Goal: Task Accomplishment & Management: Use online tool/utility

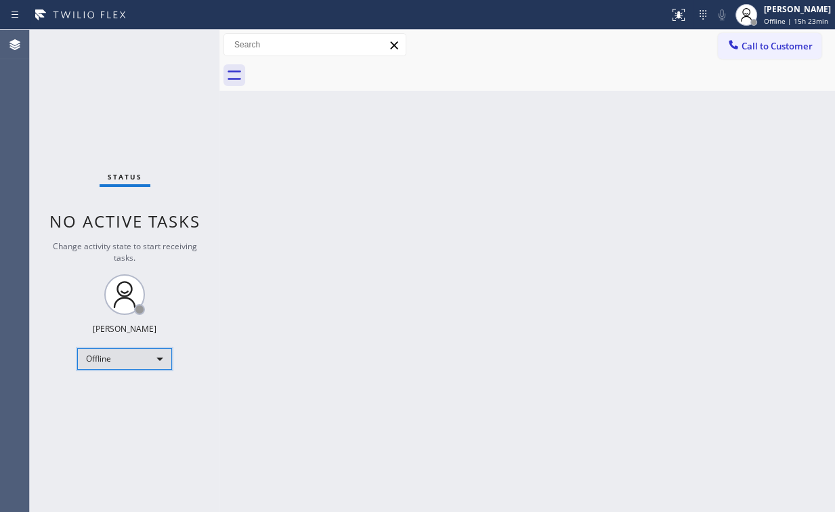
click at [149, 355] on div "Offline" at bounding box center [124, 359] width 95 height 22
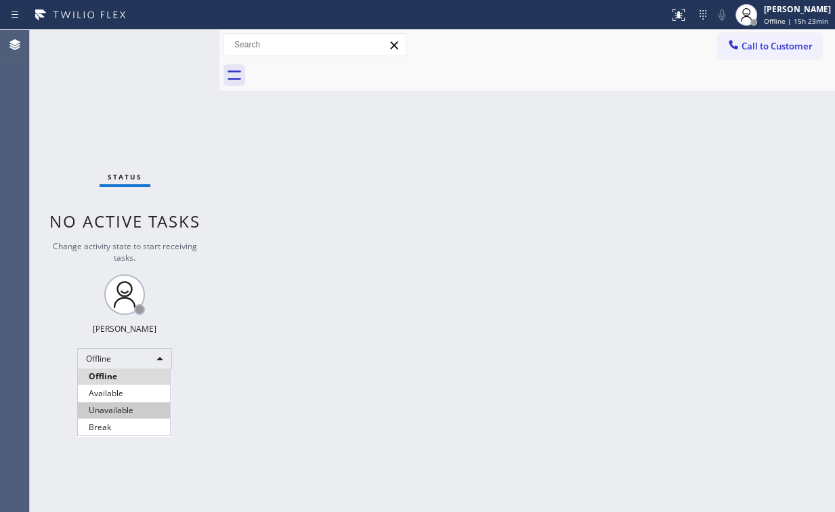
click at [138, 412] on li "Unavailable" at bounding box center [124, 410] width 92 height 16
click at [357, 347] on div "Back to Dashboard Change Sender ID Customers Technicians Select a contact Outbo…" at bounding box center [526, 271] width 615 height 482
click at [110, 70] on div "Status No active tasks Change activity state to start receiving tasks. [PERSON_…" at bounding box center [125, 271] width 190 height 482
drag, startPoint x: 756, startPoint y: 49, endPoint x: 427, endPoint y: 169, distance: 349.5
click at [754, 50] on span "Call to Customer" at bounding box center [776, 46] width 71 height 12
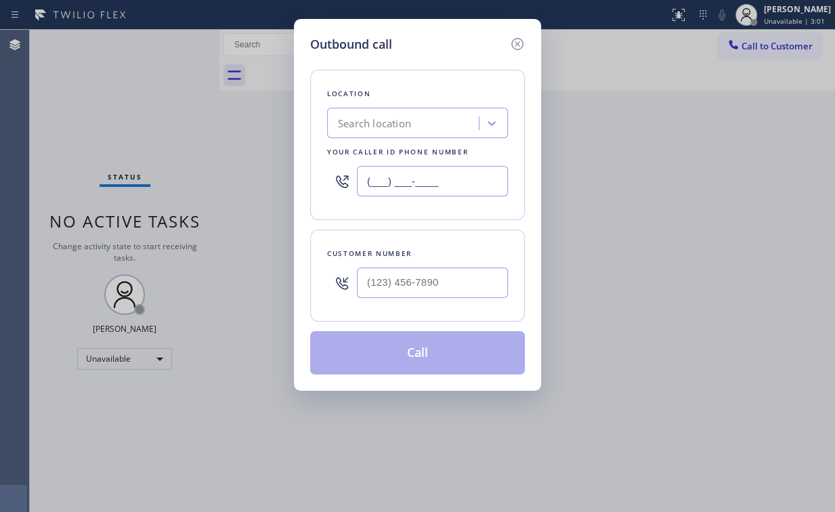
drag, startPoint x: 462, startPoint y: 175, endPoint x: 182, endPoint y: 181, distance: 280.3
click at [199, 181] on div "Outbound call Location Search location Your caller id phone number (___) ___-__…" at bounding box center [417, 256] width 835 height 512
paste input "817) 904-5397"
type input "[PHONE_NUMBER]"
drag, startPoint x: 430, startPoint y: 280, endPoint x: 443, endPoint y: 276, distance: 13.3
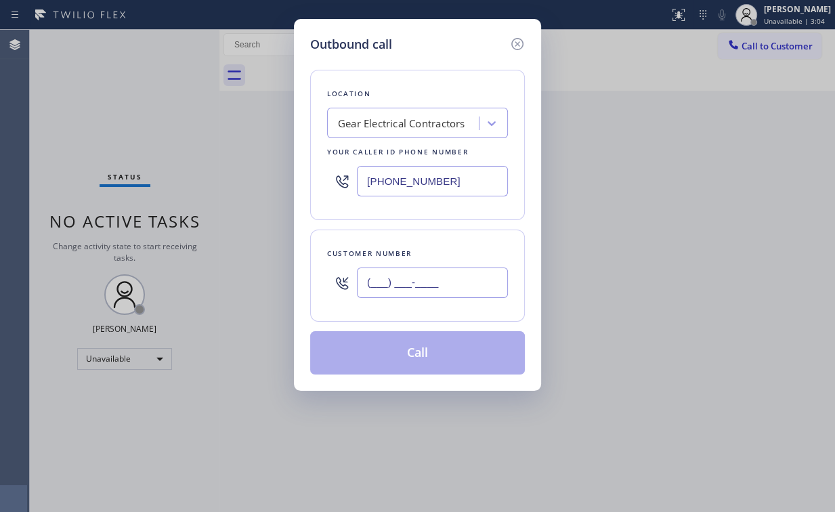
click at [430, 280] on input "(___) ___-____" at bounding box center [432, 282] width 151 height 30
paste input "734) 846-1575"
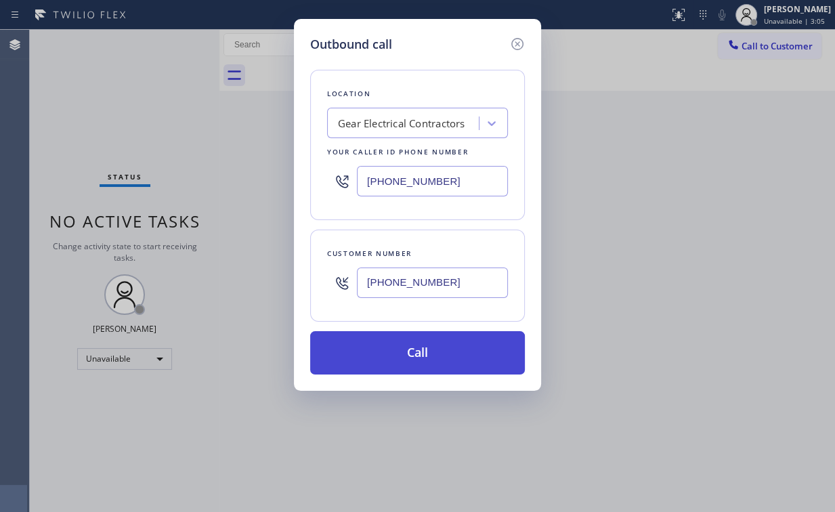
type input "[PHONE_NUMBER]"
click at [427, 349] on button "Call" at bounding box center [417, 352] width 215 height 43
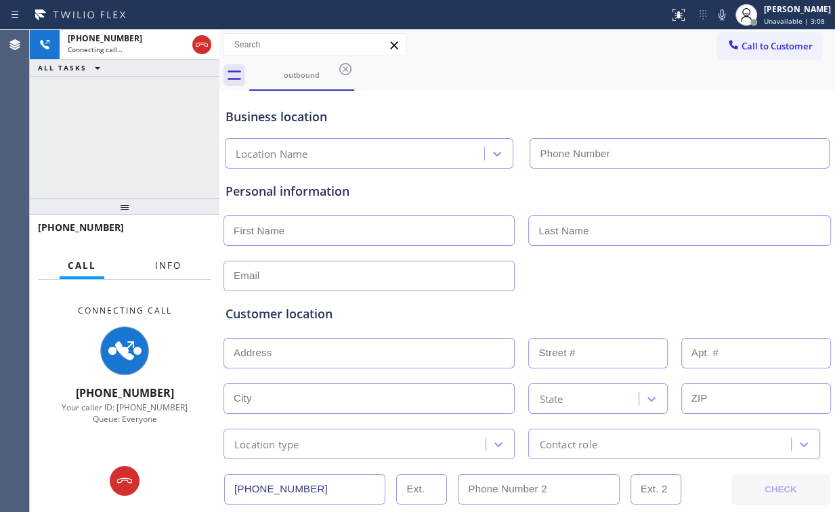
click at [164, 267] on span "Info" at bounding box center [168, 265] width 26 height 12
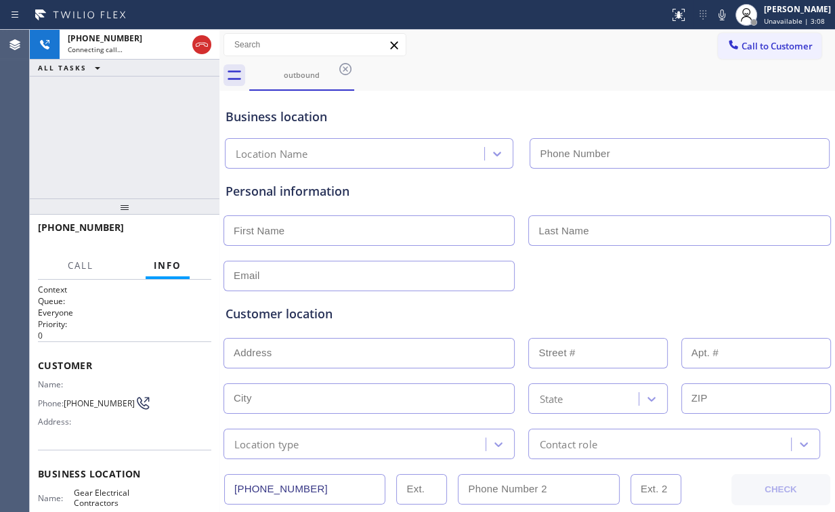
type input "[PHONE_NUMBER]"
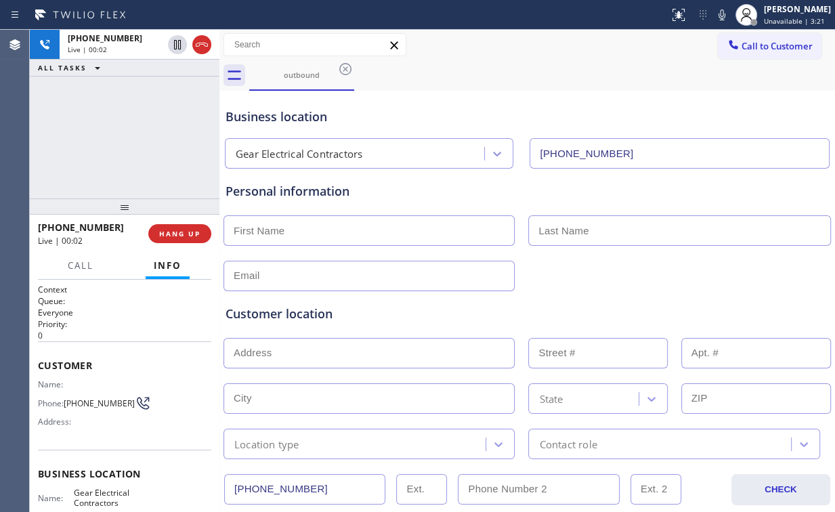
click at [167, 160] on div "[PHONE_NUMBER] Live | 00:02 ALL TASKS ALL TASKS ACTIVE TASKS TASKS IN WRAP UP" at bounding box center [125, 114] width 190 height 169
click at [138, 140] on div "[PHONE_NUMBER] Live | 00:07 ALL TASKS ALL TASKS ACTIVE TASKS TASKS IN WRAP UP" at bounding box center [125, 114] width 190 height 169
drag, startPoint x: 137, startPoint y: 139, endPoint x: 158, endPoint y: 144, distance: 21.5
click at [158, 144] on div "[PHONE_NUMBER] Live | 00:17 ALL TASKS ALL TASKS ACTIVE TASKS TASKS IN WRAP UP" at bounding box center [125, 114] width 190 height 169
click at [167, 132] on div "[PHONE_NUMBER] Live | 00:22 ALL TASKS ALL TASKS ACTIVE TASKS TASKS IN WRAP UP" at bounding box center [125, 114] width 190 height 169
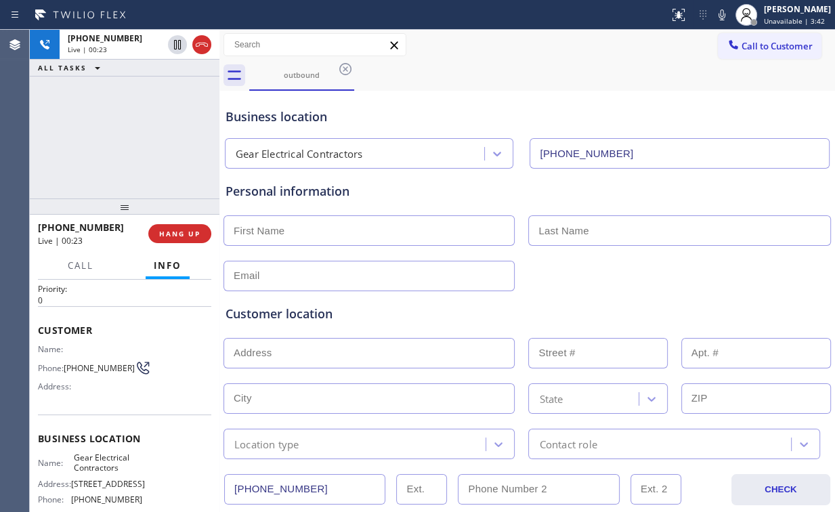
scroll to position [108, 0]
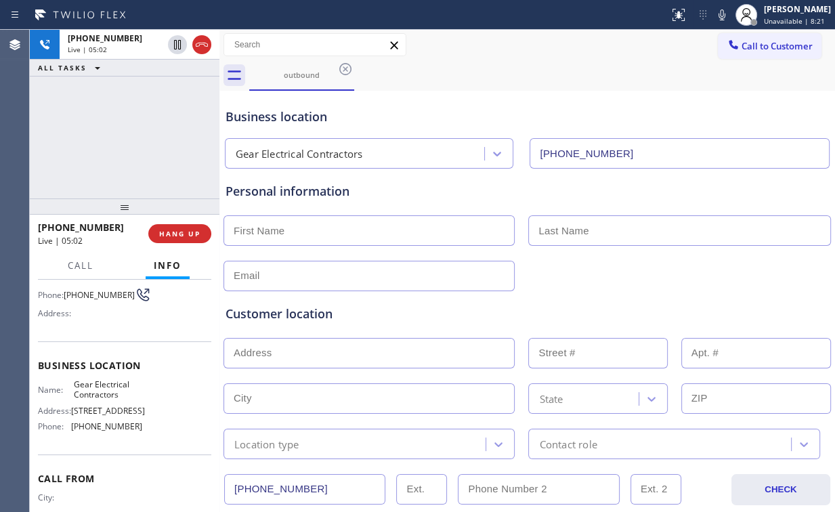
click at [113, 160] on div "[PHONE_NUMBER] Live | 05:02 ALL TASKS ALL TASKS ACTIVE TASKS TASKS IN WRAP UP" at bounding box center [125, 114] width 190 height 169
click at [139, 163] on div "[PHONE_NUMBER] Live | 05:20 ALL TASKS ALL TASKS ACTIVE TASKS TASKS IN WRAP UP" at bounding box center [125, 114] width 190 height 169
click at [294, 232] on input "text" at bounding box center [368, 230] width 291 height 30
type input "[PERSON_NAME]"
type input "Mr"
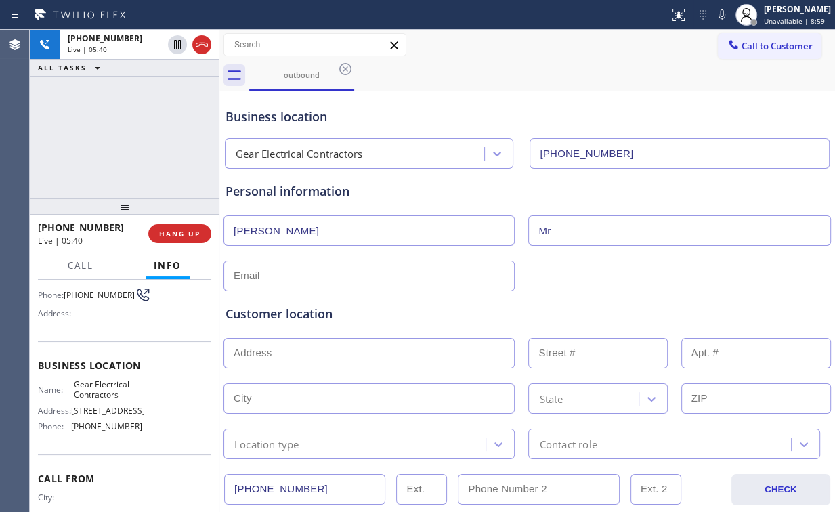
click at [310, 282] on input "text" at bounding box center [368, 276] width 291 height 30
type input "[EMAIL_ADDRESS][DOMAIN_NAME]"
click at [370, 307] on div "Customer location" at bounding box center [526, 314] width 603 height 18
drag, startPoint x: 284, startPoint y: 346, endPoint x: 303, endPoint y: 344, distance: 19.7
click at [284, 346] on input "text" at bounding box center [368, 353] width 291 height 30
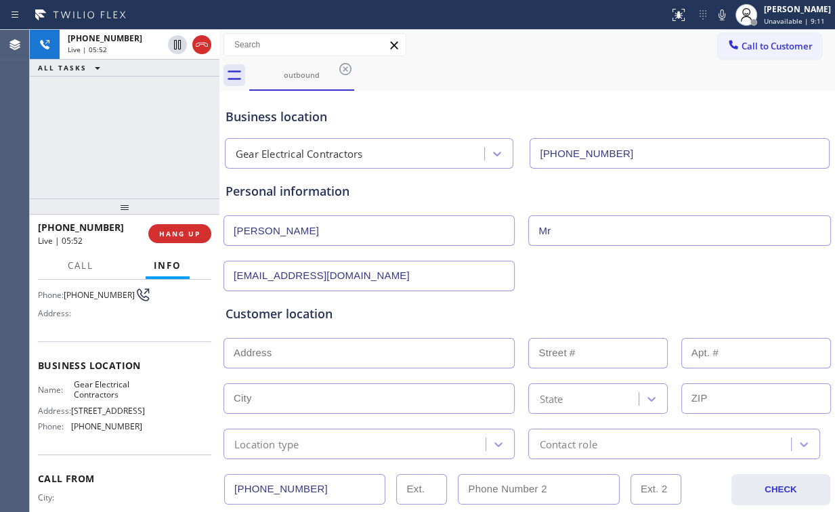
paste input "[STREET_ADDRESS]"
type input "[STREET_ADDRESS]"
type input "7525"
type input "[GEOGRAPHIC_DATA]"
type input "76179"
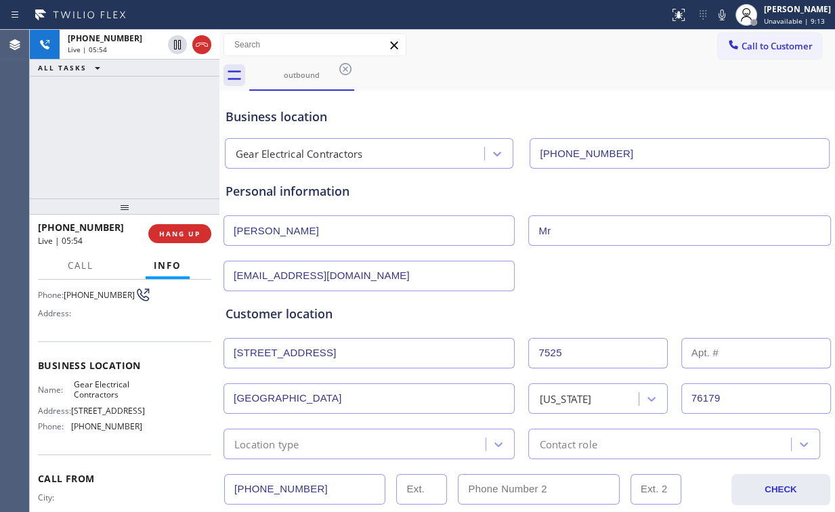
click at [431, 307] on div "Customer location" at bounding box center [526, 314] width 603 height 18
click at [324, 436] on div "Location type" at bounding box center [356, 444] width 258 height 24
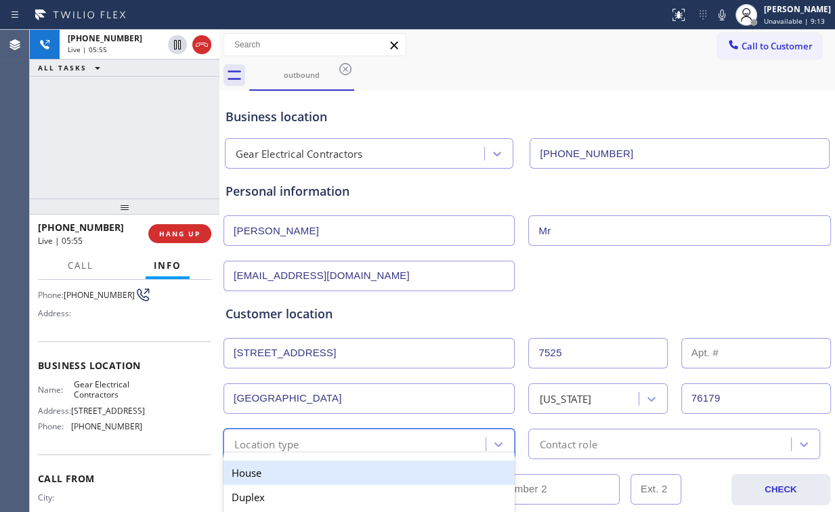
type input "h"
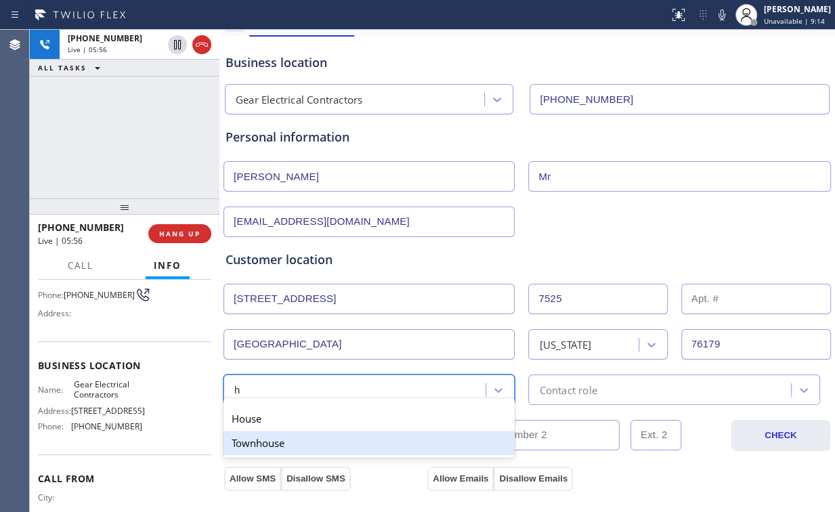
click at [276, 416] on div "House" at bounding box center [368, 418] width 291 height 24
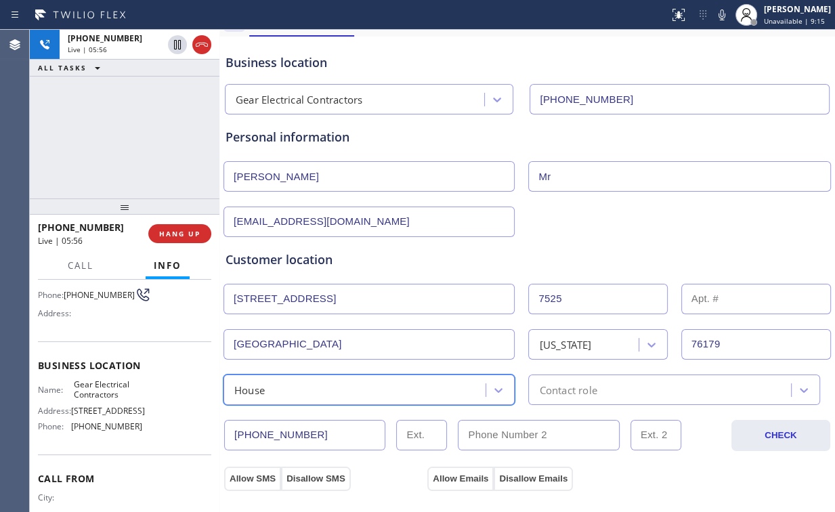
click at [626, 384] on div "Contact role" at bounding box center [661, 390] width 258 height 24
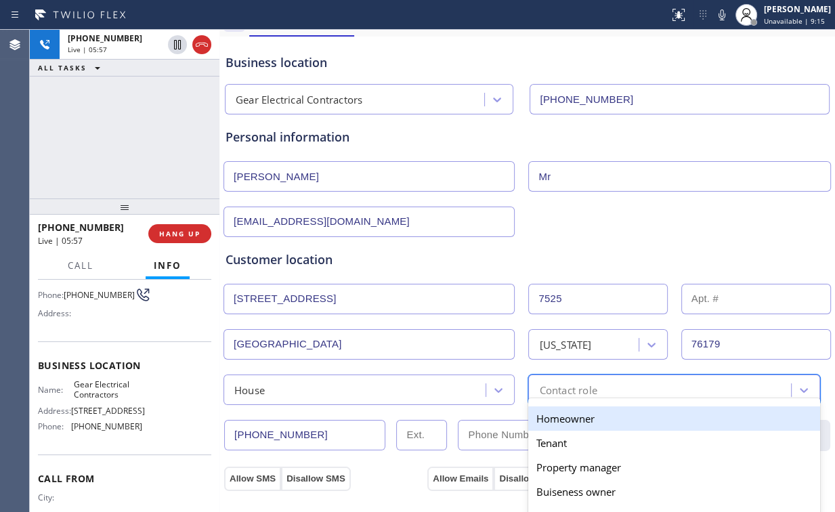
type input "h"
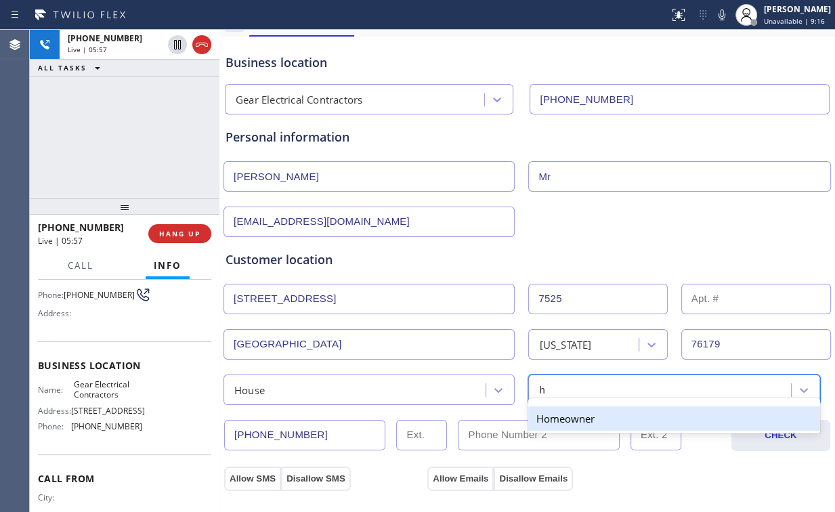
click at [547, 420] on div "Homeowner" at bounding box center [673, 418] width 291 height 24
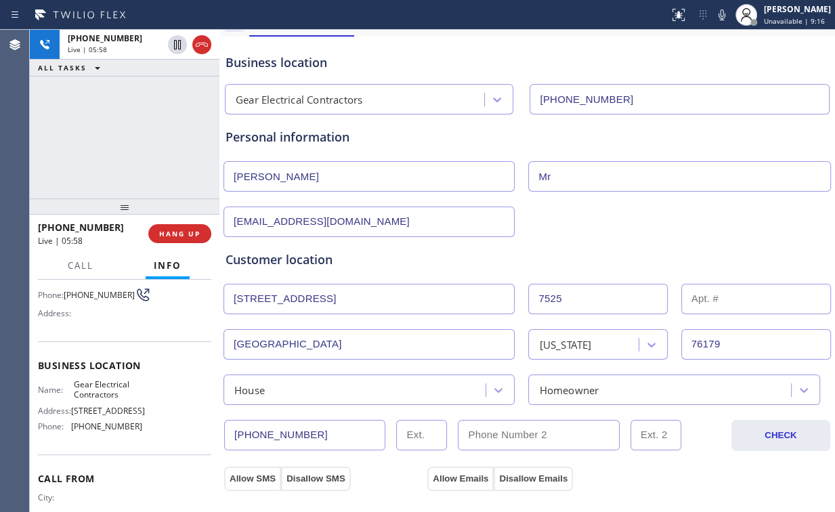
drag, startPoint x: 613, startPoint y: 207, endPoint x: 183, endPoint y: 160, distance: 431.8
click at [612, 206] on div "[EMAIL_ADDRESS][DOMAIN_NAME]" at bounding box center [527, 220] width 610 height 33
click at [184, 233] on span "HANG UP" at bounding box center [179, 233] width 41 height 9
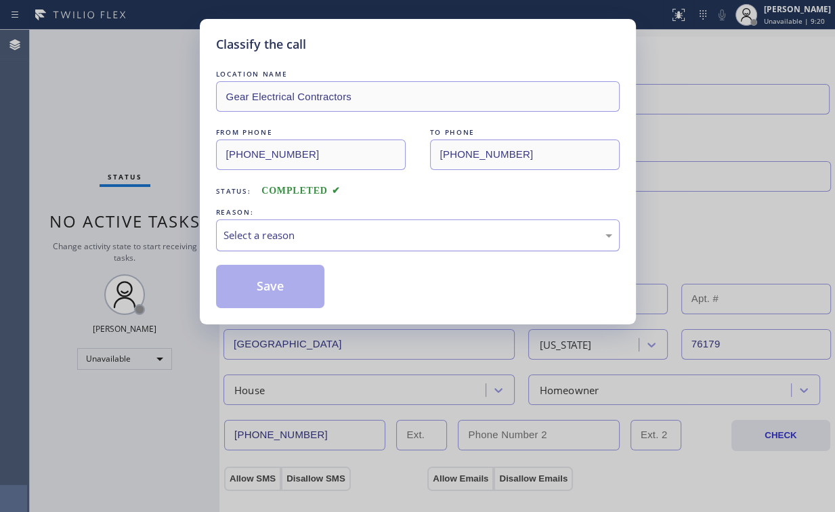
click at [292, 240] on div "Select a reason" at bounding box center [417, 235] width 389 height 16
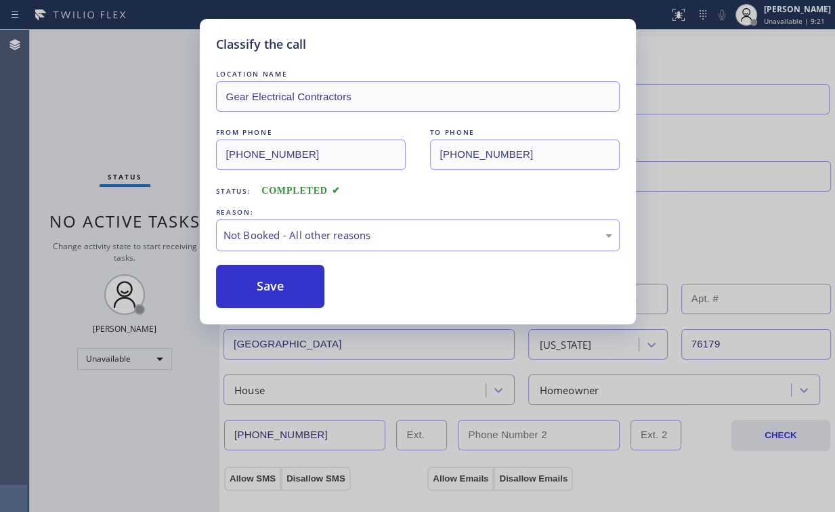
drag, startPoint x: 265, startPoint y: 284, endPoint x: 147, endPoint y: 148, distance: 180.4
click at [265, 284] on button "Save" at bounding box center [270, 286] width 109 height 43
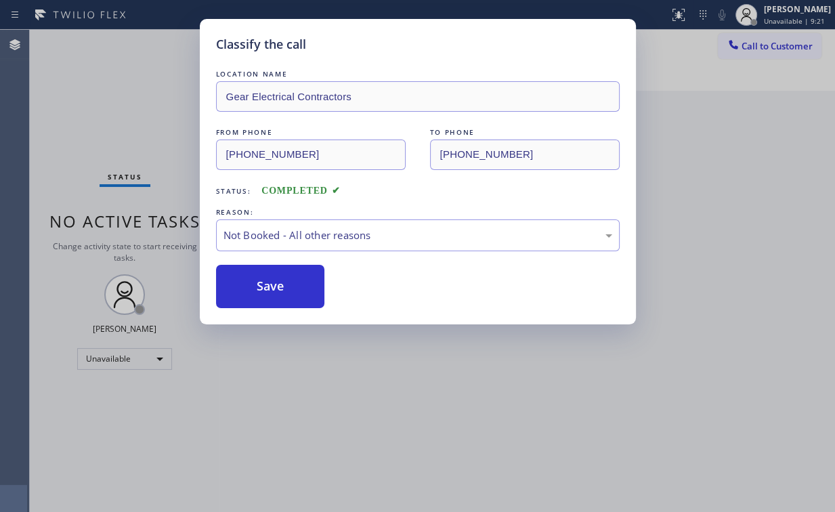
click at [106, 106] on div "Classify the call LOCATION NAME Gear Electrical Contractors FROM PHONE [PHONE_N…" at bounding box center [417, 256] width 835 height 512
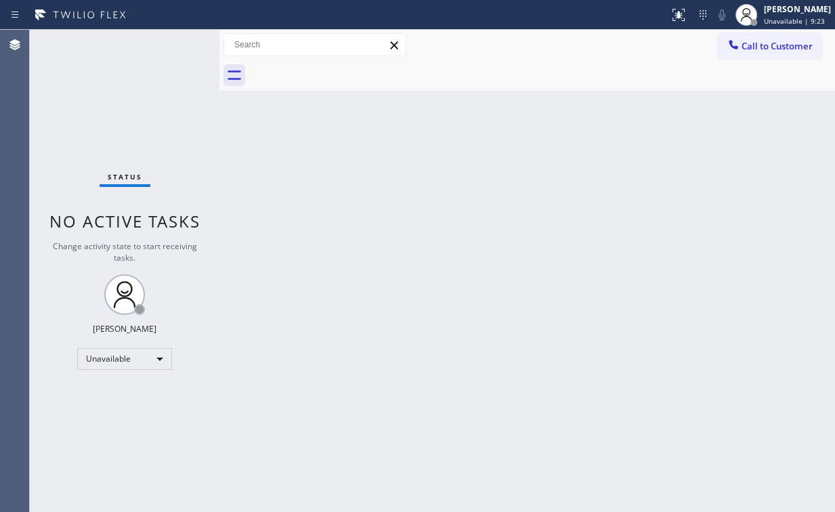
click at [458, 232] on div "Back to Dashboard Change Sender ID Customers Technicians Select a contact Outbo…" at bounding box center [526, 271] width 615 height 482
drag, startPoint x: 766, startPoint y: 41, endPoint x: 585, endPoint y: 131, distance: 202.9
click at [760, 45] on span "Call to Customer" at bounding box center [776, 46] width 71 height 12
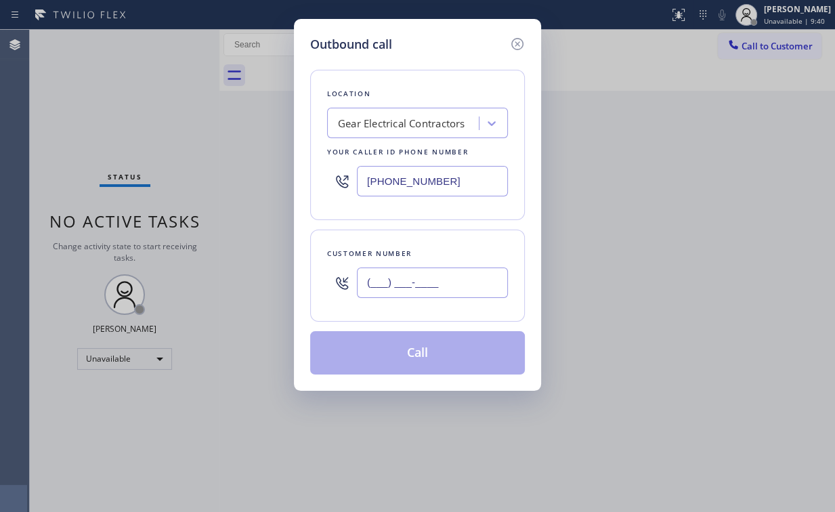
click at [425, 286] on input "(___) ___-____" at bounding box center [432, 282] width 151 height 30
paste input "734) 846-1575"
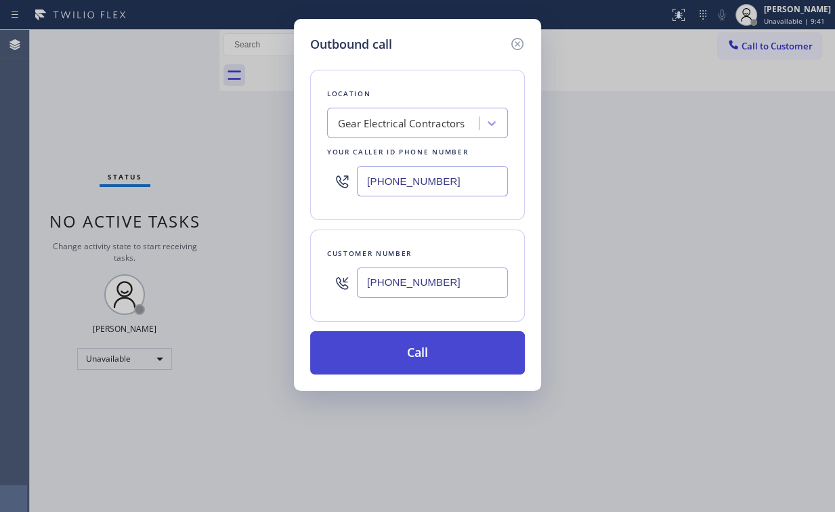
type input "[PHONE_NUMBER]"
click at [393, 361] on button "Call" at bounding box center [417, 352] width 215 height 43
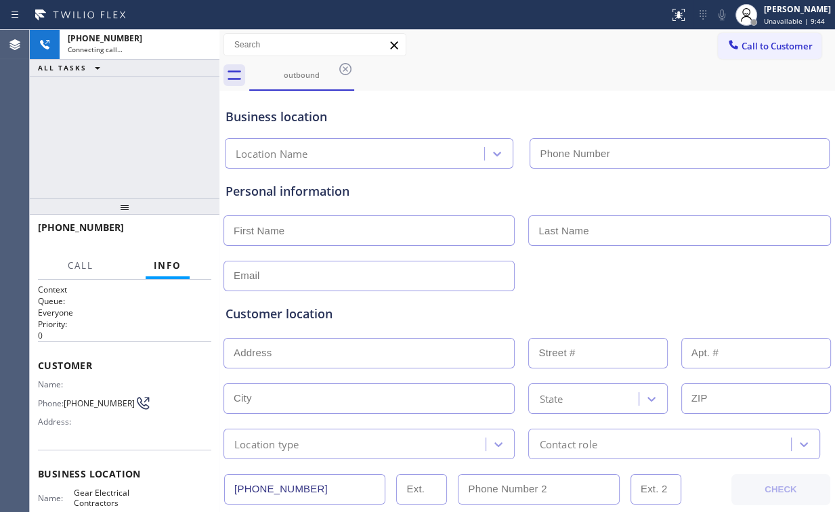
click at [196, 139] on div "[PHONE_NUMBER] Connecting call… ALL TASKS ALL TASKS ACTIVE TASKS TASKS IN WRAP …" at bounding box center [125, 114] width 190 height 169
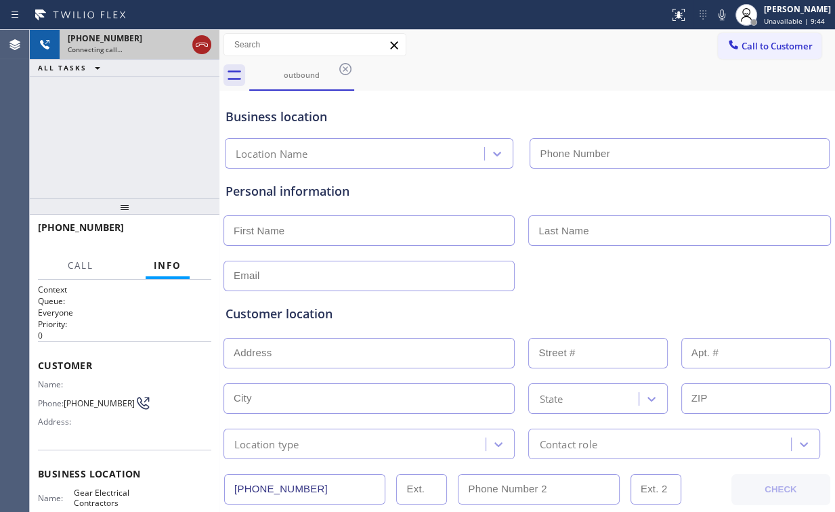
type input "[PHONE_NUMBER]"
click at [204, 46] on icon at bounding box center [202, 45] width 16 height 16
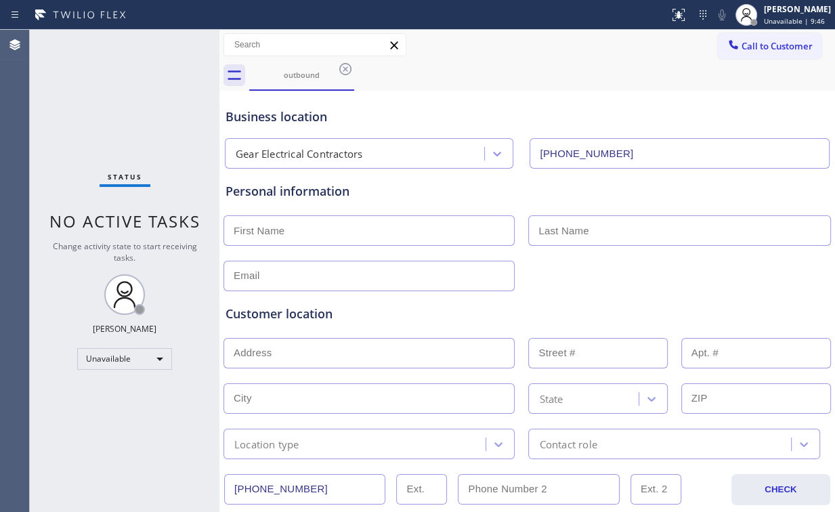
drag, startPoint x: 286, startPoint y: 233, endPoint x: 303, endPoint y: 232, distance: 17.6
click at [287, 234] on input "text" at bounding box center [368, 230] width 291 height 30
type input "[PERSON_NAME]"
type input "Mr"
type input "[EMAIL_ADDRESS][DOMAIN_NAME]"
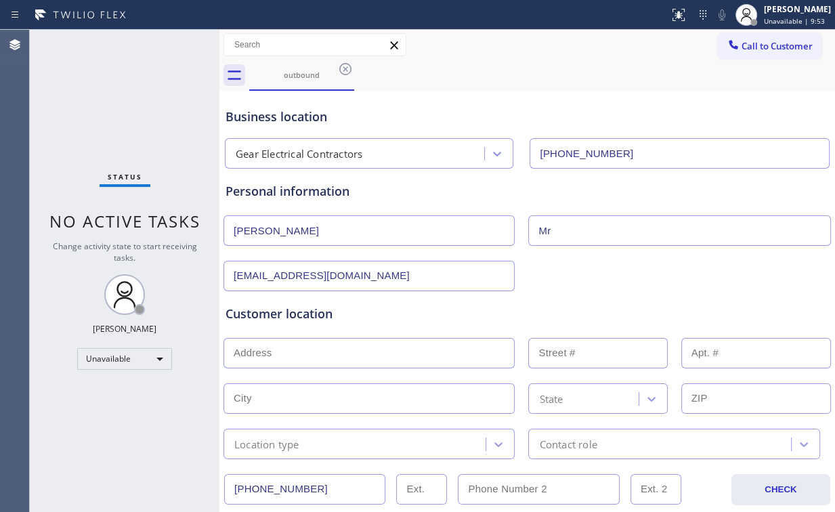
click at [398, 351] on input "text" at bounding box center [368, 353] width 291 height 30
click at [588, 106] on div "Business location Gear Electrical Contractors [PHONE_NUMBER]" at bounding box center [527, 131] width 609 height 74
click at [314, 340] on input "text" at bounding box center [368, 353] width 291 height 30
paste input "[STREET_ADDRESS]"
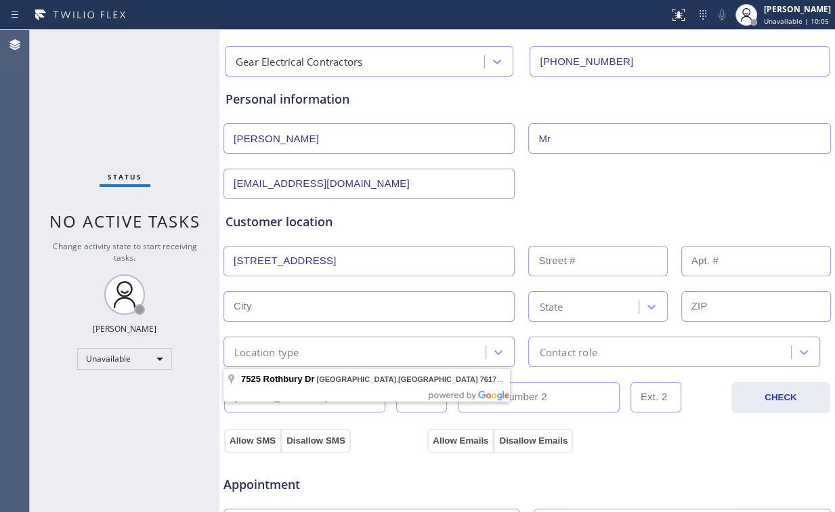
scroll to position [108, 0]
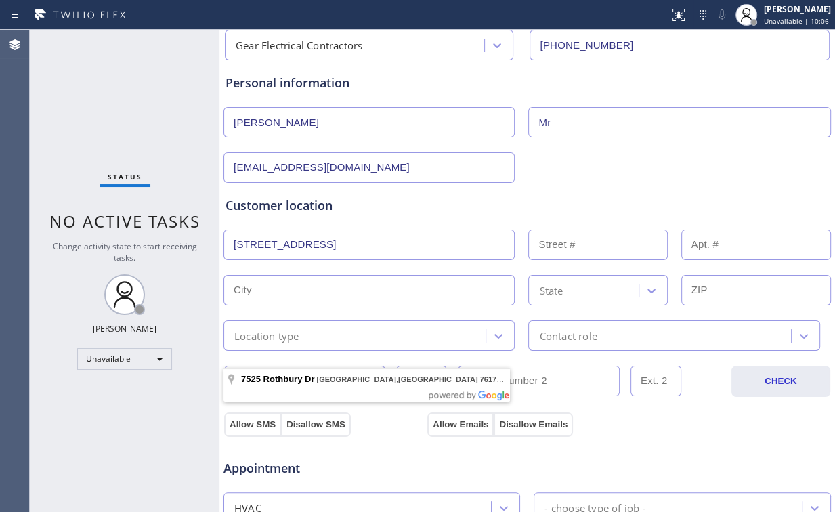
type input "[STREET_ADDRESS]"
type input "7525"
type input "[GEOGRAPHIC_DATA]"
type input "76179"
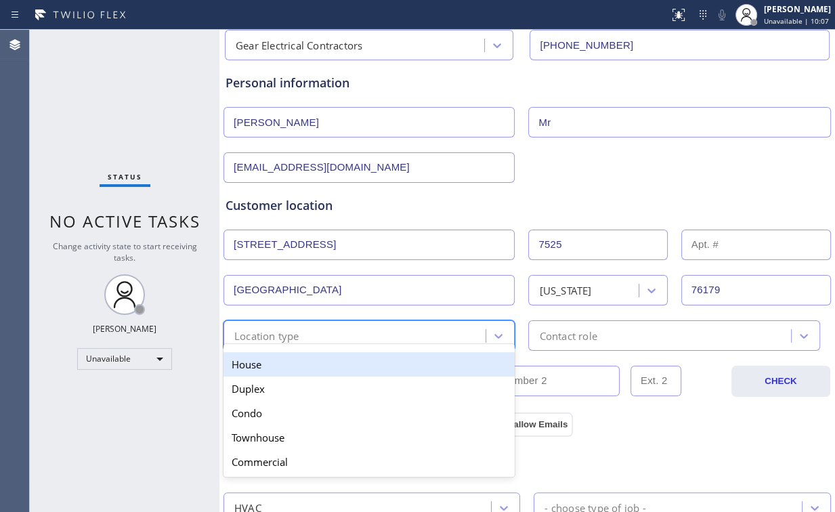
click at [330, 336] on div "Location type" at bounding box center [356, 336] width 258 height 24
type input "h"
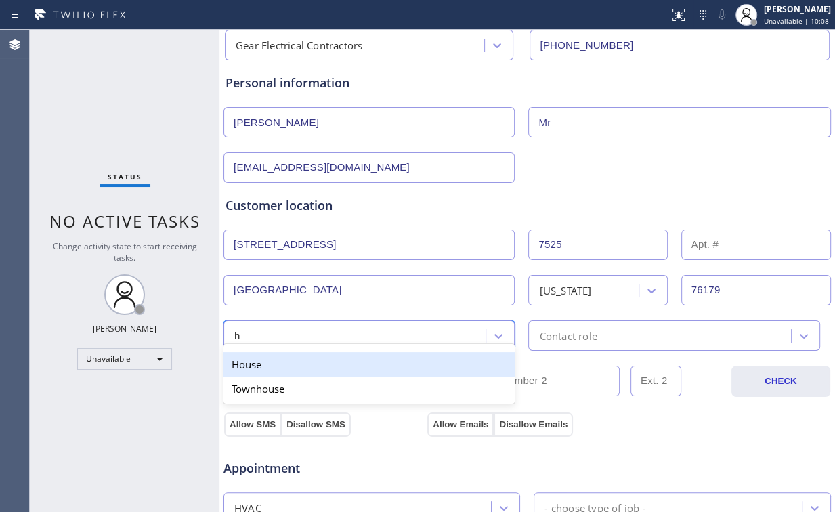
click at [275, 367] on div "House" at bounding box center [368, 364] width 291 height 24
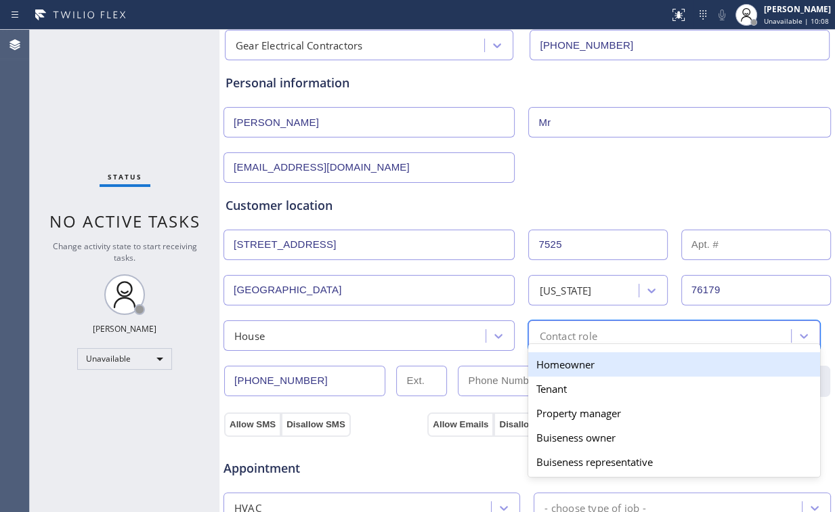
click at [585, 337] on div "Contact role" at bounding box center [568, 336] width 58 height 16
type input "h"
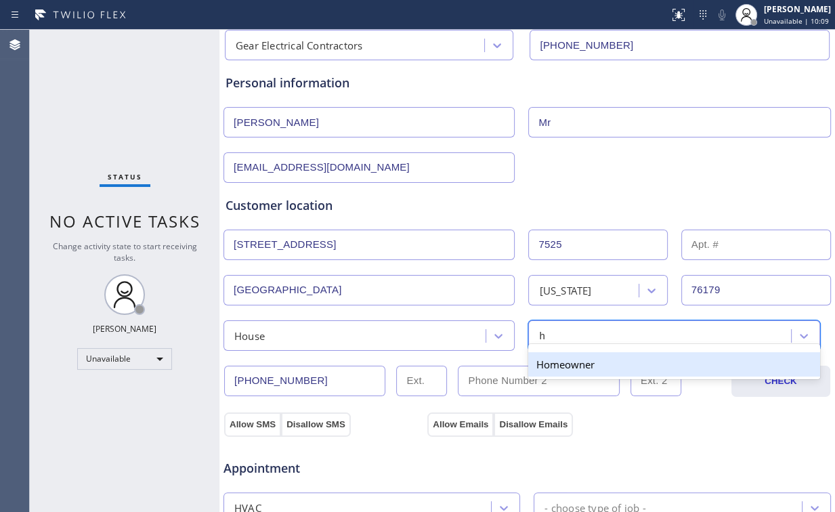
click at [550, 364] on div "Homeowner" at bounding box center [673, 364] width 291 height 24
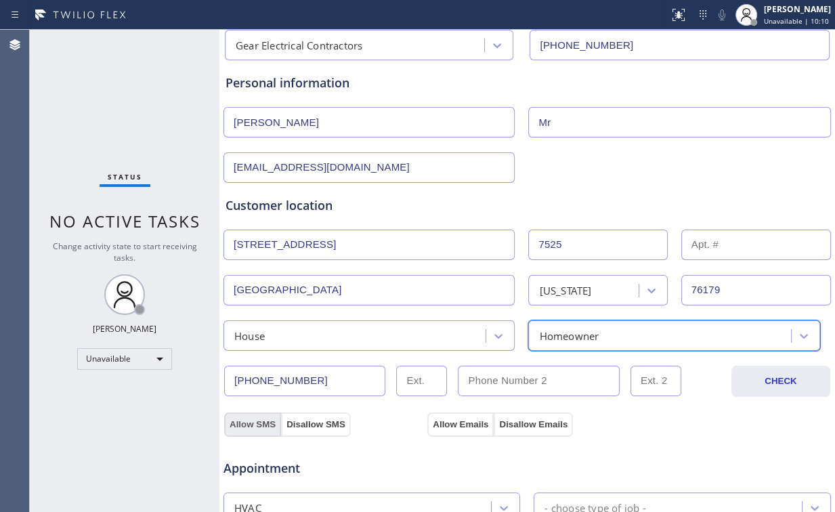
click at [250, 417] on button "Allow SMS" at bounding box center [252, 424] width 57 height 24
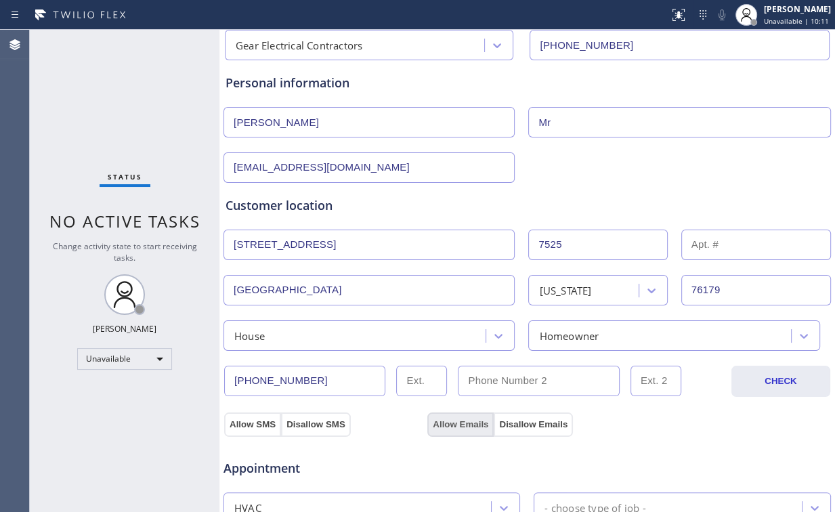
click at [472, 416] on button "Allow Emails" at bounding box center [460, 424] width 66 height 24
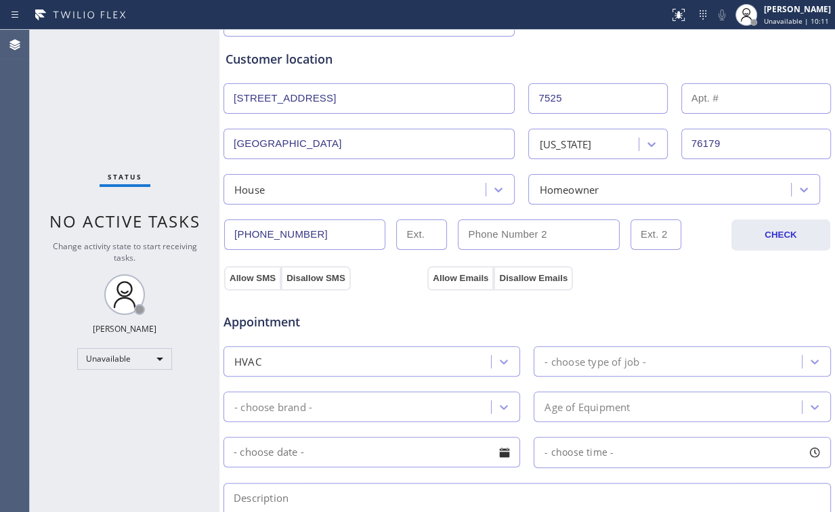
scroll to position [325, 0]
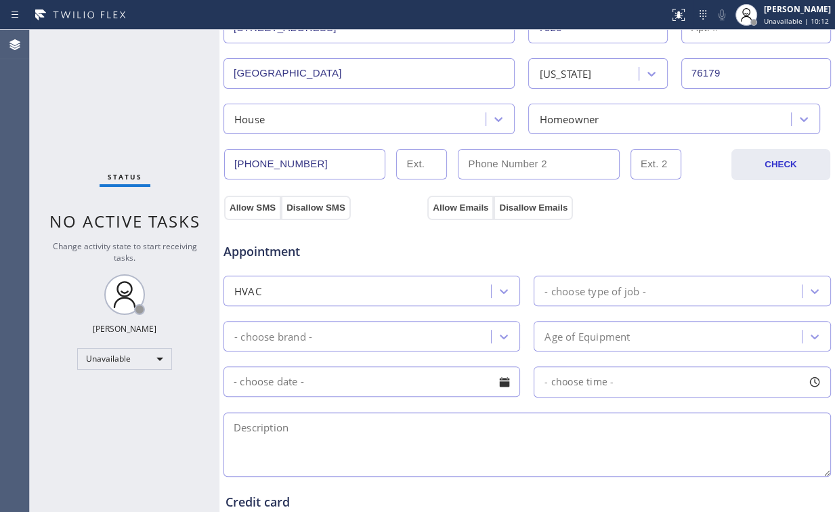
click at [405, 301] on div "HVAC" at bounding box center [358, 291] width 263 height 24
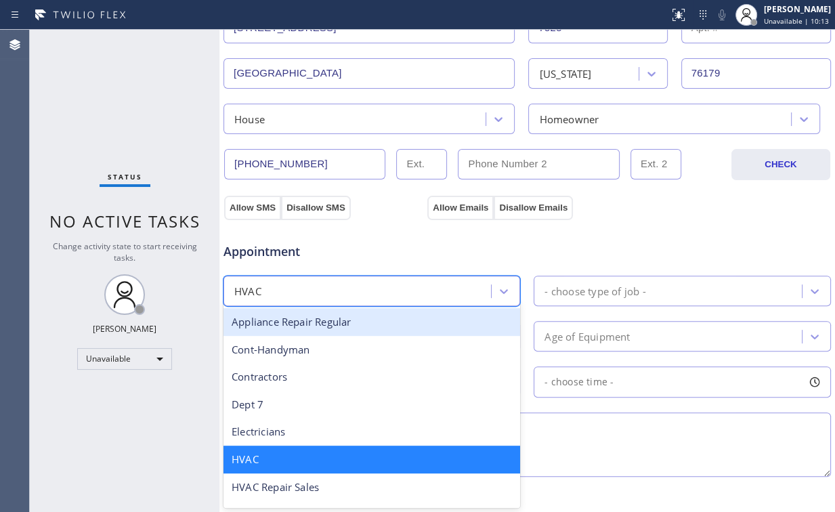
scroll to position [220, 0]
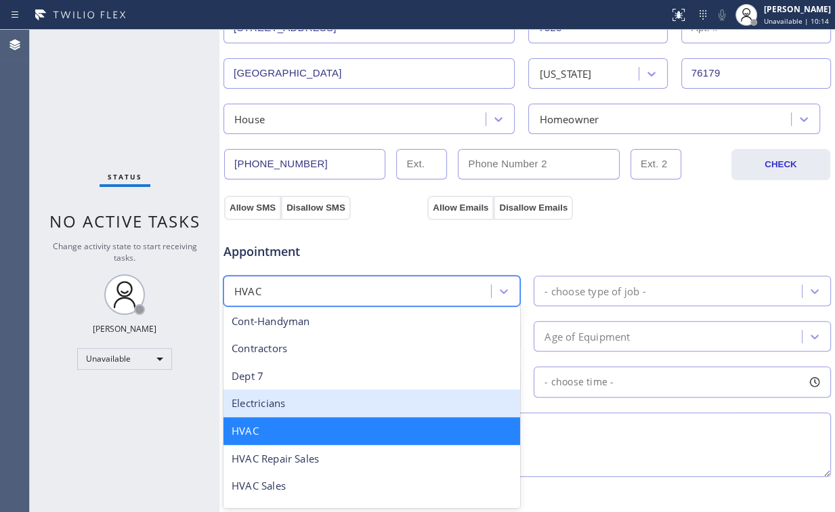
drag, startPoint x: 294, startPoint y: 393, endPoint x: 298, endPoint y: 386, distance: 7.6
click at [294, 393] on div "Electricians" at bounding box center [371, 403] width 297 height 28
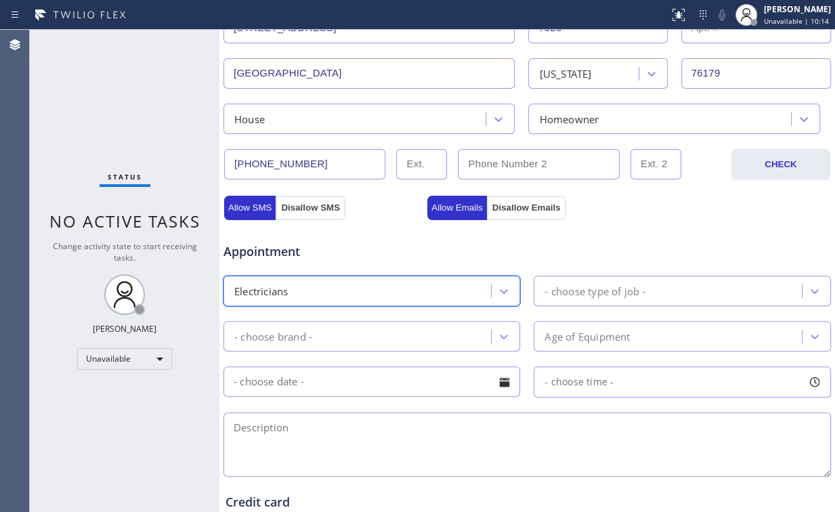
click at [306, 330] on div "- choose brand -" at bounding box center [273, 336] width 78 height 16
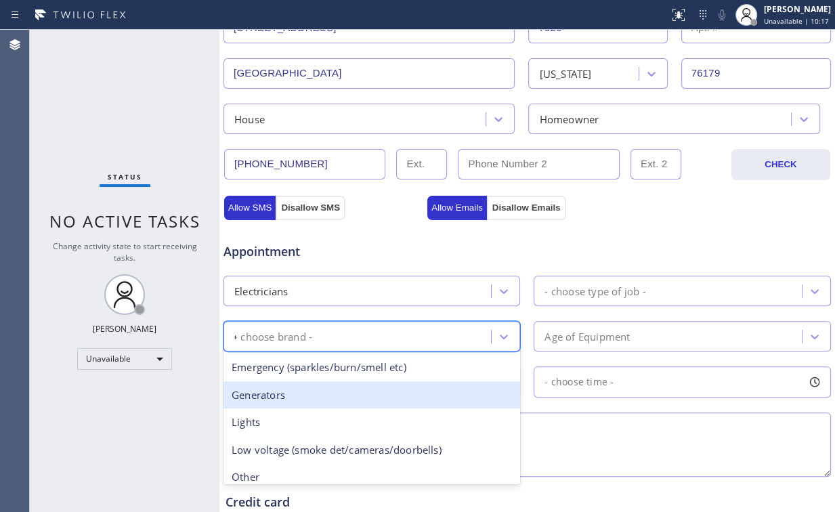
scroll to position [0, 0]
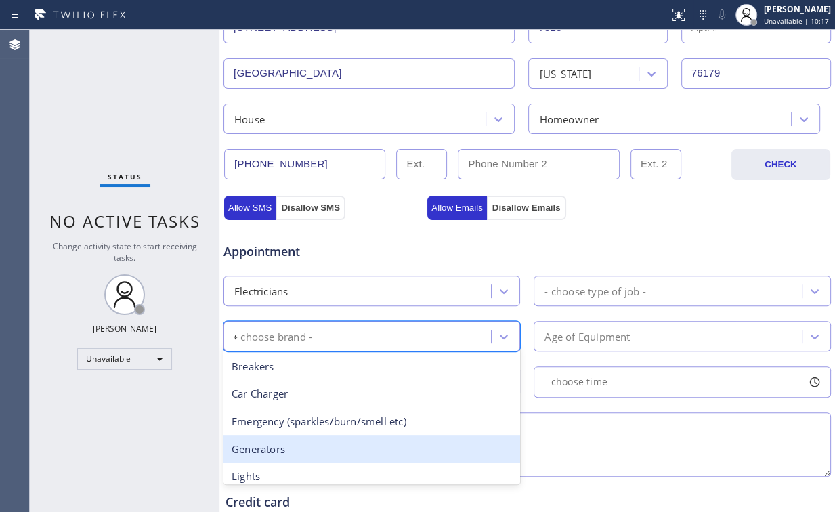
type input "ou"
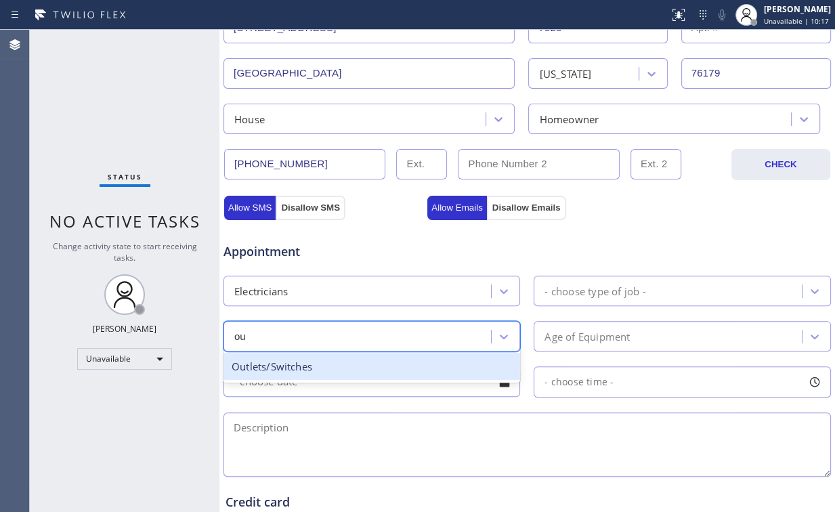
click at [308, 358] on div "Outlets/Switches" at bounding box center [371, 367] width 297 height 28
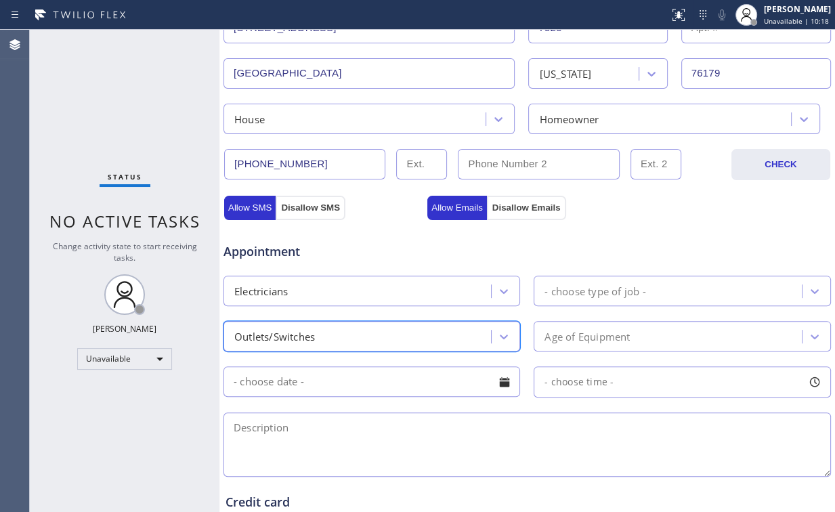
click at [589, 276] on div "- choose type of job -" at bounding box center [681, 291] width 297 height 30
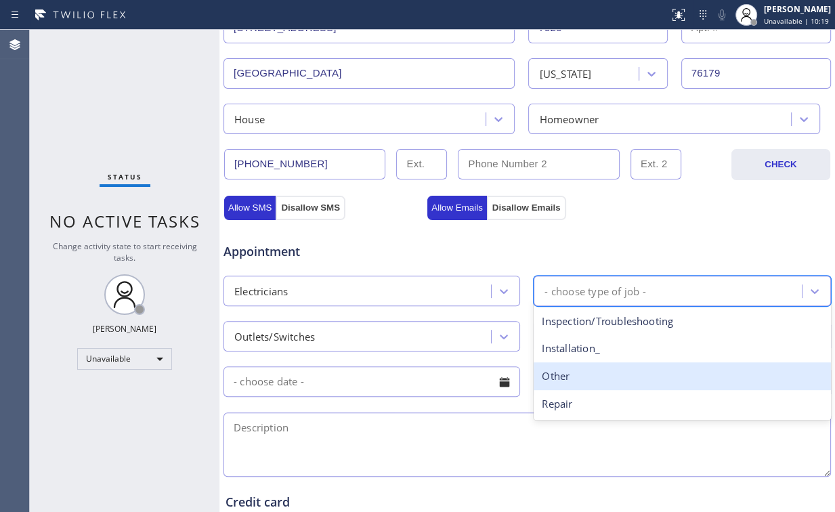
click at [566, 403] on div "Repair" at bounding box center [681, 404] width 297 height 28
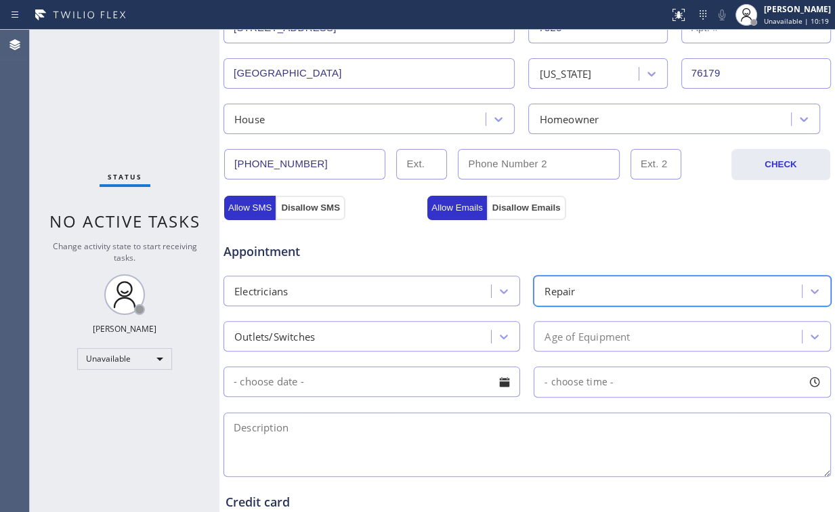
click at [588, 336] on div "Age of Equipment" at bounding box center [586, 336] width 85 height 16
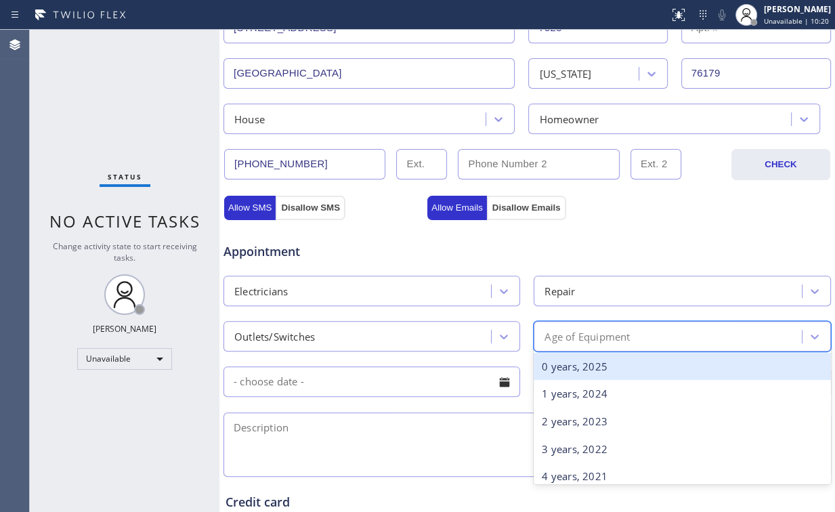
drag, startPoint x: 559, startPoint y: 366, endPoint x: 572, endPoint y: 299, distance: 67.6
click at [560, 366] on div "0 years, 2025" at bounding box center [681, 367] width 297 height 28
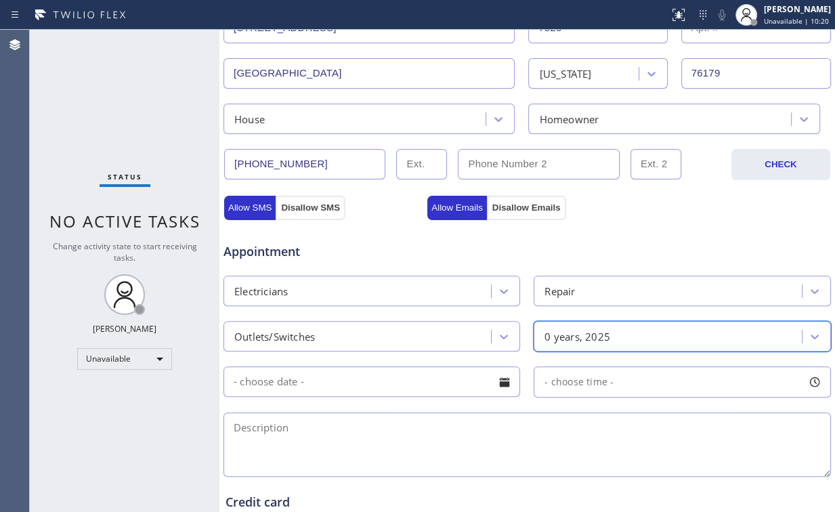
click at [590, 238] on div "Appointment" at bounding box center [527, 243] width 610 height 35
click at [268, 434] on textarea at bounding box center [526, 444] width 607 height 64
paste textarea "| panel in the garage | outlets in the kitchen area stopped working | appliance…"
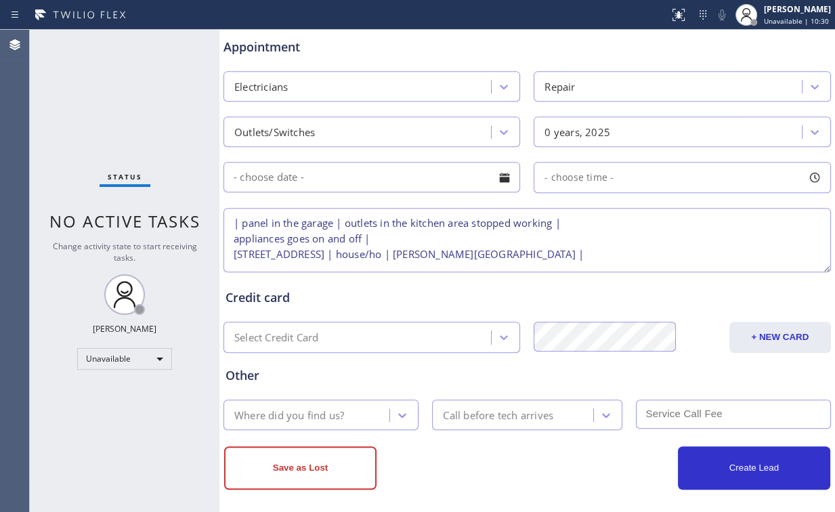
scroll to position [534, 0]
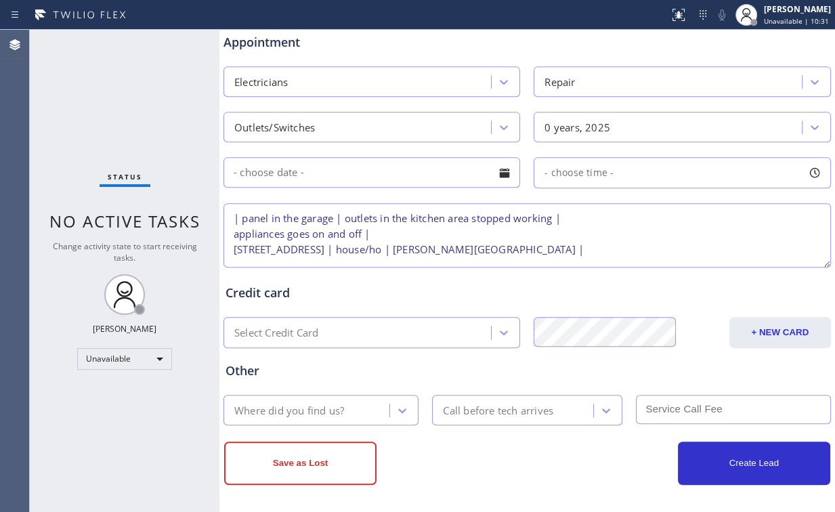
type textarea "| panel in the garage | outlets in the kitchen area stopped working | appliance…"
click at [310, 408] on div "Where did you find us?" at bounding box center [289, 410] width 110 height 16
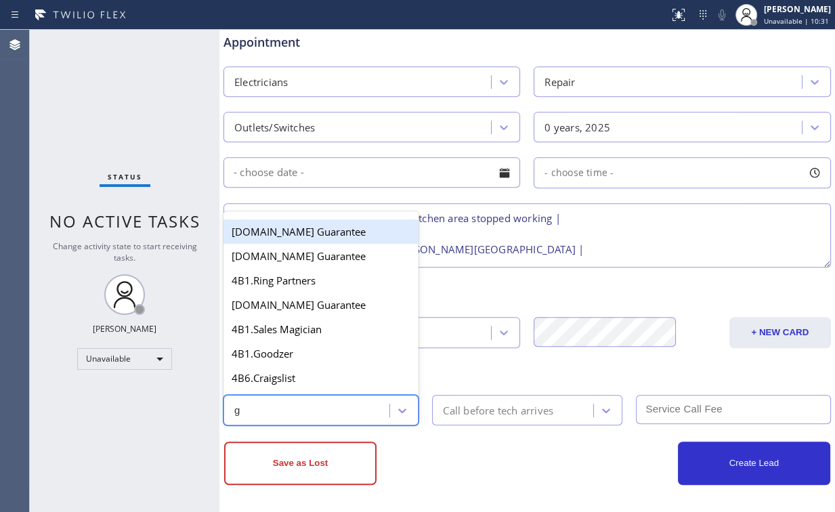
type input "go"
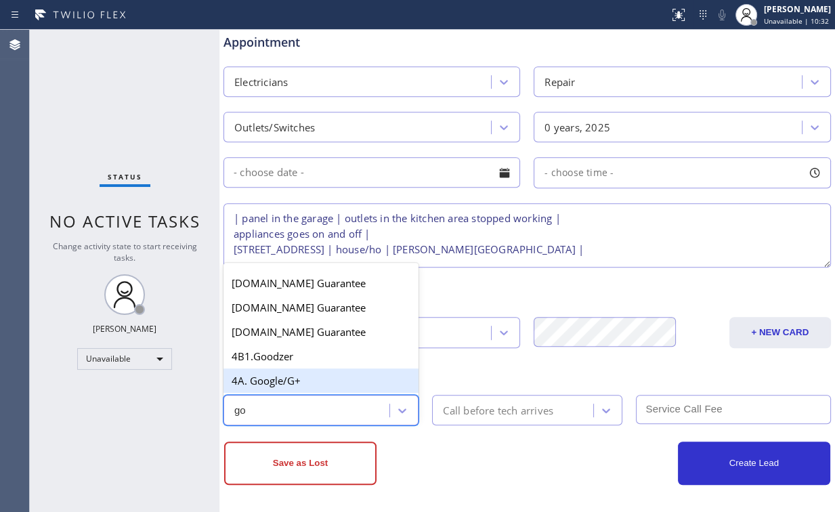
click at [283, 374] on div "4A. Google/G+" at bounding box center [320, 380] width 195 height 24
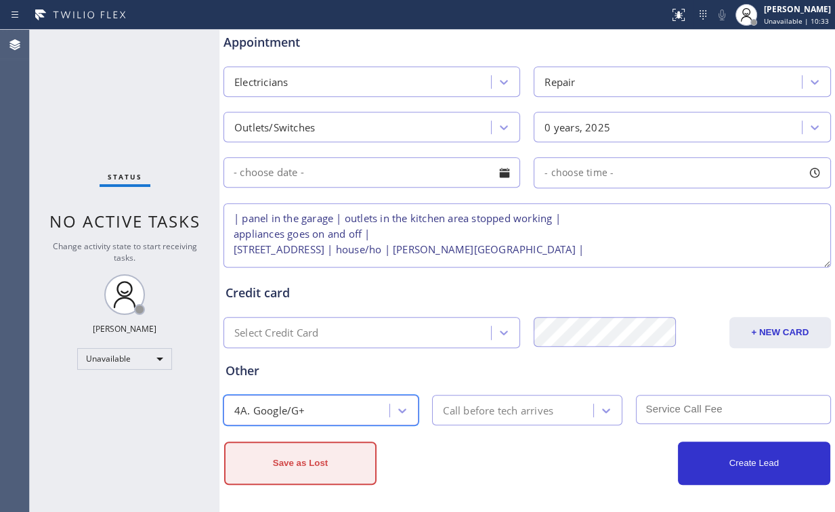
click at [318, 460] on button "Save as Lost" at bounding box center [300, 462] width 152 height 43
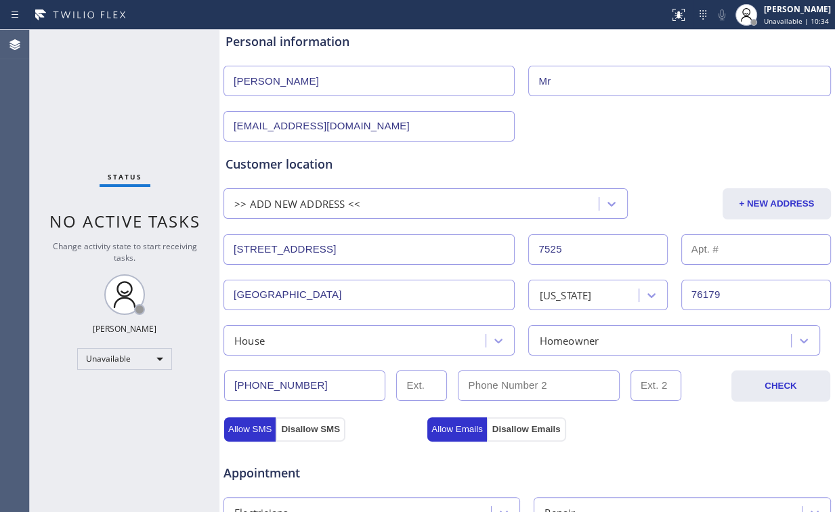
scroll to position [0, 0]
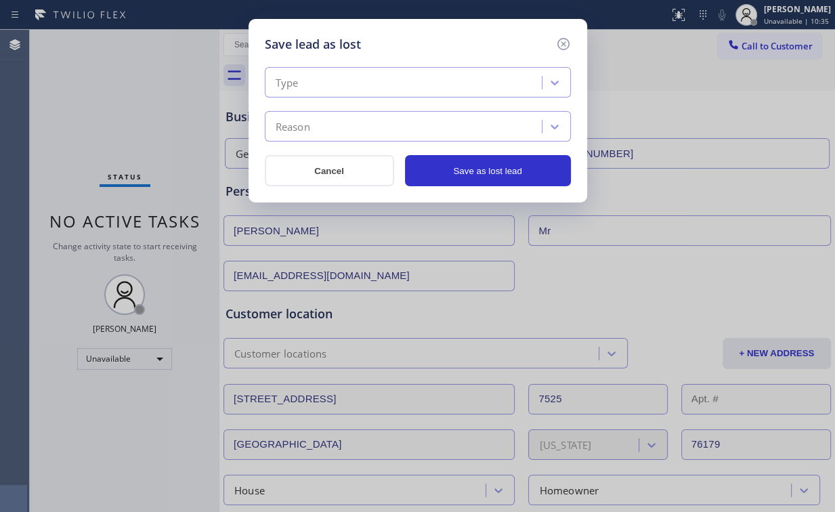
click at [370, 71] on div "Type" at bounding box center [405, 83] width 273 height 24
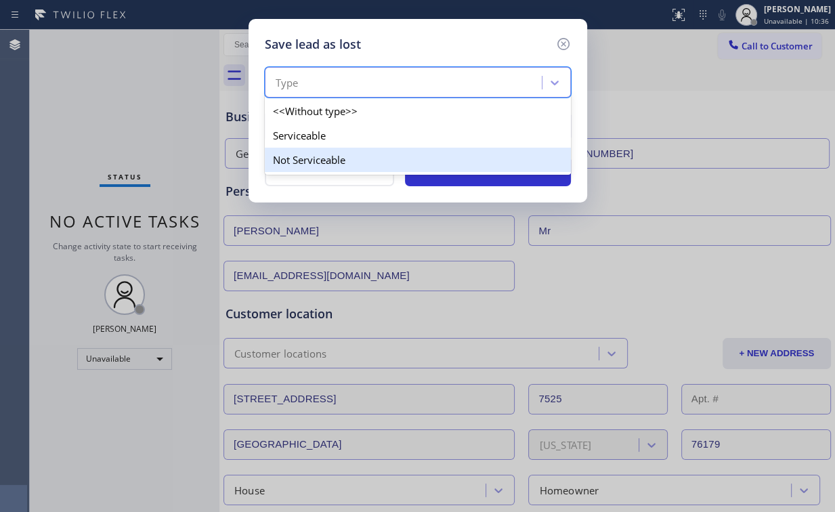
click at [320, 158] on div "Not Serviceable" at bounding box center [418, 160] width 306 height 24
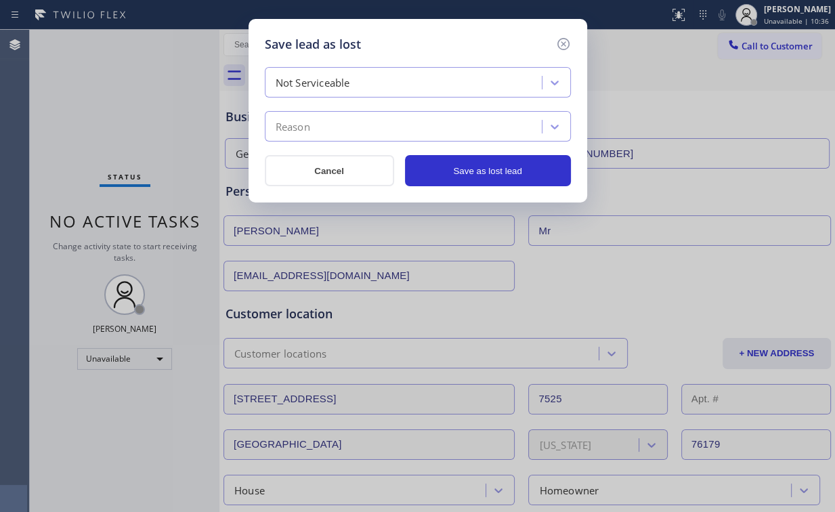
click at [357, 130] on div "Reason" at bounding box center [405, 127] width 273 height 24
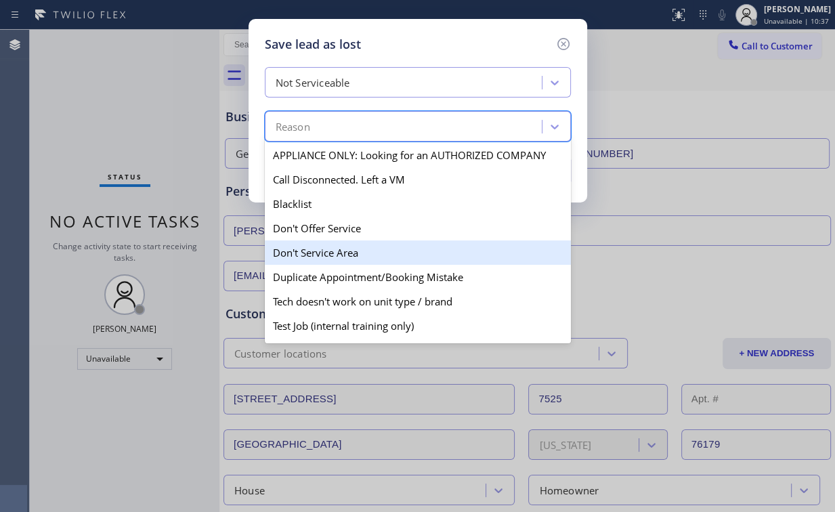
click at [359, 251] on div "Don't Service Area" at bounding box center [418, 252] width 306 height 24
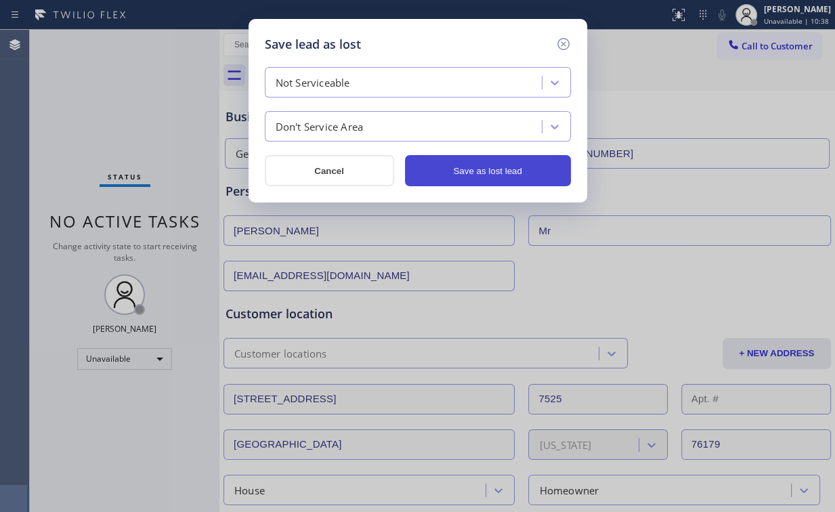
click at [498, 168] on button "Save as lost lead" at bounding box center [488, 170] width 166 height 31
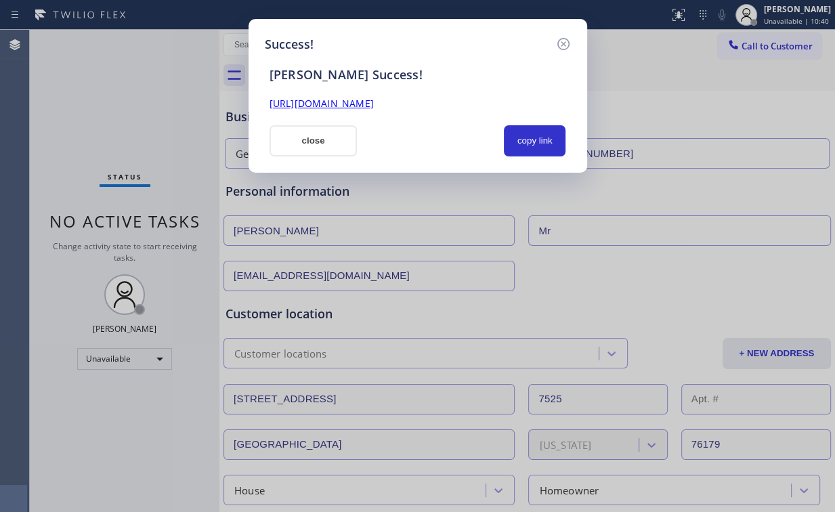
drag, startPoint x: 303, startPoint y: 145, endPoint x: 528, endPoint y: 147, distance: 224.8
click at [305, 144] on button "close" at bounding box center [313, 140] width 88 height 31
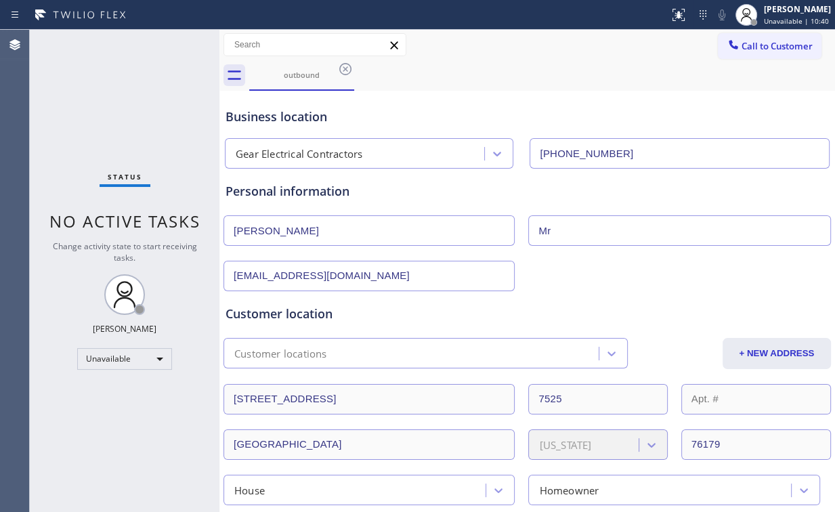
click at [636, 114] on div "Business location" at bounding box center [526, 117] width 603 height 18
click at [771, 42] on span "Call to Customer" at bounding box center [776, 46] width 71 height 12
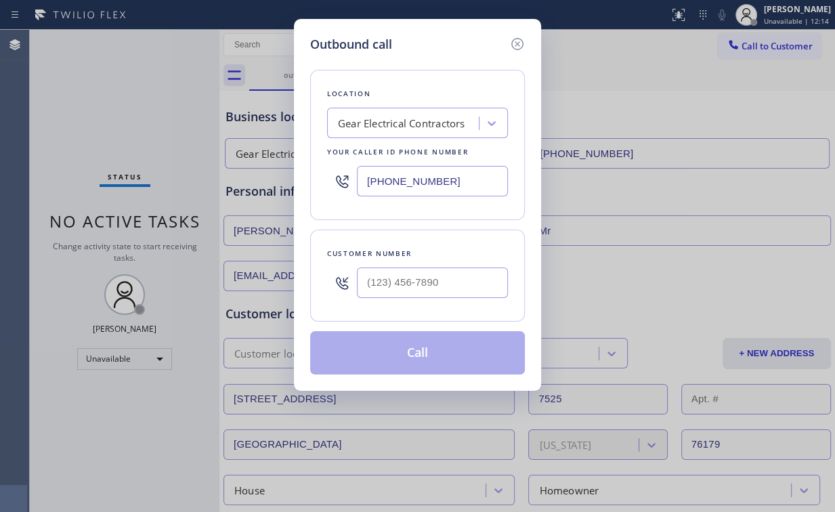
drag, startPoint x: 458, startPoint y: 192, endPoint x: 237, endPoint y: 152, distance: 224.2
click at [167, 165] on div "Outbound call Location Gear Electrical Contractors Your caller id phone number …" at bounding box center [417, 256] width 835 height 512
paste input "323) 210-4434"
type input "[PHONE_NUMBER]"
click at [437, 290] on input "(___) ___-____" at bounding box center [432, 282] width 151 height 30
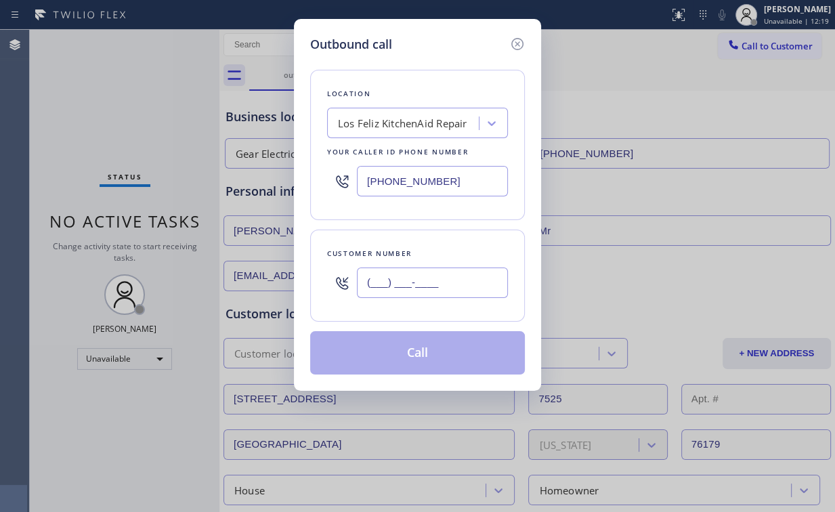
paste input "917) 331-0063"
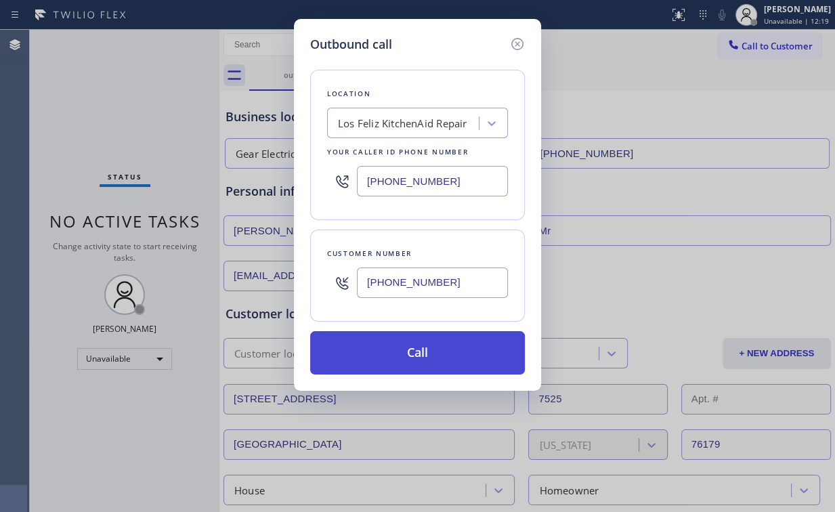
type input "[PHONE_NUMBER]"
click at [390, 359] on button "Call" at bounding box center [417, 352] width 215 height 43
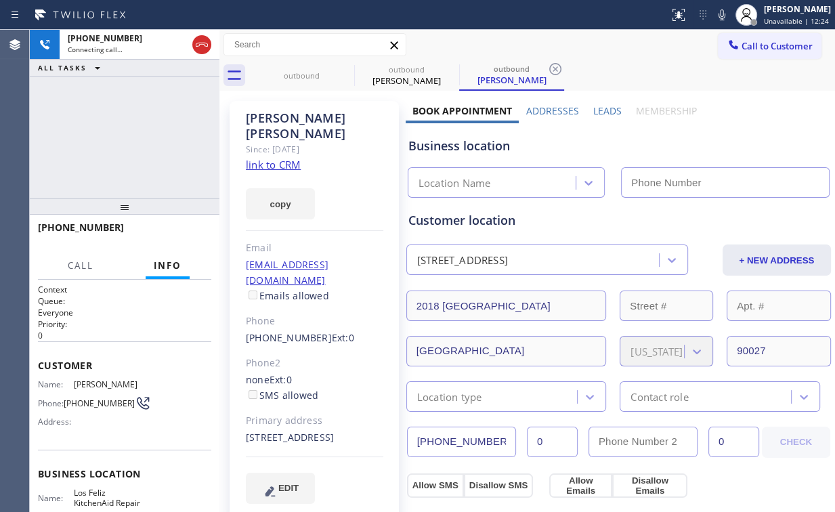
type input "[PHONE_NUMBER]"
drag, startPoint x: 112, startPoint y: 126, endPoint x: 122, endPoint y: 127, distance: 10.2
click at [116, 127] on div "[PHONE_NUMBER] Connecting call… ALL TASKS ALL TASKS ACTIVE TASKS TASKS IN WRAP …" at bounding box center [125, 114] width 190 height 169
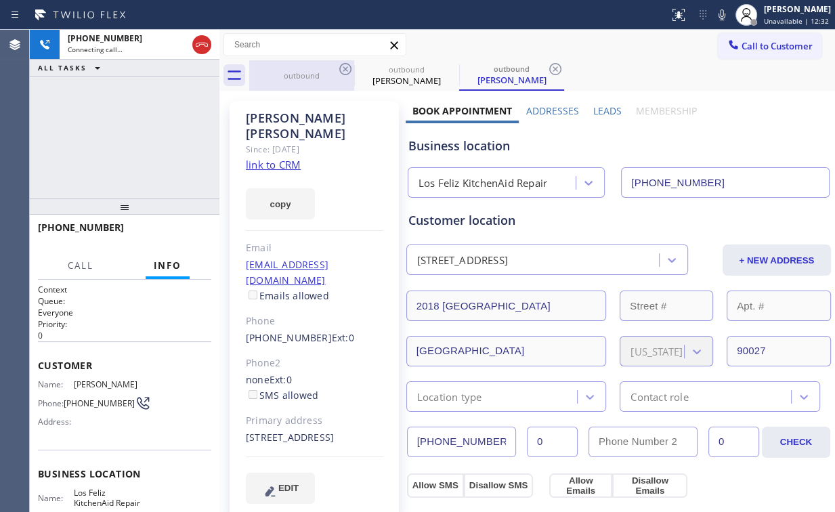
click at [306, 70] on div "outbound" at bounding box center [301, 75] width 102 height 10
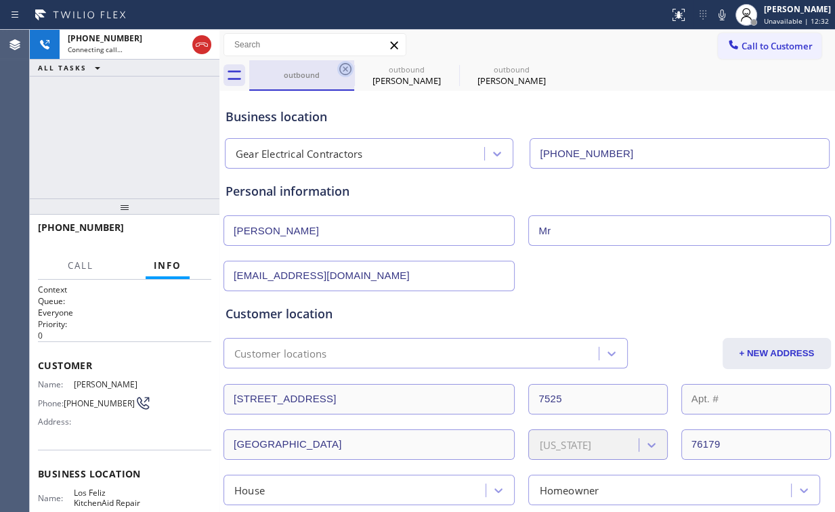
click at [345, 68] on icon at bounding box center [345, 69] width 16 height 16
type input "[PHONE_NUMBER]"
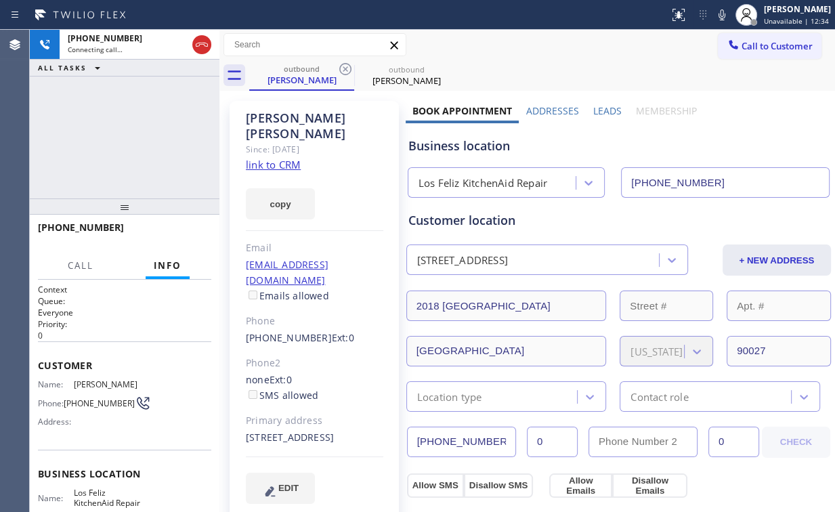
drag, startPoint x: 76, startPoint y: 135, endPoint x: 110, endPoint y: 186, distance: 61.6
click at [79, 136] on div "[PHONE_NUMBER] Connecting call… ALL TASKS ALL TASKS ACTIVE TASKS TASKS IN WRAP …" at bounding box center [125, 114] width 190 height 169
drag, startPoint x: 173, startPoint y: 133, endPoint x: 187, endPoint y: 220, distance: 88.4
click at [173, 133] on div "[PHONE_NUMBER] Live | 00:02 ALL TASKS ALL TASKS ACTIVE TASKS TASKS IN WRAP UP" at bounding box center [125, 114] width 190 height 169
click at [187, 240] on button "HANG UP" at bounding box center [179, 233] width 63 height 19
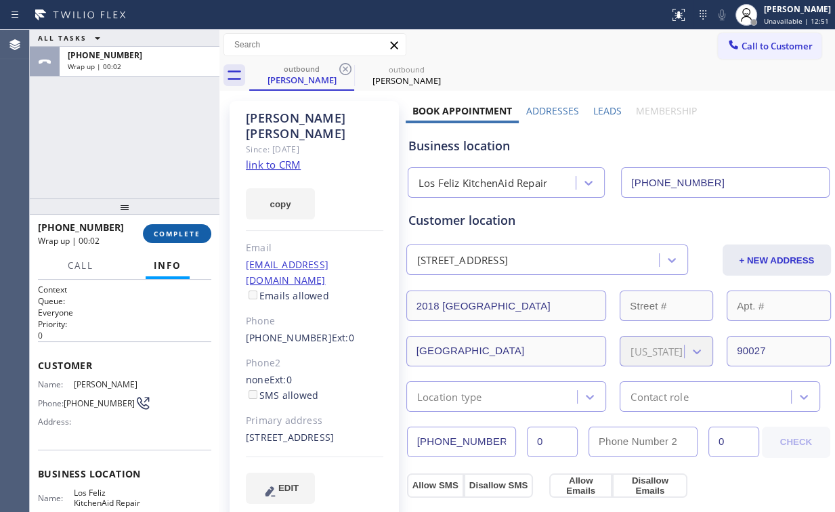
click at [188, 239] on button "COMPLETE" at bounding box center [177, 233] width 68 height 19
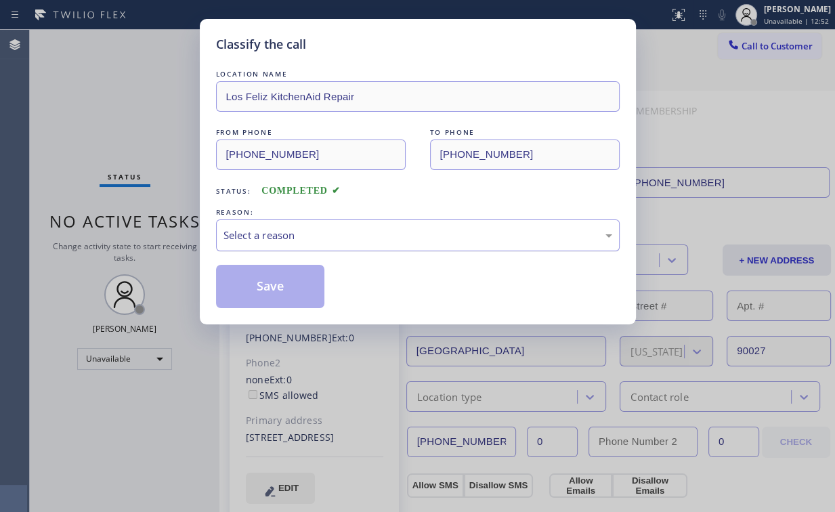
click at [271, 232] on div "Select a reason" at bounding box center [417, 235] width 389 height 16
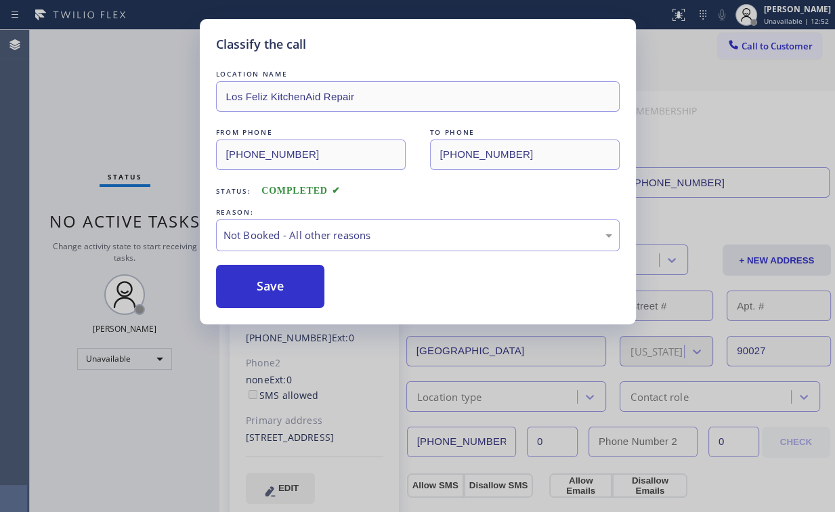
click at [280, 277] on button "Save" at bounding box center [270, 286] width 109 height 43
click at [121, 88] on div "Classify the call LOCATION NAME [GEOGRAPHIC_DATA] KitchenAid Repair FROM PHONE …" at bounding box center [417, 256] width 835 height 512
click at [776, 45] on span "Call to Customer" at bounding box center [776, 46] width 71 height 12
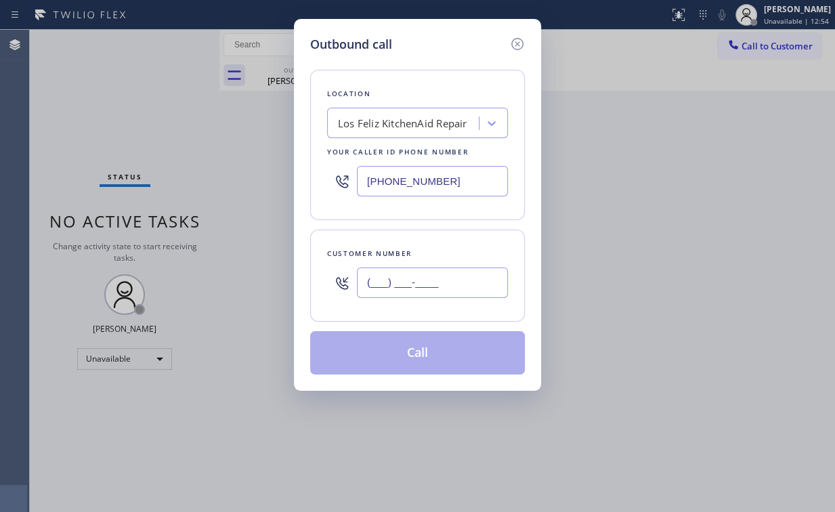
drag, startPoint x: 447, startPoint y: 292, endPoint x: 471, endPoint y: 269, distance: 33.0
click at [449, 292] on input "(___) ___-____" at bounding box center [432, 282] width 151 height 30
paste input "917) 331-0063"
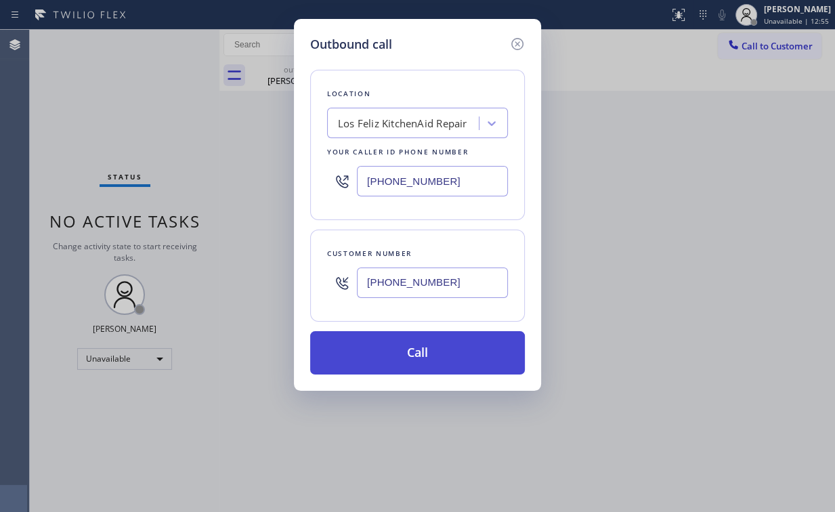
type input "[PHONE_NUMBER]"
click at [385, 368] on button "Call" at bounding box center [417, 352] width 215 height 43
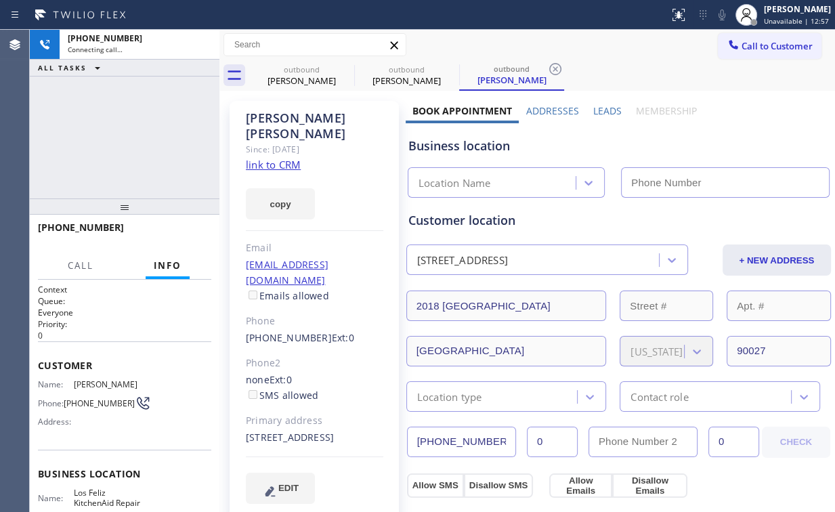
click at [89, 133] on div "[PHONE_NUMBER] Connecting call… ALL TASKS ALL TASKS ACTIVE TASKS TASKS IN WRAP …" at bounding box center [125, 114] width 190 height 169
click at [309, 69] on div "outbound" at bounding box center [301, 69] width 102 height 10
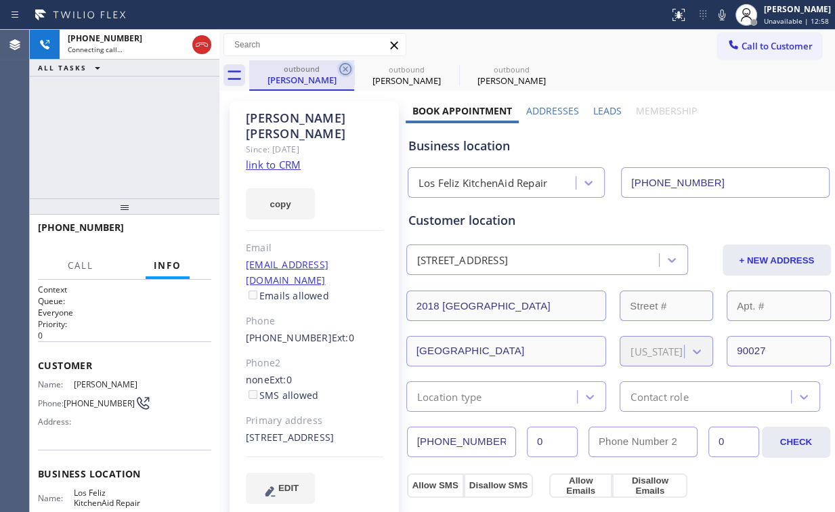
click at [344, 69] on icon at bounding box center [345, 69] width 16 height 16
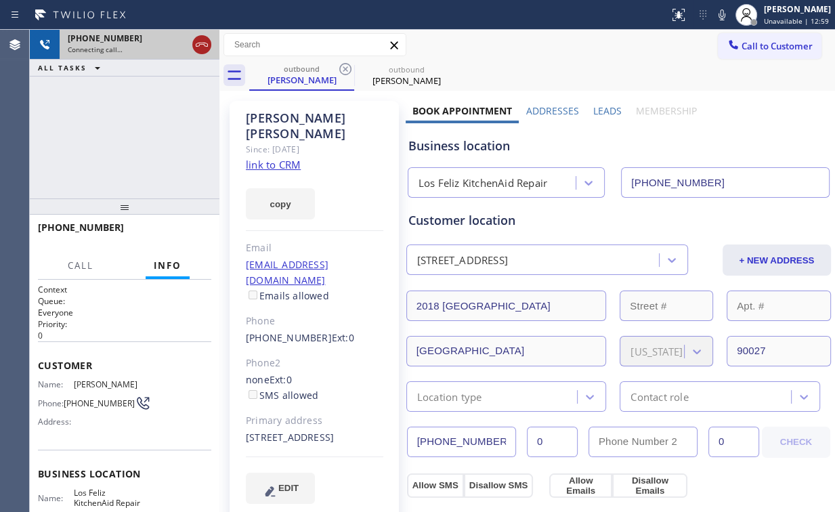
click at [192, 38] on div at bounding box center [201, 45] width 19 height 16
click at [305, 77] on div "[PERSON_NAME]" at bounding box center [301, 80] width 102 height 12
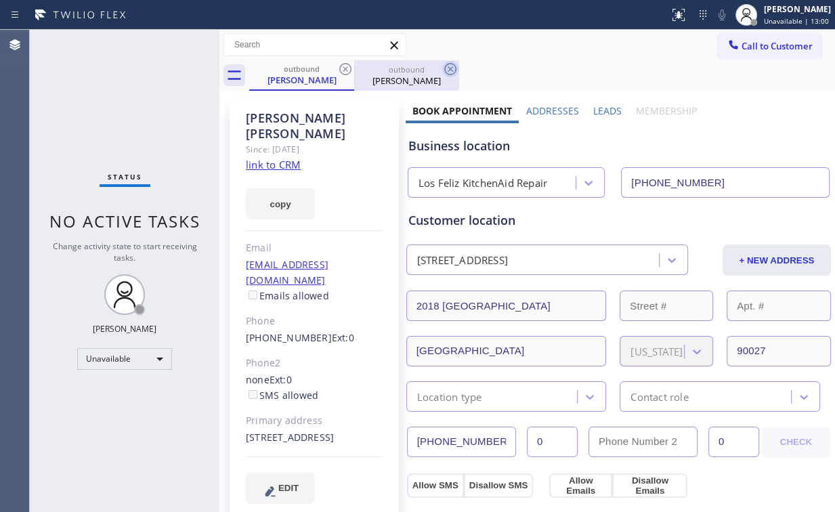
click at [345, 66] on icon at bounding box center [345, 69] width 16 height 16
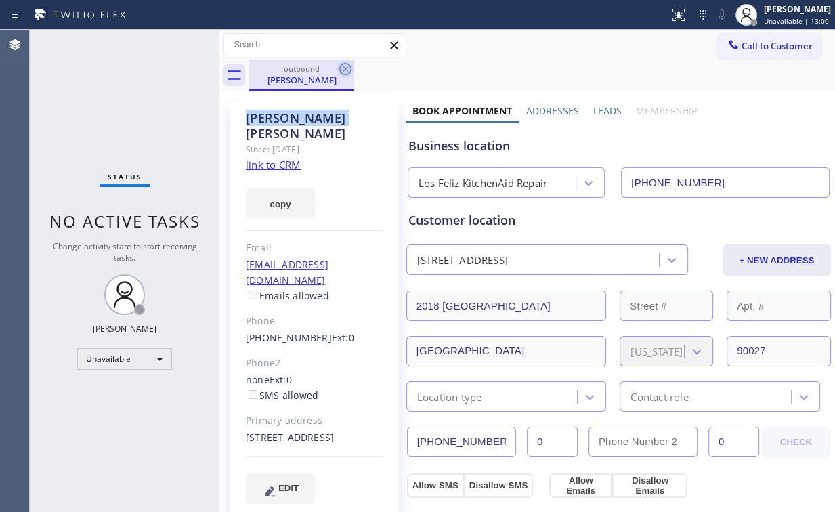
click at [344, 66] on icon at bounding box center [345, 69] width 16 height 16
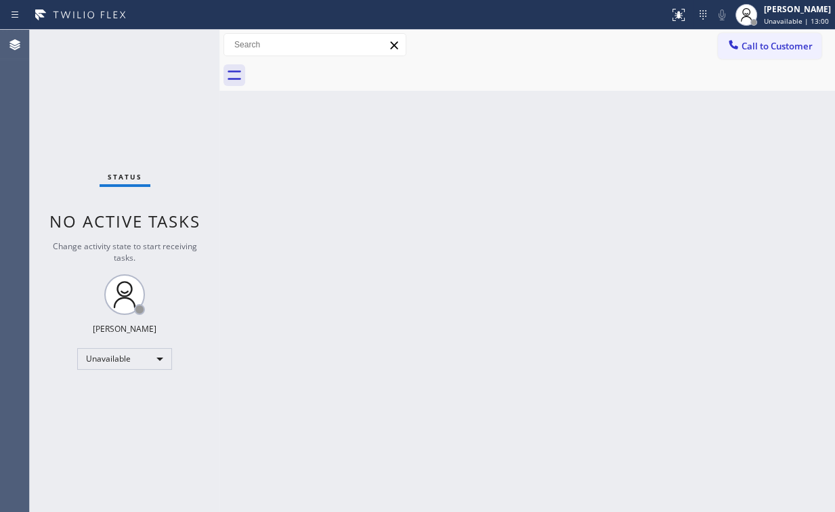
click at [114, 95] on div "Status No active tasks Change activity state to start receiving tasks. [PERSON_…" at bounding box center [125, 271] width 190 height 482
drag, startPoint x: 774, startPoint y: 45, endPoint x: 766, endPoint y: 49, distance: 9.7
click at [774, 46] on span "Call to Customer" at bounding box center [776, 46] width 71 height 12
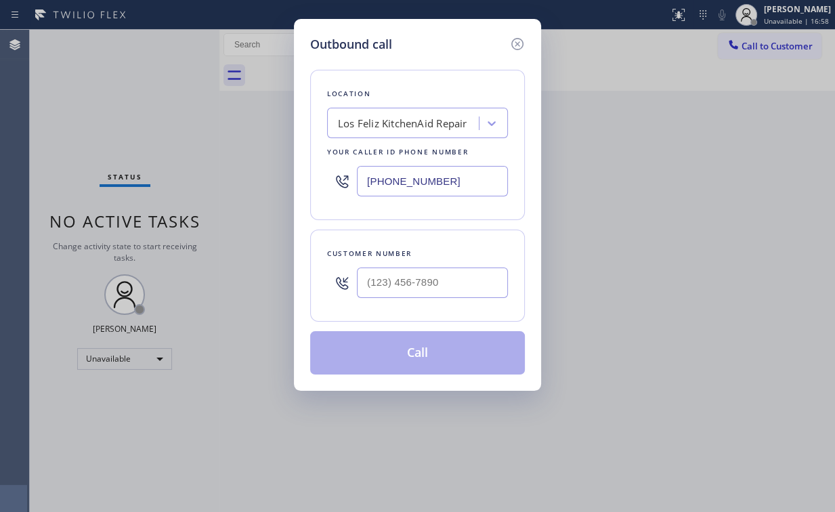
drag, startPoint x: 458, startPoint y: 182, endPoint x: 231, endPoint y: 184, distance: 227.5
click at [270, 186] on div "Outbound call Location [GEOGRAPHIC_DATA] KitchenAid Repair Your caller id phone…" at bounding box center [417, 256] width 835 height 512
paste input "856) 356-0353"
type input "[PHONE_NUMBER]"
drag, startPoint x: 432, startPoint y: 276, endPoint x: 447, endPoint y: 274, distance: 15.0
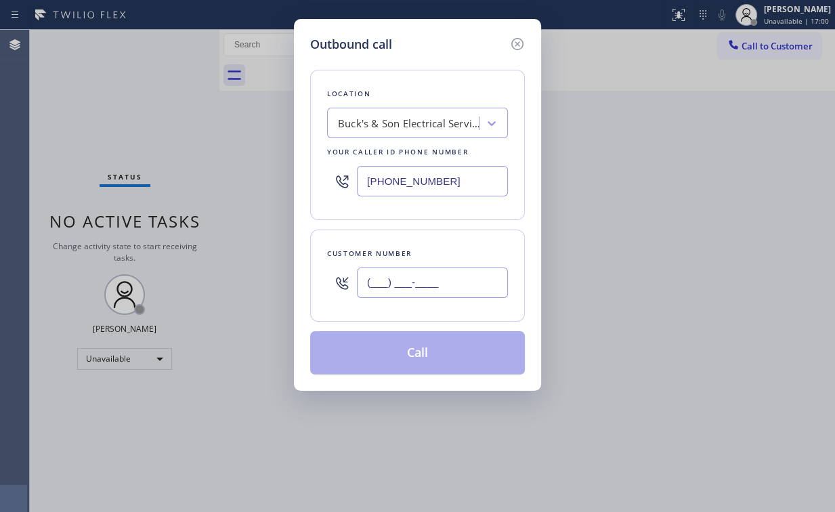
click at [433, 276] on input "(___) ___-____" at bounding box center [432, 282] width 151 height 30
paste input "551) 205-2088"
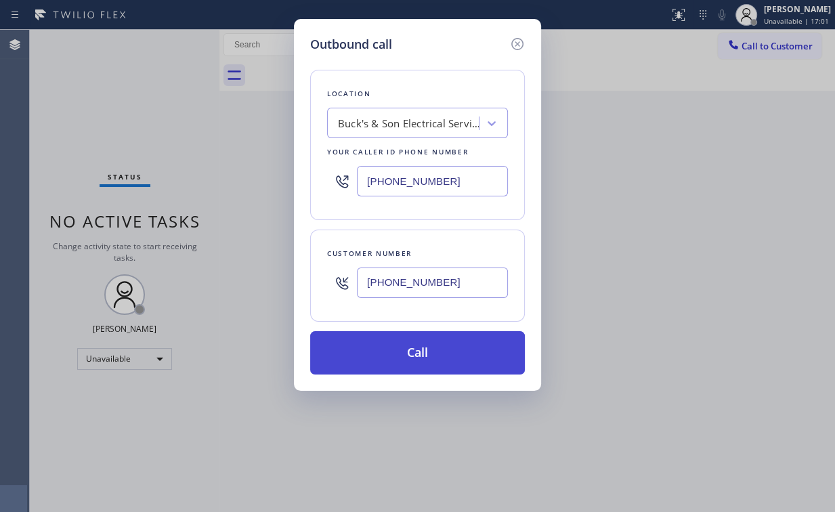
type input "[PHONE_NUMBER]"
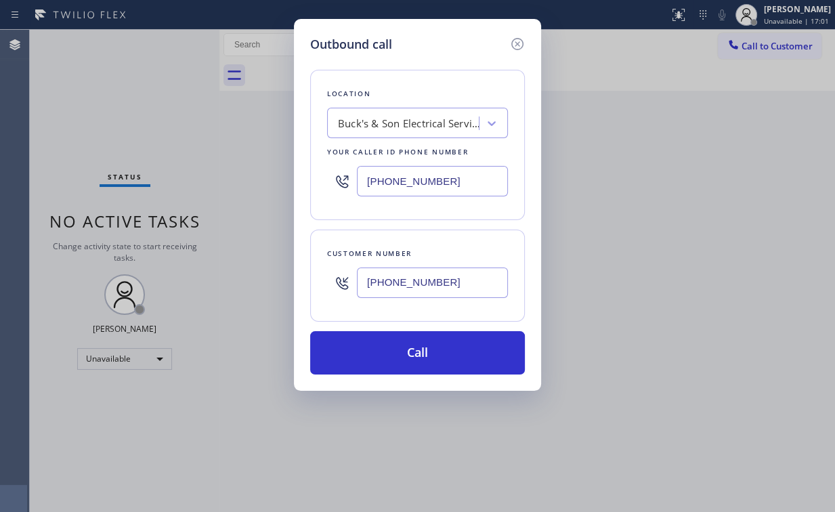
drag, startPoint x: 402, startPoint y: 345, endPoint x: 374, endPoint y: 427, distance: 86.7
click at [401, 345] on button "Call" at bounding box center [417, 352] width 215 height 43
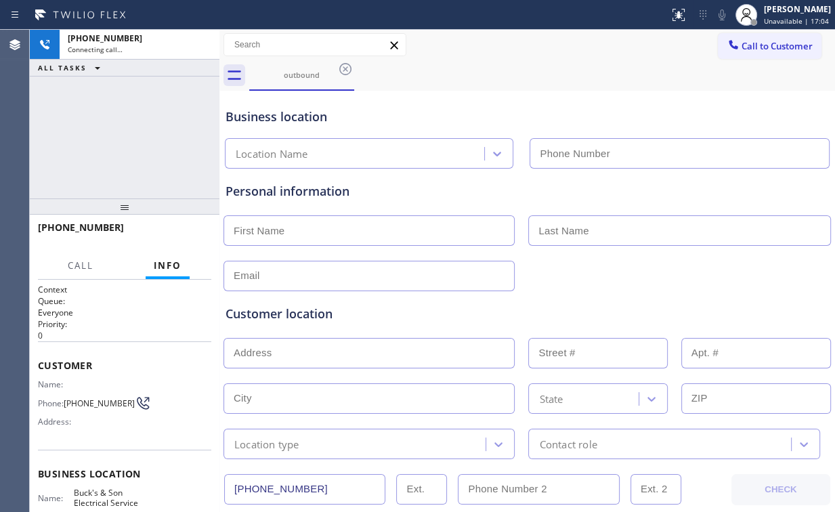
type input "[PHONE_NUMBER]"
click at [141, 109] on div "[PHONE_NUMBER] Connecting call… ALL TASKS ALL TASKS ACTIVE TASKS TASKS IN WRAP …" at bounding box center [125, 114] width 190 height 169
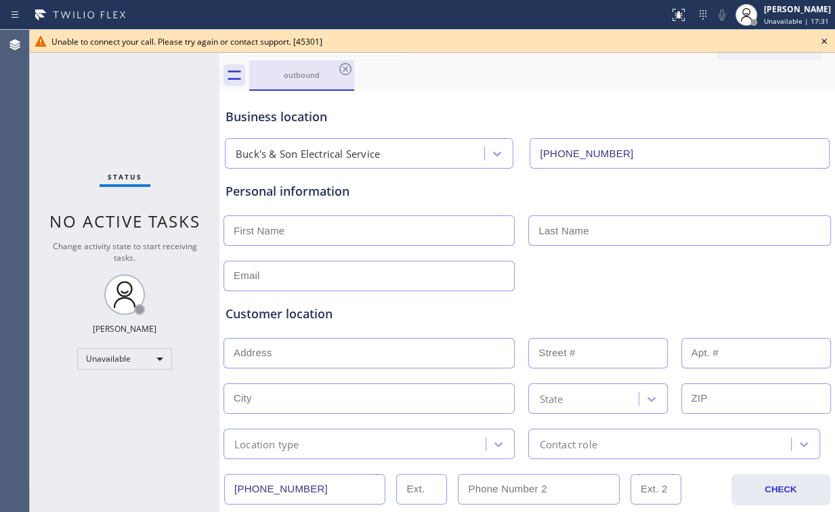
click at [328, 74] on div "outbound" at bounding box center [301, 75] width 102 height 10
drag, startPoint x: 357, startPoint y: 70, endPoint x: 347, endPoint y: 70, distance: 10.9
click at [357, 70] on div "outbound" at bounding box center [542, 75] width 586 height 30
drag, startPoint x: 347, startPoint y: 70, endPoint x: 561, endPoint y: 155, distance: 230.1
click at [347, 70] on icon at bounding box center [345, 69] width 12 height 12
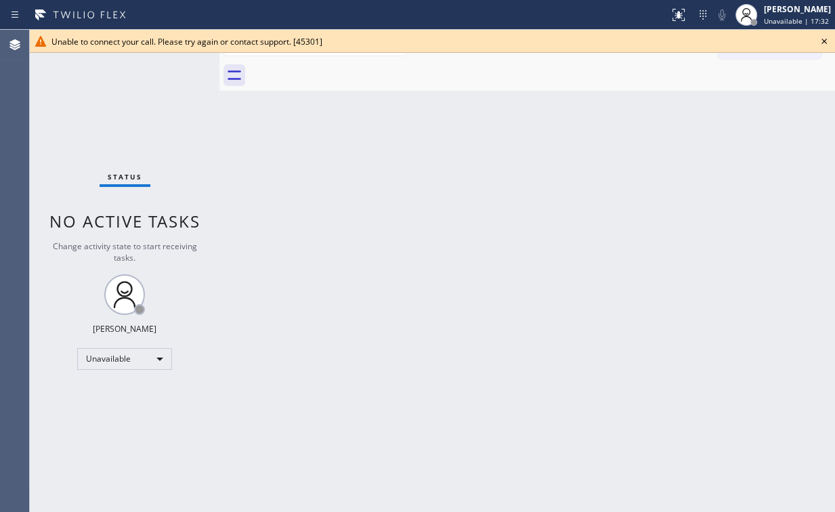
click at [626, 160] on div "Back to Dashboard Change Sender ID Customers Technicians Select a contact Outbo…" at bounding box center [526, 271] width 615 height 482
click at [824, 40] on icon at bounding box center [824, 41] width 16 height 16
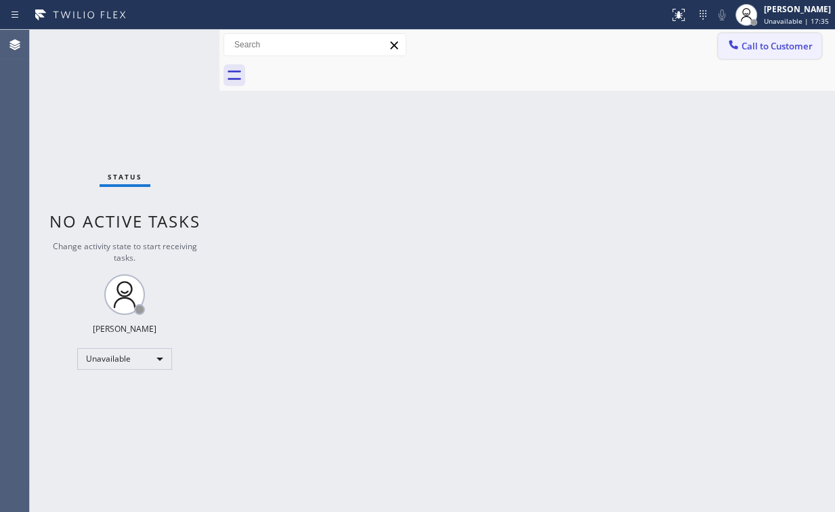
click at [772, 51] on span "Call to Customer" at bounding box center [776, 46] width 71 height 12
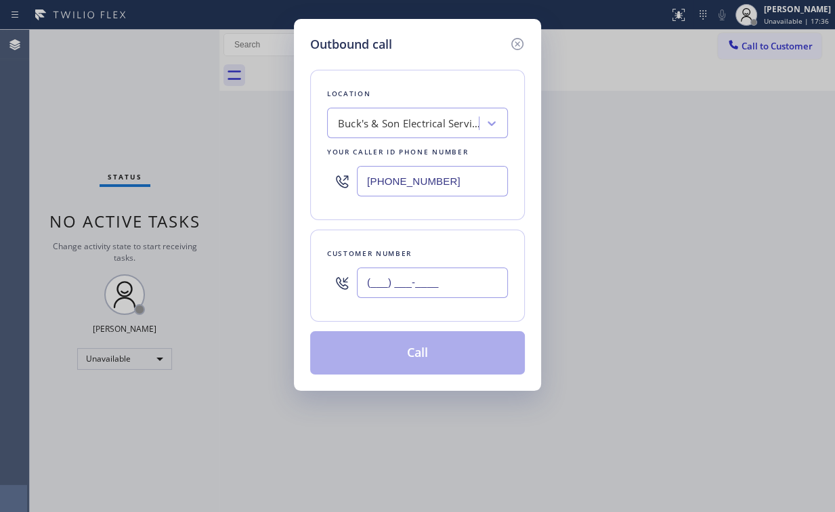
click at [456, 271] on input "(___) ___-____" at bounding box center [432, 282] width 151 height 30
paste input "551) 205-2088"
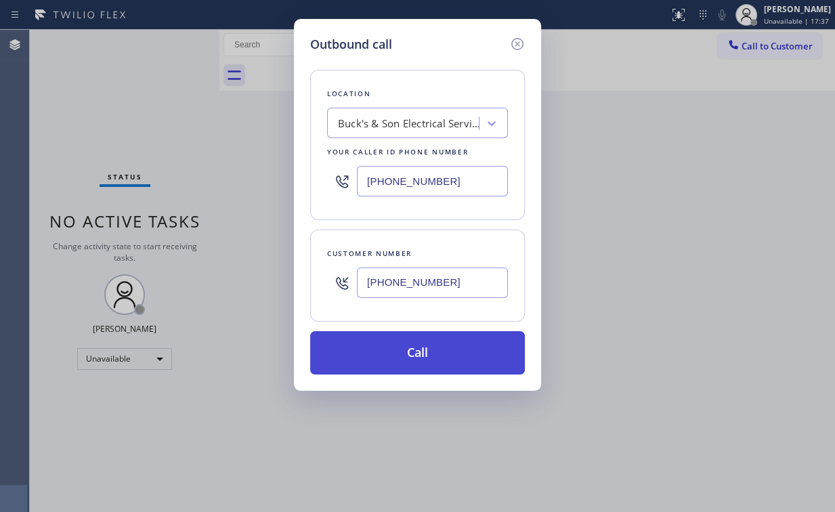
type input "[PHONE_NUMBER]"
click at [435, 344] on button "Call" at bounding box center [417, 352] width 215 height 43
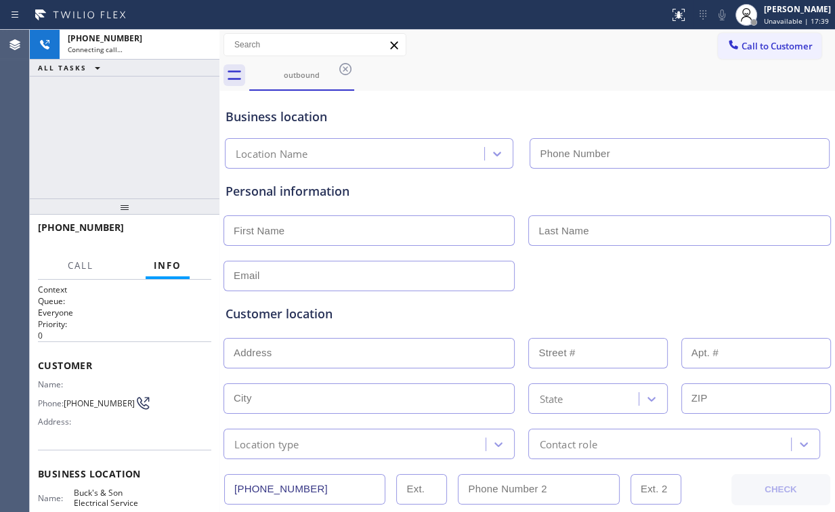
type input "[PHONE_NUMBER]"
click at [127, 144] on div "[PHONE_NUMBER] Connecting call… ALL TASKS ALL TASKS ACTIVE TASKS TASKS IN WRAP …" at bounding box center [125, 114] width 190 height 169
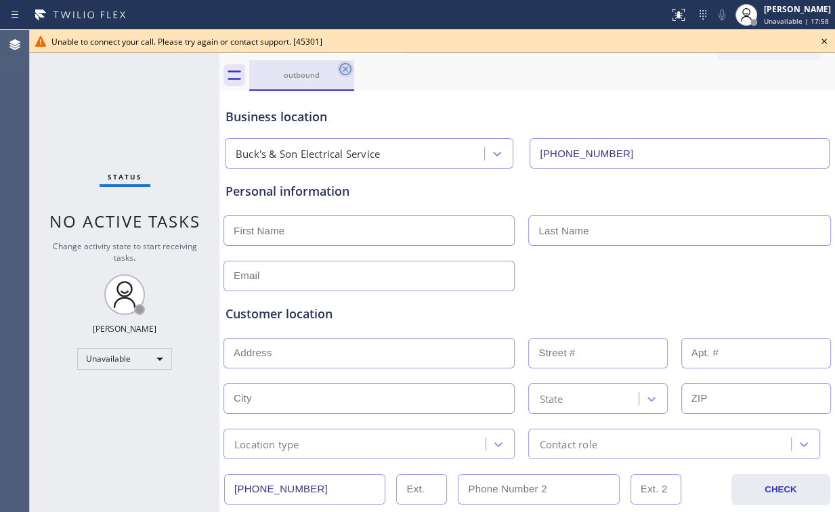
click at [349, 67] on icon at bounding box center [345, 69] width 16 height 16
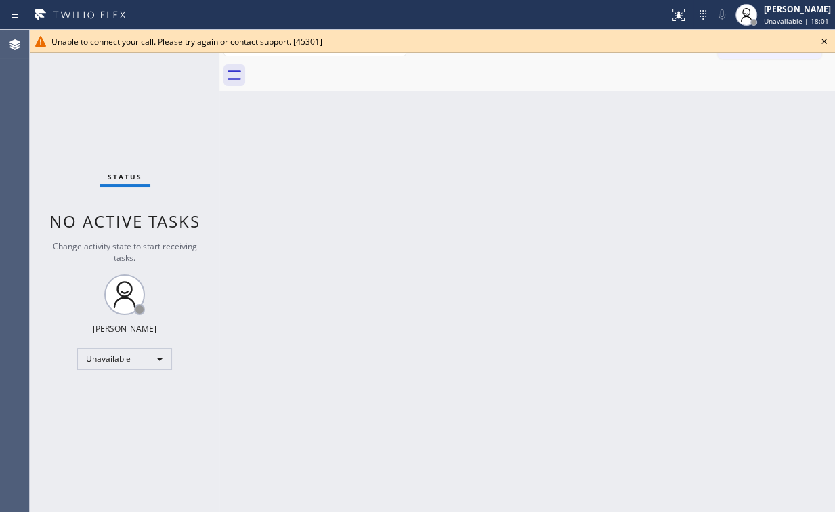
click at [823, 41] on icon at bounding box center [824, 41] width 16 height 16
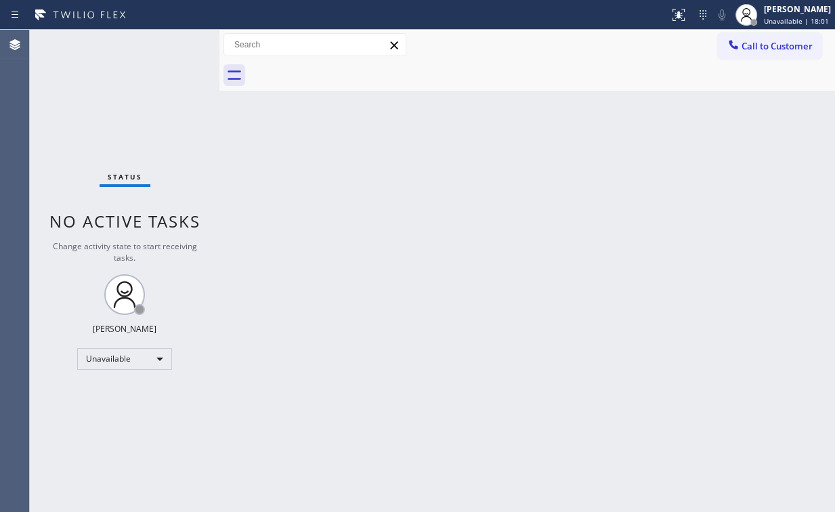
click at [769, 49] on span "Call to Customer" at bounding box center [776, 46] width 71 height 12
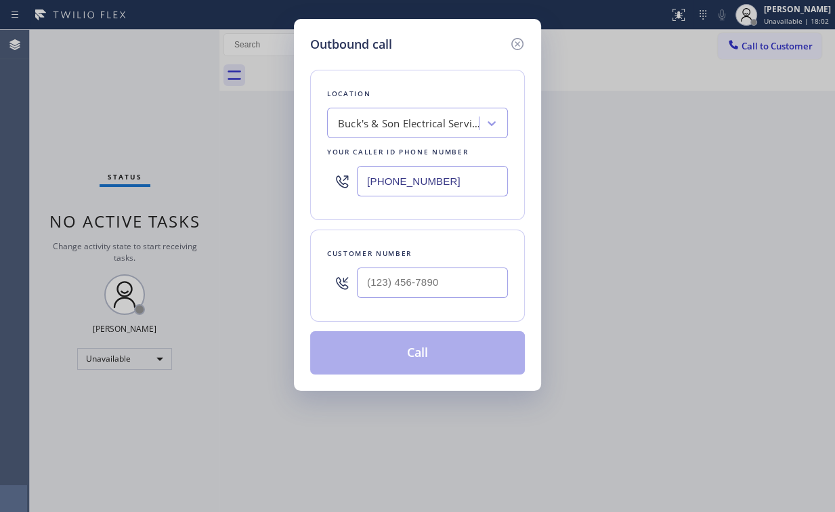
drag, startPoint x: 458, startPoint y: 181, endPoint x: 297, endPoint y: 186, distance: 161.9
click at [297, 186] on div "Outbound call Location Buck's & Son Electrical Service Your caller id phone num…" at bounding box center [417, 205] width 247 height 372
paste input "213) 566-1222"
type input "[PHONE_NUMBER]"
click at [447, 279] on input "(___) ___-____" at bounding box center [432, 282] width 151 height 30
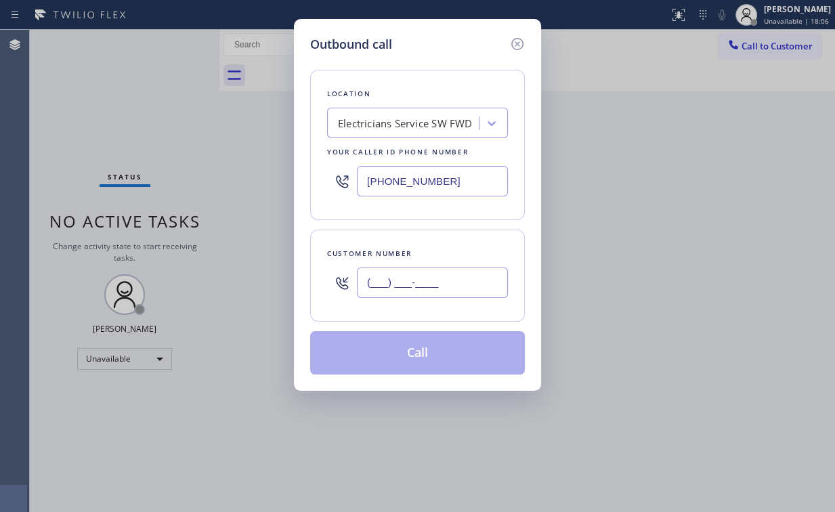
paste input "610) 897-1124"
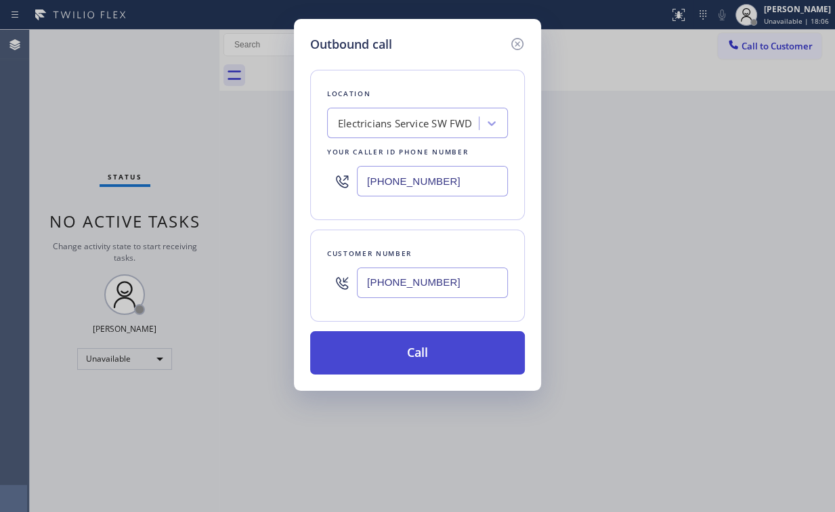
type input "[PHONE_NUMBER]"
click at [398, 344] on button "Call" at bounding box center [417, 352] width 215 height 43
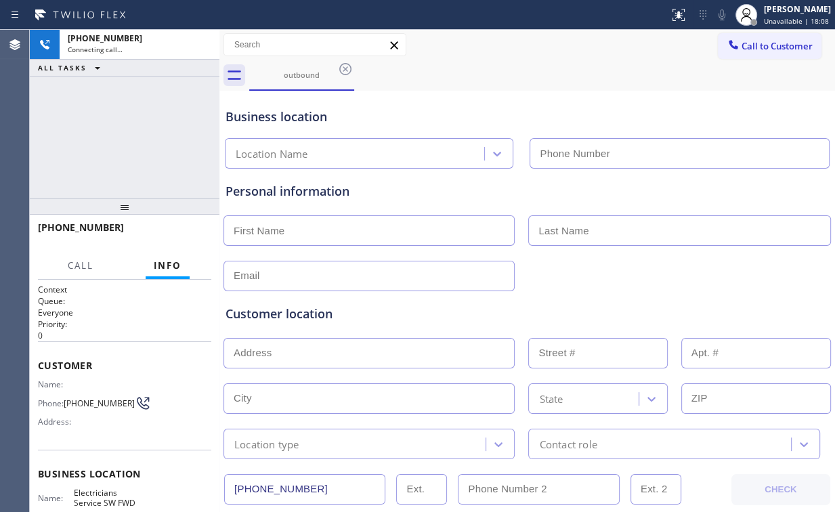
type input "[PHONE_NUMBER]"
click at [159, 138] on div "[PHONE_NUMBER] Connecting call… ALL TASKS ALL TASKS ACTIVE TASKS TASKS IN WRAP …" at bounding box center [125, 114] width 190 height 169
click at [127, 135] on div "[PHONE_NUMBER] Connecting call… ALL TASKS ALL TASKS ACTIVE TASKS TASKS IN WRAP …" at bounding box center [125, 114] width 190 height 169
click at [133, 137] on div "[PHONE_NUMBER] Connecting call… ALL TASKS ALL TASKS ACTIVE TASKS TASKS IN WRAP …" at bounding box center [125, 114] width 190 height 169
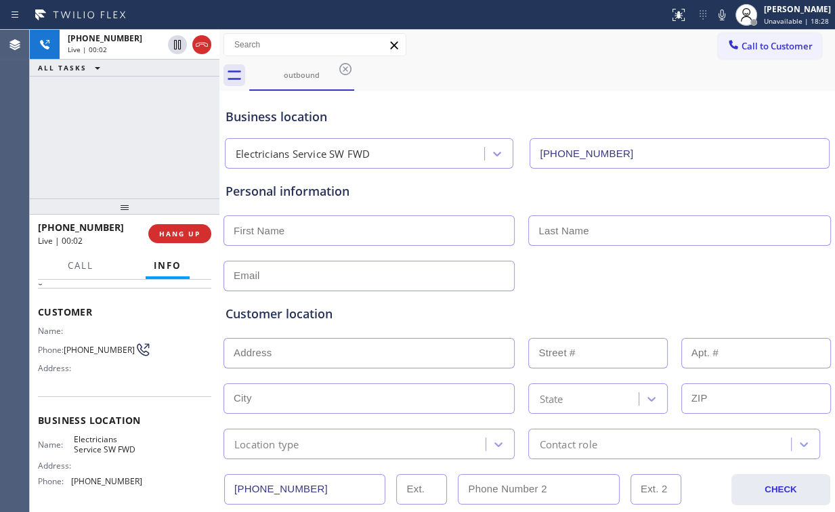
scroll to position [54, 0]
click at [133, 137] on div "[PHONE_NUMBER] Live | 00:04 ALL TASKS ALL TASKS ACTIVE TASKS TASKS IN WRAP UP" at bounding box center [125, 114] width 190 height 169
click at [133, 137] on div "[PHONE_NUMBER] Live | 00:05 ALL TASKS ALL TASKS ACTIVE TASKS TASKS IN WRAP UP" at bounding box center [125, 114] width 190 height 169
click at [133, 137] on div "[PHONE_NUMBER] Live | 00:06 ALL TASKS ALL TASKS ACTIVE TASKS TASKS IN WRAP UP" at bounding box center [125, 114] width 190 height 169
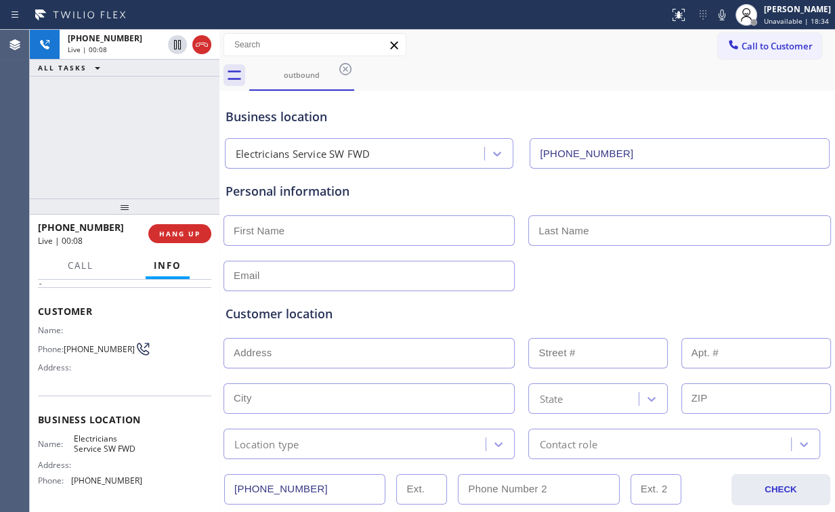
click at [133, 137] on div "[PHONE_NUMBER] Live | 00:08 ALL TASKS ALL TASKS ACTIVE TASKS TASKS IN WRAP UP" at bounding box center [125, 114] width 190 height 169
click at [130, 135] on div "[PHONE_NUMBER] Live | 00:16 ALL TASKS ALL TASKS ACTIVE TASKS TASKS IN WRAP UP" at bounding box center [125, 114] width 190 height 169
click at [130, 135] on div "[PHONE_NUMBER] Live | 00:17 ALL TASKS ALL TASKS ACTIVE TASKS TASKS IN WRAP UP" at bounding box center [125, 114] width 190 height 169
click at [131, 135] on div "[PHONE_NUMBER] Live | 00:25 ALL TASKS ALL TASKS ACTIVE TASKS TASKS IN WRAP UP" at bounding box center [125, 114] width 190 height 169
click at [131, 138] on div "[PHONE_NUMBER] Live | 00:26 ALL TASKS ALL TASKS ACTIVE TASKS TASKS IN WRAP UP" at bounding box center [125, 114] width 190 height 169
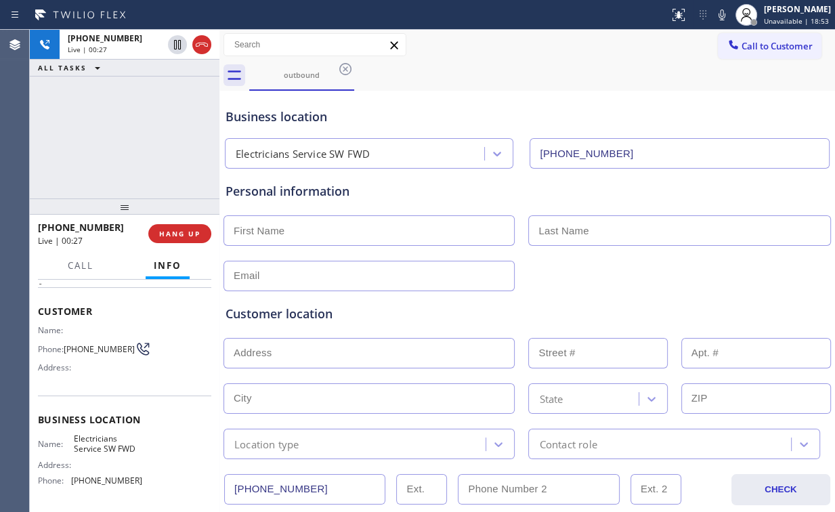
click at [131, 138] on div "[PHONE_NUMBER] Live | 00:27 ALL TASKS ALL TASKS ACTIVE TASKS TASKS IN WRAP UP" at bounding box center [125, 114] width 190 height 169
click at [187, 235] on span "HANG UP" at bounding box center [179, 233] width 41 height 9
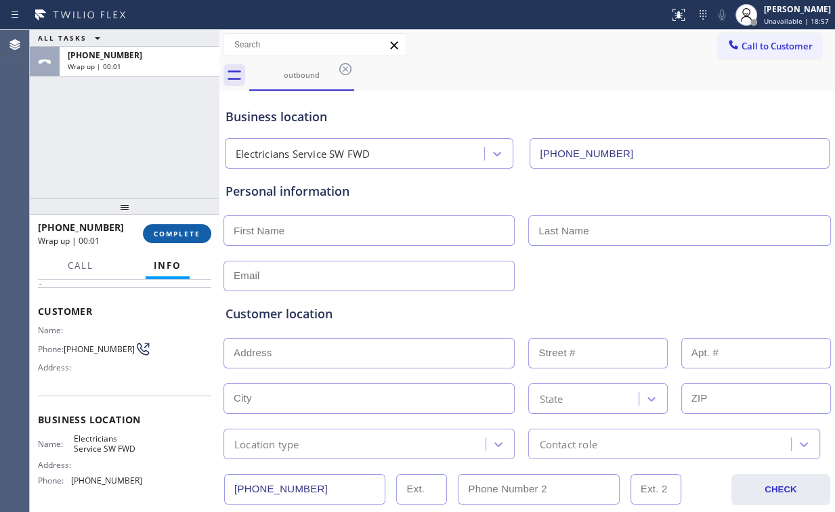
click at [187, 235] on span "COMPLETE" at bounding box center [177, 233] width 47 height 9
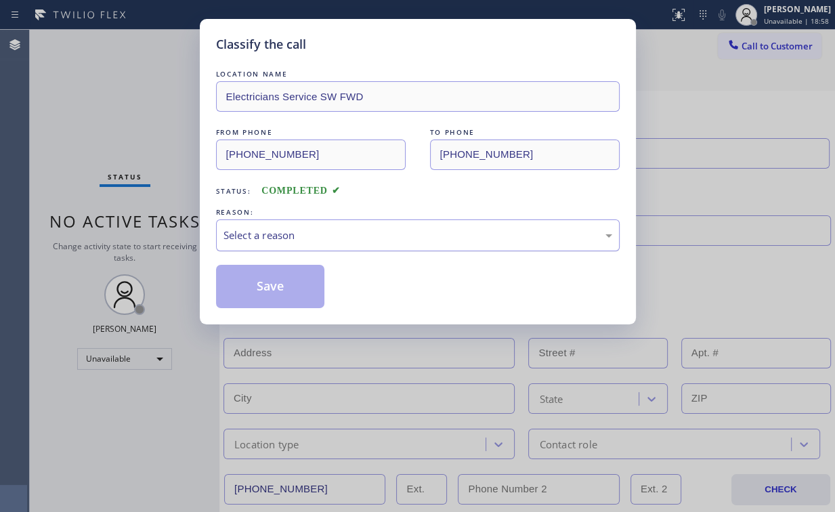
click at [298, 238] on div "Select a reason" at bounding box center [417, 235] width 389 height 16
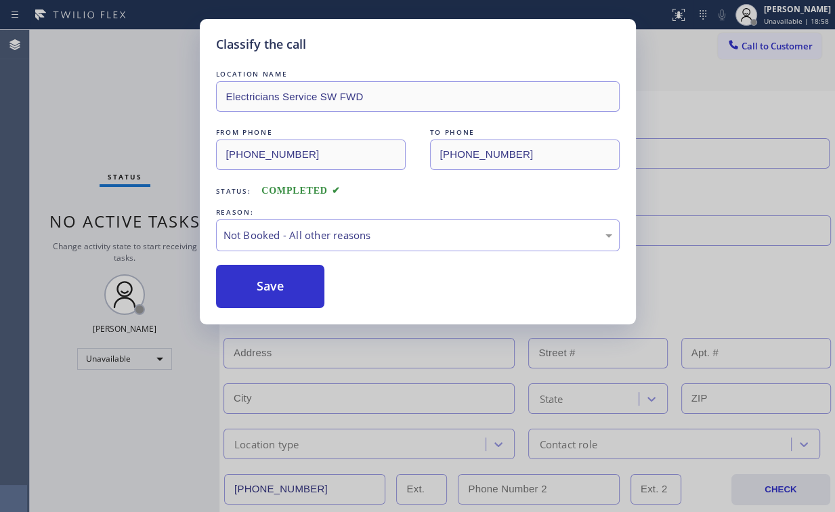
click at [297, 282] on button "Save" at bounding box center [270, 286] width 109 height 43
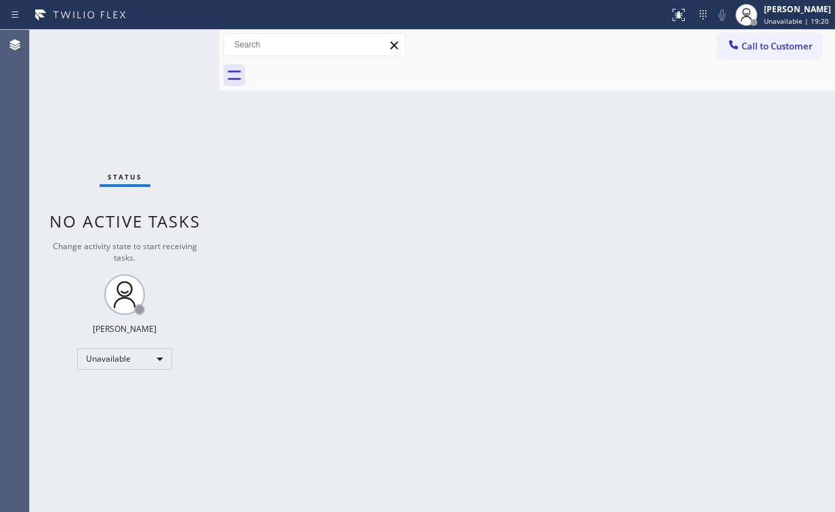
drag, startPoint x: 481, startPoint y: 116, endPoint x: 260, endPoint y: 9, distance: 245.3
click at [478, 114] on div "Back to Dashboard Change Sender ID Customers Technicians Select a contact Outbo…" at bounding box center [526, 271] width 615 height 482
click at [776, 169] on div "Back to Dashboard Change Sender ID Customers Technicians Select a contact Outbo…" at bounding box center [526, 271] width 615 height 482
drag, startPoint x: 770, startPoint y: 46, endPoint x: 498, endPoint y: 168, distance: 298.8
click at [768, 46] on span "Call to Customer" at bounding box center [776, 46] width 71 height 12
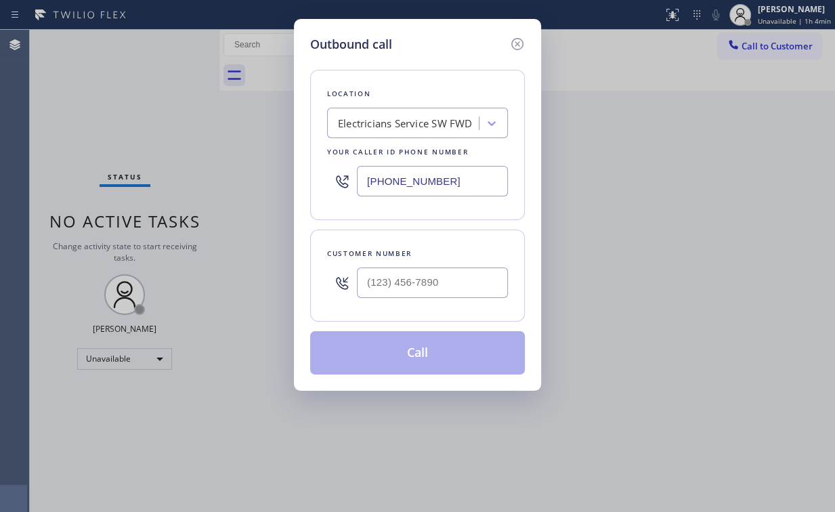
drag, startPoint x: 430, startPoint y: 180, endPoint x: 319, endPoint y: 171, distance: 111.4
click at [319, 171] on div "Location Electricians Service SW FWD Your caller id phone number [PHONE_NUMBER]" at bounding box center [417, 145] width 215 height 150
paste input "949) 899-6661"
type input "[PHONE_NUMBER]"
drag, startPoint x: 431, startPoint y: 266, endPoint x: 448, endPoint y: 274, distance: 19.4
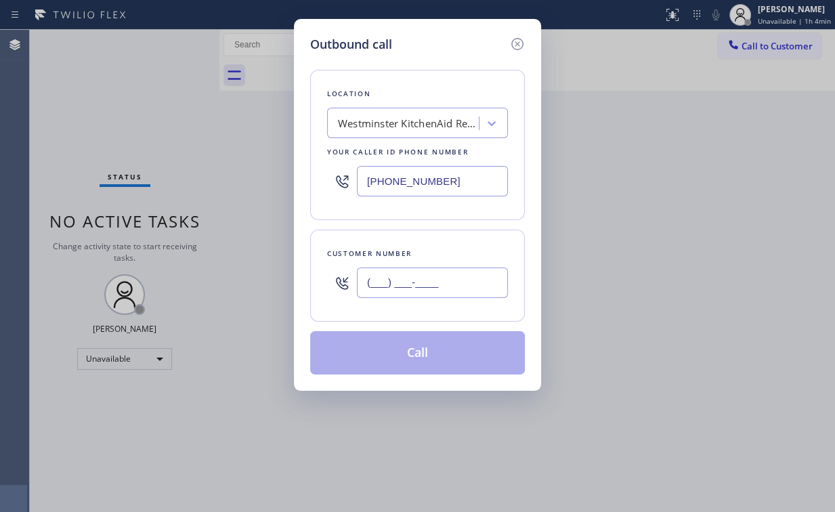
click at [433, 268] on input "(___) ___-____" at bounding box center [432, 282] width 151 height 30
drag, startPoint x: 448, startPoint y: 275, endPoint x: 463, endPoint y: 271, distance: 15.3
click at [449, 276] on input "(___) ___-____" at bounding box center [432, 282] width 151 height 30
drag, startPoint x: 452, startPoint y: 279, endPoint x: 198, endPoint y: 274, distance: 253.3
click at [248, 279] on div "Outbound call Location [GEOGRAPHIC_DATA] KitchenAid Repair Your caller id phone…" at bounding box center [417, 256] width 835 height 512
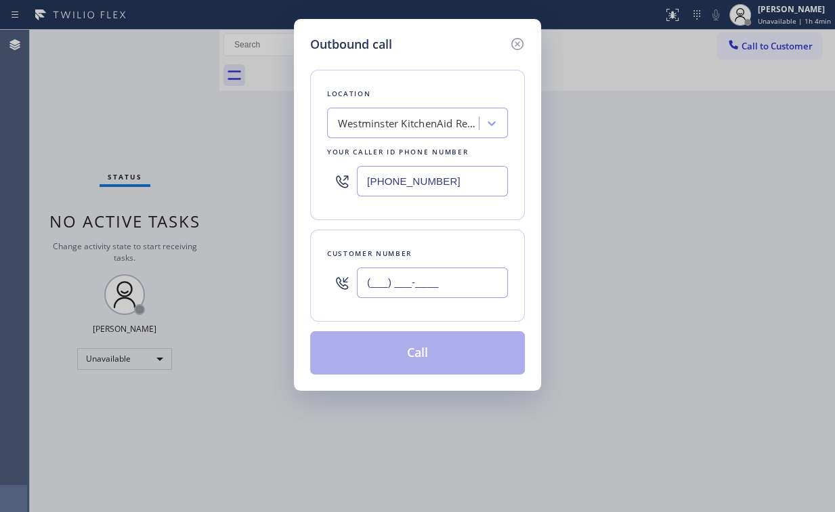
paste input "949) 945-4506"
type input "[PHONE_NUMBER]"
click at [411, 347] on button "Call" at bounding box center [417, 352] width 215 height 43
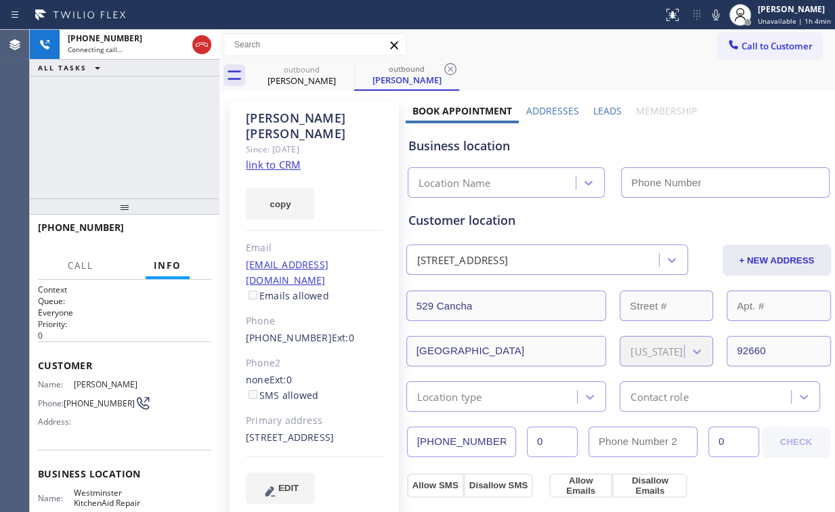
type input "[PHONE_NUMBER]"
click at [150, 119] on div "[PHONE_NUMBER] Connecting call… ALL TASKS ALL TASKS ACTIVE TASKS TASKS IN WRAP …" at bounding box center [125, 114] width 190 height 169
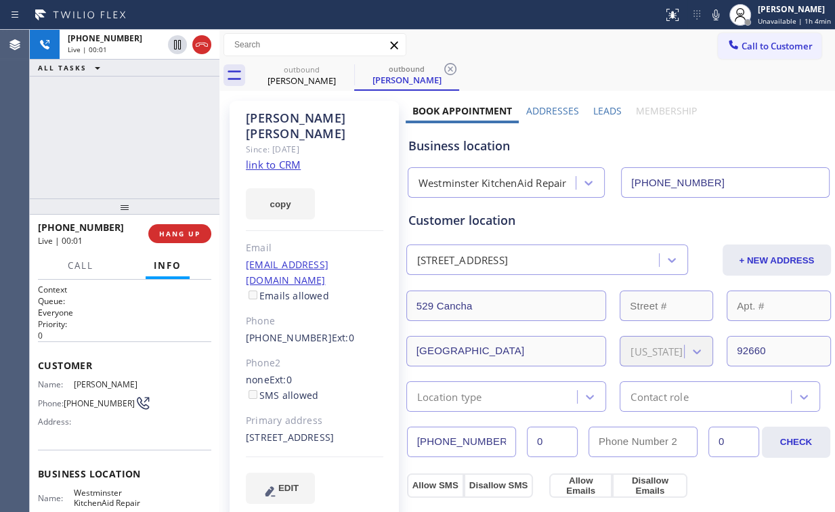
click at [116, 159] on div "[PHONE_NUMBER] Live | 00:01 ALL TASKS ALL TASKS ACTIVE TASKS TASKS IN WRAP UP" at bounding box center [125, 114] width 190 height 169
drag, startPoint x: 153, startPoint y: 154, endPoint x: 168, endPoint y: 173, distance: 24.1
click at [158, 160] on div "[PHONE_NUMBER] Live | 00:11 ALL TASKS ALL TASKS ACTIVE TASKS TASKS IN WRAP UP" at bounding box center [125, 114] width 190 height 169
click at [192, 238] on button "HANG UP" at bounding box center [179, 233] width 63 height 19
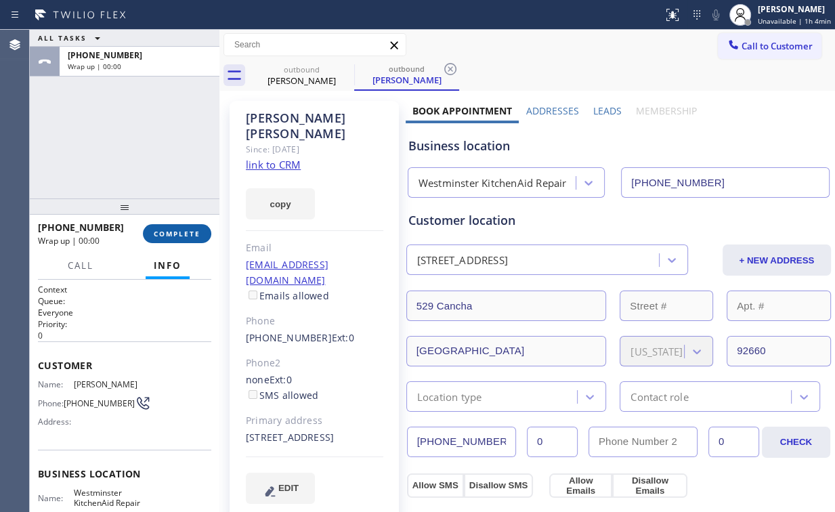
click at [196, 236] on span "COMPLETE" at bounding box center [177, 233] width 47 height 9
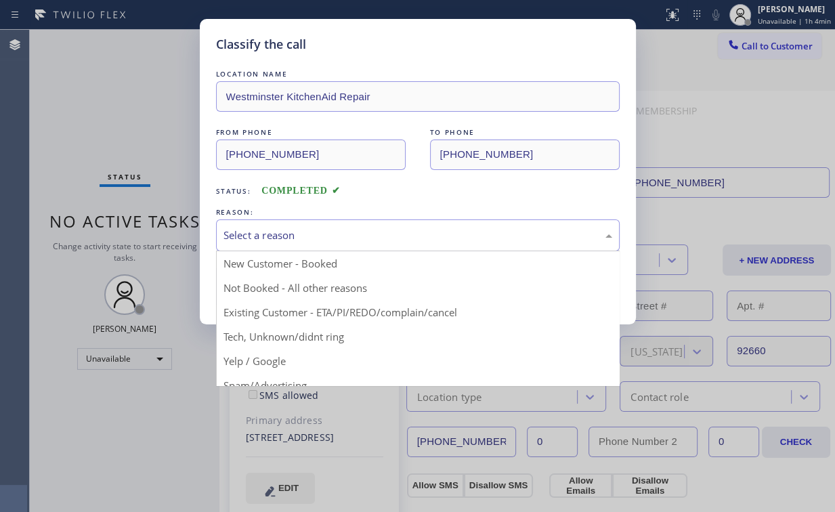
click at [288, 236] on div "Select a reason" at bounding box center [417, 235] width 389 height 16
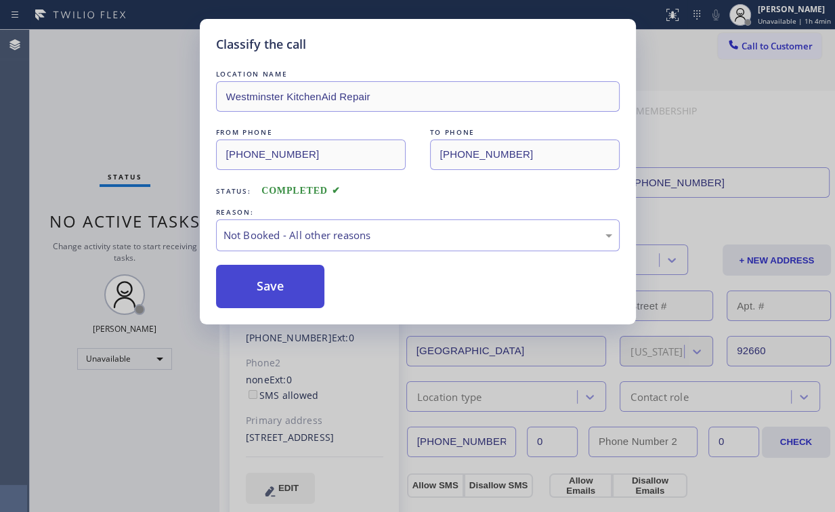
click at [282, 278] on button "Save" at bounding box center [270, 286] width 109 height 43
click at [134, 80] on div "Classify the call LOCATION NAME Westminster KitchenAid Repair FROM PHONE [PHONE…" at bounding box center [417, 256] width 835 height 512
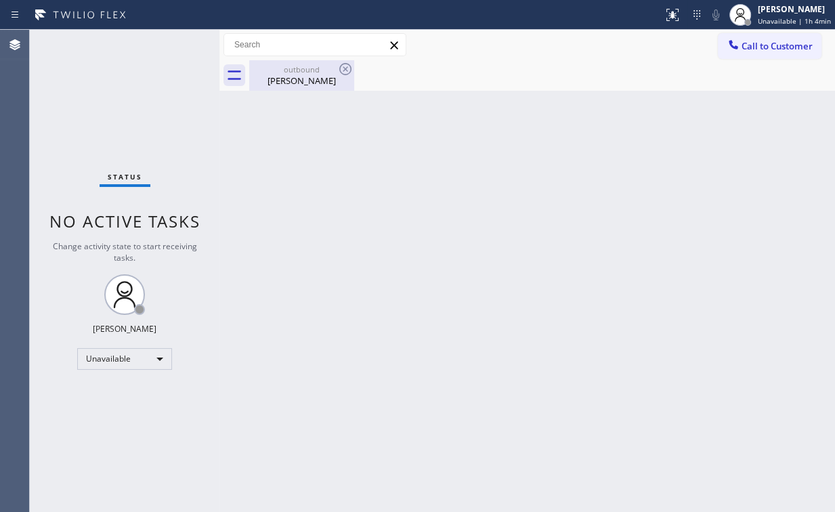
click at [311, 77] on div "[PERSON_NAME]" at bounding box center [301, 80] width 102 height 12
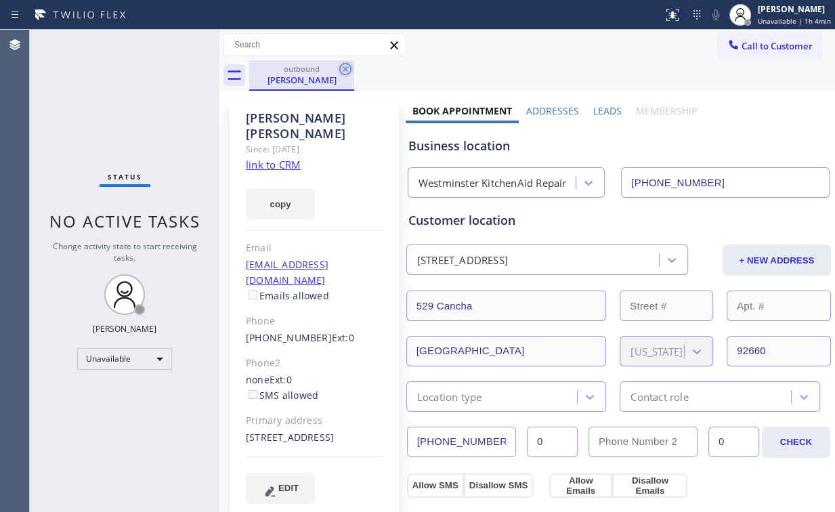
click at [352, 67] on icon at bounding box center [345, 69] width 16 height 16
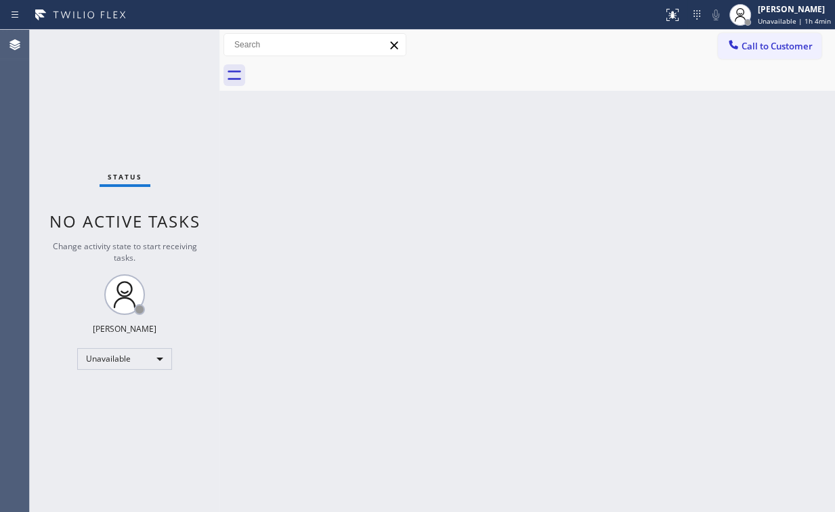
click at [387, 168] on div "Back to Dashboard Change Sender ID Customers Technicians Select a contact Outbo…" at bounding box center [526, 271] width 615 height 482
drag, startPoint x: 718, startPoint y: 54, endPoint x: 751, endPoint y: 49, distance: 34.2
click at [718, 54] on button "Call to Customer" at bounding box center [770, 46] width 104 height 26
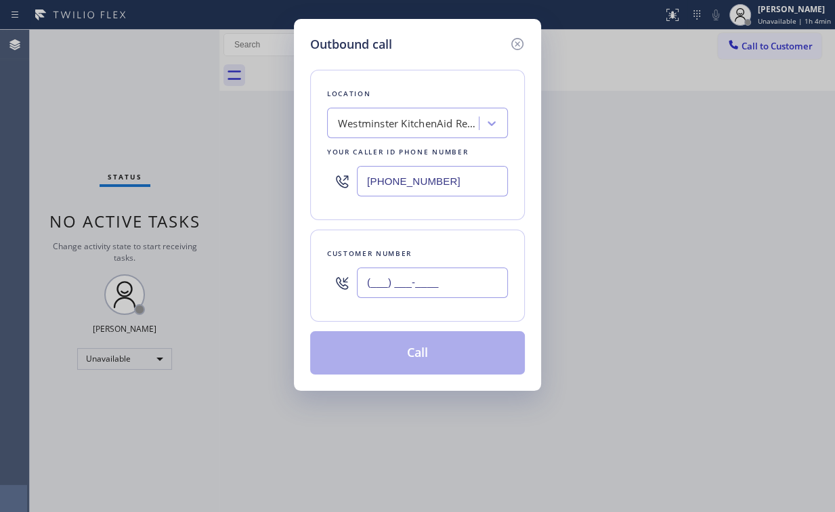
click at [452, 284] on input "(___) ___-____" at bounding box center [432, 282] width 151 height 30
paste input "949) 945-4506"
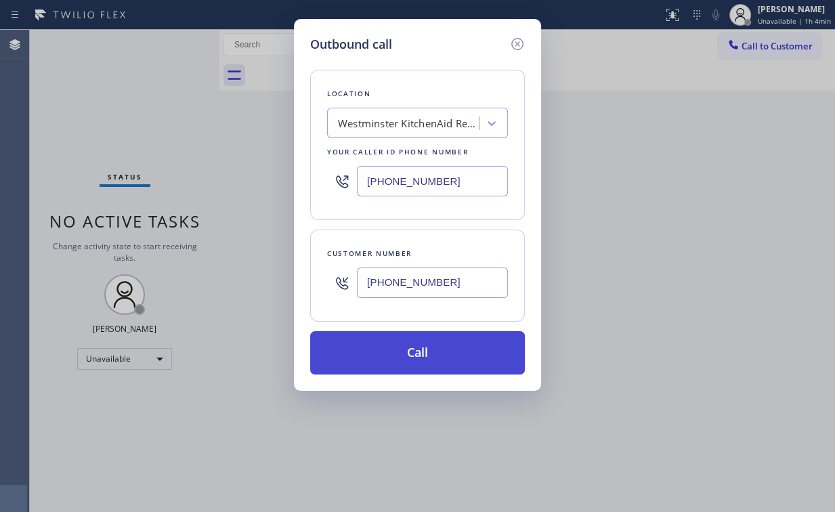
type input "[PHONE_NUMBER]"
click at [427, 349] on button "Call" at bounding box center [417, 352] width 215 height 43
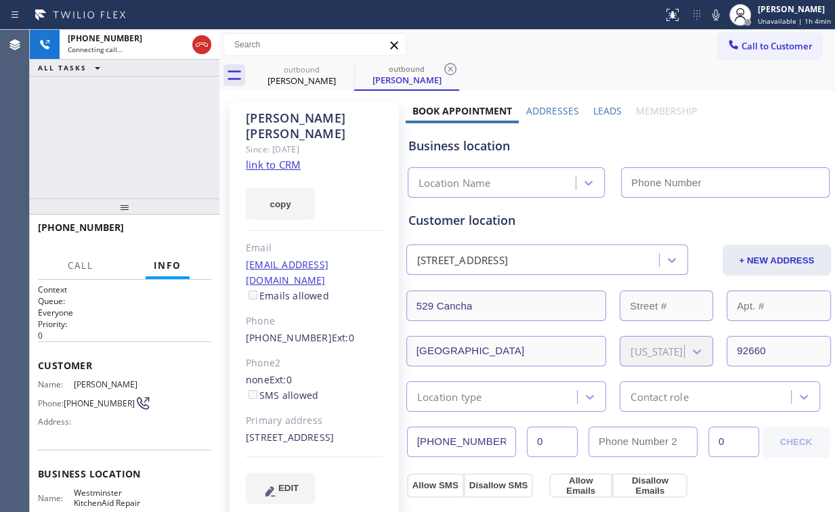
type input "[PHONE_NUMBER]"
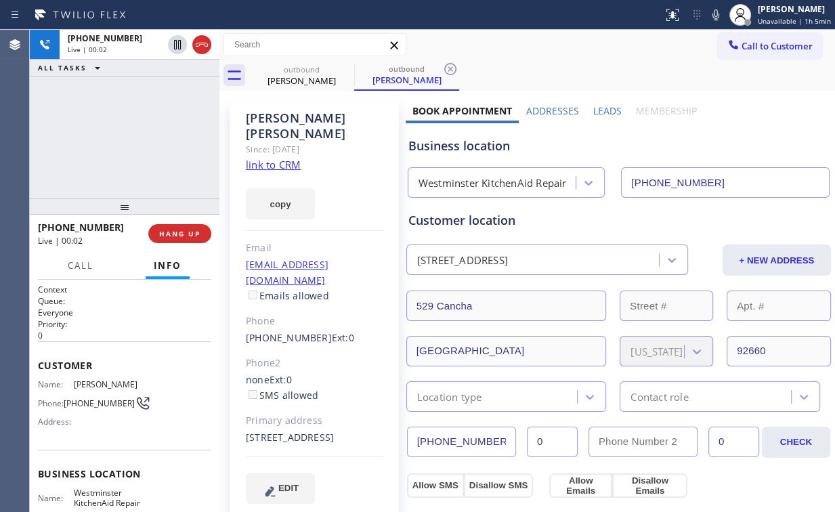
click at [154, 148] on div "[PHONE_NUMBER] Live | 00:02 ALL TASKS ALL TASKS ACTIVE TASKS TASKS IN WRAP UP" at bounding box center [125, 114] width 190 height 169
click at [184, 231] on span "HANG UP" at bounding box center [179, 233] width 41 height 9
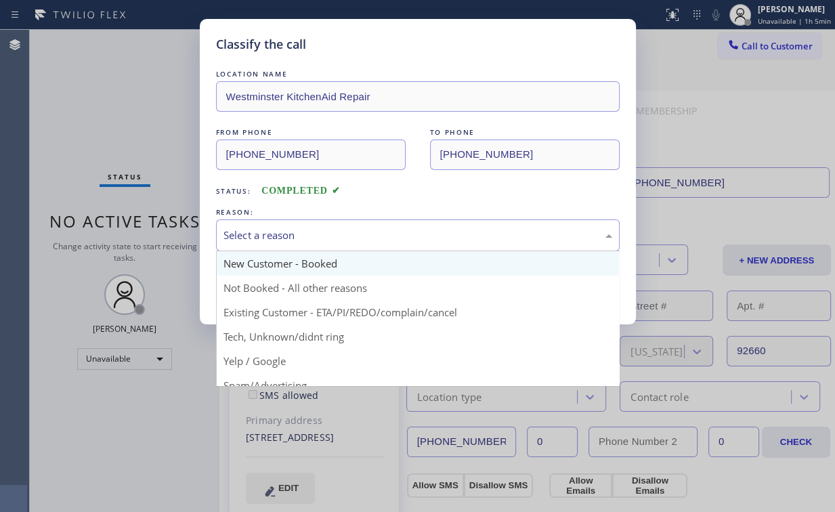
drag, startPoint x: 286, startPoint y: 231, endPoint x: 288, endPoint y: 270, distance: 39.3
click at [286, 233] on div "Select a reason" at bounding box center [417, 235] width 389 height 16
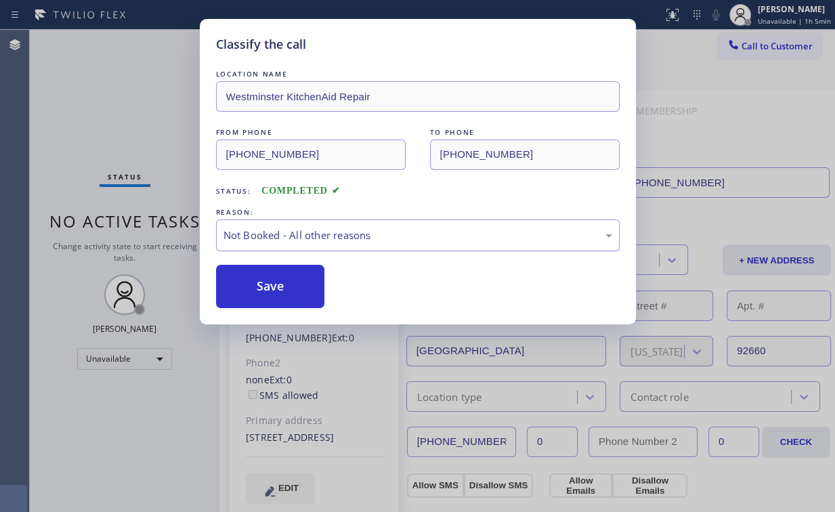
click at [285, 289] on button "Save" at bounding box center [270, 286] width 109 height 43
drag, startPoint x: 119, startPoint y: 104, endPoint x: 175, endPoint y: 79, distance: 60.9
click at [120, 104] on div "Classify the call LOCATION NAME Westminster KitchenAid Repair FROM PHONE [PHONE…" at bounding box center [417, 256] width 835 height 512
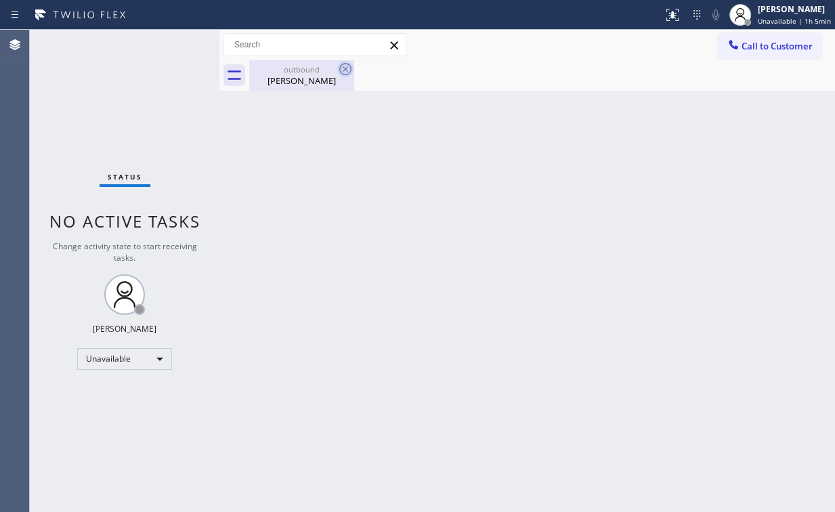
drag, startPoint x: 290, startPoint y: 82, endPoint x: 339, endPoint y: 77, distance: 49.6
click at [292, 82] on div "[PERSON_NAME]" at bounding box center [301, 80] width 102 height 12
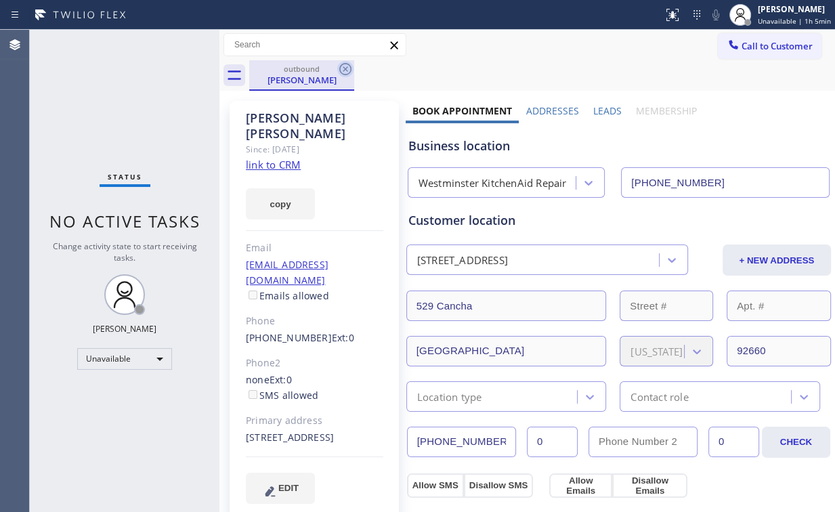
click at [341, 70] on icon at bounding box center [345, 69] width 16 height 16
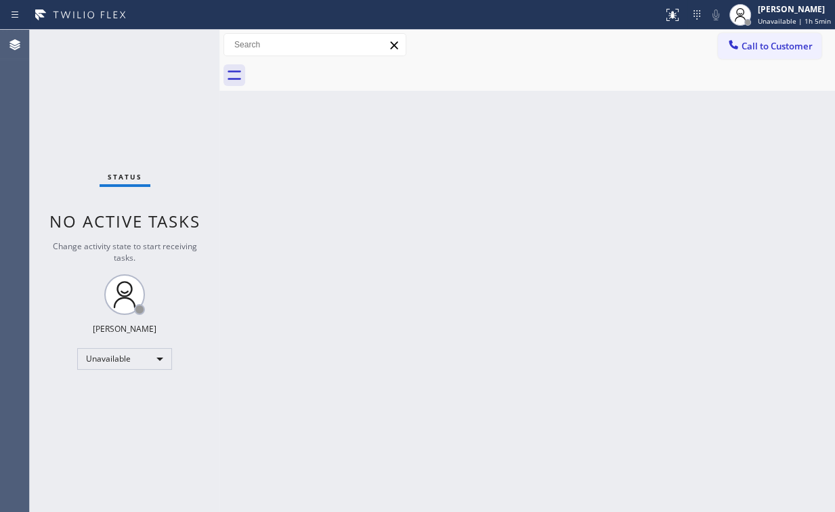
click at [711, 149] on div "Back to Dashboard Change Sender ID Customers Technicians Select a contact Outbo…" at bounding box center [526, 271] width 615 height 482
drag, startPoint x: 757, startPoint y: 45, endPoint x: 687, endPoint y: 70, distance: 73.9
click at [755, 46] on span "Call to Customer" at bounding box center [776, 46] width 71 height 12
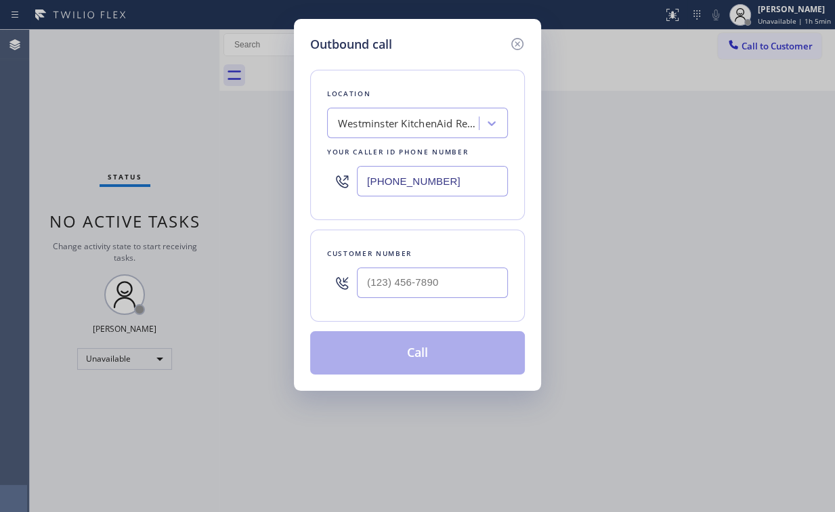
drag, startPoint x: 465, startPoint y: 176, endPoint x: 300, endPoint y: 176, distance: 165.2
click at [222, 183] on div "Outbound call Location [GEOGRAPHIC_DATA] KitchenAid Repair Your caller id phone…" at bounding box center [417, 256] width 835 height 512
paste input "833) 692-227"
type input "[PHONE_NUMBER]"
click at [431, 284] on input "(___) ___-____" at bounding box center [432, 282] width 151 height 30
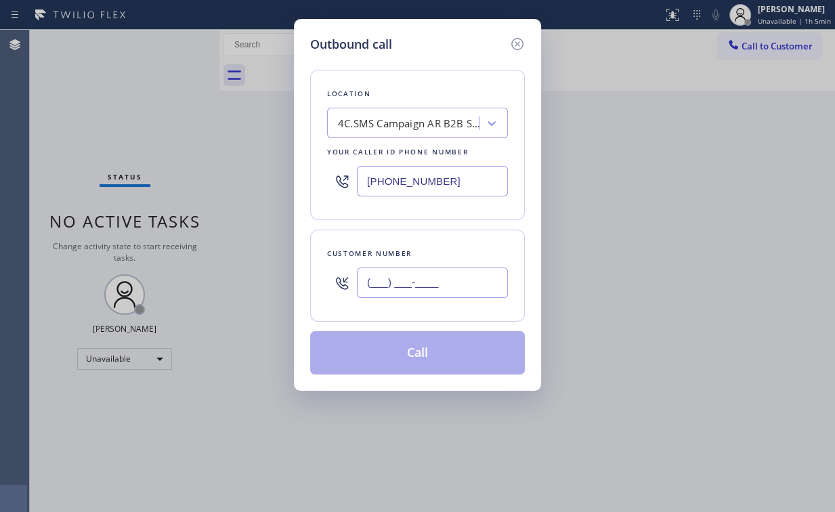
paste input "303) 520-7794"
type input "[PHONE_NUMBER]"
click at [390, 347] on button "Call" at bounding box center [417, 352] width 215 height 43
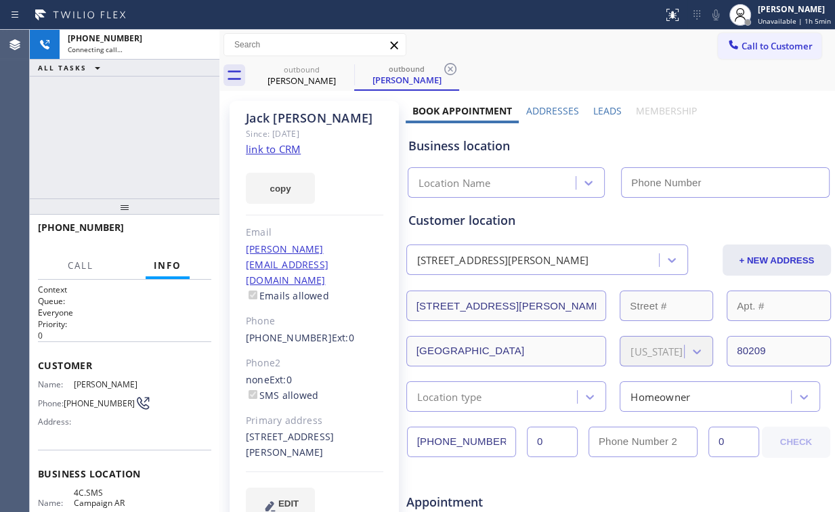
drag, startPoint x: 130, startPoint y: 141, endPoint x: 285, endPoint y: 158, distance: 156.0
click at [133, 141] on div "[PHONE_NUMBER] Connecting call… ALL TASKS ALL TASKS ACTIVE TASKS TASKS IN WRAP …" at bounding box center [125, 114] width 190 height 169
click at [289, 150] on link "link to CRM" at bounding box center [273, 149] width 55 height 14
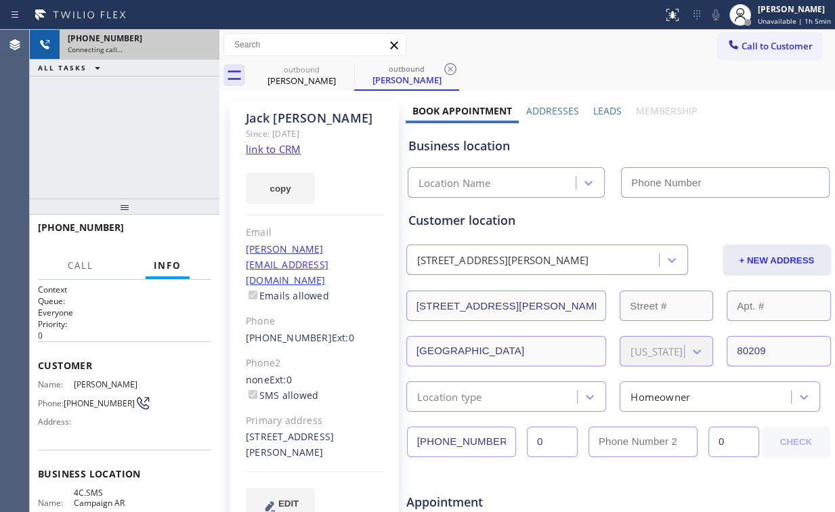
type input "[PHONE_NUMBER]"
click at [206, 41] on icon at bounding box center [202, 45] width 16 height 16
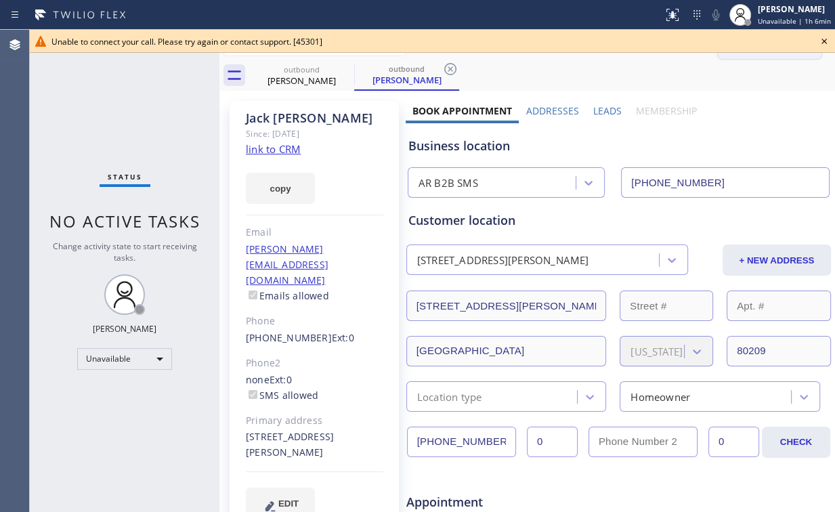
drag, startPoint x: 824, startPoint y: 40, endPoint x: 785, endPoint y: 48, distance: 40.1
click at [823, 40] on icon at bounding box center [824, 41] width 16 height 16
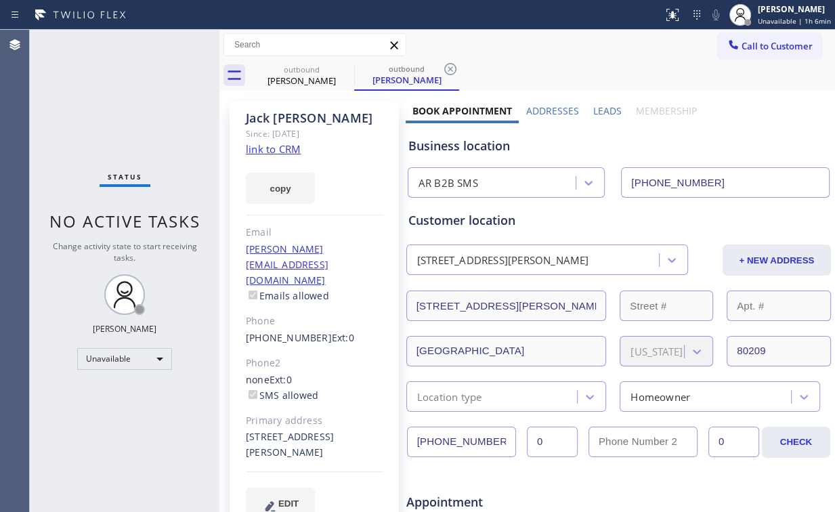
drag, startPoint x: 743, startPoint y: 48, endPoint x: 494, endPoint y: 217, distance: 301.4
click at [739, 53] on button "Call to Customer" at bounding box center [770, 46] width 104 height 26
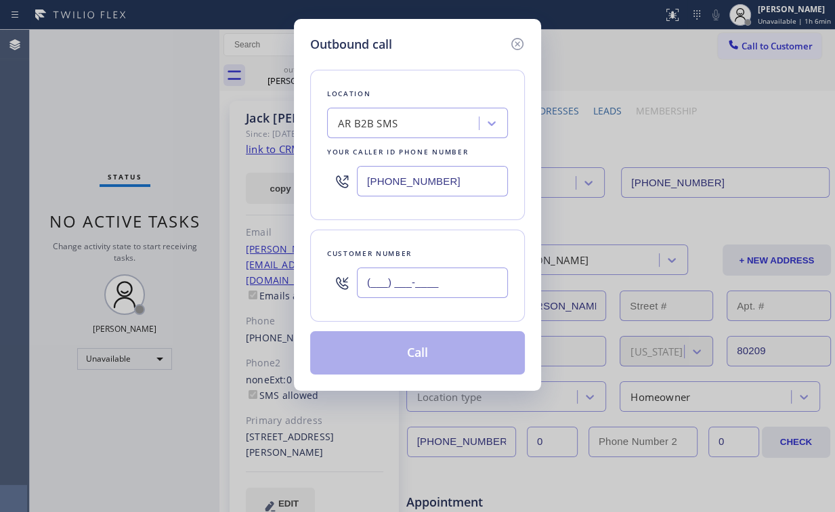
click at [455, 280] on input "(___) ___-____" at bounding box center [432, 282] width 151 height 30
paste input "303) 520-7794"
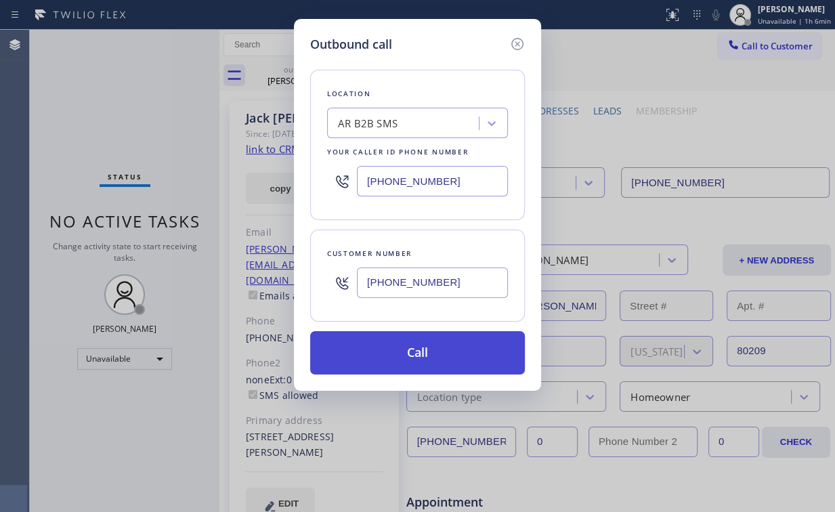
type input "[PHONE_NUMBER]"
click at [416, 358] on button "Call" at bounding box center [417, 352] width 215 height 43
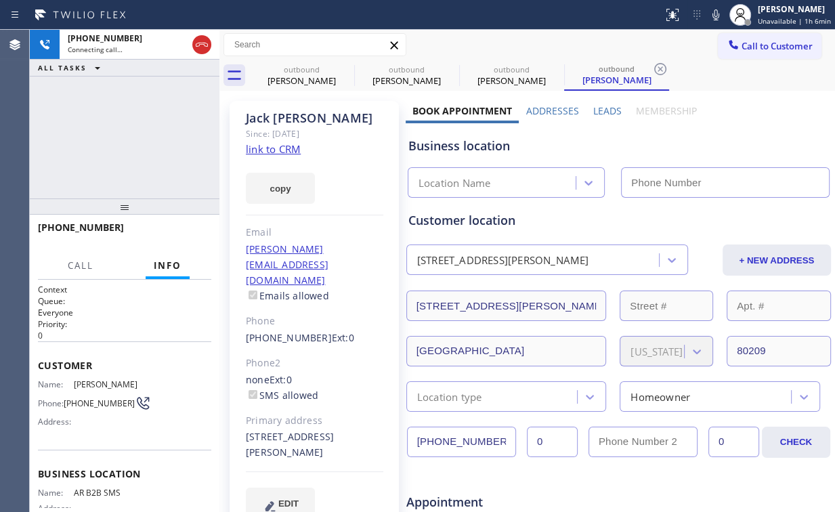
type input "[PHONE_NUMBER]"
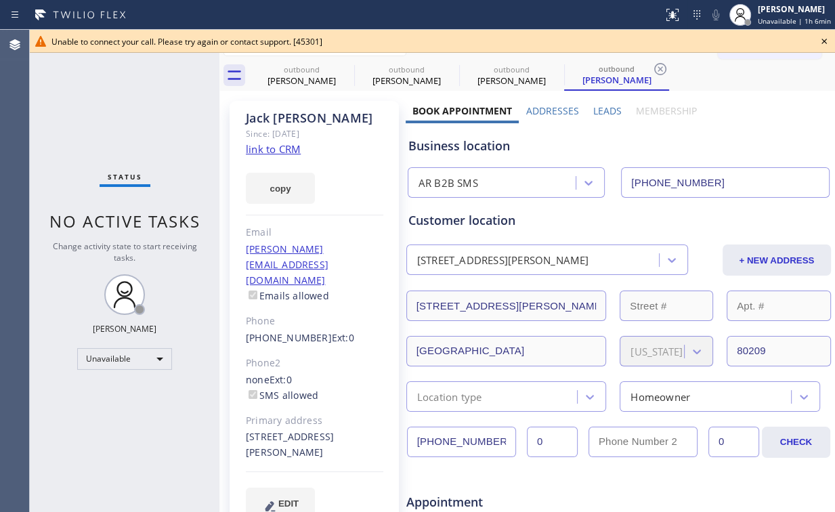
click at [124, 125] on div "Status No active tasks Change activity state to start receiving tasks. [PERSON_…" at bounding box center [125, 271] width 190 height 482
drag, startPoint x: 286, startPoint y: 75, endPoint x: 333, endPoint y: 71, distance: 46.9
click at [289, 75] on div "[PERSON_NAME]" at bounding box center [301, 80] width 102 height 12
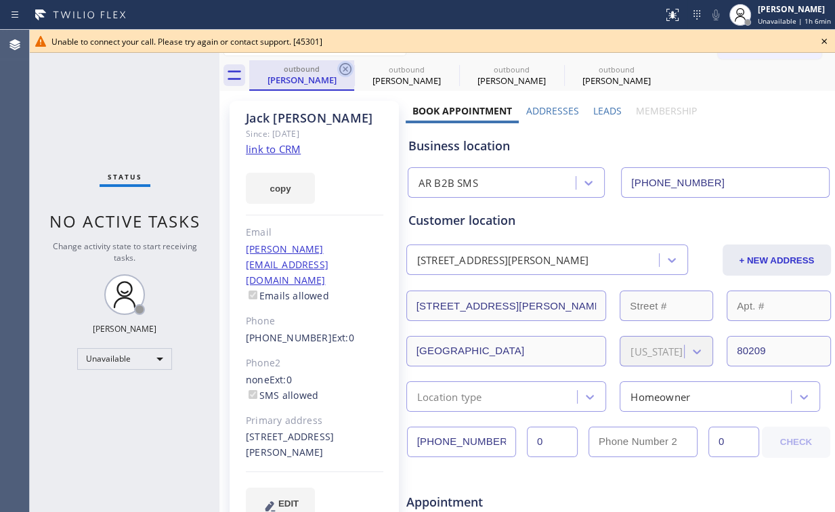
click at [344, 68] on icon at bounding box center [345, 69] width 12 height 12
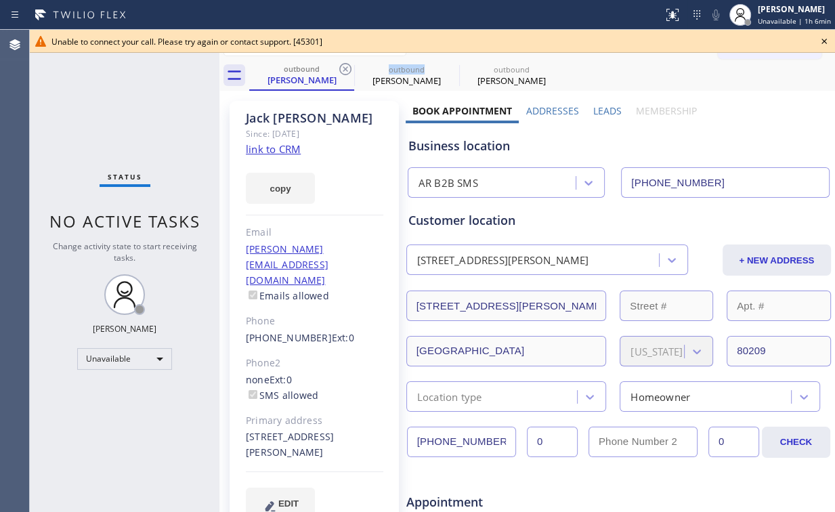
click at [344, 68] on icon at bounding box center [345, 69] width 12 height 12
click at [0, 0] on icon at bounding box center [0, 0] width 0 height 0
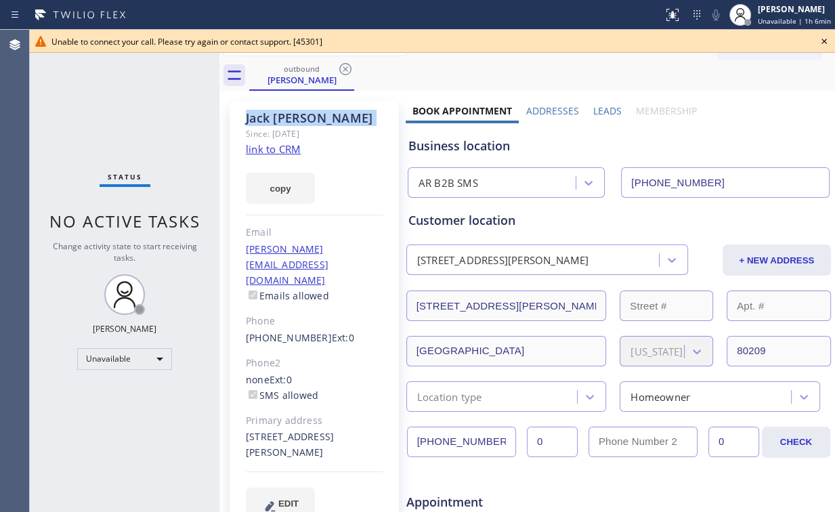
click at [344, 68] on icon at bounding box center [345, 69] width 12 height 12
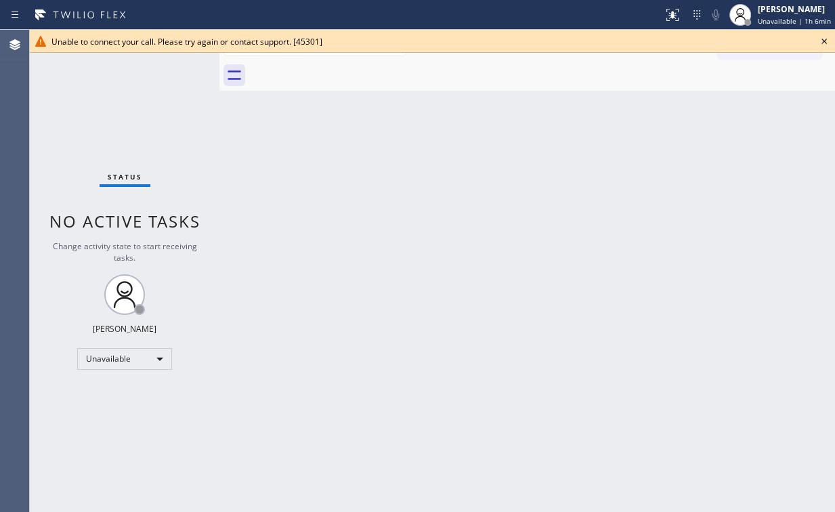
drag, startPoint x: 604, startPoint y: 168, endPoint x: 656, endPoint y: 129, distance: 64.9
click at [613, 164] on div "Back to Dashboard Change Sender ID Customers Technicians Select a contact Outbo…" at bounding box center [526, 271] width 615 height 482
click at [822, 41] on icon at bounding box center [824, 41] width 16 height 16
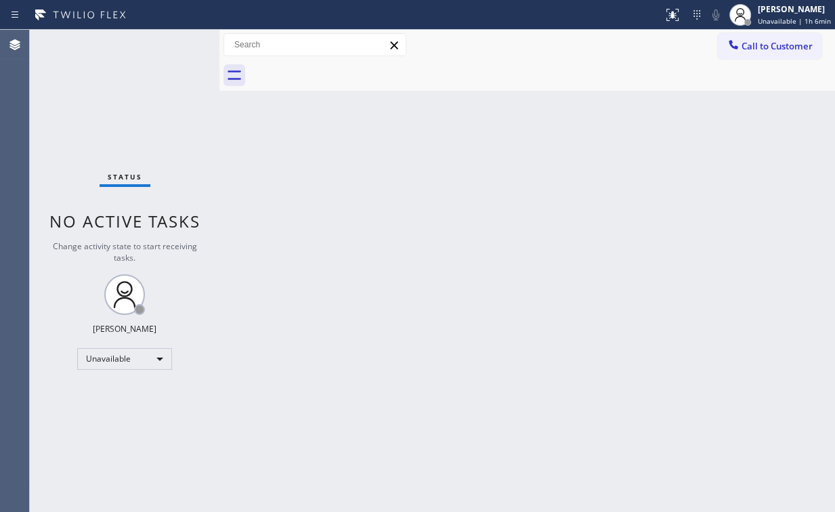
drag, startPoint x: 758, startPoint y: 45, endPoint x: 525, endPoint y: 213, distance: 287.7
click at [758, 46] on span "Call to Customer" at bounding box center [776, 46] width 71 height 12
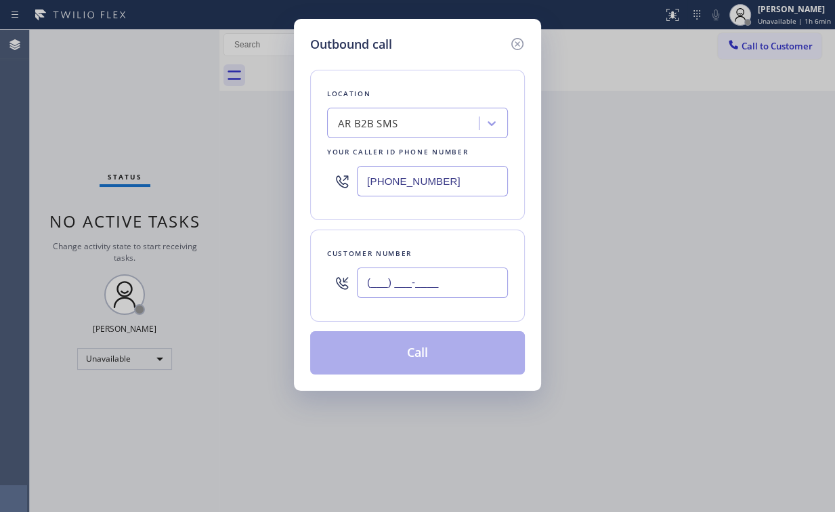
click at [432, 280] on input "(___) ___-____" at bounding box center [432, 282] width 151 height 30
paste input "303) 520-7794"
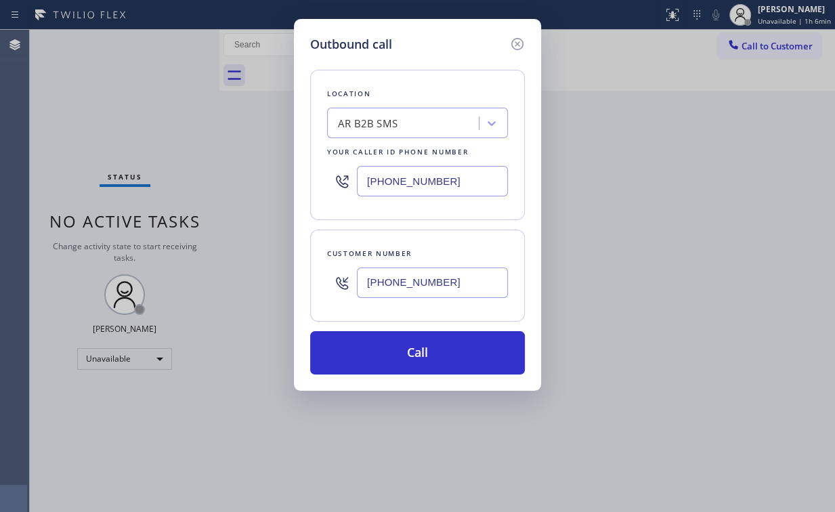
type input "[PHONE_NUMBER]"
click at [395, 349] on button "Call" at bounding box center [417, 352] width 215 height 43
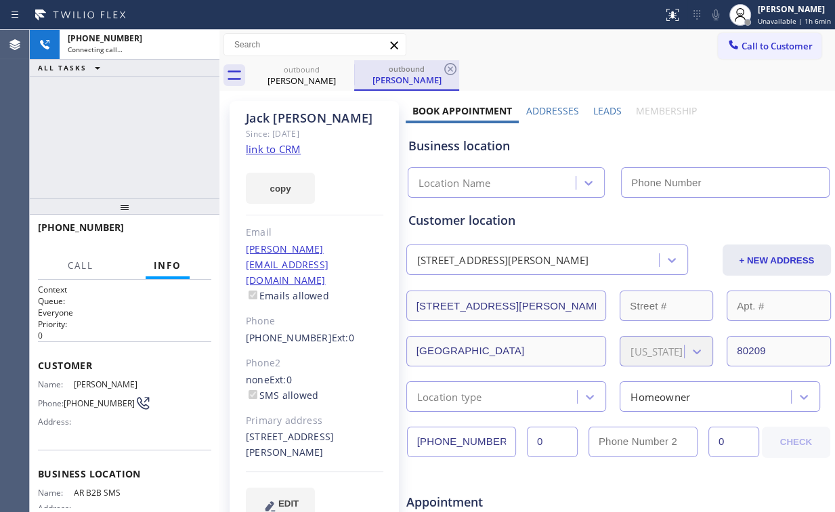
click at [113, 117] on div "[PHONE_NUMBER] Connecting call… ALL TASKS ALL TASKS ACTIVE TASKS TASKS IN WRAP …" at bounding box center [125, 114] width 190 height 169
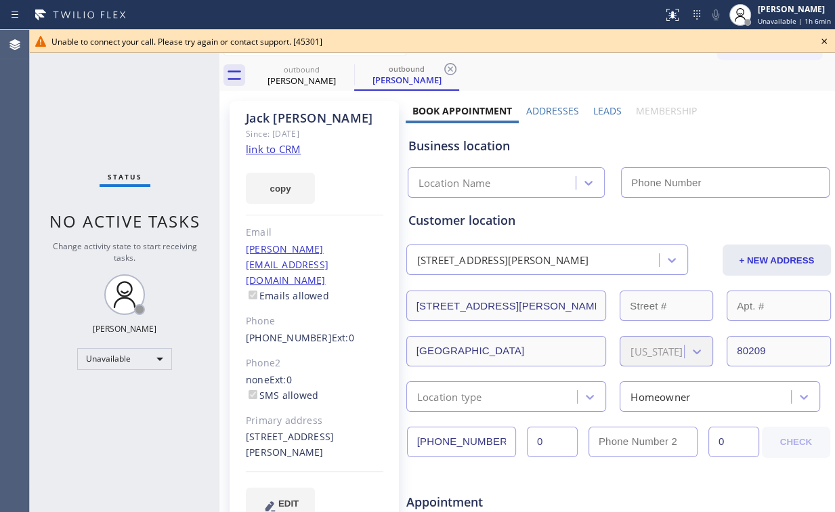
type input "[PHONE_NUMBER]"
click at [823, 40] on icon at bounding box center [824, 41] width 16 height 16
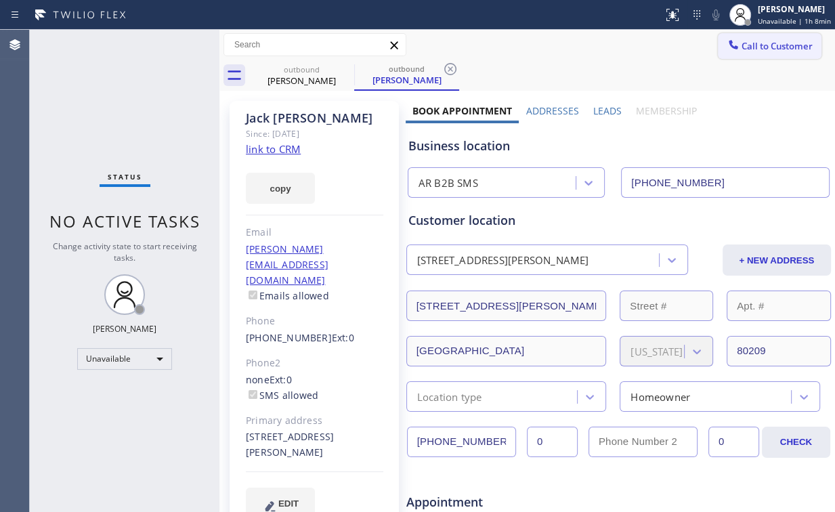
click at [772, 47] on span "Call to Customer" at bounding box center [776, 46] width 71 height 12
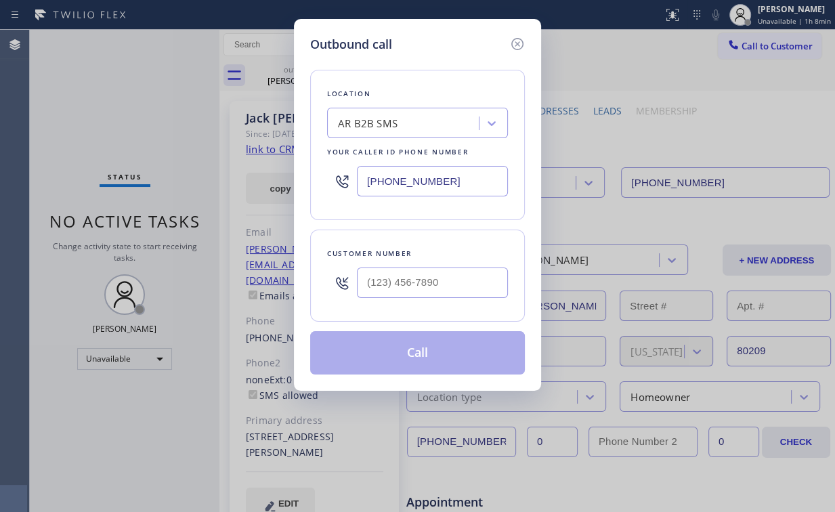
drag, startPoint x: 453, startPoint y: 181, endPoint x: 280, endPoint y: 203, distance: 174.1
click at [290, 197] on div "Outbound call Location AR B2B SMS Your caller id phone number [PHONE_NUMBER] Cu…" at bounding box center [417, 256] width 835 height 512
paste input "773) 832-5024"
type input "[PHONE_NUMBER]"
click at [121, 125] on div "Outbound call Location [GEOGRAPHIC_DATA] Appliance Repair Your caller id phone …" at bounding box center [417, 256] width 835 height 512
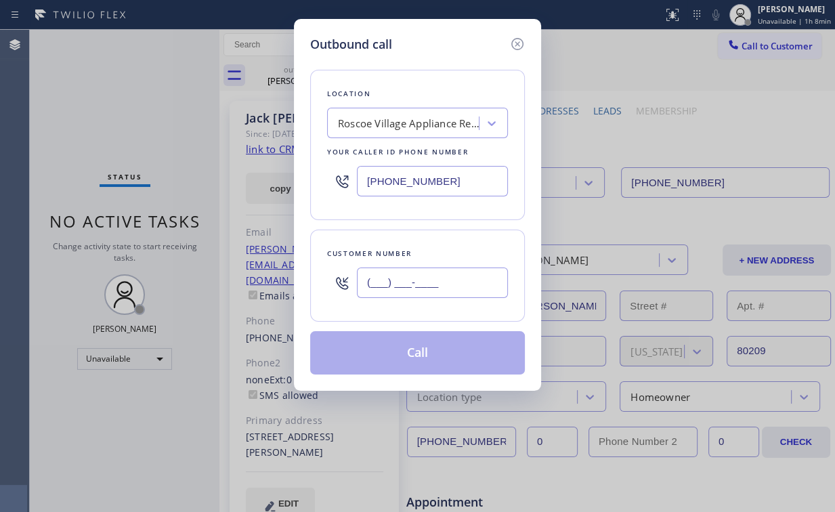
click at [411, 282] on input "(___) ___-____" at bounding box center [432, 282] width 151 height 30
paste input "262) 496-6834"
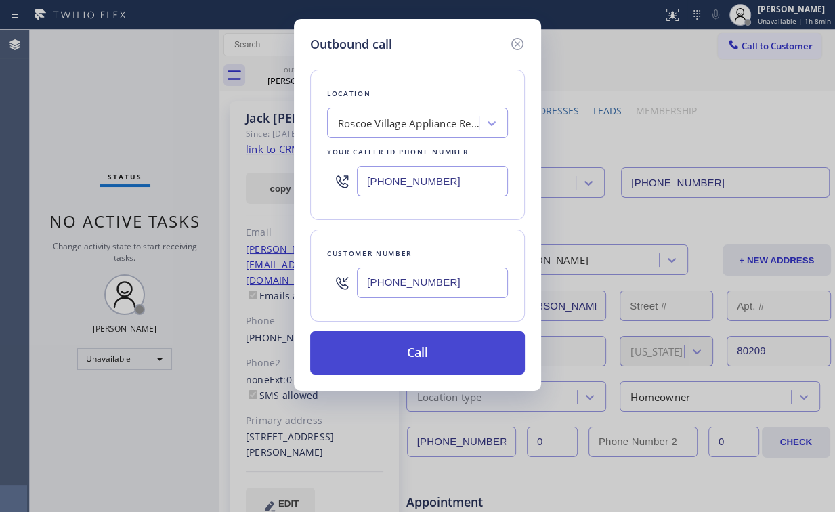
type input "[PHONE_NUMBER]"
click at [423, 350] on button "Call" at bounding box center [417, 352] width 215 height 43
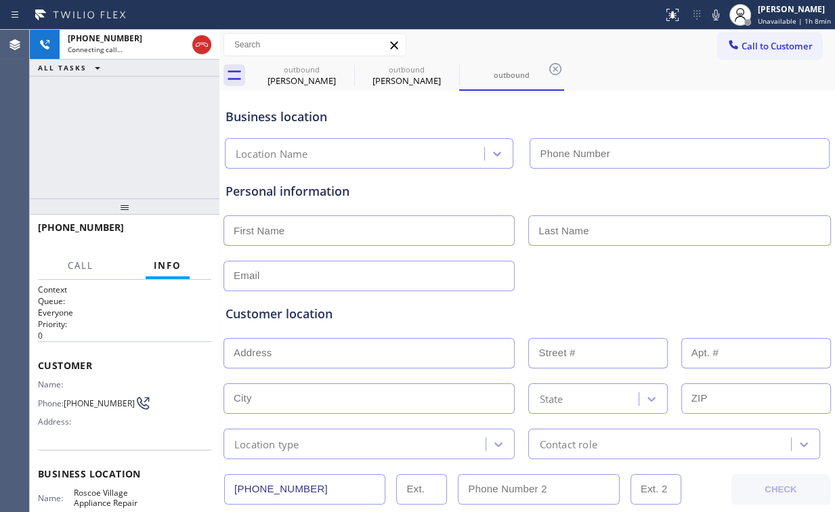
type input "[PHONE_NUMBER]"
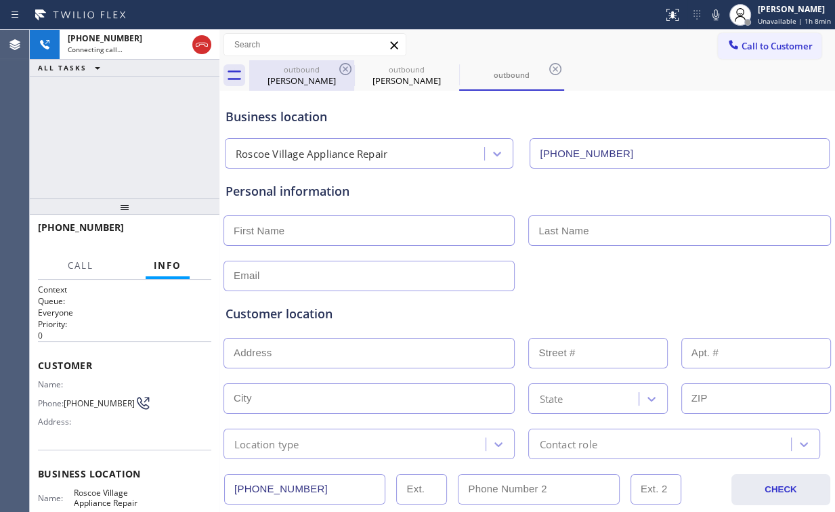
click at [305, 76] on div "[PERSON_NAME]" at bounding box center [301, 80] width 102 height 12
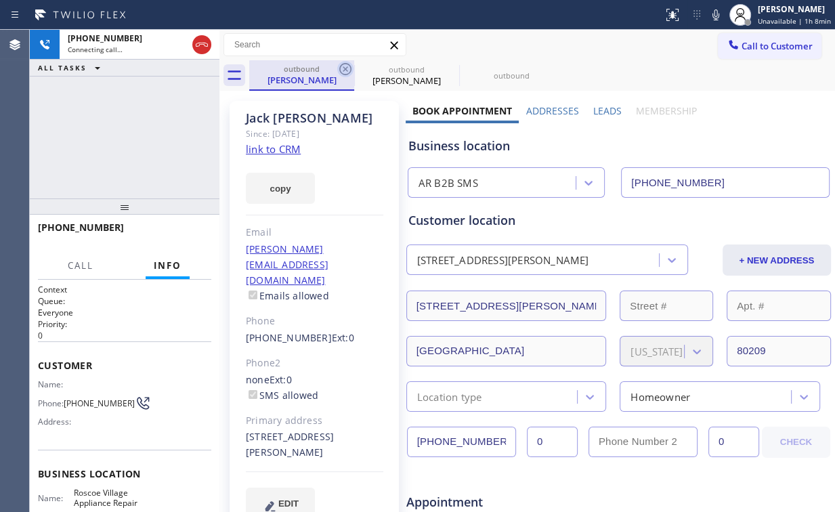
click at [347, 65] on icon at bounding box center [345, 69] width 16 height 16
click at [345, 66] on icon at bounding box center [345, 69] width 16 height 16
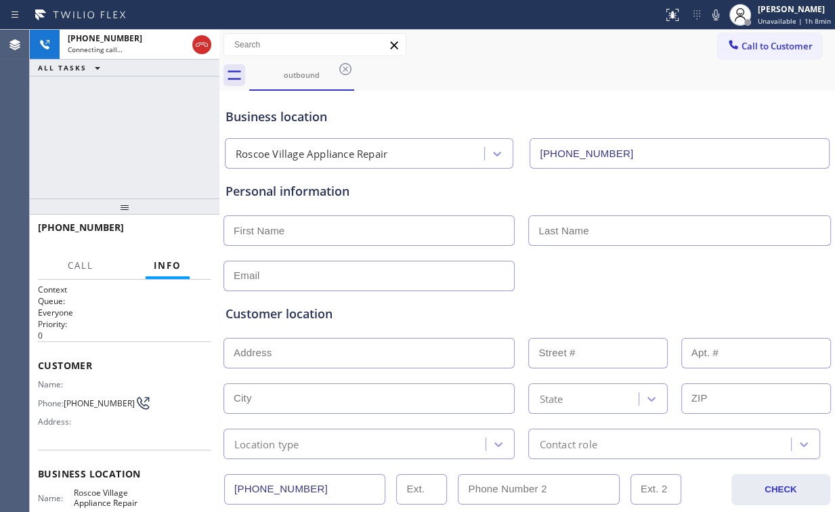
click at [135, 136] on div "[PHONE_NUMBER] Connecting call… ALL TASKS ALL TASKS ACTIVE TASKS TASKS IN WRAP …" at bounding box center [125, 114] width 190 height 169
click at [119, 155] on div "[PHONE_NUMBER] Connecting call… ALL TASKS ALL TASKS ACTIVE TASKS TASKS IN WRAP …" at bounding box center [125, 114] width 190 height 169
click at [145, 140] on div "[PHONE_NUMBER] Live | 00:01 ALL TASKS ALL TASKS ACTIVE TASKS TASKS IN WRAP UP" at bounding box center [125, 114] width 190 height 169
click at [159, 141] on div "[PHONE_NUMBER] Live | 00:16 ALL TASKS ALL TASKS ACTIVE TASKS TASKS IN WRAP UP" at bounding box center [125, 114] width 190 height 169
click at [133, 131] on div "[PHONE_NUMBER] Live | 00:20 ALL TASKS ALL TASKS ACTIVE TASKS TASKS IN WRAP UP" at bounding box center [125, 114] width 190 height 169
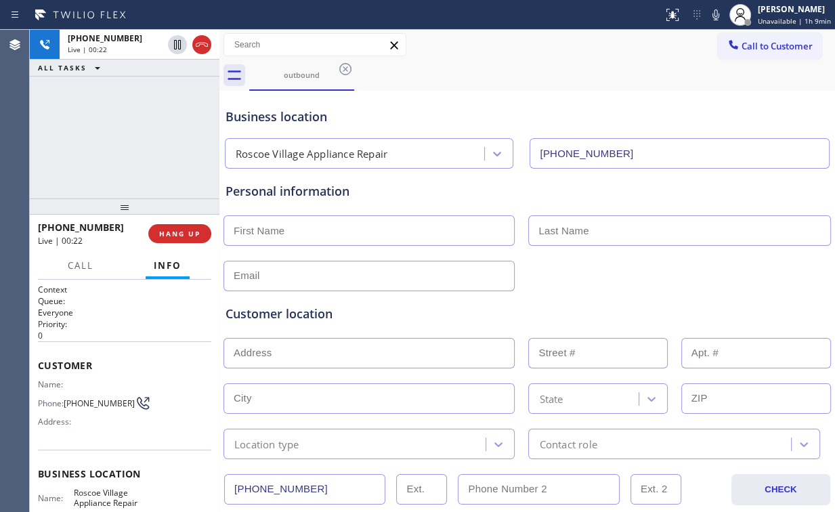
click at [136, 135] on div "[PHONE_NUMBER] Live | 00:22 ALL TASKS ALL TASKS ACTIVE TASKS TASKS IN WRAP UP" at bounding box center [125, 114] width 190 height 169
click at [136, 135] on div "[PHONE_NUMBER] Live | 00:23 ALL TASKS ALL TASKS ACTIVE TASKS TASKS IN WRAP UP" at bounding box center [125, 114] width 190 height 169
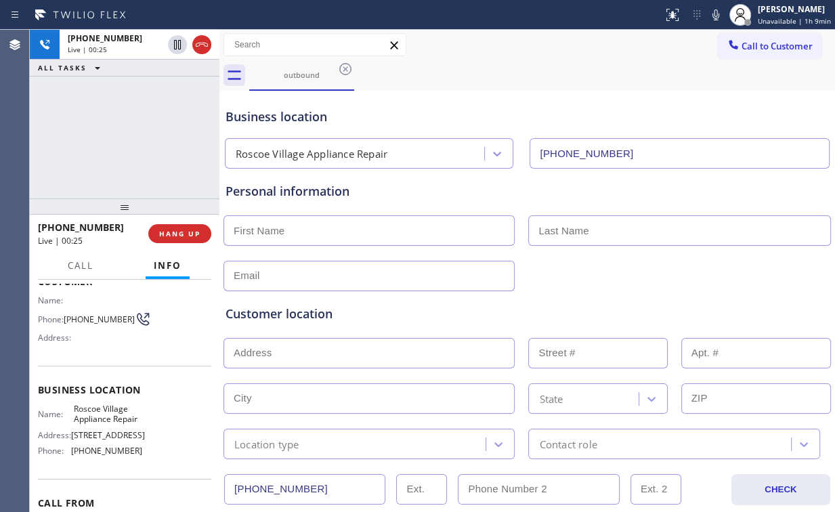
scroll to position [108, 0]
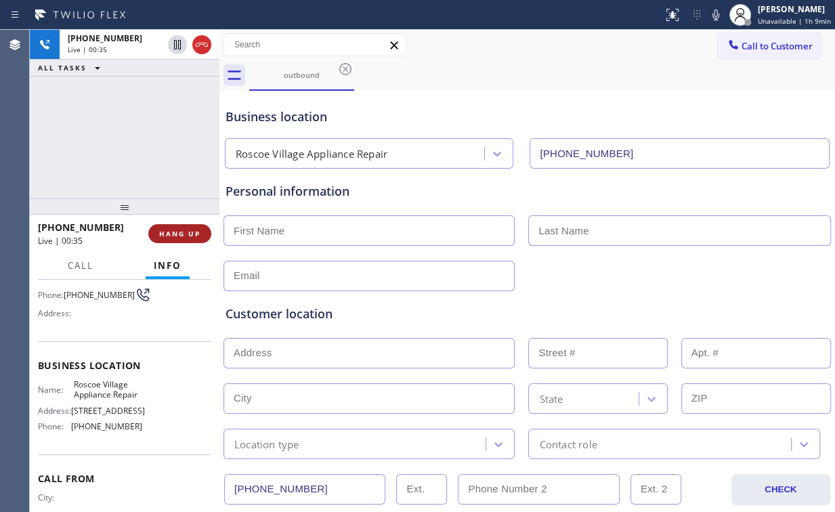
click at [198, 241] on button "HANG UP" at bounding box center [179, 233] width 63 height 19
click at [193, 236] on span "HANG UP" at bounding box center [179, 233] width 41 height 9
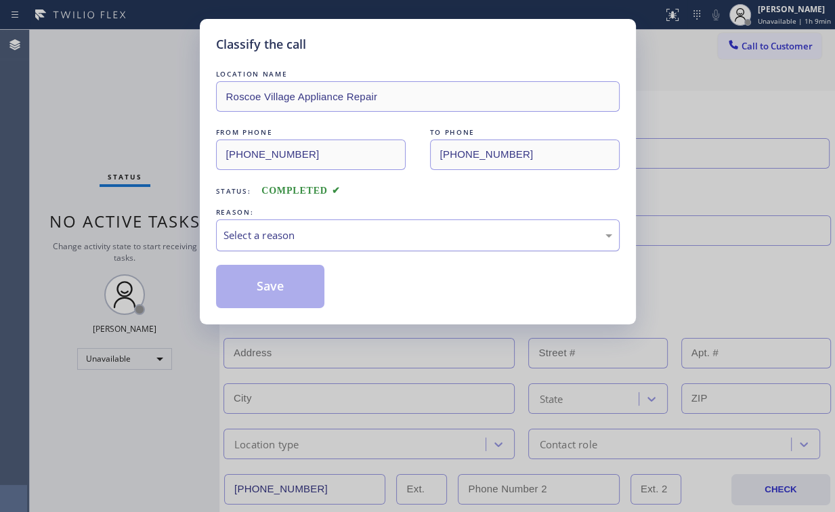
click at [276, 236] on div "Select a reason" at bounding box center [417, 235] width 389 height 16
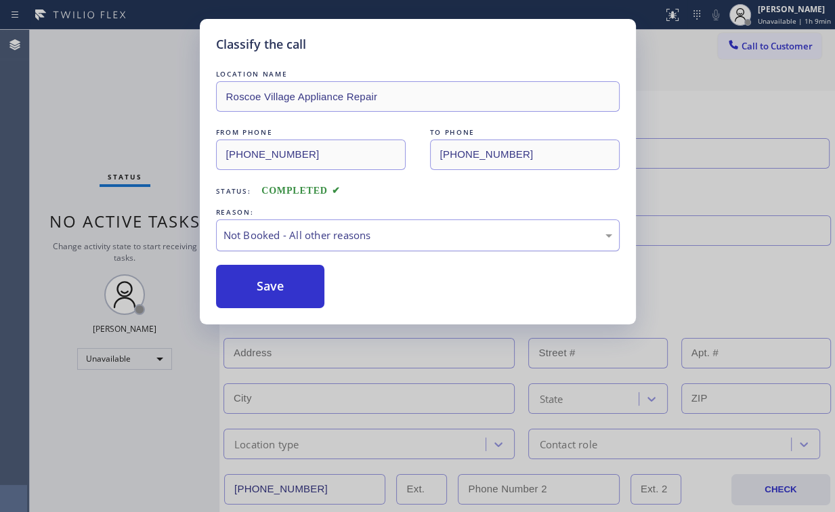
drag, startPoint x: 284, startPoint y: 295, endPoint x: 237, endPoint y: 228, distance: 81.7
click at [284, 292] on button "Save" at bounding box center [270, 286] width 109 height 43
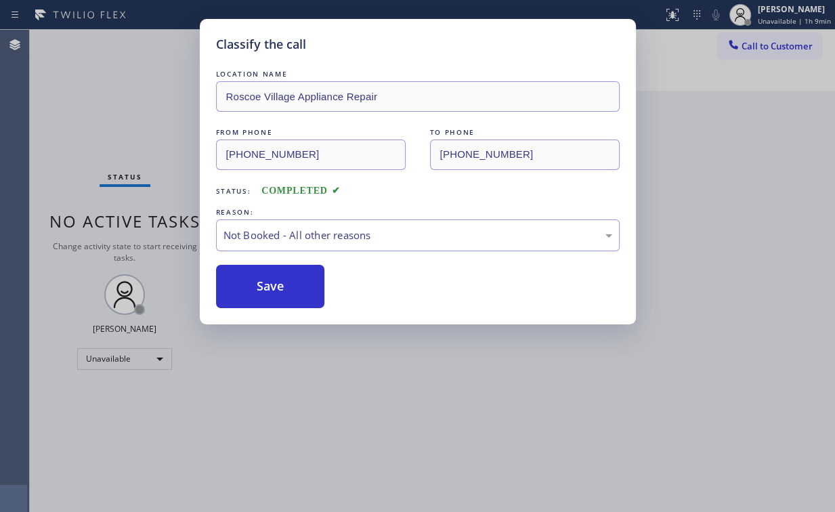
click at [115, 85] on div "Classify the call LOCATION NAME [GEOGRAPHIC_DATA] Appliance Repair FROM PHONE […" at bounding box center [417, 256] width 835 height 512
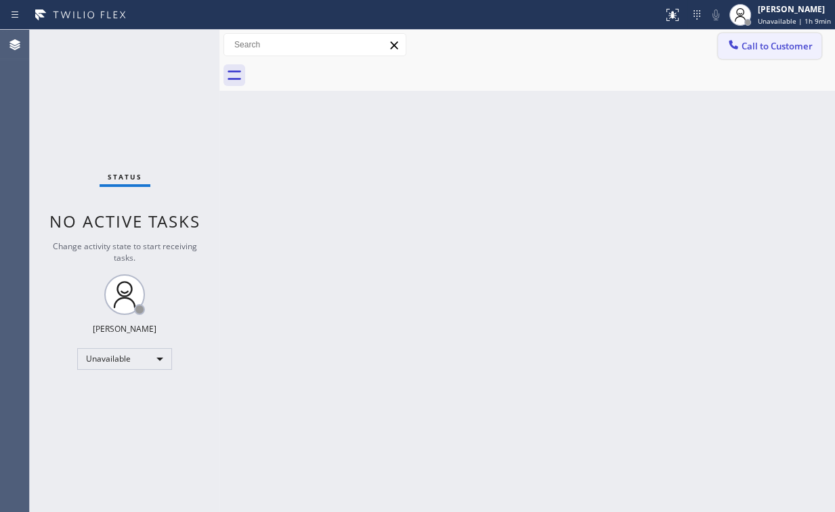
click at [756, 40] on span "Call to Customer" at bounding box center [776, 46] width 71 height 12
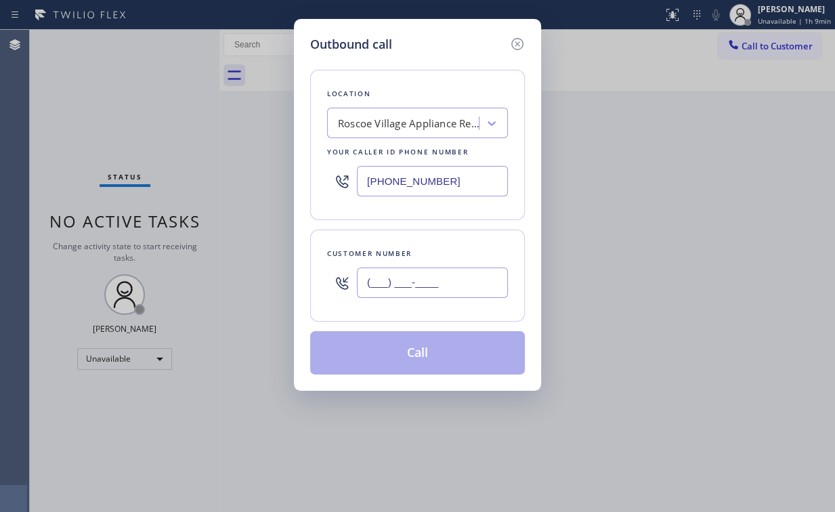
click at [450, 276] on input "(___) ___-____" at bounding box center [432, 282] width 151 height 30
paste input "262) 496-6834"
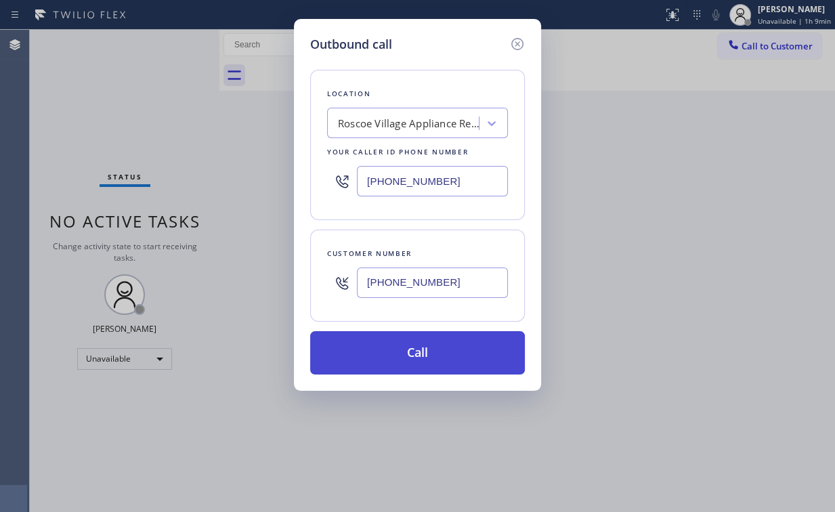
type input "[PHONE_NUMBER]"
click at [389, 363] on button "Call" at bounding box center [417, 352] width 215 height 43
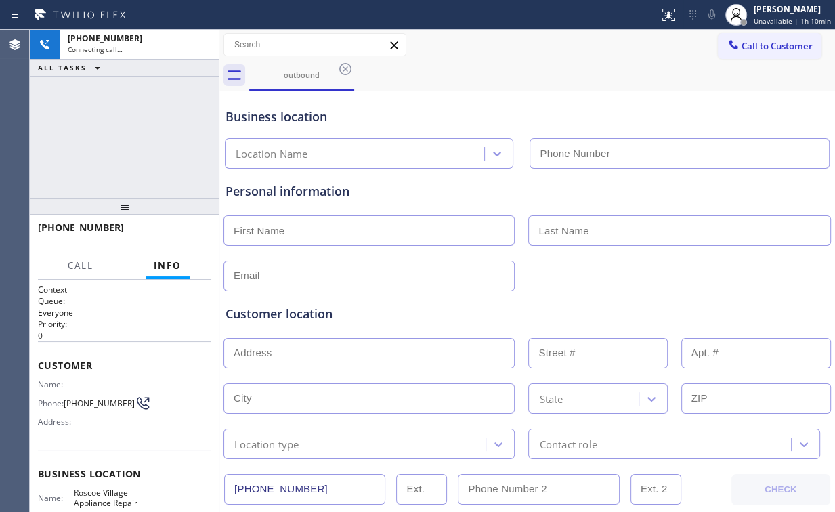
type input "[PHONE_NUMBER]"
click at [127, 141] on div "[PHONE_NUMBER] Connecting call… ALL TASKS ALL TASKS ACTIVE TASKS TASKS IN WRAP …" at bounding box center [125, 114] width 190 height 169
click at [114, 132] on div "[PHONE_NUMBER] Connecting call… ALL TASKS ALL TASKS ACTIVE TASKS TASKS IN WRAP …" at bounding box center [125, 114] width 190 height 169
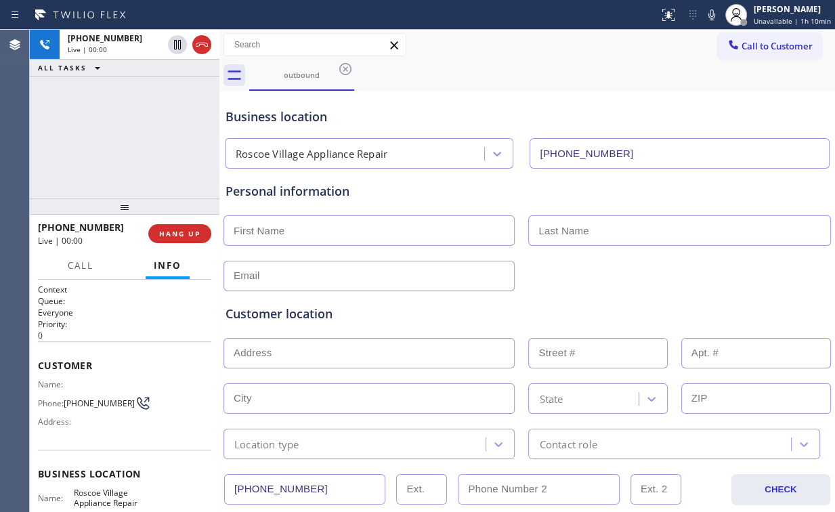
click at [152, 146] on div "[PHONE_NUMBER] Live | 00:00 ALL TASKS ALL TASKS ACTIVE TASKS TASKS IN WRAP UP" at bounding box center [125, 114] width 190 height 169
click at [125, 151] on div "[PHONE_NUMBER] Live | 00:09 ALL TASKS ALL TASKS ACTIVE TASKS TASKS IN WRAP UP" at bounding box center [125, 114] width 190 height 169
click at [183, 231] on span "HANG UP" at bounding box center [179, 233] width 41 height 9
click at [183, 235] on span "HANG UP" at bounding box center [179, 233] width 41 height 9
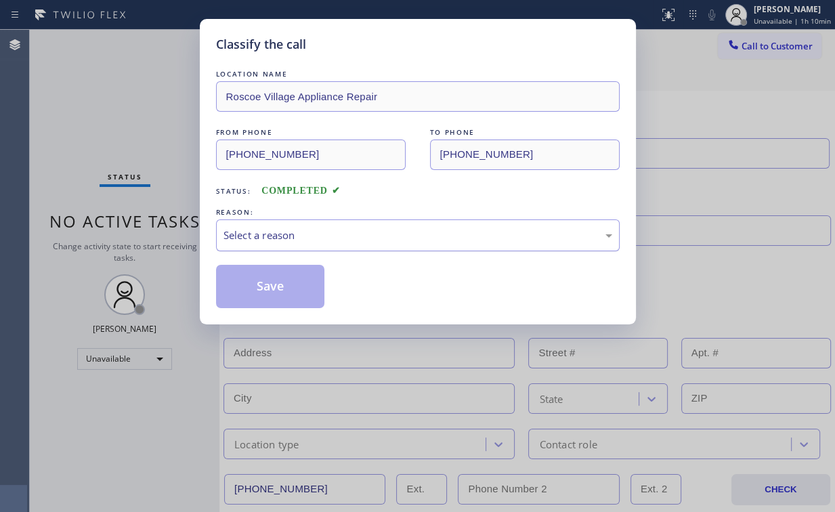
drag, startPoint x: 268, startPoint y: 230, endPoint x: 270, endPoint y: 248, distance: 18.4
click at [269, 232] on div "Select a reason" at bounding box center [417, 235] width 389 height 16
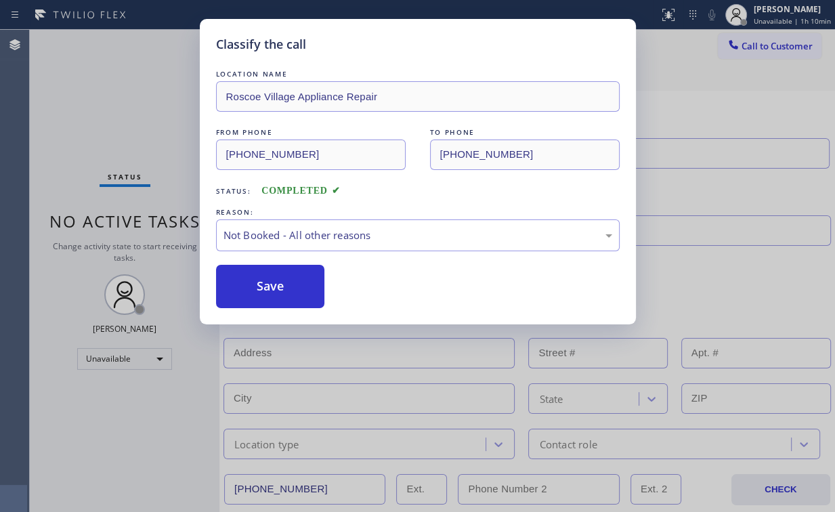
drag, startPoint x: 270, startPoint y: 282, endPoint x: 205, endPoint y: 209, distance: 97.3
click at [271, 279] on button "Save" at bounding box center [270, 286] width 109 height 43
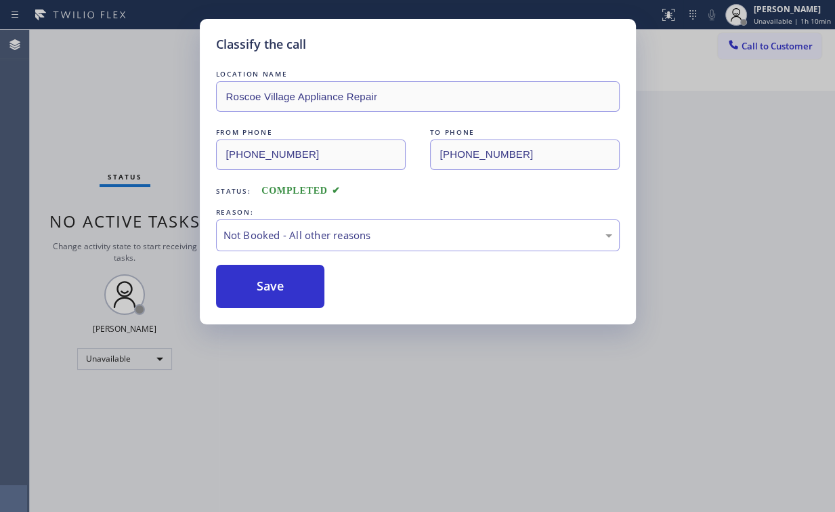
click at [67, 76] on div "Classify the call LOCATION NAME [GEOGRAPHIC_DATA] Appliance Repair FROM PHONE […" at bounding box center [417, 256] width 835 height 512
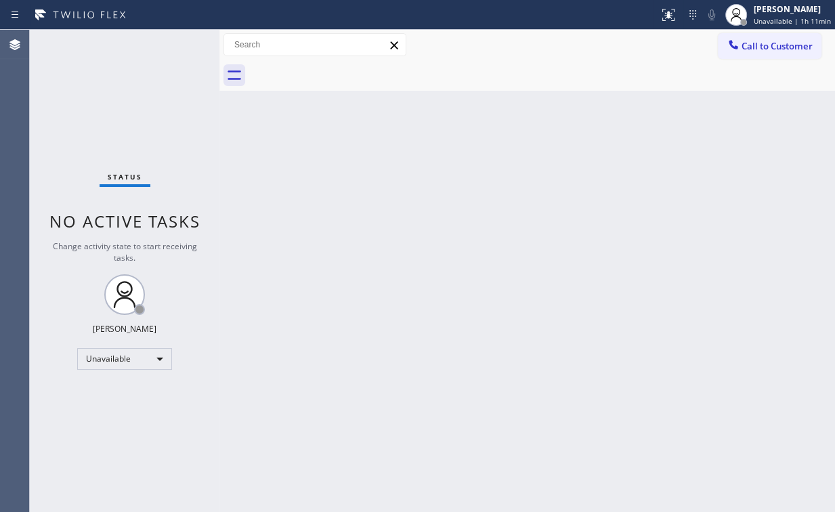
drag, startPoint x: 785, startPoint y: 48, endPoint x: 727, endPoint y: 69, distance: 61.9
click at [784, 47] on span "Call to Customer" at bounding box center [776, 46] width 71 height 12
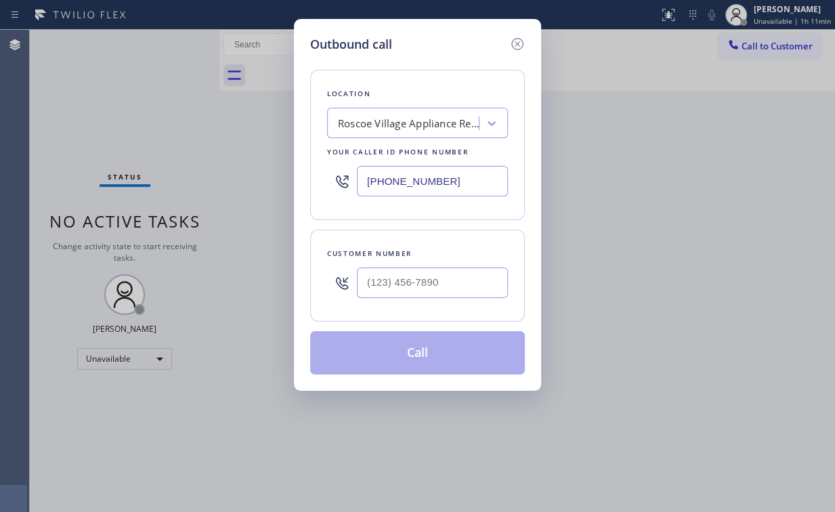
drag, startPoint x: 391, startPoint y: 187, endPoint x: 221, endPoint y: 188, distance: 170.6
click at [271, 188] on div "Outbound call Location [GEOGRAPHIC_DATA] Appliance Repair Your caller id phone …" at bounding box center [417, 256] width 835 height 512
paste input "844) 735-4685"
type input "[PHONE_NUMBER]"
click at [411, 278] on input "(___) ___-____" at bounding box center [432, 282] width 151 height 30
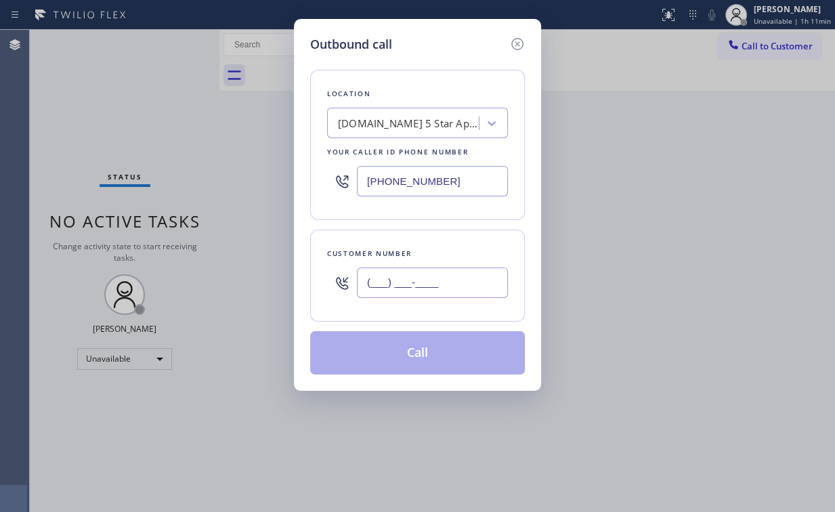
paste input "917) 446-6242"
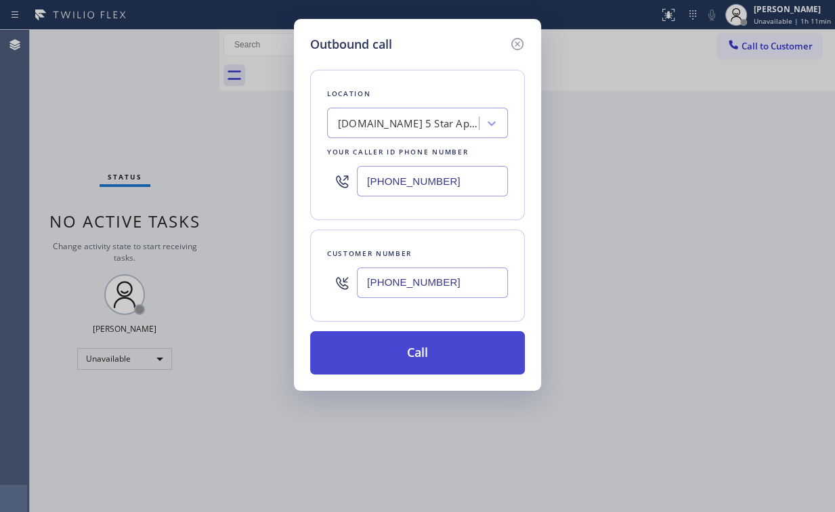
type input "[PHONE_NUMBER]"
click at [397, 353] on button "Call" at bounding box center [417, 352] width 215 height 43
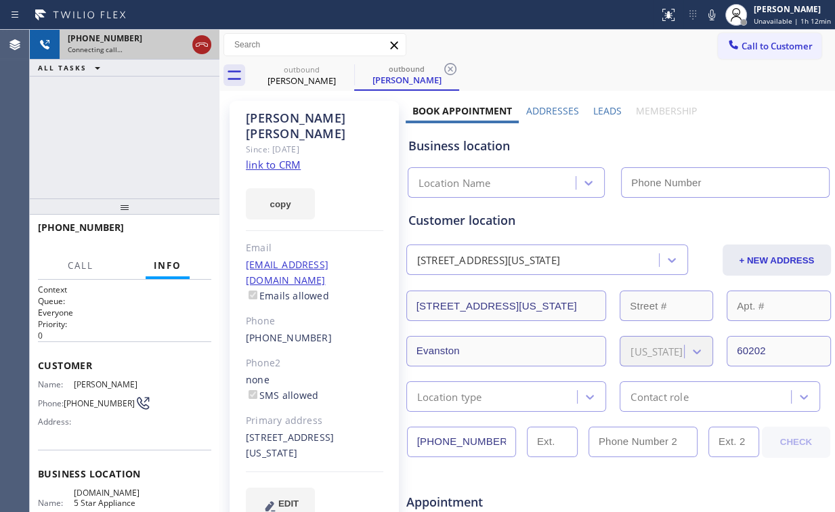
click at [196, 43] on icon at bounding box center [202, 45] width 12 height 4
click at [295, 158] on link "link to CRM" at bounding box center [273, 165] width 55 height 14
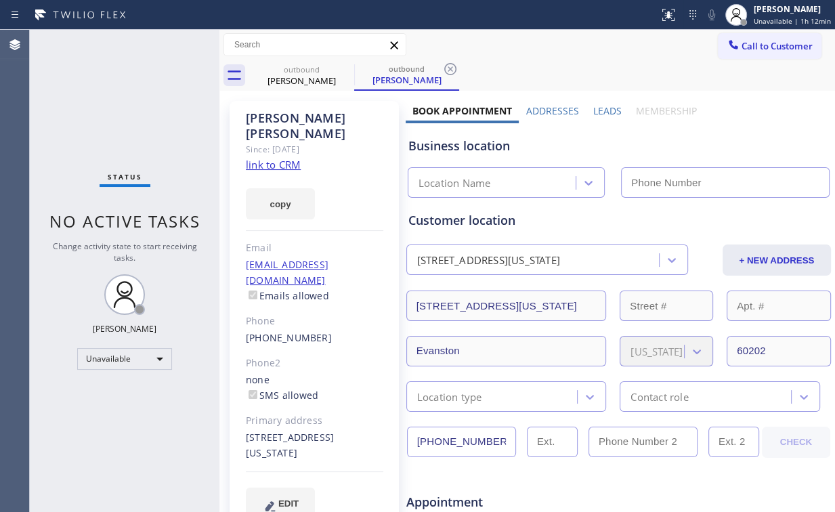
type input "[PHONE_NUMBER]"
click at [775, 45] on span "Call to Customer" at bounding box center [776, 46] width 71 height 12
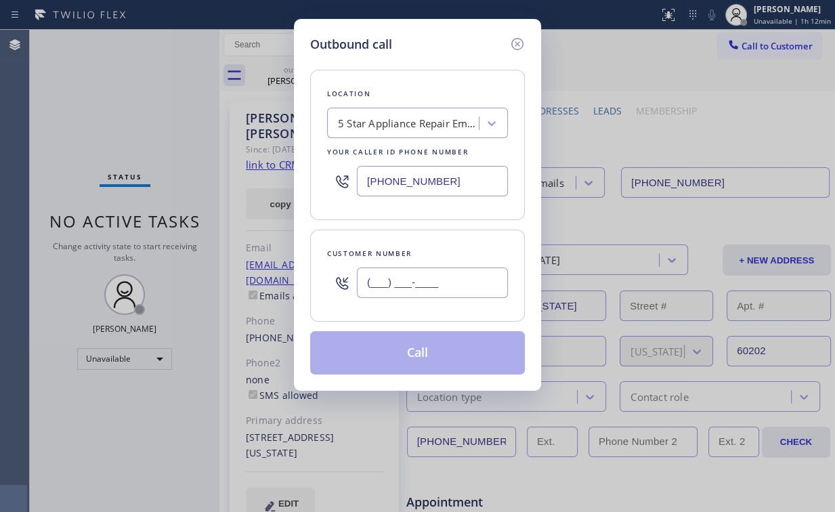
click at [460, 291] on input "(___) ___-____" at bounding box center [432, 282] width 151 height 30
paste input "917) 446-6242"
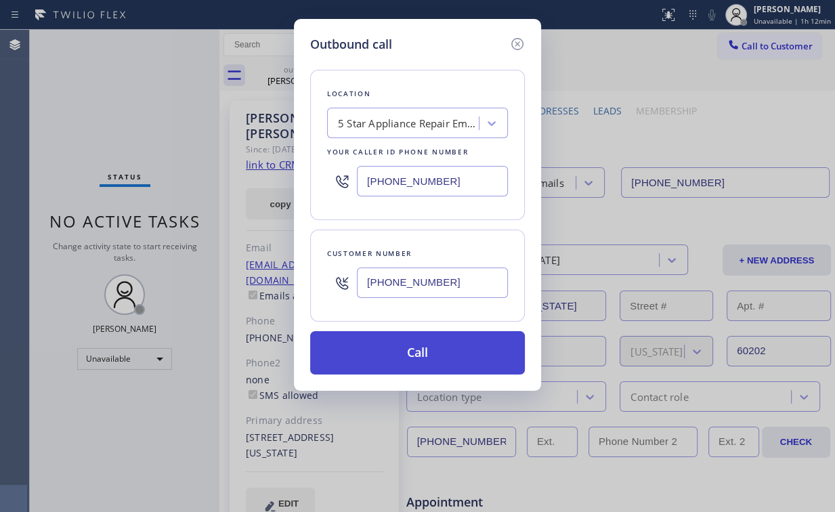
type input "[PHONE_NUMBER]"
click at [393, 351] on button "Call" at bounding box center [417, 352] width 215 height 43
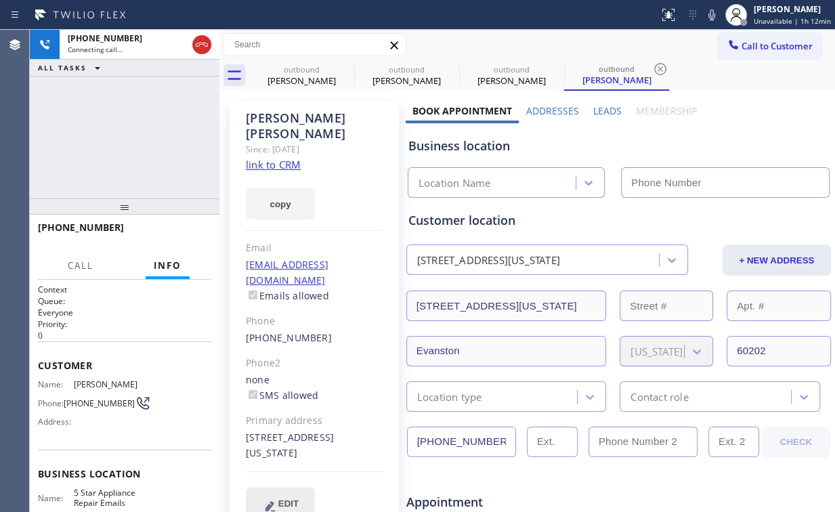
type input "[PHONE_NUMBER]"
click at [163, 116] on div "[PHONE_NUMBER] Connecting call… ALL TASKS ALL TASKS ACTIVE TASKS TASKS IN WRAP …" at bounding box center [125, 114] width 190 height 169
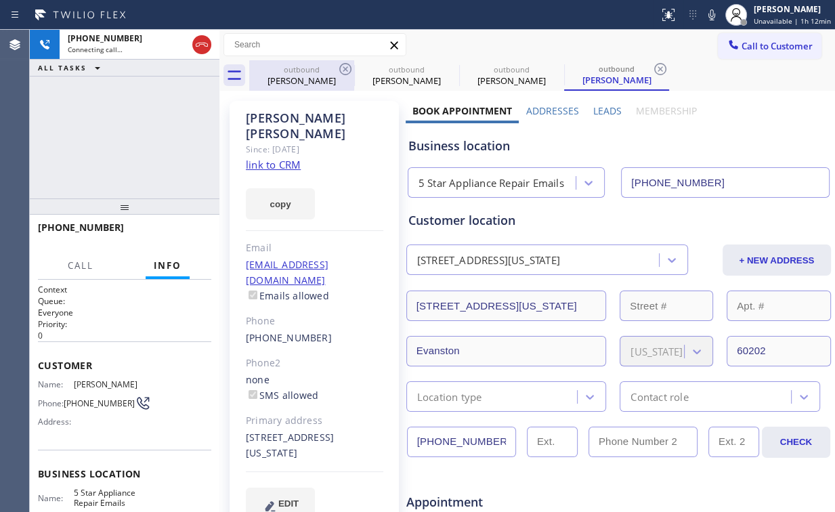
click at [295, 75] on div "[PERSON_NAME]" at bounding box center [301, 80] width 102 height 12
click at [348, 66] on icon at bounding box center [345, 69] width 16 height 16
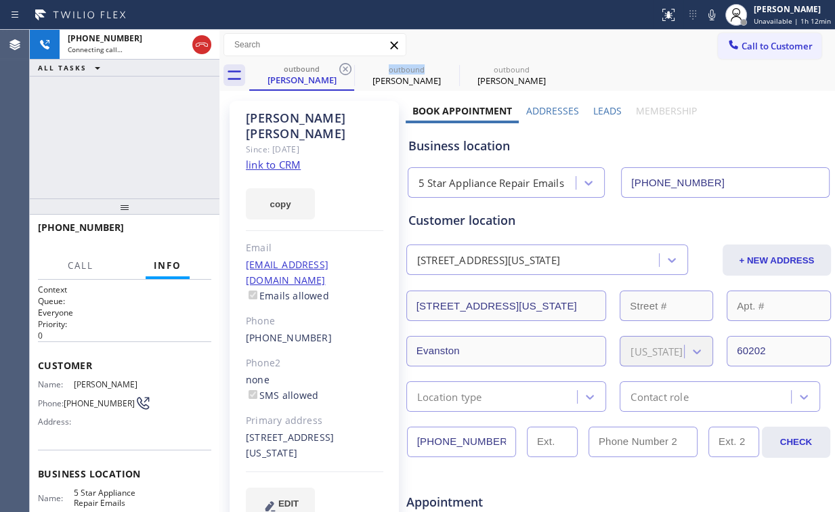
click at [348, 66] on icon at bounding box center [345, 69] width 16 height 16
drag, startPoint x: 152, startPoint y: 108, endPoint x: 221, endPoint y: 141, distance: 77.2
click at [152, 108] on div "[PHONE_NUMBER] Connecting call… ALL TASKS ALL TASKS ACTIVE TASKS TASKS IN WRAP …" at bounding box center [125, 114] width 190 height 169
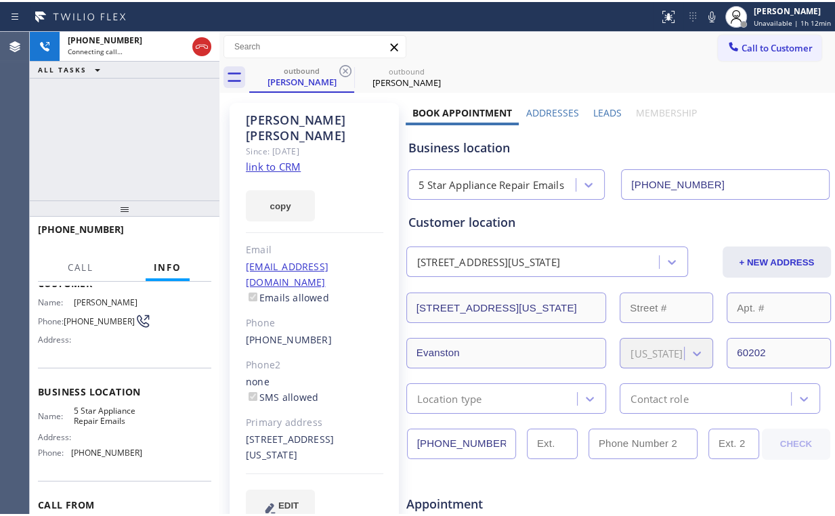
scroll to position [54, 0]
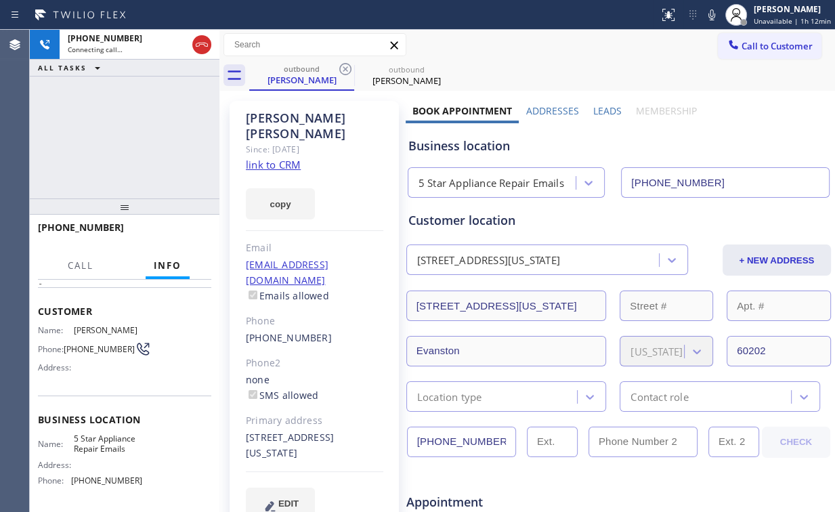
click at [140, 141] on div "[PHONE_NUMBER] Connecting call… ALL TASKS ALL TASKS ACTIVE TASKS TASKS IN WRAP …" at bounding box center [125, 114] width 190 height 169
click at [134, 135] on div "ALL TASKS ALL TASKS ACTIVE TASKS TASKS IN WRAP UP [PHONE_NUMBER] Wrap up | 00:00" at bounding box center [125, 114] width 190 height 169
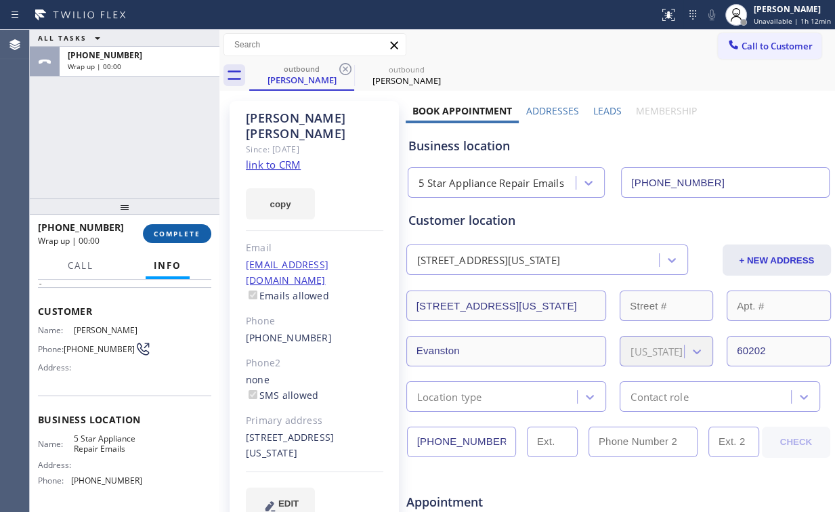
click at [176, 230] on span "COMPLETE" at bounding box center [177, 233] width 47 height 9
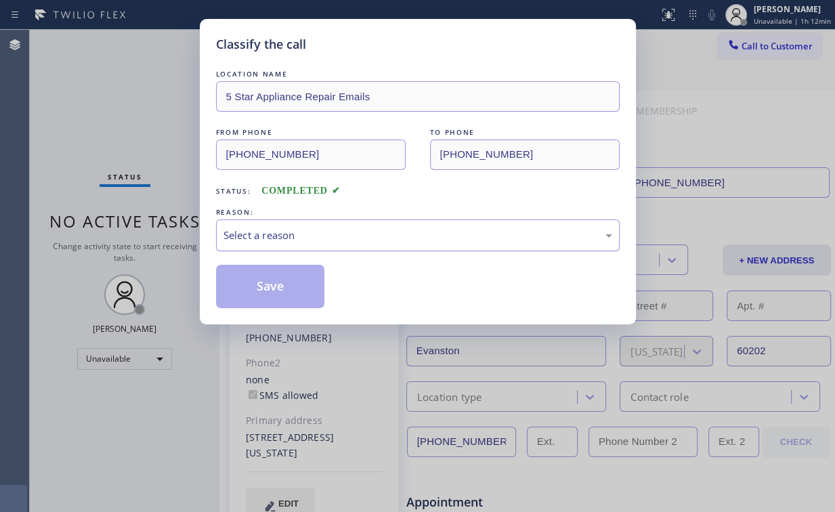
click at [255, 233] on div "Select a reason" at bounding box center [417, 235] width 389 height 16
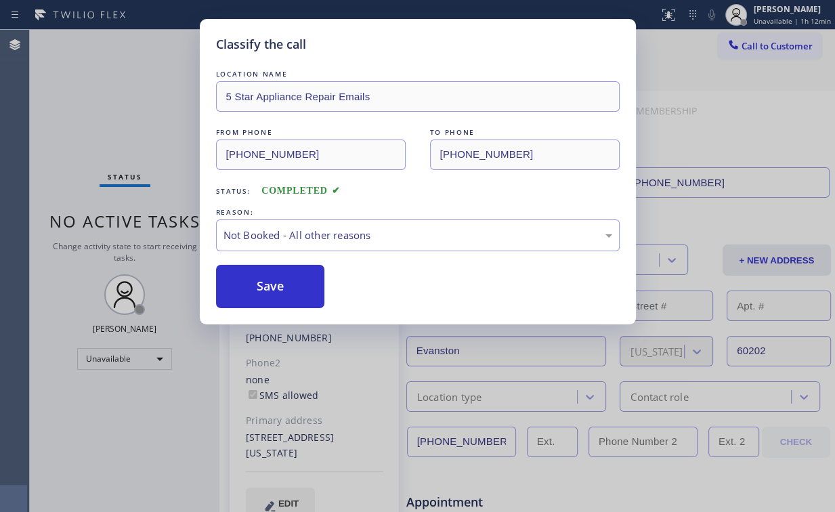
drag, startPoint x: 259, startPoint y: 285, endPoint x: 138, endPoint y: 111, distance: 211.6
click at [259, 285] on button "Save" at bounding box center [270, 286] width 109 height 43
click at [135, 106] on div "Classify the call LOCATION NAME 5 Star Appliance Repair Emails FROM PHONE [PHON…" at bounding box center [417, 256] width 835 height 512
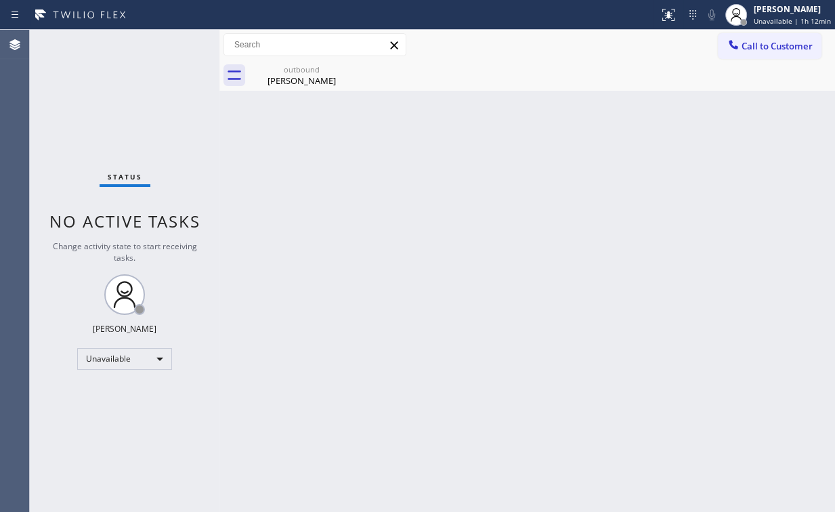
drag, startPoint x: 761, startPoint y: 42, endPoint x: 561, endPoint y: 156, distance: 229.8
click at [761, 42] on span "Call to Customer" at bounding box center [776, 46] width 71 height 12
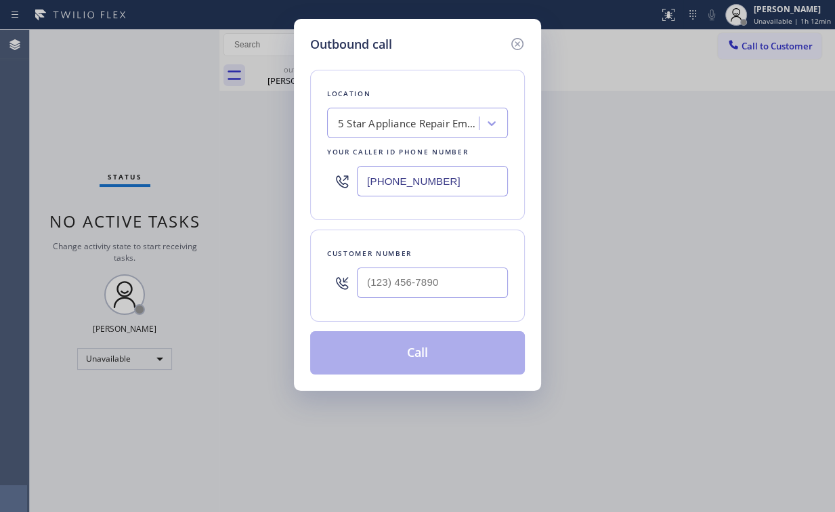
drag, startPoint x: 481, startPoint y: 174, endPoint x: 240, endPoint y: 186, distance: 240.6
click at [255, 186] on div "Outbound call Location 5 Star Appliance Repair Emails Your caller id phone numb…" at bounding box center [417, 256] width 835 height 512
paste input "312) 779-6820"
type input "[PHONE_NUMBER]"
click at [443, 278] on input "(___) ___-____" at bounding box center [432, 282] width 151 height 30
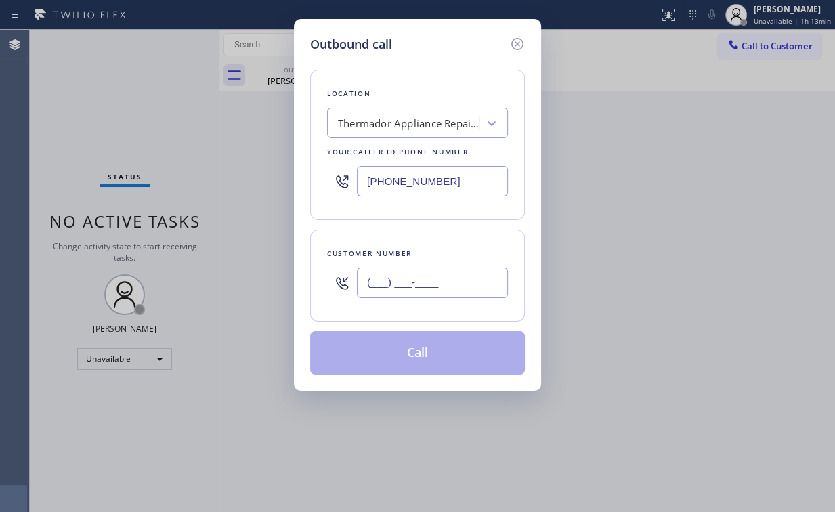
paste input "702) 857-7950"
type input "[PHONE_NUMBER]"
click at [406, 355] on button "Call" at bounding box center [417, 352] width 215 height 43
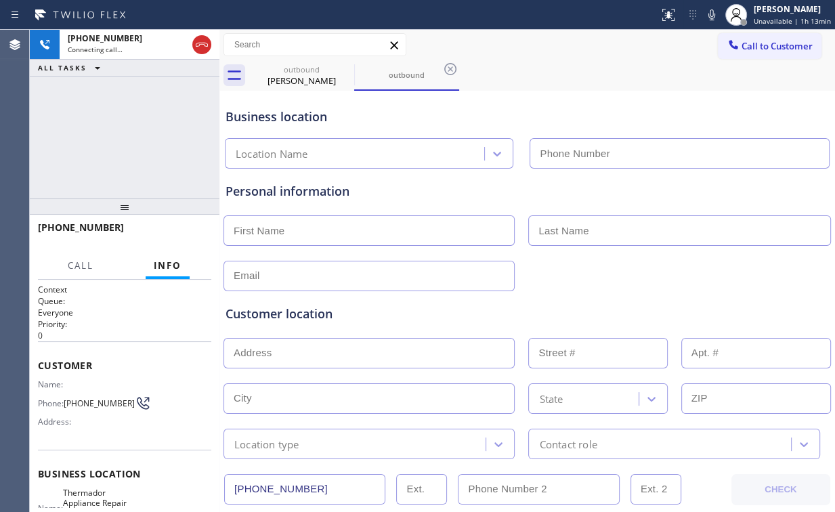
type input "[PHONE_NUMBER]"
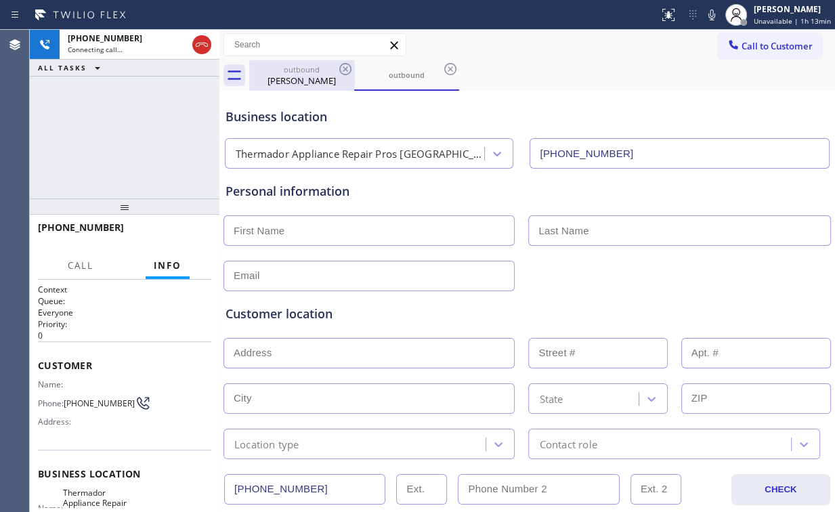
drag, startPoint x: 287, startPoint y: 84, endPoint x: 315, endPoint y: 77, distance: 29.2
click at [287, 84] on div "[PERSON_NAME]" at bounding box center [301, 80] width 102 height 12
type input "[PHONE_NUMBER]"
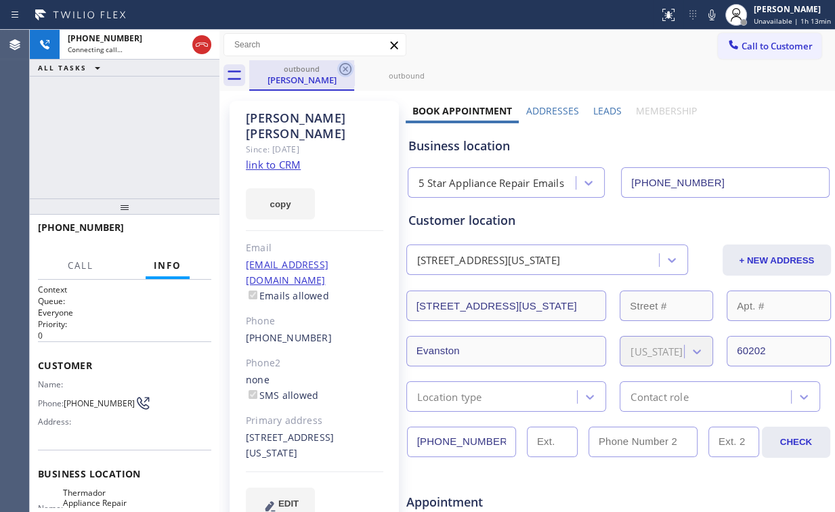
click at [347, 70] on icon at bounding box center [345, 69] width 12 height 12
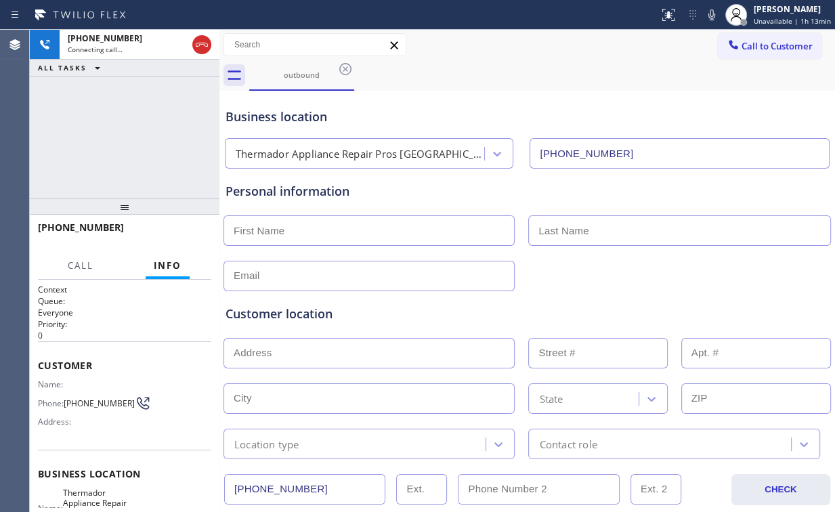
click at [148, 146] on div "[PHONE_NUMBER] Connecting call… ALL TASKS ALL TASKS ACTIVE TASKS TASKS IN WRAP …" at bounding box center [125, 114] width 190 height 169
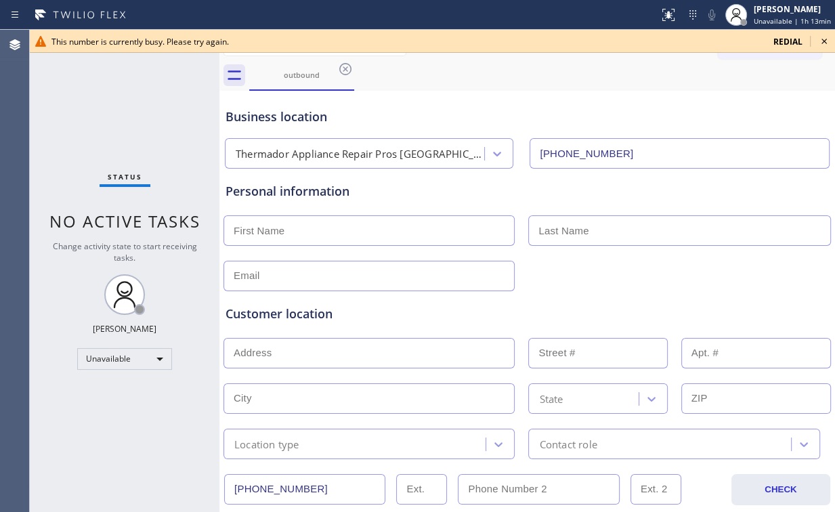
click at [823, 41] on icon at bounding box center [823, 41] width 5 height 5
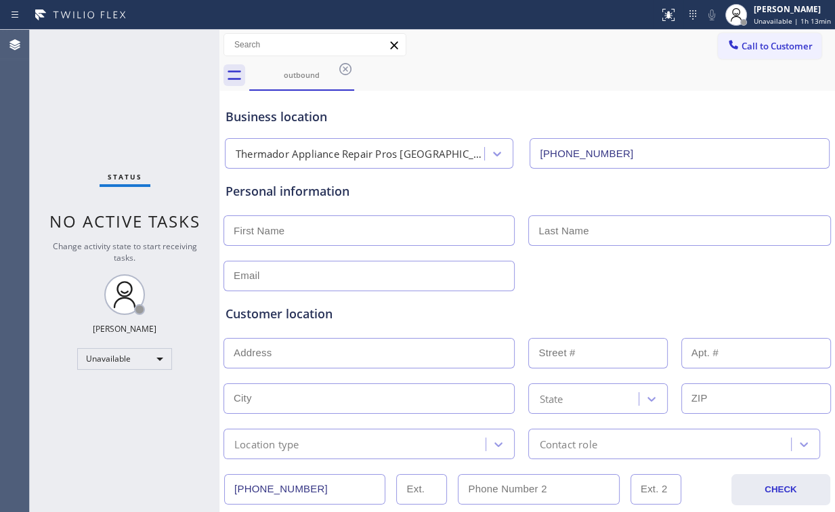
click at [766, 49] on span "Call to Customer" at bounding box center [776, 46] width 71 height 12
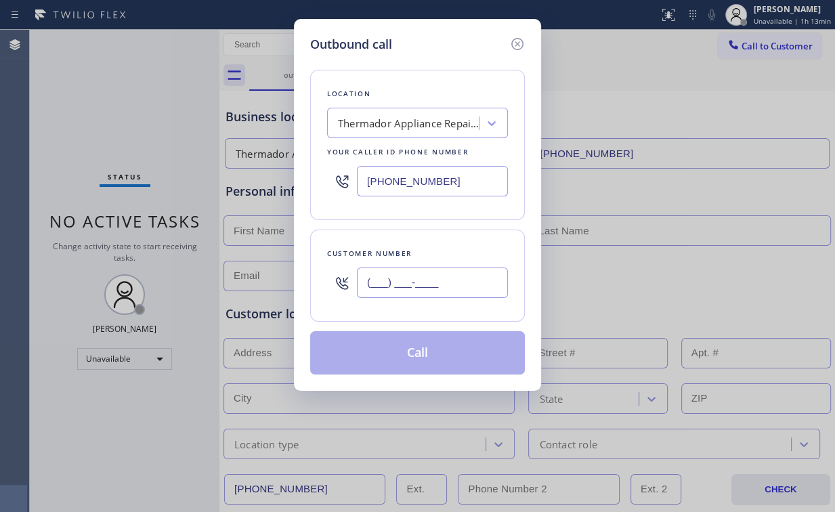
click at [431, 280] on input "(___) ___-____" at bounding box center [432, 282] width 151 height 30
paste input "702) 857-7950"
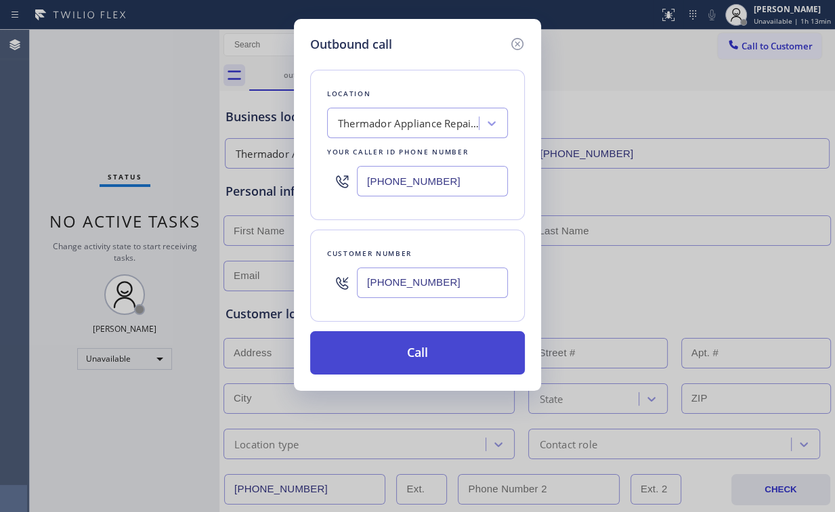
type input "[PHONE_NUMBER]"
drag, startPoint x: 402, startPoint y: 345, endPoint x: 360, endPoint y: 410, distance: 76.8
click at [401, 346] on button "Call" at bounding box center [417, 352] width 215 height 43
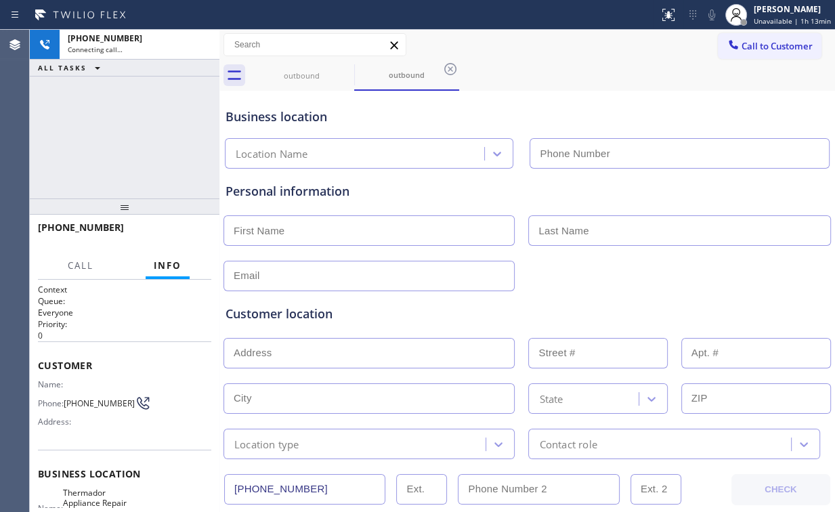
type input "[PHONE_NUMBER]"
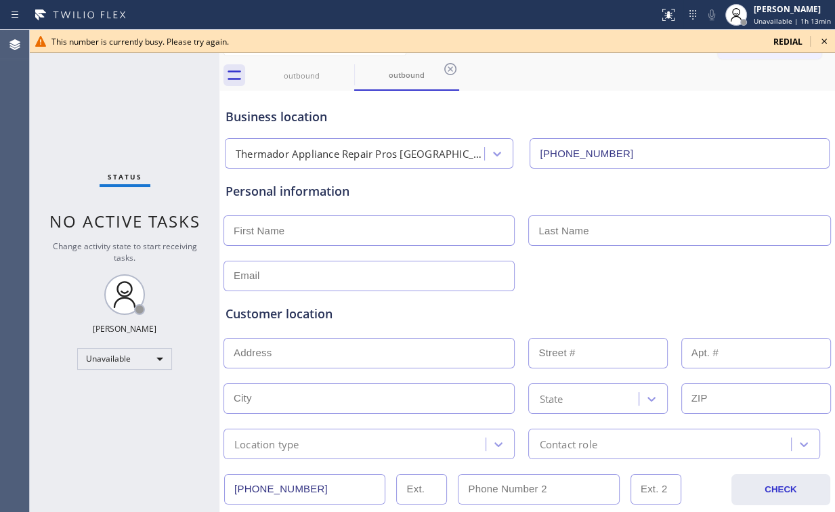
drag, startPoint x: 518, startPoint y: 108, endPoint x: 583, endPoint y: 125, distance: 67.2
click at [519, 108] on div "Business location" at bounding box center [526, 117] width 603 height 18
click at [134, 127] on div "Status No active tasks Change activity state to start receiving tasks. [PERSON_…" at bounding box center [125, 271] width 190 height 482
click at [301, 86] on div "outbound" at bounding box center [301, 75] width 102 height 30
click at [347, 68] on icon at bounding box center [345, 69] width 12 height 12
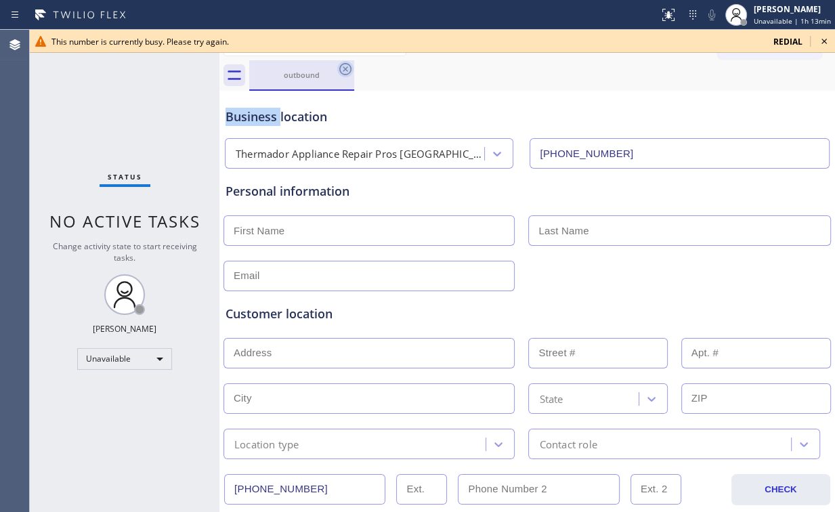
click at [347, 67] on icon at bounding box center [345, 69] width 12 height 12
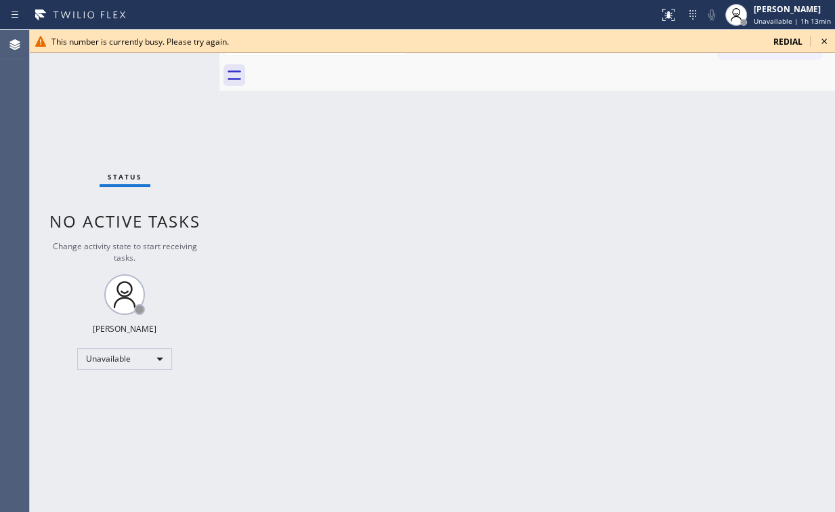
click at [601, 182] on div "Back to Dashboard Change Sender ID Customers Technicians Select a contact Outbo…" at bounding box center [526, 271] width 615 height 482
click at [826, 39] on icon at bounding box center [823, 41] width 5 height 5
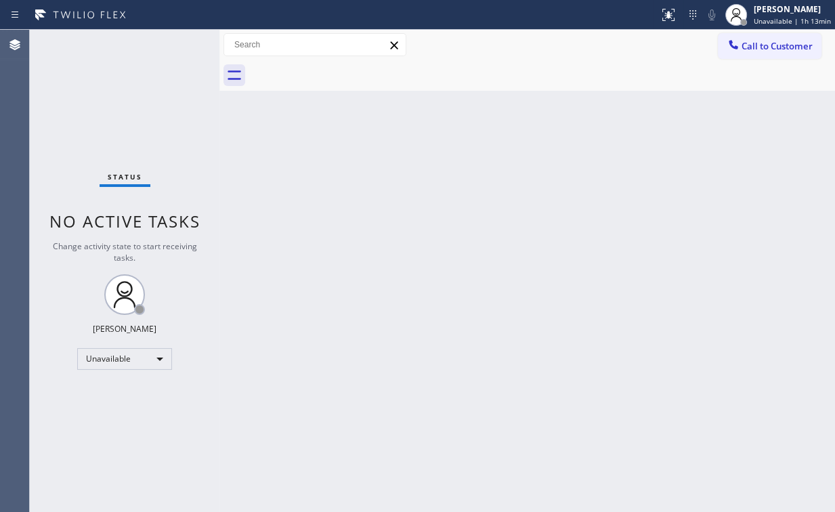
click at [765, 48] on span "Call to Customer" at bounding box center [776, 46] width 71 height 12
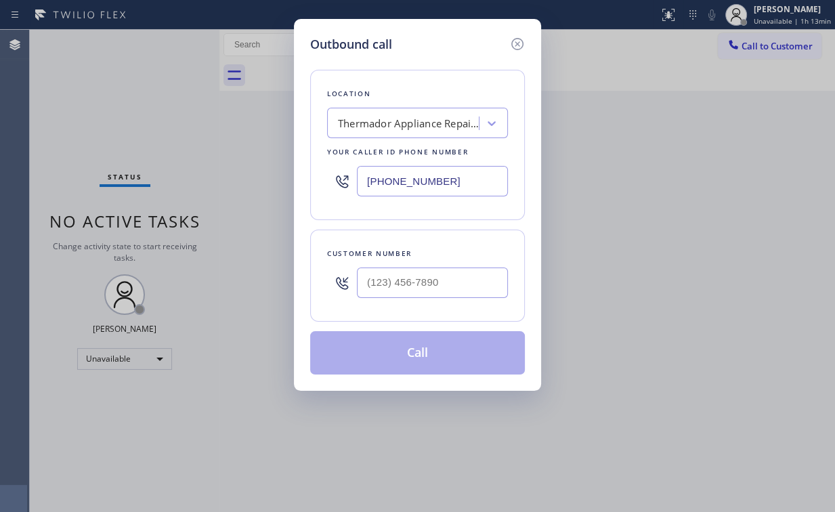
drag, startPoint x: 470, startPoint y: 187, endPoint x: 162, endPoint y: 194, distance: 307.5
click at [218, 190] on div "Outbound call Location Thermador Appliance Repair Pros [GEOGRAPHIC_DATA] Your c…" at bounding box center [417, 256] width 835 height 512
paste input "833) 692-2271"
type input "[PHONE_NUMBER]"
click at [437, 281] on input "(___) ___-____" at bounding box center [432, 282] width 151 height 30
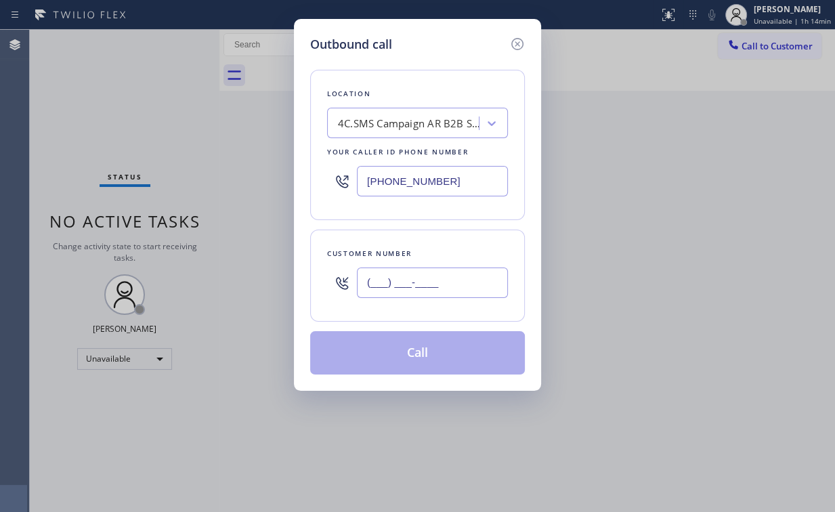
paste input "303) 520-7794"
type input "[PHONE_NUMBER]"
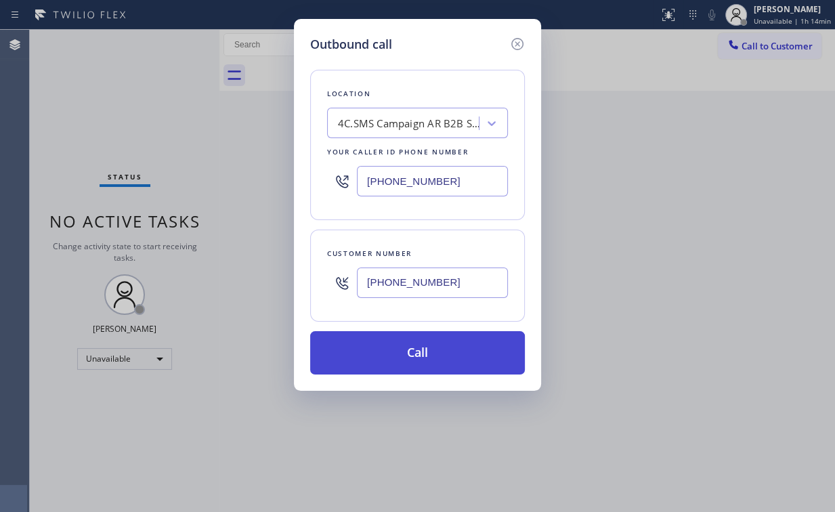
click at [393, 356] on button "Call" at bounding box center [417, 352] width 215 height 43
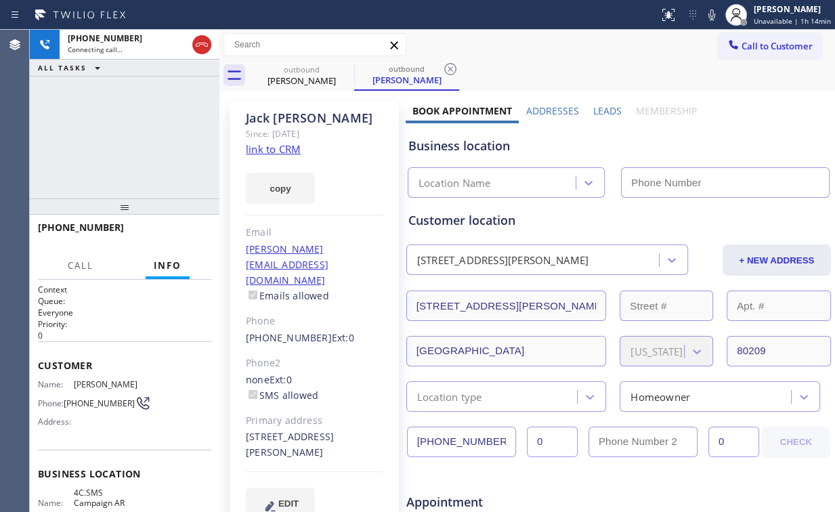
click at [137, 112] on div "[PHONE_NUMBER] Connecting call… ALL TASKS ALL TASKS ACTIVE TASKS TASKS IN WRAP …" at bounding box center [125, 114] width 190 height 169
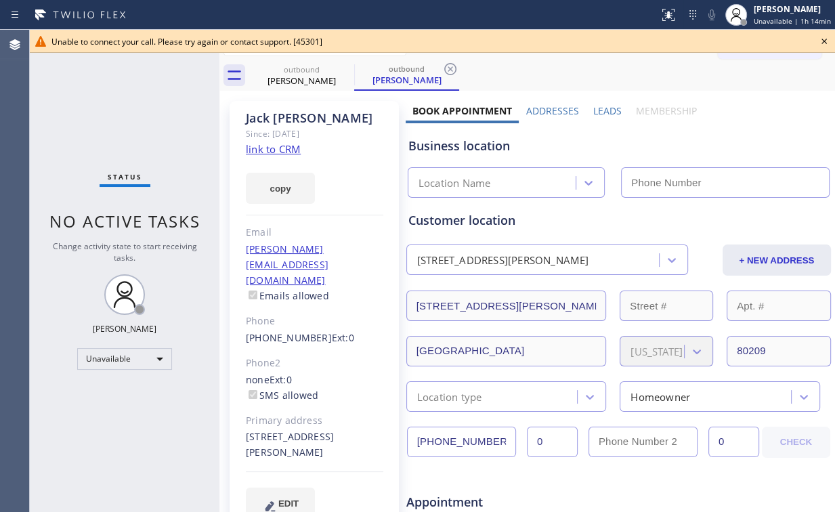
type input "[PHONE_NUMBER]"
click at [137, 112] on div "Status No active tasks Change activity state to start receiving tasks. [PERSON_…" at bounding box center [125, 271] width 190 height 482
click at [821, 41] on icon at bounding box center [824, 41] width 16 height 16
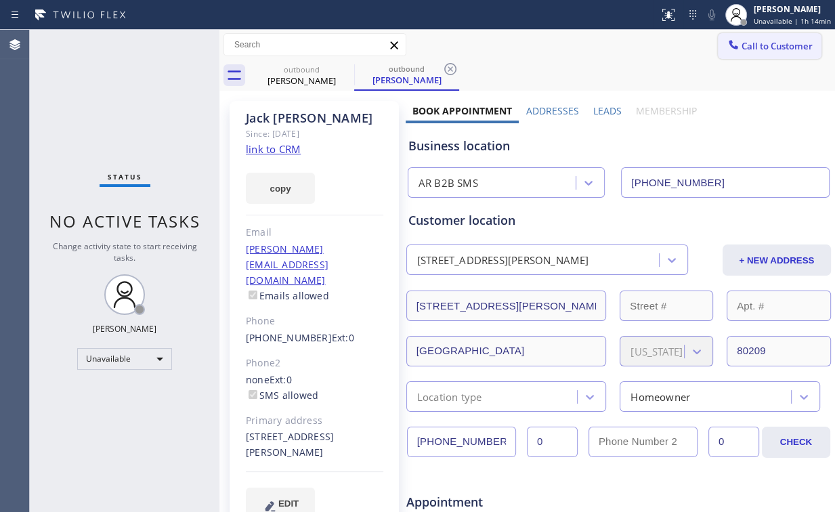
click at [752, 47] on span "Call to Customer" at bounding box center [776, 46] width 71 height 12
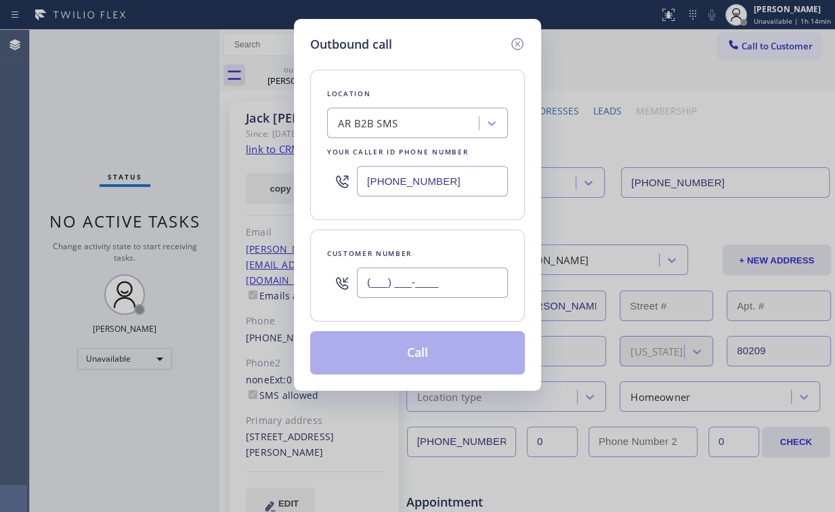
click at [429, 275] on input "(___) ___-____" at bounding box center [432, 282] width 151 height 30
paste input "303) 520-7794"
type input "[PHONE_NUMBER]"
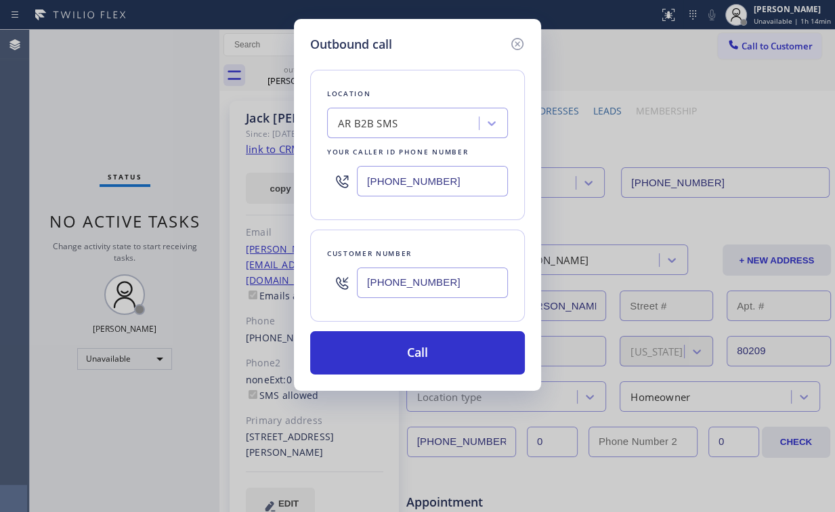
click at [445, 68] on div "Location AR B2B SMS Your caller id phone number [PHONE_NUMBER] Customer number …" at bounding box center [417, 213] width 215 height 321
drag, startPoint x: 454, startPoint y: 186, endPoint x: 162, endPoint y: 162, distance: 292.8
click at [255, 170] on div "Outbound call Location AR B2B SMS Your caller id phone number [PHONE_NUMBER] Cu…" at bounding box center [417, 256] width 835 height 512
paste input "55) 731-4952"
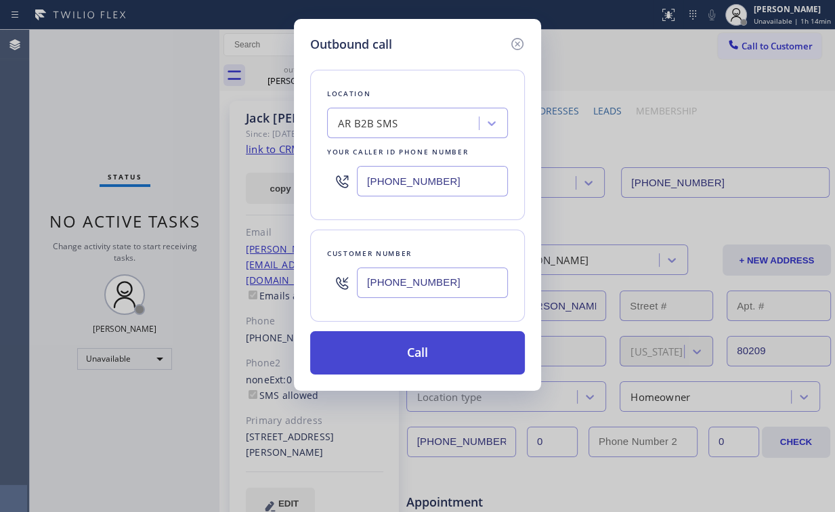
type input "[PHONE_NUMBER]"
click at [409, 361] on button "Call" at bounding box center [417, 352] width 215 height 43
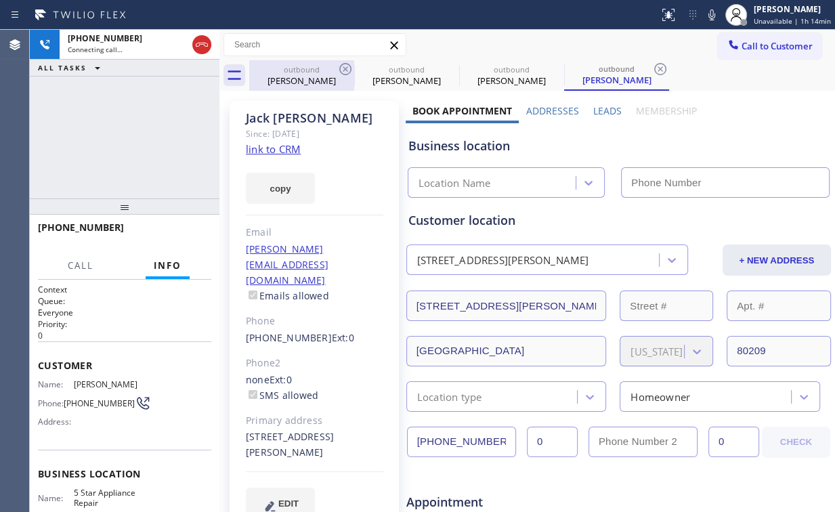
click at [299, 77] on div "[PERSON_NAME]" at bounding box center [301, 80] width 102 height 12
click at [343, 68] on icon at bounding box center [345, 69] width 12 height 12
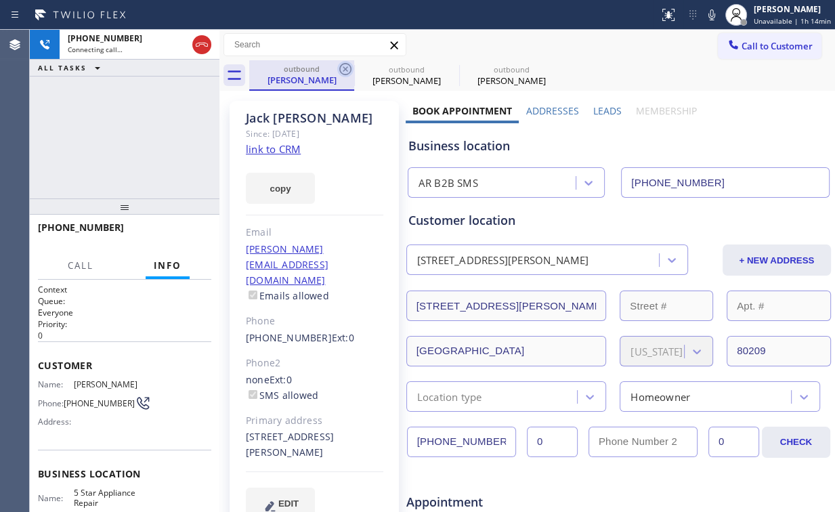
click at [341, 68] on icon at bounding box center [345, 69] width 16 height 16
type input "[PHONE_NUMBER]"
click at [187, 146] on div "[PHONE_NUMBER] Connecting call… ALL TASKS ALL TASKS ACTIVE TASKS TASKS IN WRAP …" at bounding box center [125, 114] width 190 height 169
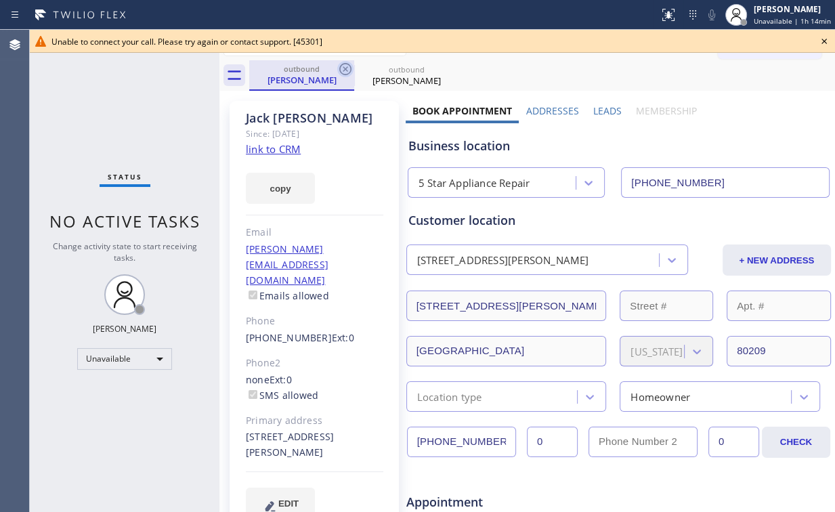
click at [344, 69] on icon at bounding box center [345, 69] width 16 height 16
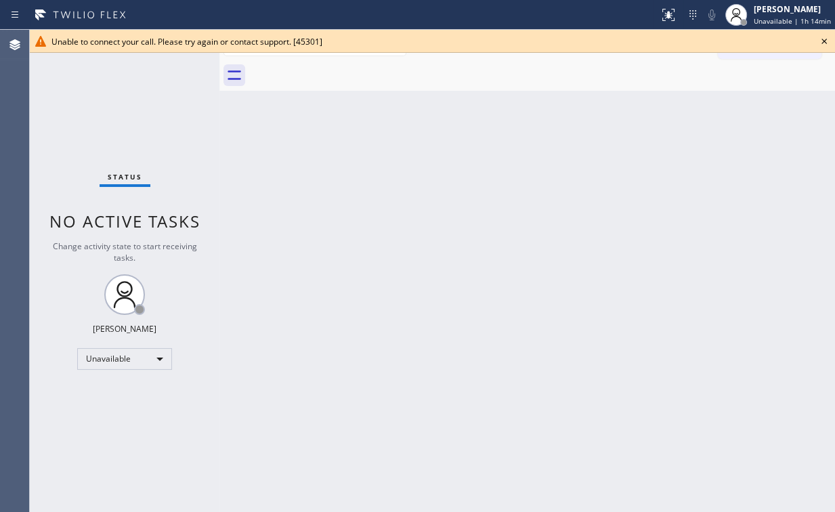
click at [825, 43] on icon at bounding box center [823, 41] width 5 height 5
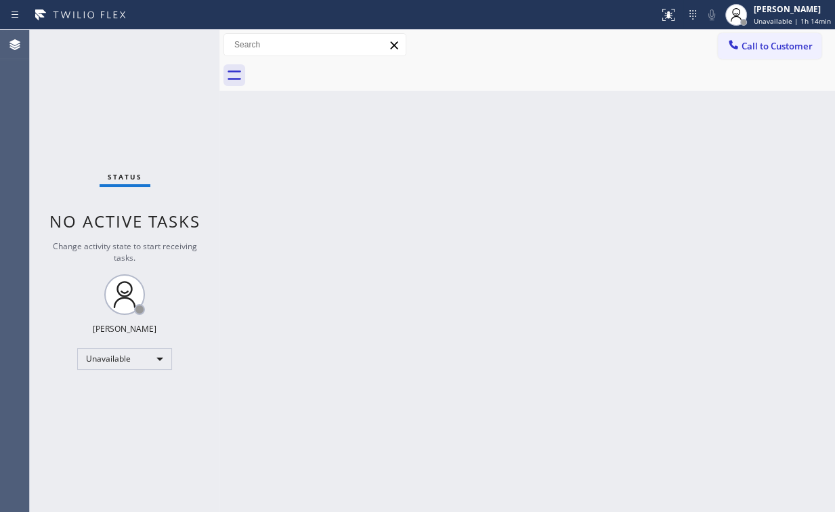
click at [732, 172] on div "Back to Dashboard Change Sender ID Customers Technicians Select a contact Outbo…" at bounding box center [526, 271] width 615 height 482
click at [596, 231] on div "Back to Dashboard Change Sender ID Customers Technicians Select a contact Outbo…" at bounding box center [526, 271] width 615 height 482
click at [106, 81] on div "Status No active tasks Change activity state to start receiving tasks. [PERSON_…" at bounding box center [125, 271] width 190 height 482
drag, startPoint x: 754, startPoint y: 39, endPoint x: 489, endPoint y: 155, distance: 288.3
click at [752, 40] on span "Call to Customer" at bounding box center [776, 46] width 71 height 12
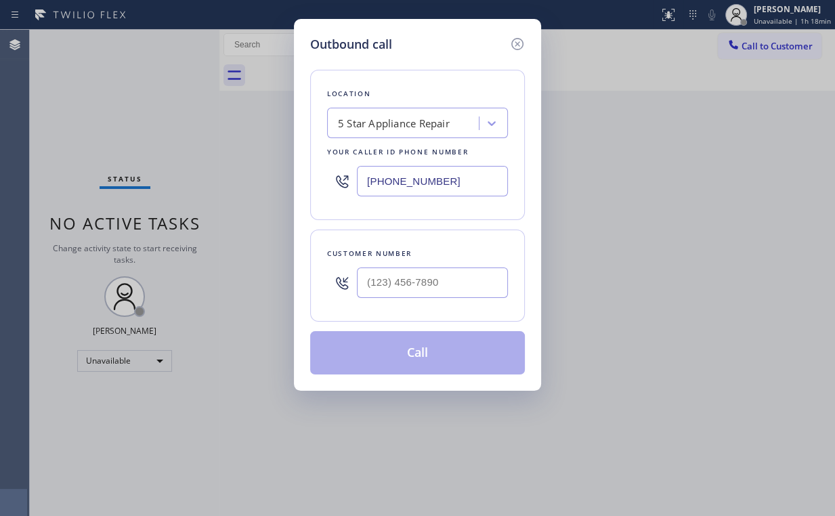
drag, startPoint x: 462, startPoint y: 186, endPoint x: 125, endPoint y: 188, distance: 336.5
click at [282, 184] on div "Outbound call Location 5 Star Appliance Repair Your caller id phone number [PHO…" at bounding box center [417, 258] width 835 height 516
paste input "773) 832-5024"
type input "[PHONE_NUMBER]"
drag, startPoint x: 414, startPoint y: 82, endPoint x: 422, endPoint y: 115, distance: 34.2
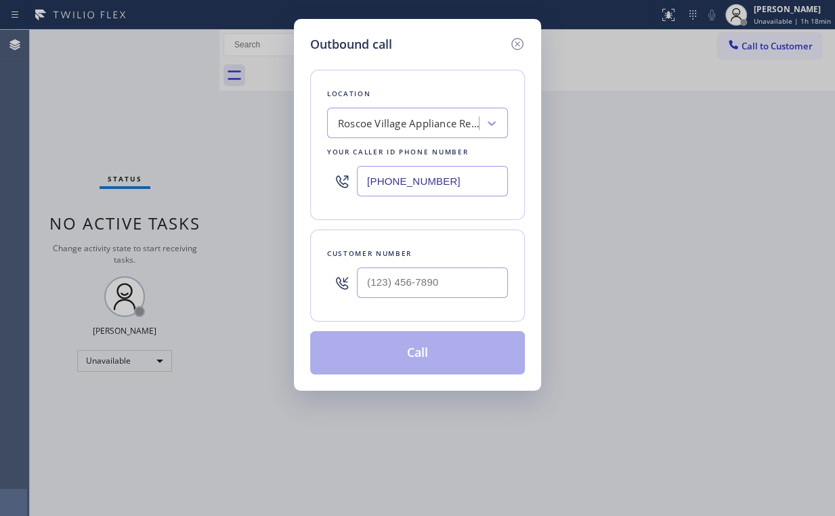
click at [416, 83] on div "Location [GEOGRAPHIC_DATA] Appliance Repair Your caller id phone number [PHONE_…" at bounding box center [417, 145] width 215 height 150
click at [430, 284] on input "(___) ___-____" at bounding box center [432, 282] width 151 height 30
paste input "262) 496-6834"
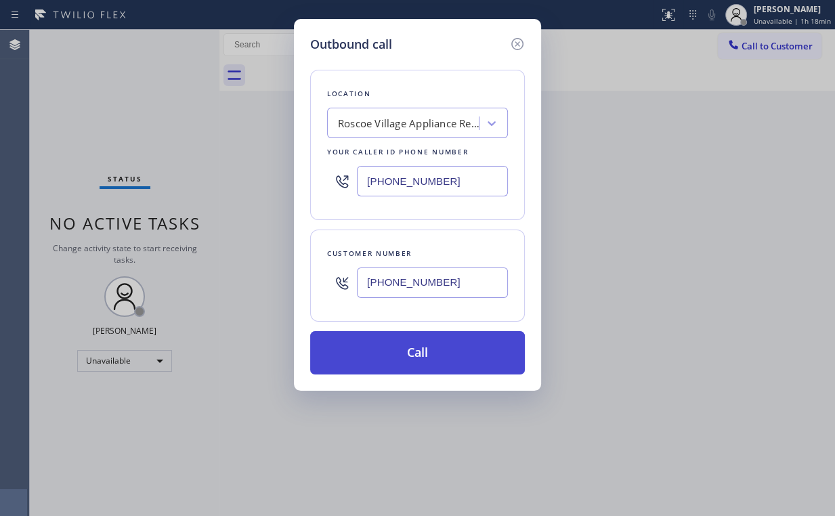
type input "[PHONE_NUMBER]"
click at [395, 348] on button "Call" at bounding box center [417, 352] width 215 height 43
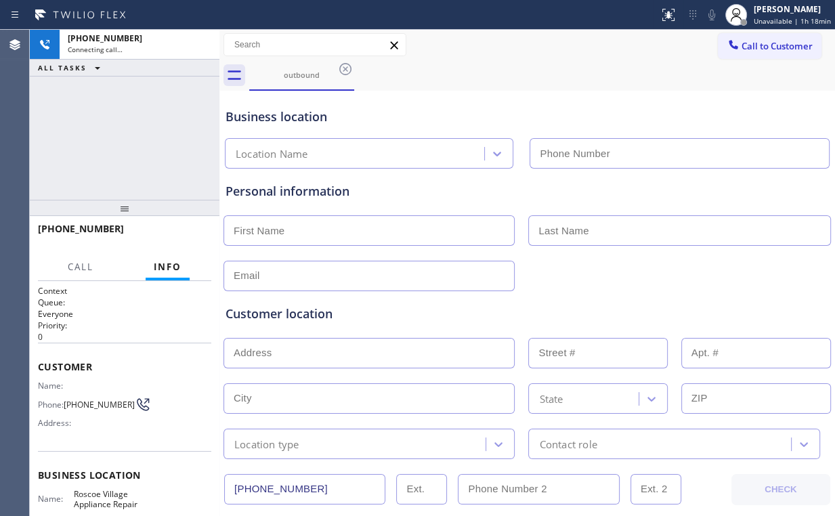
type input "[PHONE_NUMBER]"
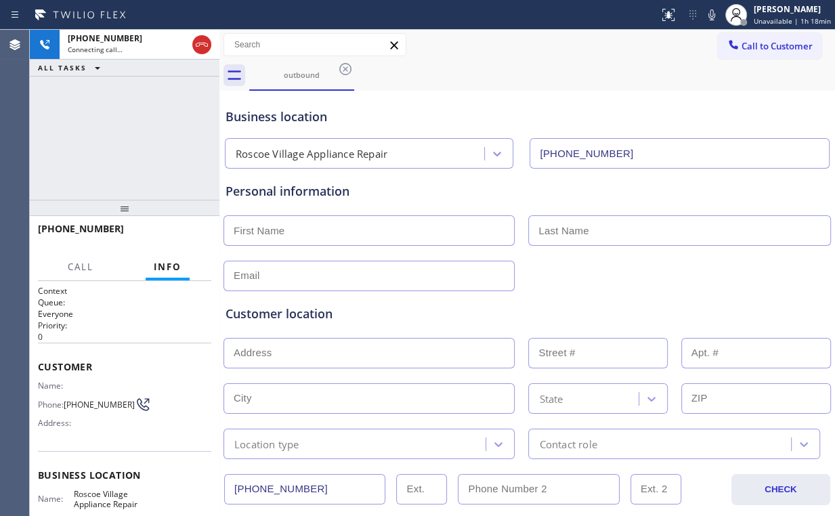
click at [146, 139] on div "[PHONE_NUMBER] Connecting call… ALL TASKS ALL TASKS ACTIVE TASKS TASKS IN WRAP …" at bounding box center [125, 115] width 190 height 170
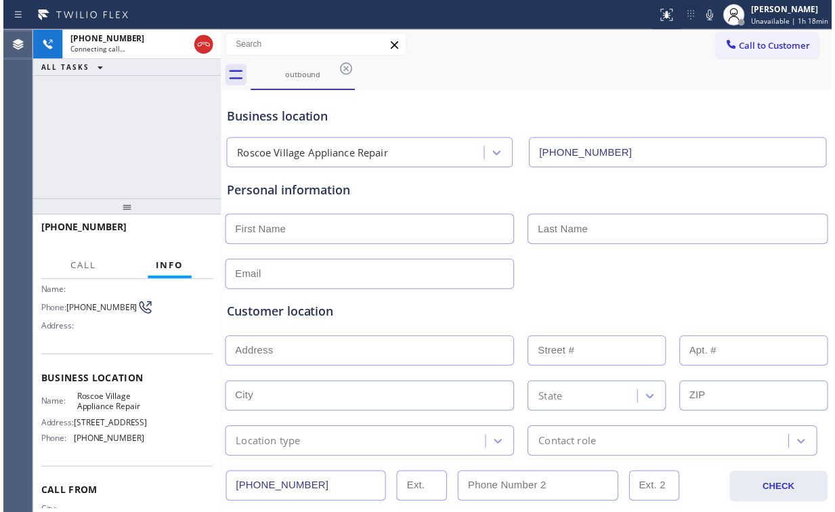
scroll to position [108, 0]
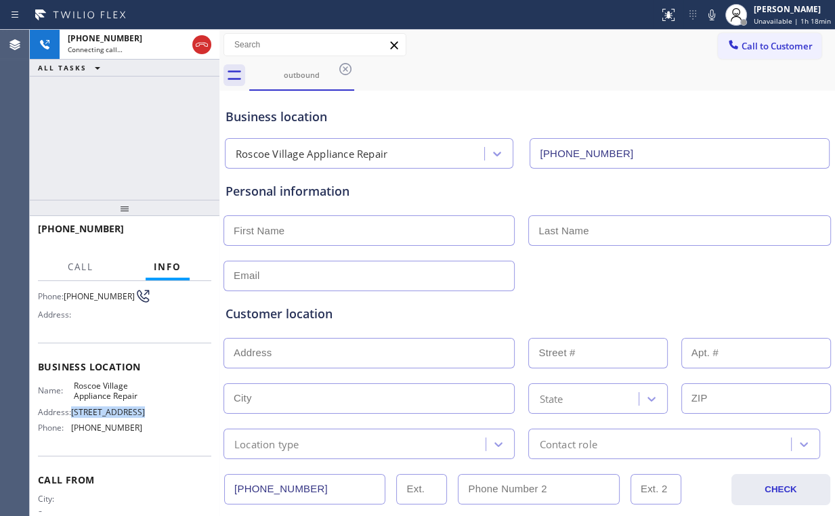
drag, startPoint x: 73, startPoint y: 414, endPoint x: 89, endPoint y: 422, distance: 17.9
click at [89, 417] on span "[STREET_ADDRESS]" at bounding box center [108, 412] width 74 height 10
copy span "[STREET_ADDRESS]"
drag, startPoint x: 144, startPoint y: 108, endPoint x: 158, endPoint y: 108, distance: 14.9
click at [146, 108] on div "[PHONE_NUMBER] Connecting call… ALL TASKS ALL TASKS ACTIVE TASKS TASKS IN WRAP …" at bounding box center [125, 115] width 190 height 170
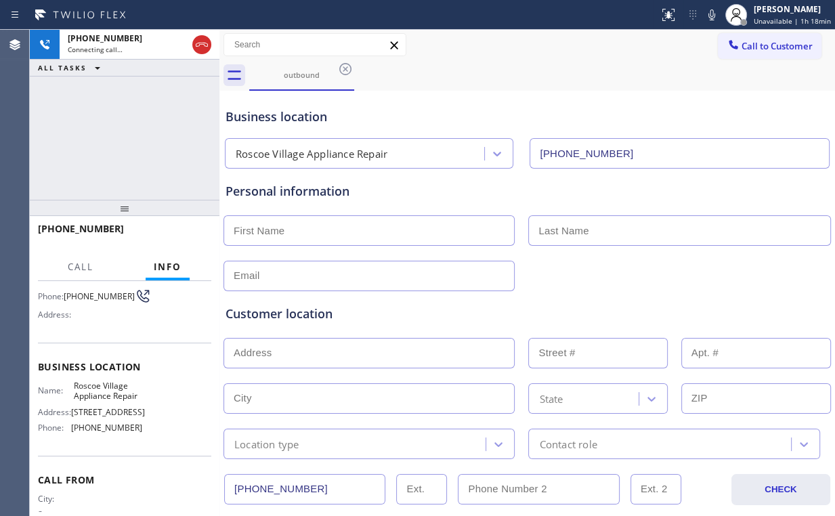
click at [115, 155] on div "[PHONE_NUMBER] Connecting call… ALL TASKS ALL TASKS ACTIVE TASKS TASKS IN WRAP …" at bounding box center [125, 115] width 190 height 170
click at [146, 140] on div "[PHONE_NUMBER] Live | 00:02 ALL TASKS ALL TASKS ACTIVE TASKS TASKS IN WRAP UP" at bounding box center [125, 115] width 190 height 170
click at [181, 236] on span "HANG UP" at bounding box center [179, 234] width 41 height 9
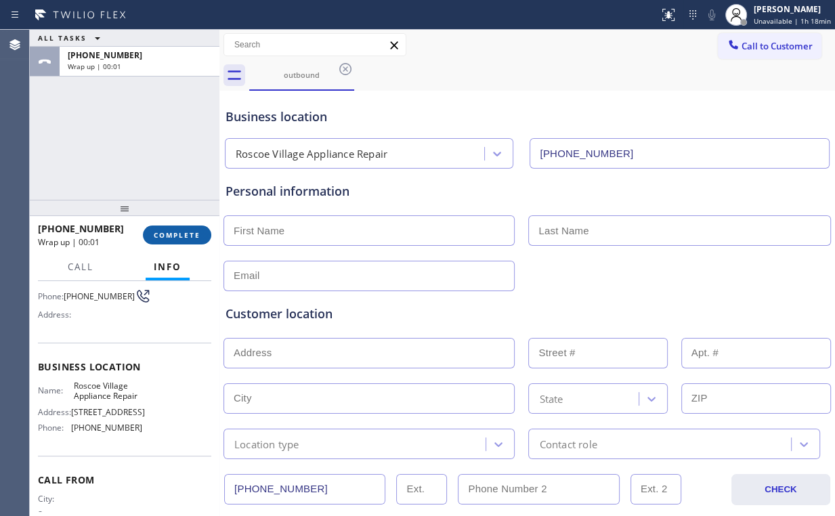
click at [181, 235] on span "COMPLETE" at bounding box center [177, 234] width 47 height 9
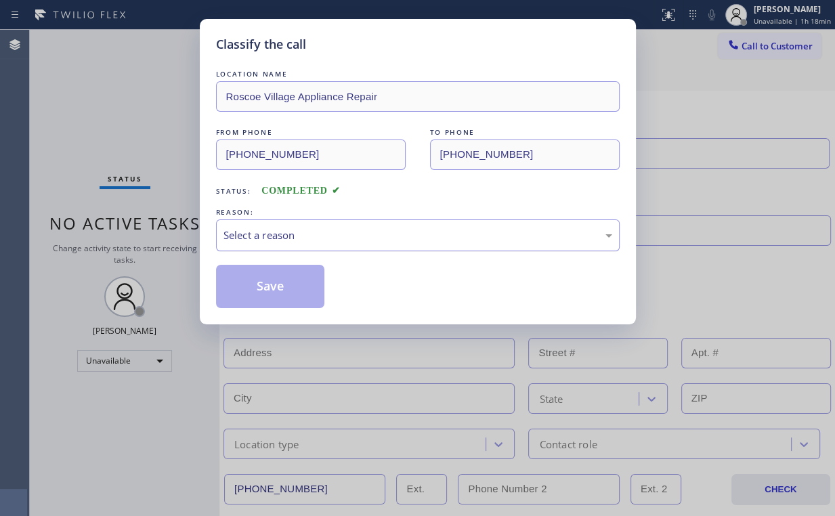
click at [274, 236] on div "Select a reason" at bounding box center [417, 235] width 389 height 16
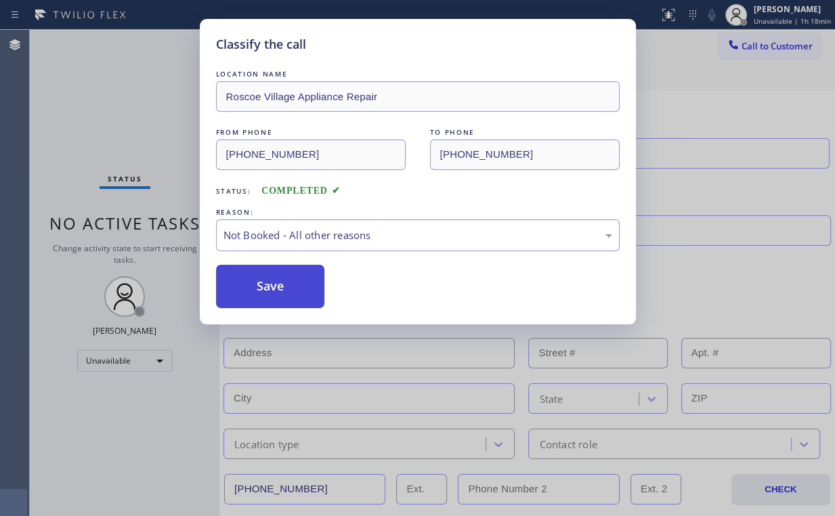
click at [280, 294] on button "Save" at bounding box center [270, 286] width 109 height 43
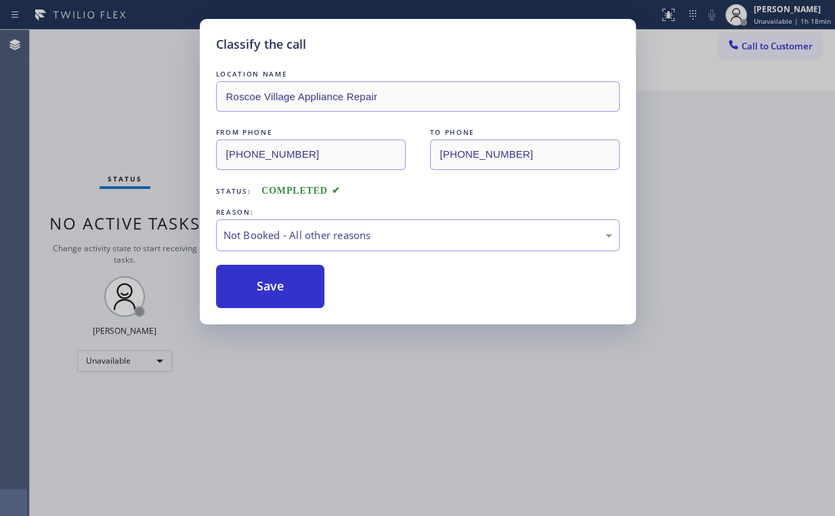
click at [103, 95] on div "Classify the call LOCATION NAME [GEOGRAPHIC_DATA] Appliance Repair FROM PHONE […" at bounding box center [417, 258] width 835 height 516
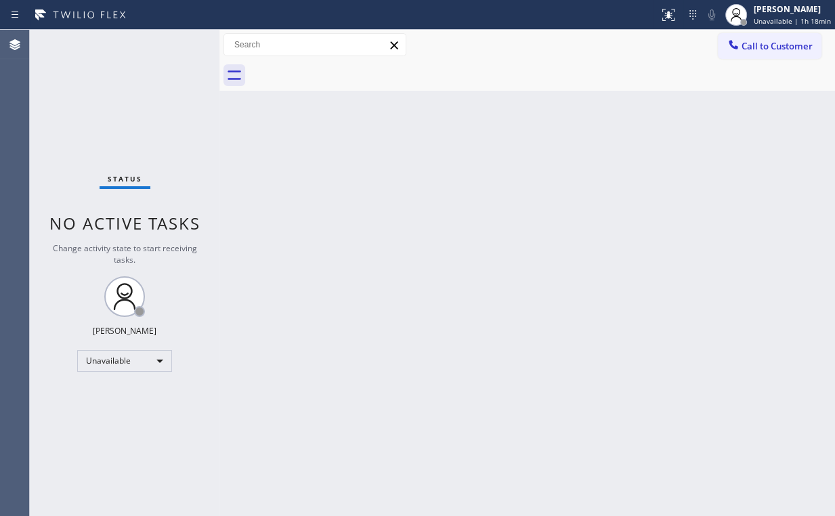
drag, startPoint x: 137, startPoint y: 100, endPoint x: 368, endPoint y: 144, distance: 235.7
click at [139, 102] on div "Status No active tasks Change activity state to start receiving tasks. [PERSON_…" at bounding box center [125, 273] width 190 height 486
click at [498, 157] on div "Back to Dashboard Change Sender ID Customers Technicians Select a contact Outbo…" at bounding box center [526, 273] width 615 height 486
drag, startPoint x: 761, startPoint y: 53, endPoint x: 504, endPoint y: 196, distance: 294.0
click at [761, 54] on button "Call to Customer" at bounding box center [770, 46] width 104 height 26
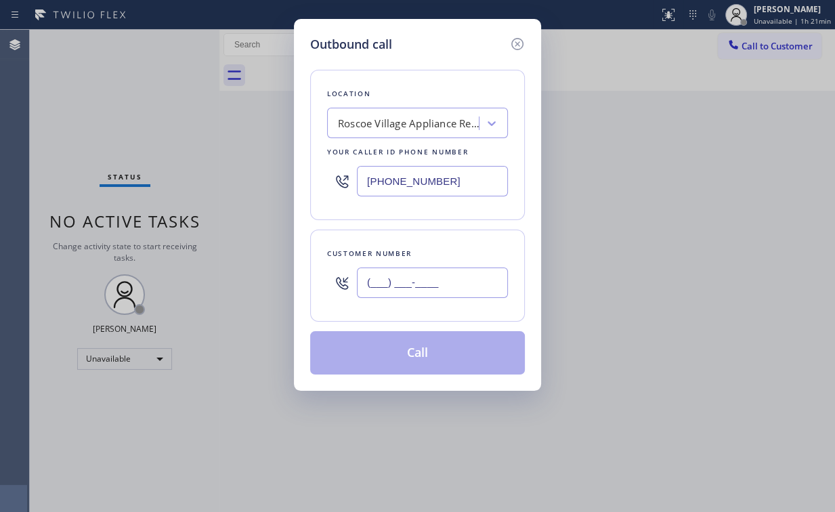
drag, startPoint x: 435, startPoint y: 278, endPoint x: 445, endPoint y: 276, distance: 10.2
click at [435, 278] on input "(___) ___-____" at bounding box center [432, 282] width 151 height 30
paste input "303) 520-7794"
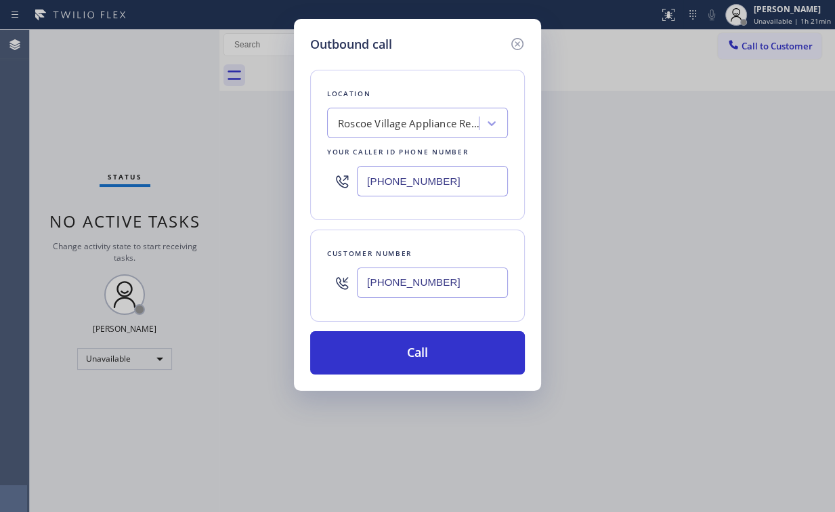
type input "[PHONE_NUMBER]"
click at [294, 136] on div "Outbound call Location [GEOGRAPHIC_DATA] Appliance Repair Your caller id phone …" at bounding box center [417, 205] width 247 height 372
drag, startPoint x: 436, startPoint y: 61, endPoint x: 443, endPoint y: 91, distance: 31.4
click at [436, 61] on div "Location [GEOGRAPHIC_DATA] Appliance Repair Your caller id phone number [PHONE_…" at bounding box center [417, 213] width 215 height 321
drag, startPoint x: 455, startPoint y: 179, endPoint x: 322, endPoint y: 183, distance: 132.8
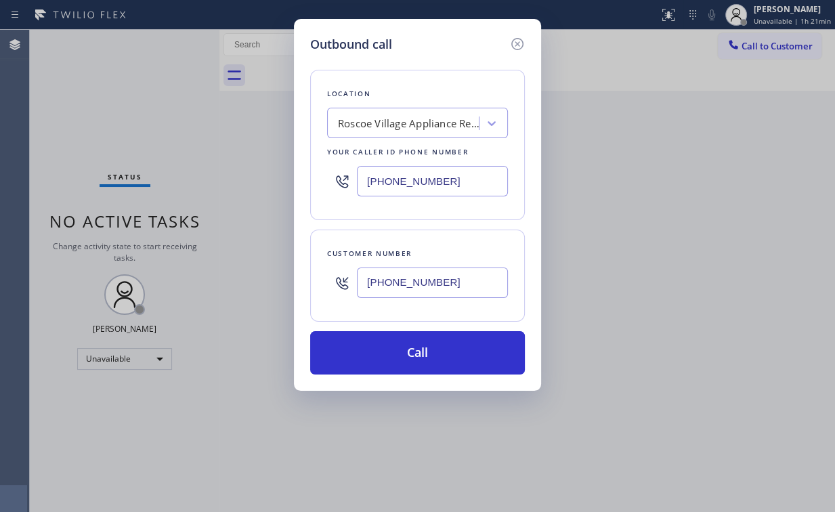
click at [334, 181] on div "[PHONE_NUMBER]" at bounding box center [417, 181] width 181 height 44
paste input "877) 777-0796"
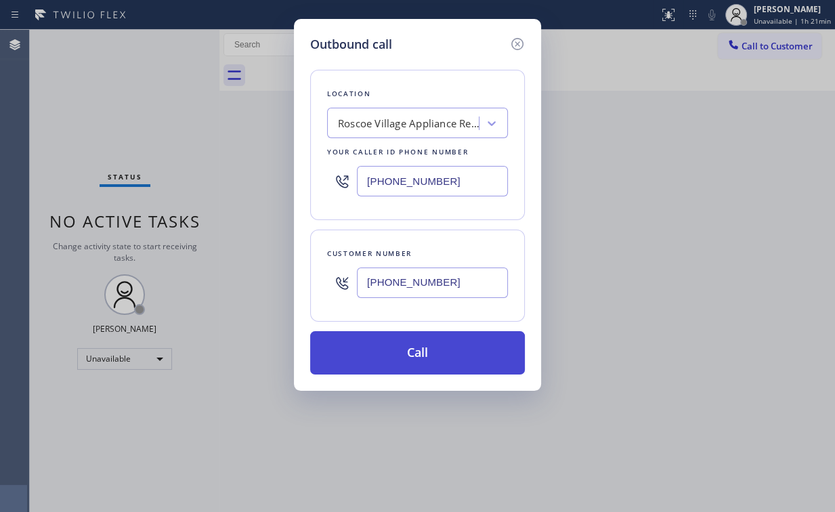
type input "[PHONE_NUMBER]"
click at [428, 355] on button "Call" at bounding box center [417, 352] width 215 height 43
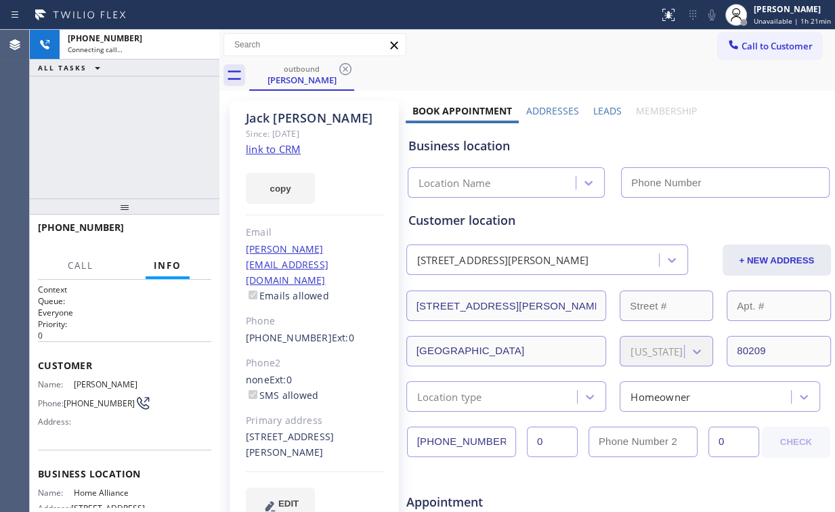
click at [141, 125] on div "[PHONE_NUMBER] Connecting call… ALL TASKS ALL TASKS ACTIVE TASKS TASKS IN WRAP …" at bounding box center [125, 114] width 190 height 169
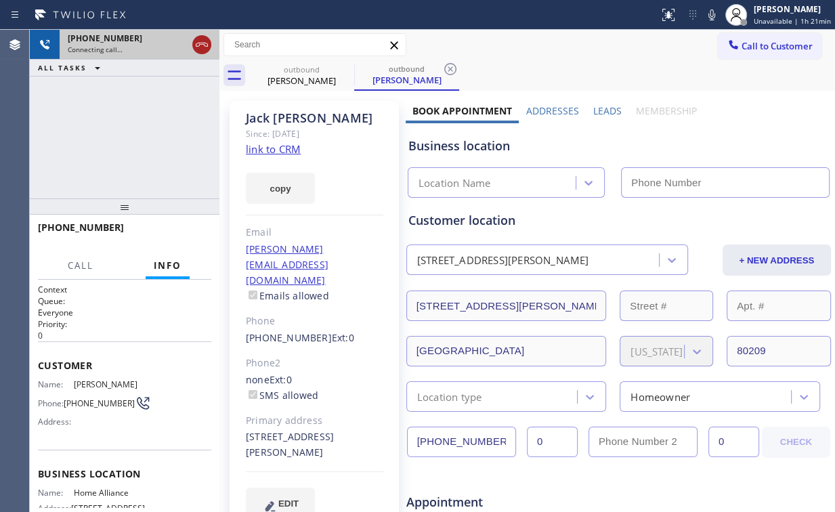
type input "[PHONE_NUMBER]"
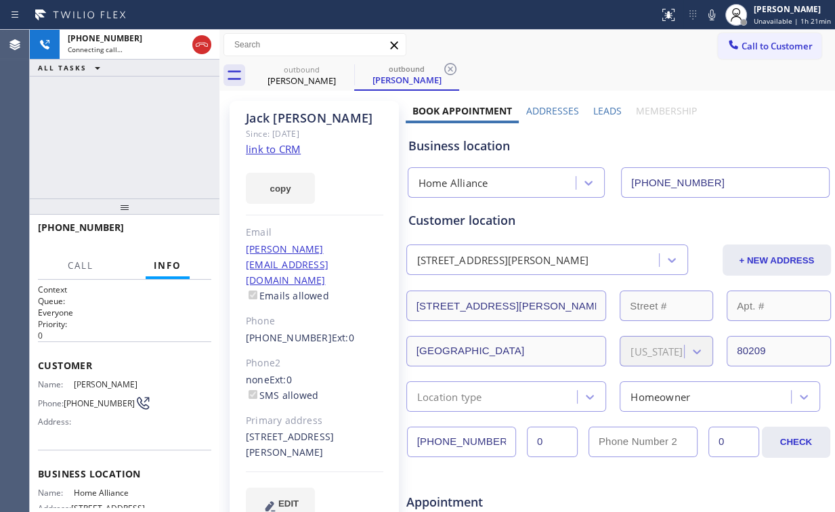
click at [160, 138] on div "[PHONE_NUMBER] Connecting call… ALL TASKS ALL TASKS ACTIVE TASKS TASKS IN WRAP …" at bounding box center [125, 114] width 190 height 169
click at [137, 137] on div "[PHONE_NUMBER] Live | 00:05 ALL TASKS ALL TASKS ACTIVE TASKS TASKS IN WRAP UP" at bounding box center [125, 114] width 190 height 169
click at [137, 137] on div "[PHONE_NUMBER] Live | 00:08 ALL TASKS ALL TASKS ACTIVE TASKS TASKS IN WRAP UP" at bounding box center [125, 114] width 190 height 169
drag, startPoint x: 139, startPoint y: 130, endPoint x: 134, endPoint y: 122, distance: 9.4
click at [138, 130] on div "[PHONE_NUMBER] Live | 00:58 ALL TASKS ALL TASKS ACTIVE TASKS TASKS IN WRAP UP" at bounding box center [125, 114] width 190 height 169
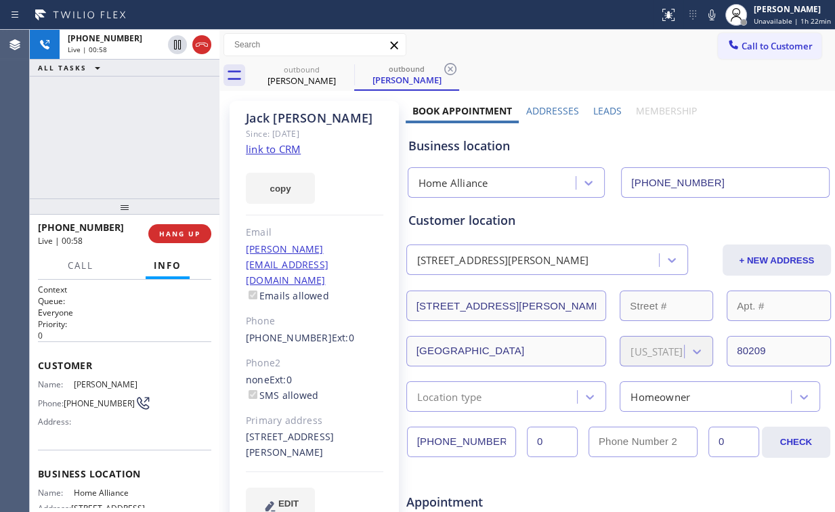
click at [133, 122] on div "[PHONE_NUMBER] Live | 00:58 ALL TASKS ALL TASKS ACTIVE TASKS TASKS IN WRAP UP" at bounding box center [125, 114] width 190 height 169
click at [179, 231] on span "HANG UP" at bounding box center [179, 233] width 41 height 9
click at [184, 236] on span "HANG UP" at bounding box center [179, 233] width 41 height 9
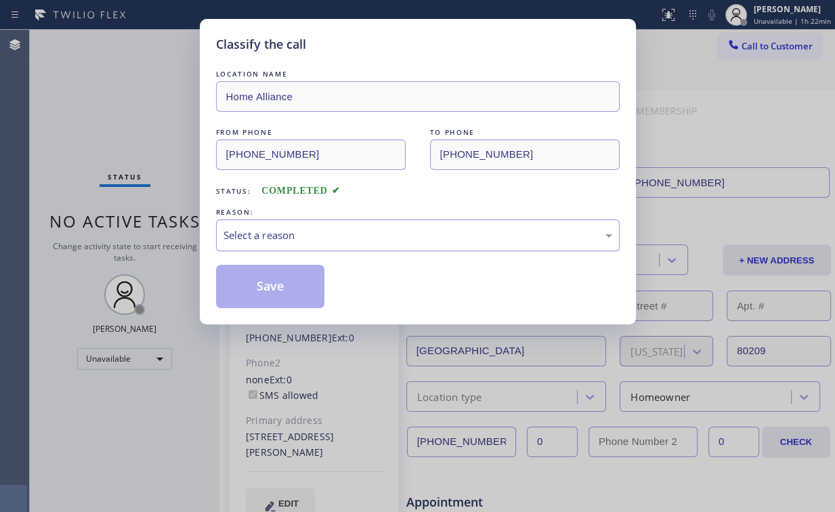
click at [251, 236] on div "Select a reason" at bounding box center [417, 235] width 389 height 16
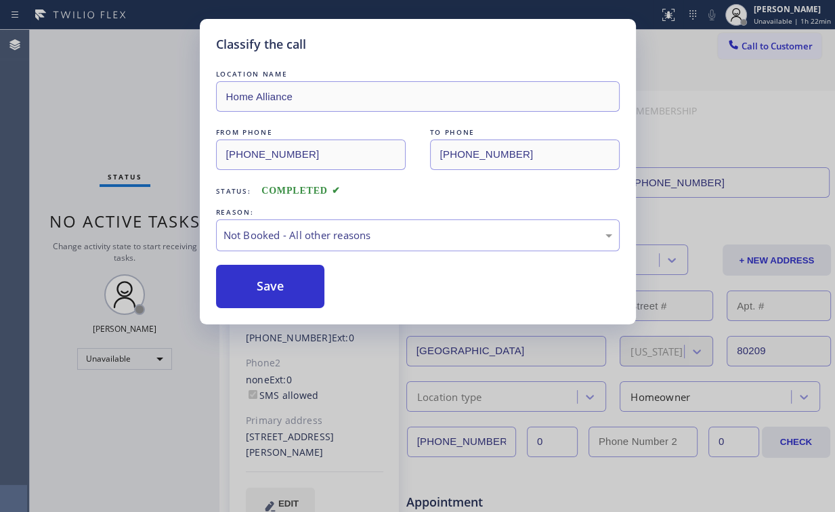
drag, startPoint x: 265, startPoint y: 282, endPoint x: 165, endPoint y: 151, distance: 164.2
click at [265, 281] on button "Save" at bounding box center [270, 286] width 109 height 43
click at [162, 139] on div "Classify the call LOCATION NAME Home Alliance FROM PHONE [PHONE_NUMBER] TO PHON…" at bounding box center [417, 256] width 835 height 512
click at [147, 127] on div "Classify the call LOCATION NAME Gear Electrical Contractors FROM PHONE [PHONE_N…" at bounding box center [432, 271] width 805 height 482
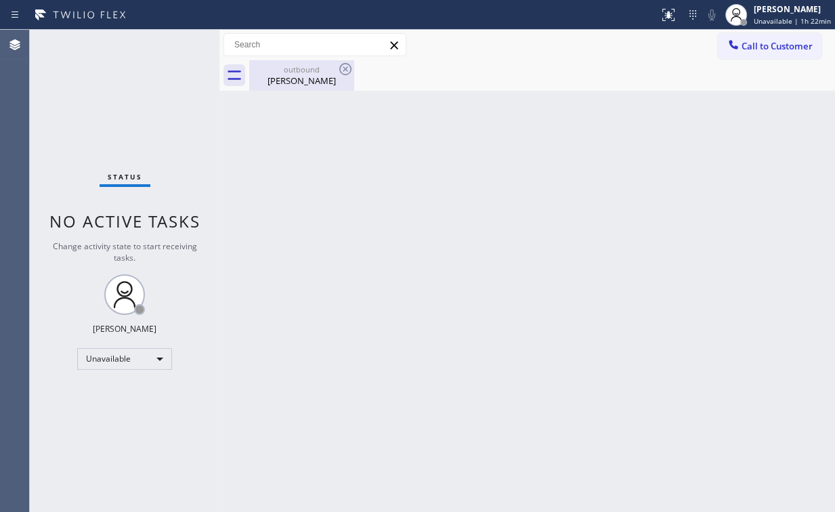
drag, startPoint x: 287, startPoint y: 77, endPoint x: 334, endPoint y: 70, distance: 47.9
click at [287, 76] on div "[PERSON_NAME]" at bounding box center [301, 80] width 102 height 12
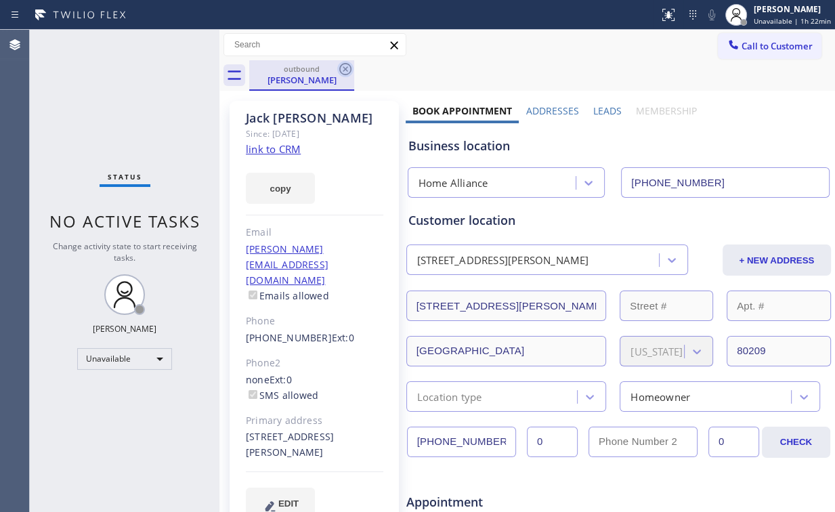
click at [345, 68] on icon at bounding box center [345, 69] width 16 height 16
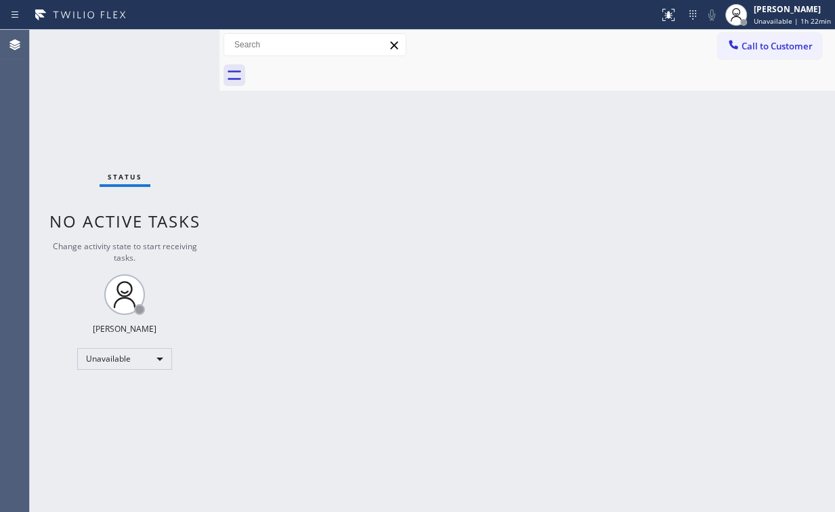
click at [141, 121] on div "Status No active tasks Change activity state to start receiving tasks. [PERSON_…" at bounding box center [125, 271] width 190 height 482
drag, startPoint x: 154, startPoint y: 100, endPoint x: 146, endPoint y: 96, distance: 9.1
click at [146, 96] on div "Status No active tasks Change activity state to start receiving tasks. [PERSON_…" at bounding box center [125, 271] width 190 height 482
click at [95, 57] on div "Status No active tasks Change activity state to start receiving tasks. [PERSON_…" at bounding box center [125, 271] width 190 height 482
click at [753, 47] on span "Call to Customer" at bounding box center [776, 46] width 71 height 12
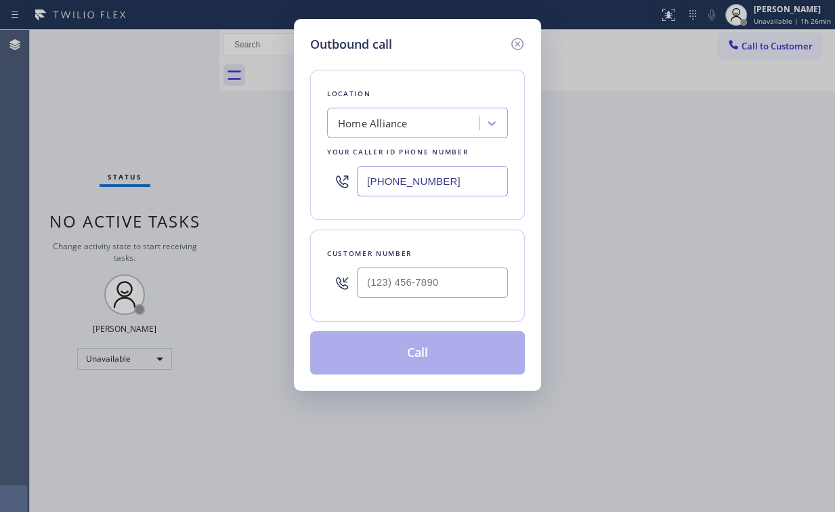
drag, startPoint x: 462, startPoint y: 174, endPoint x: 214, endPoint y: 176, distance: 248.5
click at [264, 181] on div "Outbound call Location Home Alliance Your caller id phone number [PHONE_NUMBER]…" at bounding box center [417, 256] width 835 height 512
paste input "33) 692-2271"
type input "[PHONE_NUMBER]"
click at [422, 287] on input "(___) ___-____" at bounding box center [432, 282] width 151 height 30
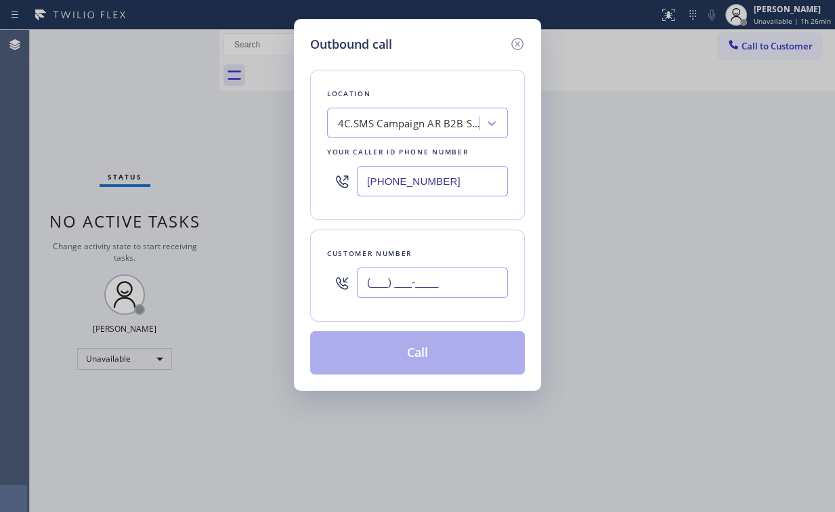
paste input "310) 977-4307"
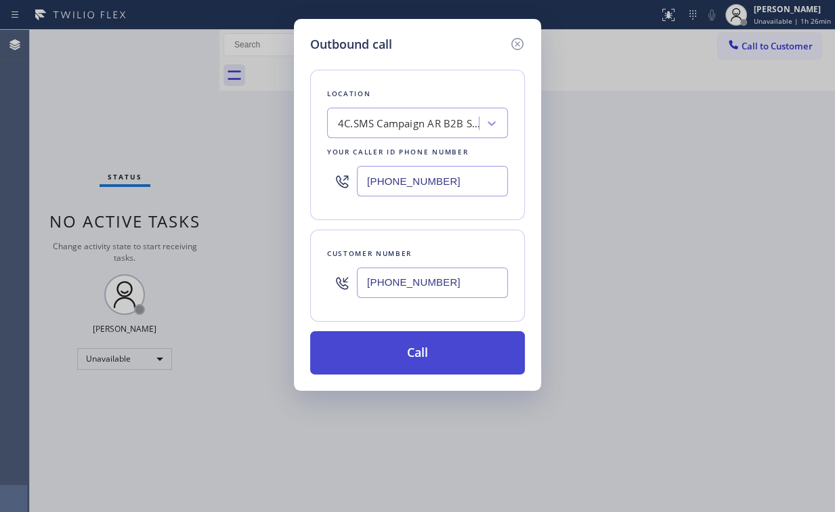
type input "[PHONE_NUMBER]"
click at [391, 349] on button "Call" at bounding box center [417, 352] width 215 height 43
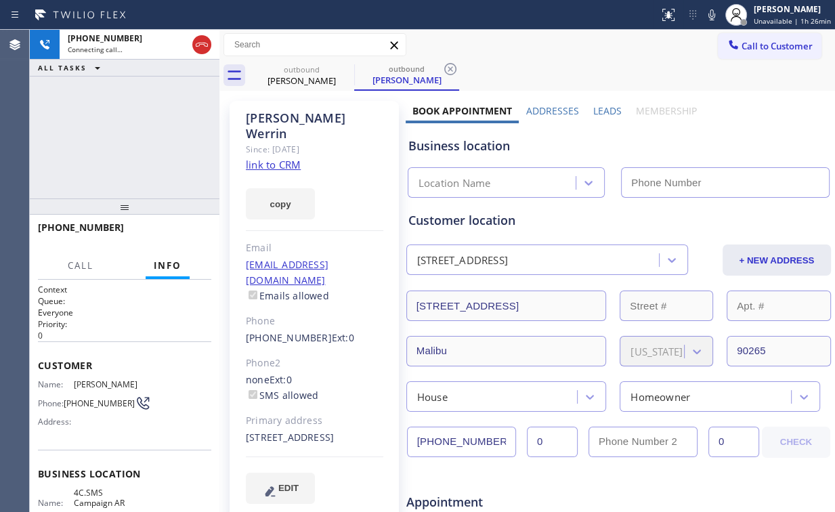
drag, startPoint x: 111, startPoint y: 111, endPoint x: 154, endPoint y: 99, distance: 45.0
click at [111, 111] on div "[PHONE_NUMBER] Connecting call… ALL TASKS ALL TASKS ACTIVE TASKS TASKS IN WRAP …" at bounding box center [125, 114] width 190 height 169
click at [282, 158] on link "link to CRM" at bounding box center [273, 165] width 55 height 14
type input "[PHONE_NUMBER]"
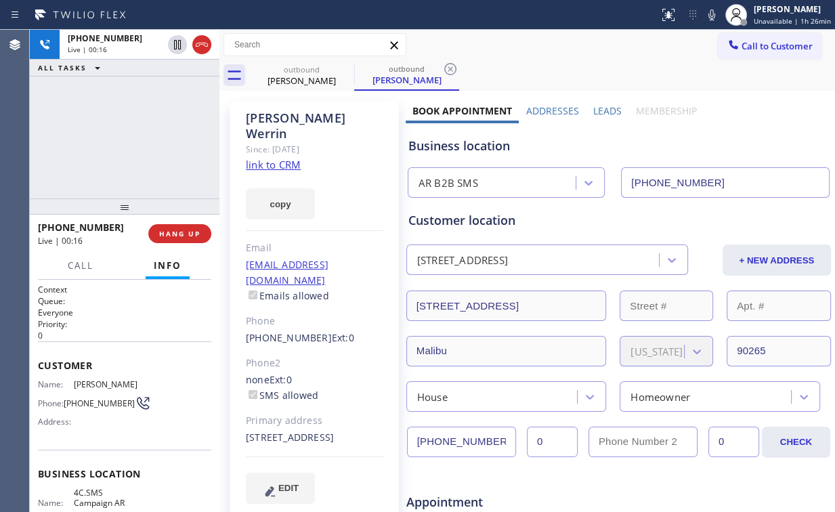
click at [108, 137] on div "[PHONE_NUMBER] Live | 00:16 ALL TASKS ALL TASKS ACTIVE TASKS TASKS IN WRAP UP" at bounding box center [125, 114] width 190 height 169
drag, startPoint x: 246, startPoint y: 406, endPoint x: 292, endPoint y: 420, distance: 47.3
click at [292, 430] on div "[STREET_ADDRESS]" at bounding box center [314, 438] width 137 height 16
copy div "[STREET_ADDRESS]"
drag, startPoint x: 145, startPoint y: 114, endPoint x: 162, endPoint y: 91, distance: 28.6
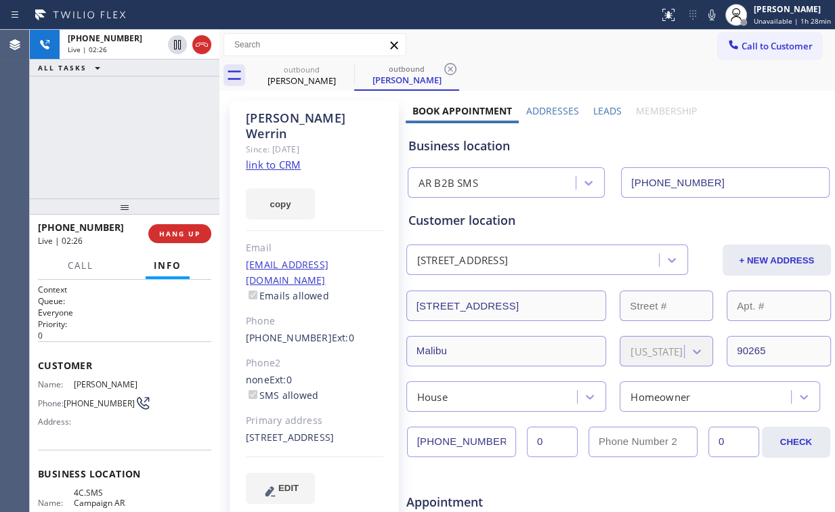
click at [146, 114] on div "[PHONE_NUMBER] Live | 02:26 ALL TASKS ALL TASKS ACTIVE TASKS TASKS IN WRAP UP" at bounding box center [125, 114] width 190 height 169
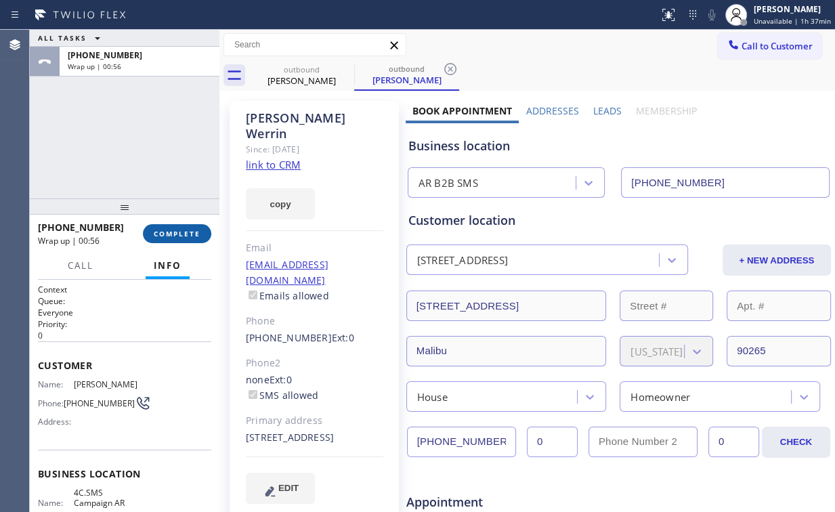
click at [194, 234] on span "COMPLETE" at bounding box center [177, 233] width 47 height 9
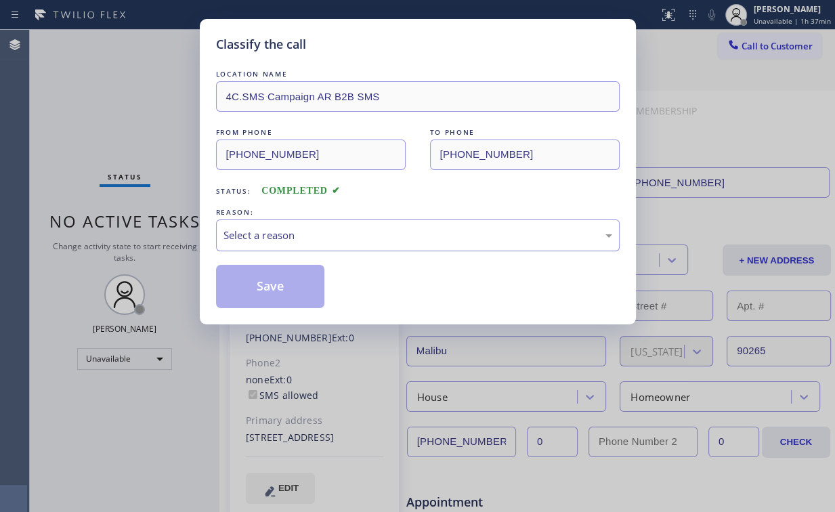
drag, startPoint x: 251, startPoint y: 225, endPoint x: 255, endPoint y: 240, distance: 15.9
click at [252, 225] on div "Select a reason" at bounding box center [417, 235] width 403 height 32
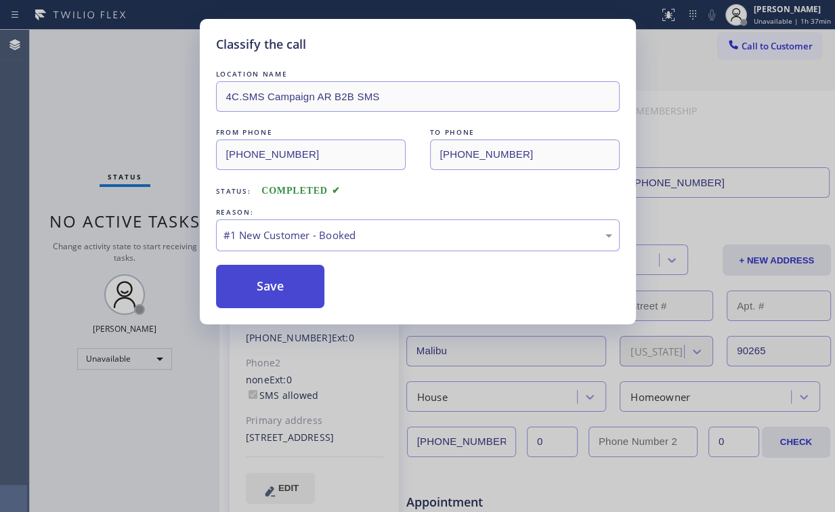
click at [281, 292] on button "Save" at bounding box center [270, 286] width 109 height 43
click at [119, 110] on div "Classify the call LOCATION NAME 4C.SMS Campaign AR B2B SMS FROM PHONE [PHONE_NU…" at bounding box center [417, 256] width 835 height 512
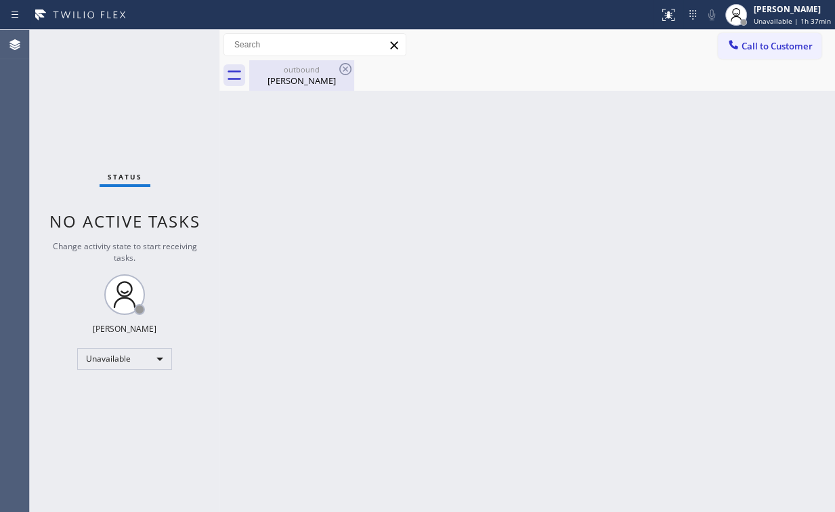
click at [276, 89] on div "outbound [PERSON_NAME]" at bounding box center [301, 75] width 102 height 30
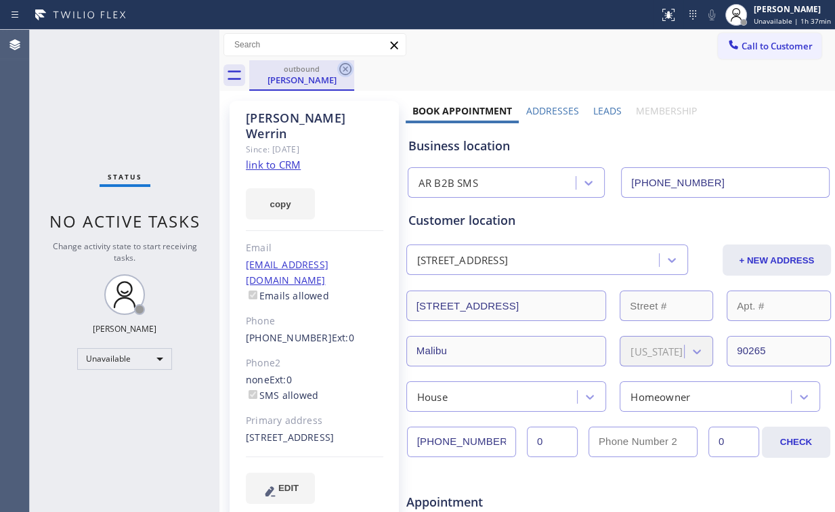
click at [344, 67] on icon at bounding box center [345, 69] width 12 height 12
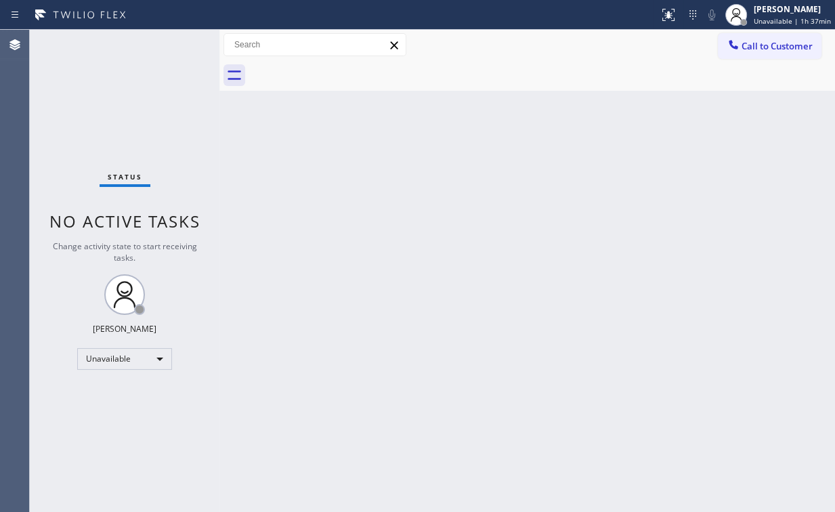
click at [539, 198] on div "Back to Dashboard Change Sender ID Customers Technicians Select a contact Outbo…" at bounding box center [526, 271] width 615 height 482
click at [750, 49] on span "Call to Customer" at bounding box center [776, 46] width 71 height 12
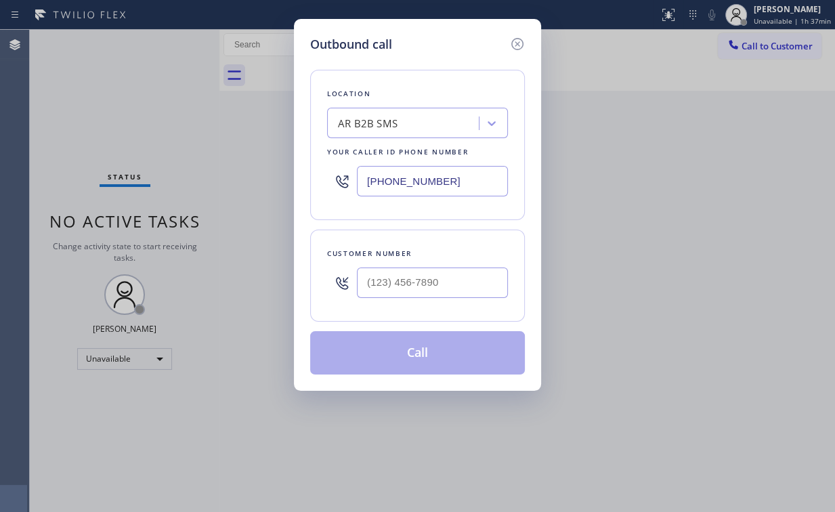
drag, startPoint x: 463, startPoint y: 179, endPoint x: 265, endPoint y: 177, distance: 198.4
click at [273, 179] on div "Outbound call Location AR B2B SMS Your caller id phone number [PHONE_NUMBER] Cu…" at bounding box center [417, 256] width 835 height 512
click at [596, 233] on div "Outbound call Location AR B2B SMS Your caller id phone number [PHONE_NUMBER] Cu…" at bounding box center [417, 256] width 835 height 512
drag, startPoint x: 458, startPoint y: 181, endPoint x: 149, endPoint y: 184, distance: 308.7
click at [221, 181] on div "Outbound call Location AR B2B SMS Your caller id phone number [PHONE_NUMBER] Cu…" at bounding box center [417, 256] width 835 height 512
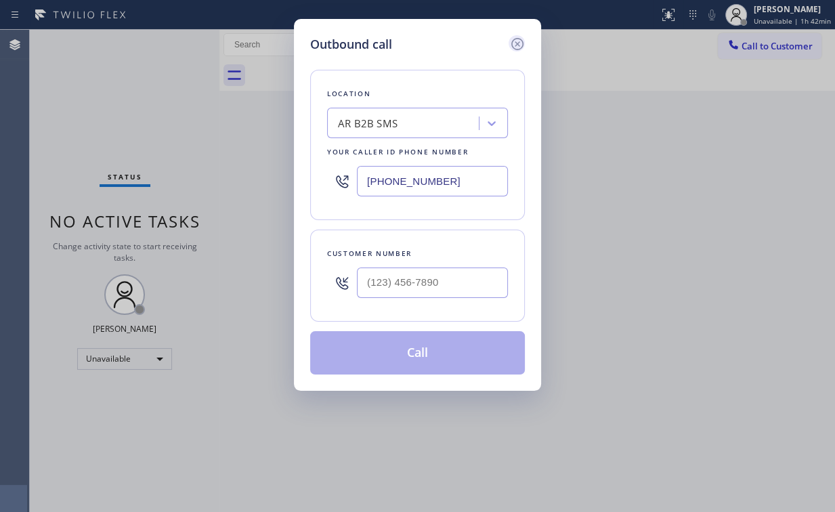
click at [515, 43] on icon at bounding box center [517, 44] width 16 height 16
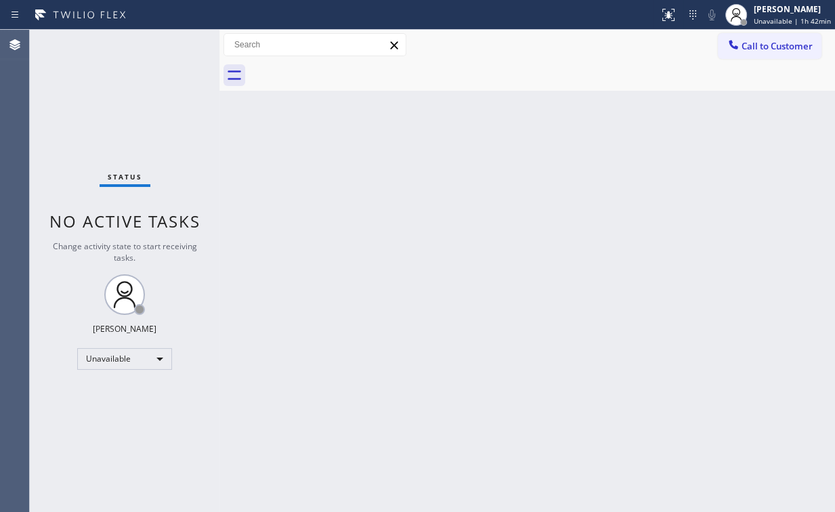
click at [126, 108] on div "Status No active tasks Change activity state to start receiving tasks. [PERSON_…" at bounding box center [125, 271] width 190 height 482
click at [764, 50] on span "Call to Customer" at bounding box center [776, 46] width 71 height 12
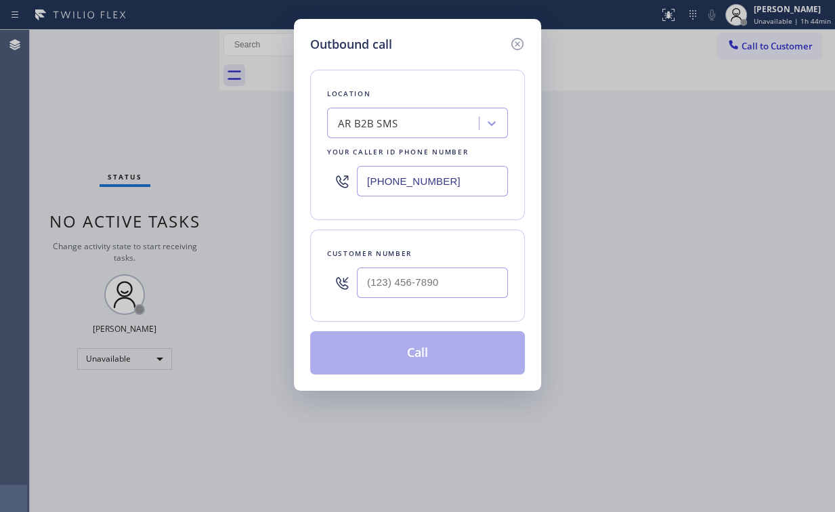
click at [280, 200] on div "Outbound call Location AR B2B SMS Your caller id phone number [PHONE_NUMBER] Cu…" at bounding box center [417, 256] width 835 height 512
paste input "305) 747-7090"
type input "[PHONE_NUMBER]"
click at [424, 274] on input "(___) ___-____" at bounding box center [432, 282] width 151 height 30
paste input "786) 284-0016"
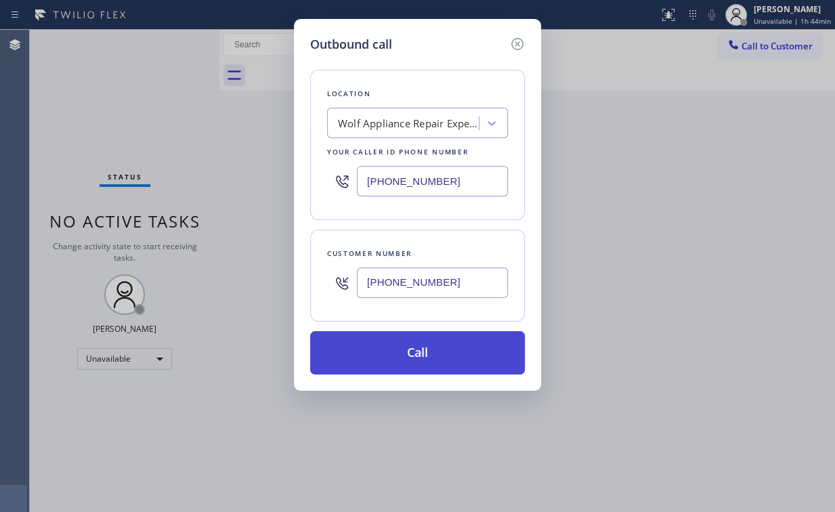
type input "[PHONE_NUMBER]"
click at [392, 358] on button "Call" at bounding box center [417, 352] width 215 height 43
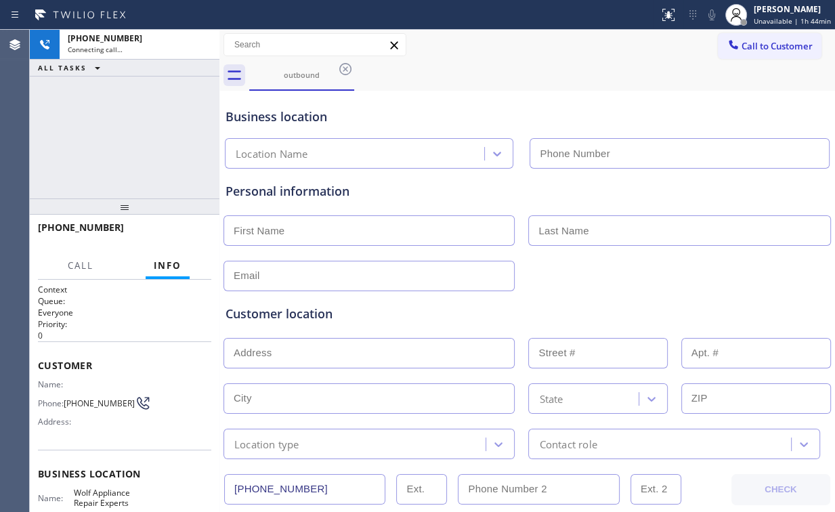
type input "[PHONE_NUMBER]"
click at [127, 122] on div "[PHONE_NUMBER] Connecting call… ALL TASKS ALL TASKS ACTIVE TASKS TASKS IN WRAP …" at bounding box center [125, 114] width 190 height 169
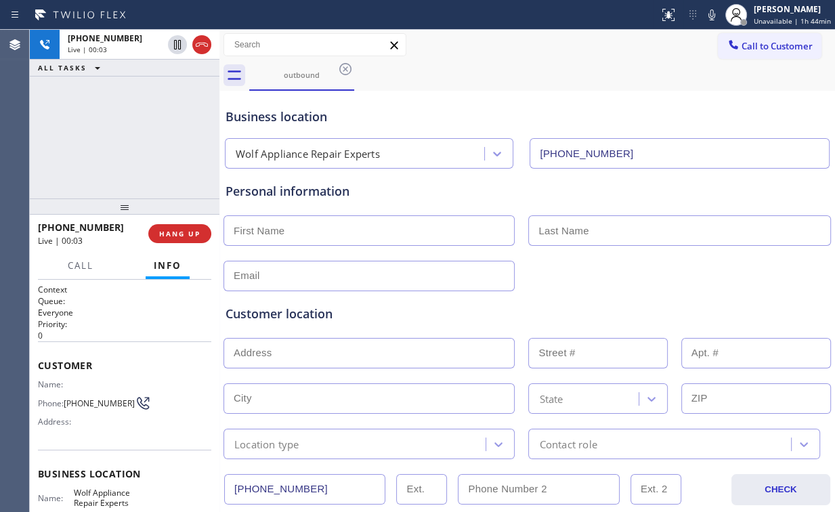
click at [141, 138] on div "[PHONE_NUMBER] Live | 00:03 ALL TASKS ALL TASKS ACTIVE TASKS TASKS IN WRAP UP" at bounding box center [125, 114] width 190 height 169
drag, startPoint x: 135, startPoint y: 148, endPoint x: 166, endPoint y: 180, distance: 44.1
click at [137, 149] on div "[PHONE_NUMBER] Live | 00:14 ALL TASKS ALL TASKS ACTIVE TASKS TASKS IN WRAP UP" at bounding box center [125, 114] width 190 height 169
click at [178, 233] on span "HANG UP" at bounding box center [179, 233] width 41 height 9
click at [192, 236] on span "COMPLETE" at bounding box center [177, 233] width 47 height 9
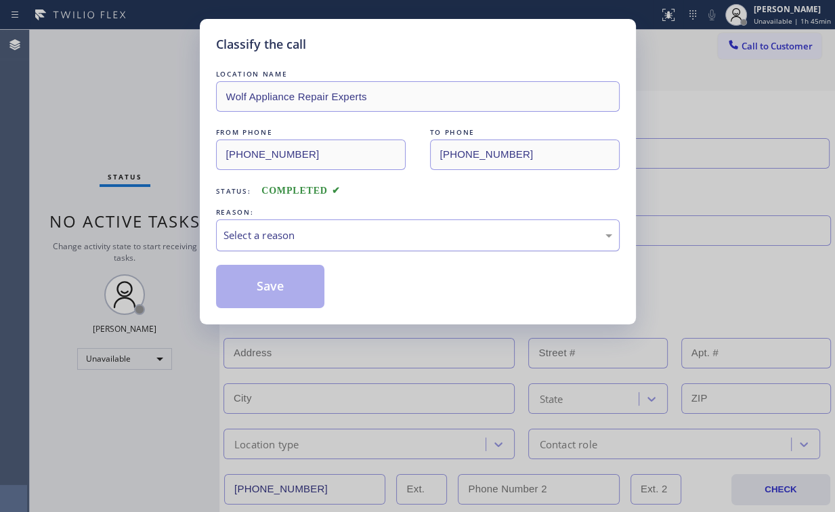
click at [271, 229] on div "Select a reason" at bounding box center [417, 235] width 389 height 16
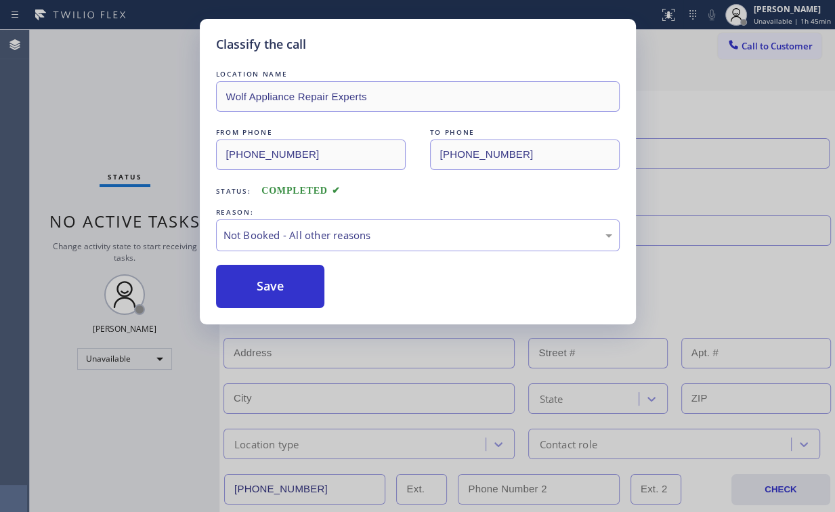
drag, startPoint x: 267, startPoint y: 288, endPoint x: 217, endPoint y: 219, distance: 85.9
click at [268, 287] on button "Save" at bounding box center [270, 286] width 109 height 43
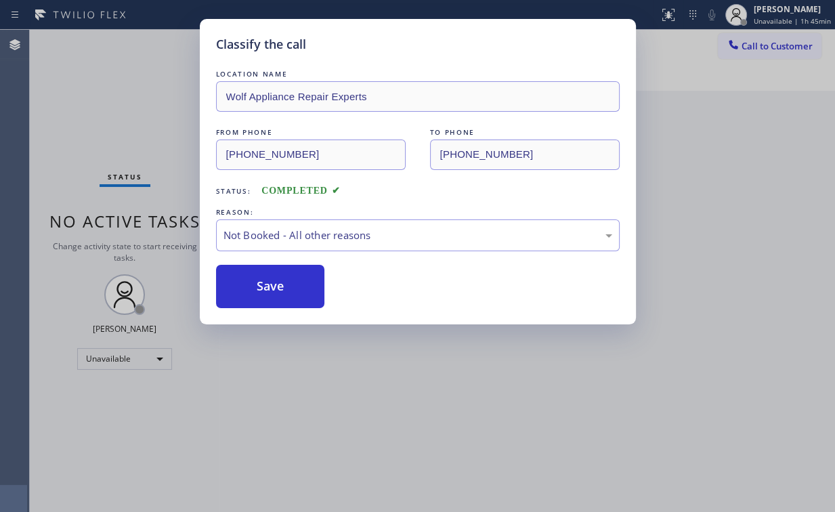
click at [121, 118] on div "Classify the call LOCATION NAME Wolf Appliance Repair Experts FROM PHONE [PHONE…" at bounding box center [417, 256] width 835 height 512
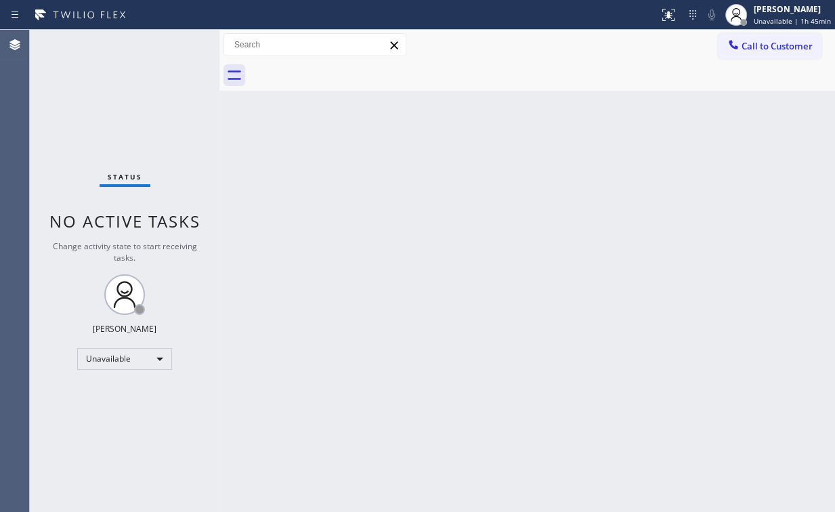
click at [432, 225] on div "Back to Dashboard Change Sender ID Customers Technicians Select a contact Outbo…" at bounding box center [526, 271] width 615 height 482
click at [750, 53] on button "Call to Customer" at bounding box center [770, 46] width 104 height 26
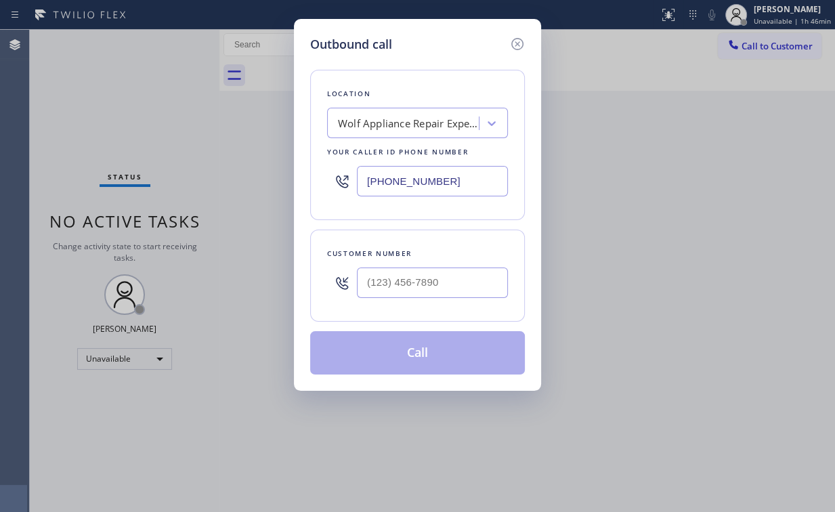
click at [297, 179] on div "Outbound call Location Wolf Appliance Repair Experts Your caller id phone numbe…" at bounding box center [417, 205] width 247 height 372
paste input "562) 242-3929"
type input "[PHONE_NUMBER]"
click at [401, 284] on input "(___) ___-____" at bounding box center [432, 282] width 151 height 30
paste input "310) 404-1888"
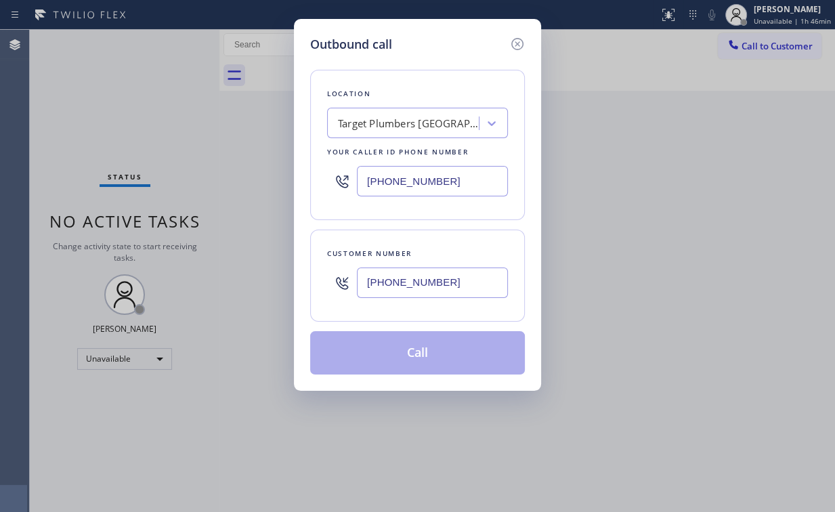
type input "[PHONE_NUMBER]"
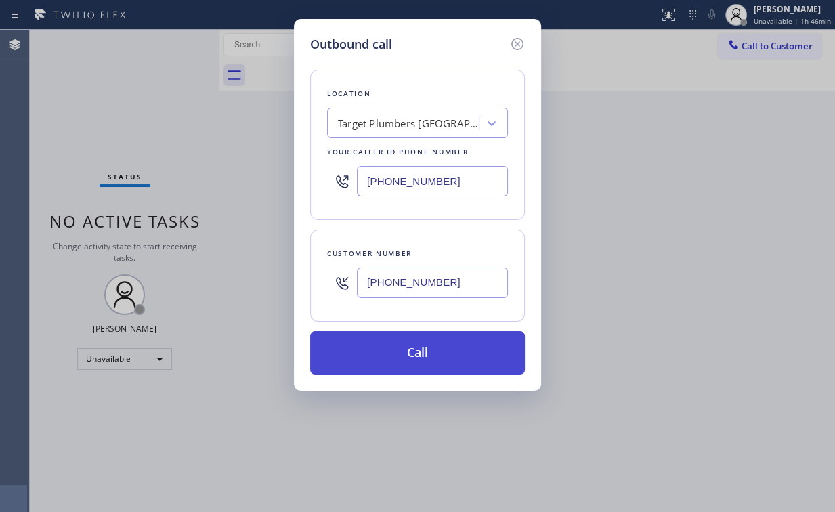
click at [400, 339] on button "Call" at bounding box center [417, 352] width 215 height 43
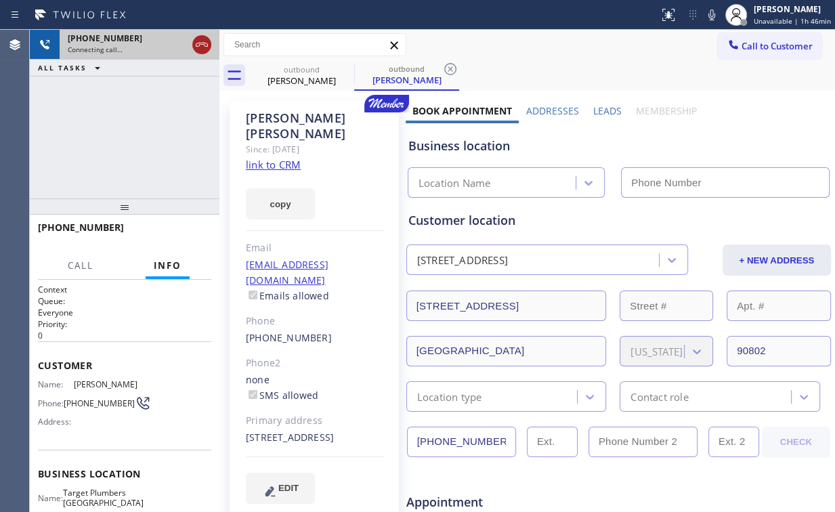
drag, startPoint x: 198, startPoint y: 44, endPoint x: 229, endPoint y: 60, distance: 34.2
click at [199, 44] on icon at bounding box center [202, 45] width 16 height 16
drag, startPoint x: 297, startPoint y: 69, endPoint x: 344, endPoint y: 70, distance: 47.4
click at [301, 70] on div "outbound" at bounding box center [301, 69] width 102 height 10
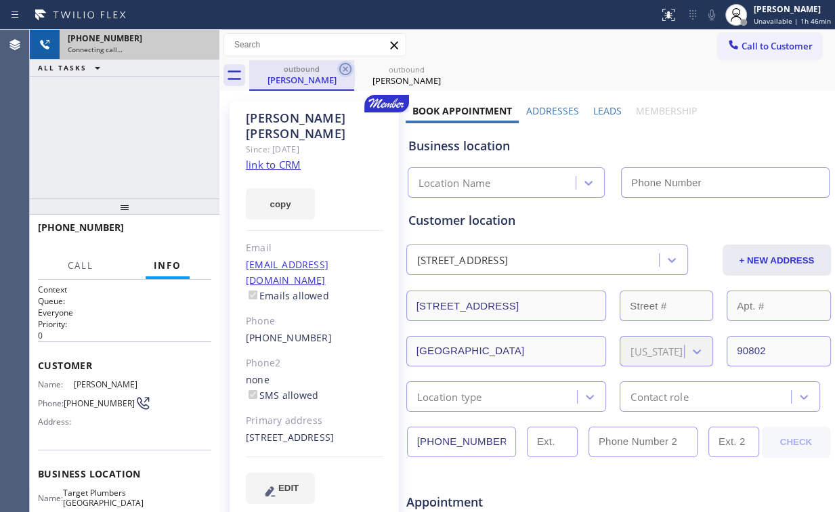
click at [343, 69] on icon at bounding box center [345, 69] width 16 height 16
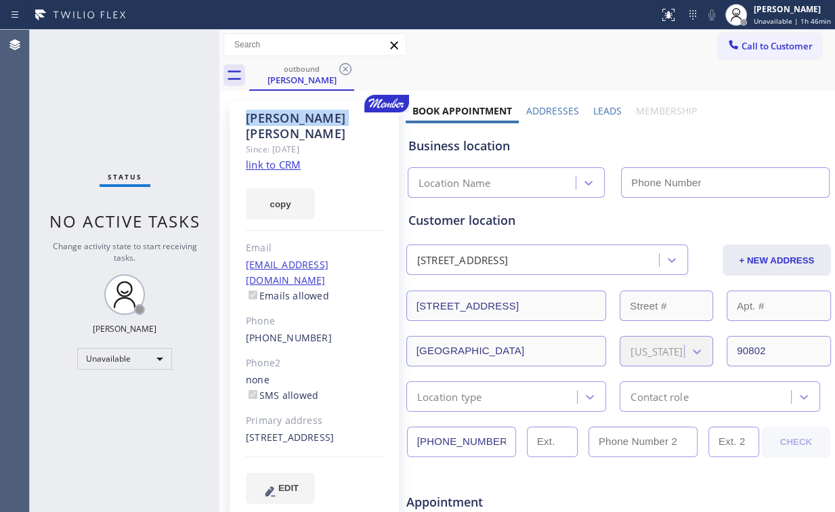
click at [343, 69] on icon at bounding box center [345, 69] width 16 height 16
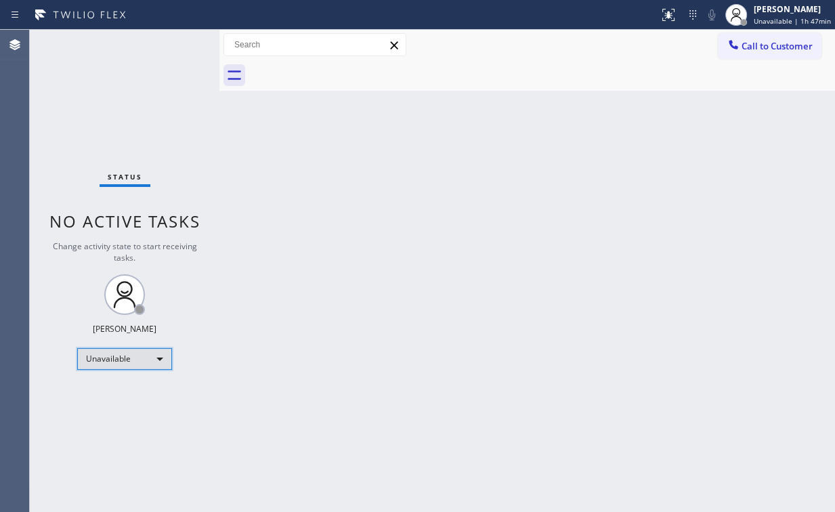
click at [135, 356] on div "Unavailable" at bounding box center [124, 359] width 95 height 22
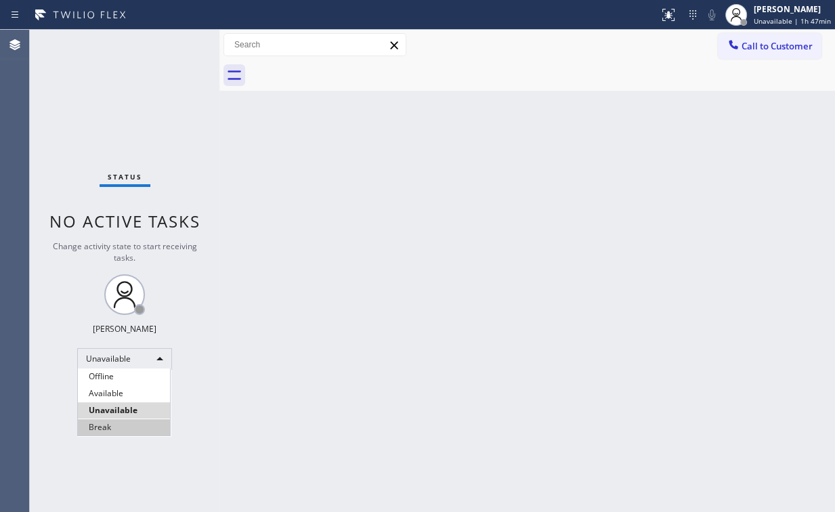
click at [122, 425] on li "Break" at bounding box center [124, 427] width 92 height 16
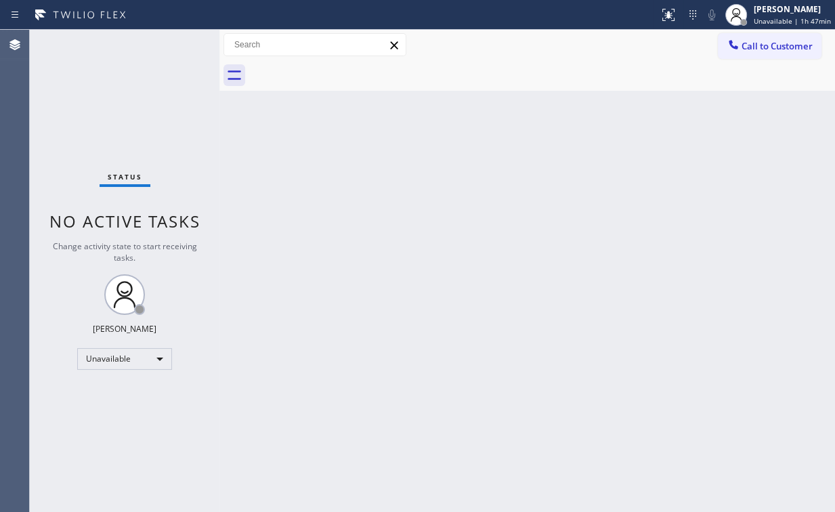
click at [298, 400] on div "Back to Dashboard Change Sender ID Customers Technicians Select a contact Outbo…" at bounding box center [526, 271] width 615 height 482
click at [135, 93] on div "Status No active tasks Change activity state to start receiving tasks. [PERSON_…" at bounding box center [125, 271] width 190 height 482
drag, startPoint x: 146, startPoint y: 102, endPoint x: 139, endPoint y: 97, distance: 8.3
click at [139, 97] on div "Status No active tasks Change activity state to start receiving tasks. [PERSON_…" at bounding box center [125, 271] width 190 height 482
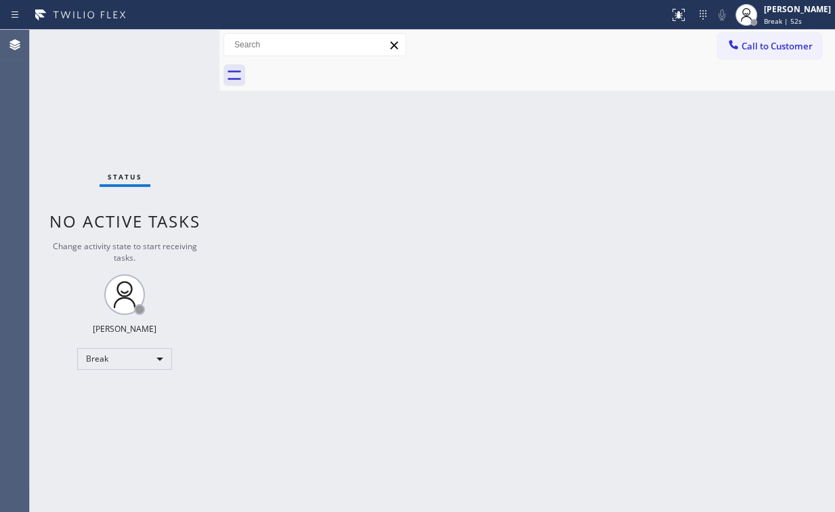
click at [139, 97] on div "Status No active tasks Change activity state to start receiving tasks. [PERSON_…" at bounding box center [125, 271] width 190 height 482
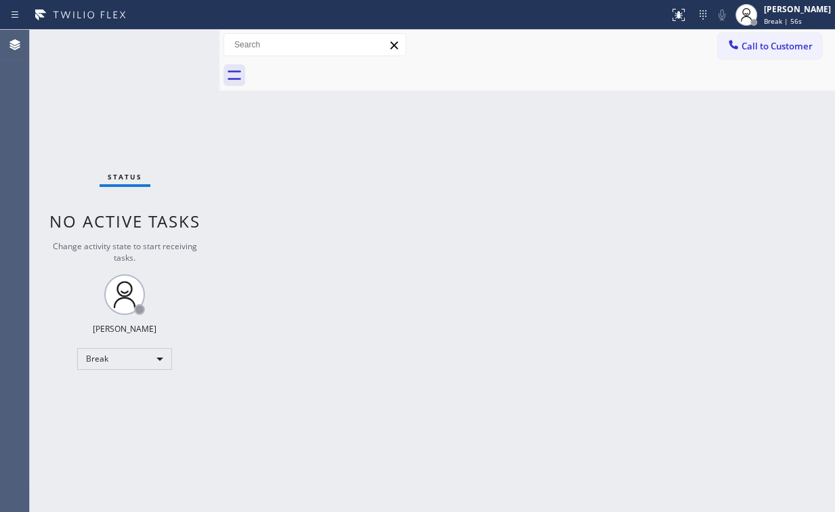
click at [139, 97] on div "Status No active tasks Change activity state to start receiving tasks. [PERSON_…" at bounding box center [125, 271] width 190 height 482
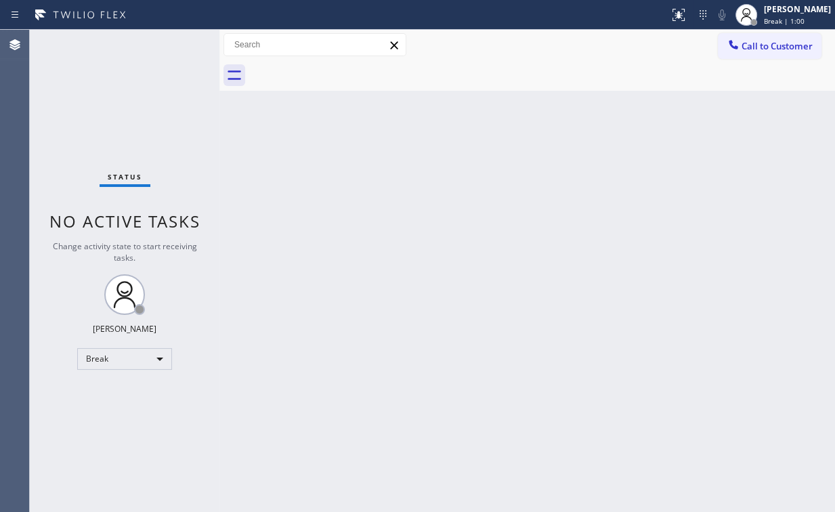
click at [139, 97] on div "Status No active tasks Change activity state to start receiving tasks. [PERSON_…" at bounding box center [125, 271] width 190 height 482
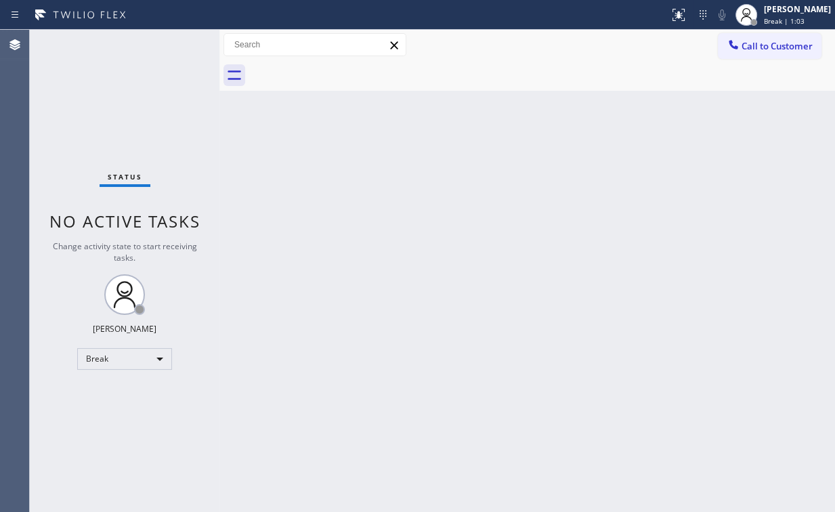
click at [139, 97] on div "Status No active tasks Change activity state to start receiving tasks. [PERSON_…" at bounding box center [125, 271] width 190 height 482
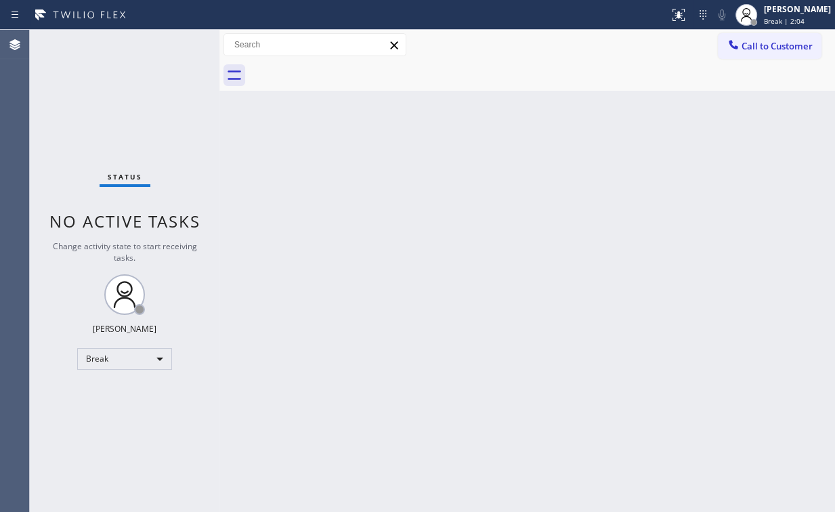
click at [141, 133] on div "Status No active tasks Change activity state to start receiving tasks. [PERSON_…" at bounding box center [125, 271] width 190 height 482
click at [144, 100] on div "Status No active tasks Change activity state to start receiving tasks. [PERSON_…" at bounding box center [125, 271] width 190 height 482
click at [141, 100] on div "Status No active tasks Change activity state to start receiving tasks. [PERSON_…" at bounding box center [125, 271] width 190 height 482
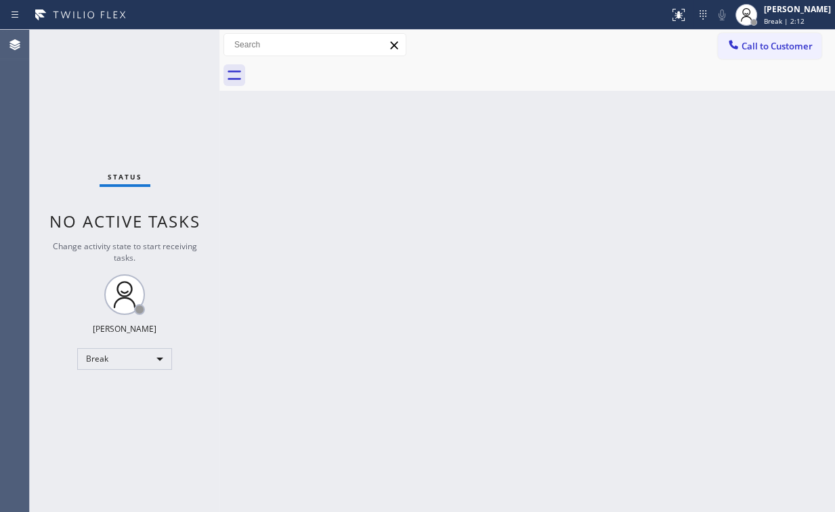
click at [141, 100] on div "Status No active tasks Change activity state to start receiving tasks. [PERSON_…" at bounding box center [125, 271] width 190 height 482
click at [108, 127] on div "Status No active tasks Change activity state to start receiving tasks. [PERSON_…" at bounding box center [125, 271] width 190 height 482
click at [138, 364] on div "Break" at bounding box center [124, 359] width 95 height 22
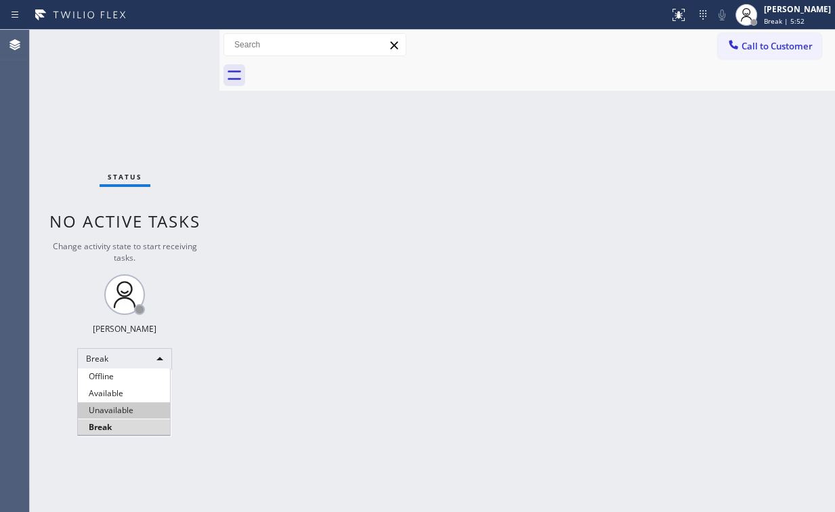
click at [140, 407] on li "Unavailable" at bounding box center [124, 410] width 92 height 16
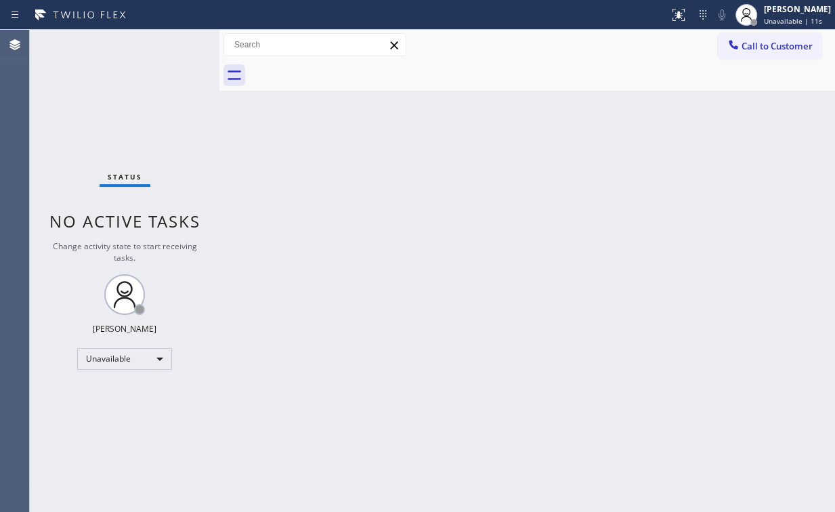
click at [133, 119] on div "Status No active tasks Change activity state to start receiving tasks. [PERSON_…" at bounding box center [125, 271] width 190 height 482
click at [146, 122] on div "Status No active tasks Change activity state to start receiving tasks. [PERSON_…" at bounding box center [125, 271] width 190 height 482
click at [263, 343] on div "Back to Dashboard Change Sender ID Customers Technicians Select a contact Outbo…" at bounding box center [526, 271] width 615 height 482
click at [313, 250] on div "Back to Dashboard Change Sender ID Customers Technicians Select a contact Outbo…" at bounding box center [526, 271] width 615 height 482
click at [753, 54] on button "Call to Customer" at bounding box center [770, 46] width 104 height 26
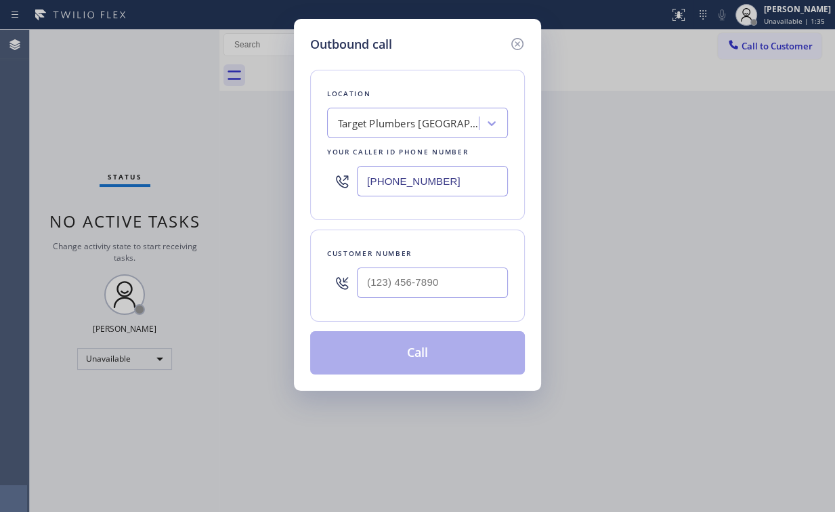
click at [297, 171] on div "Outbound call Location Target Plumbers [GEOGRAPHIC_DATA] Your caller id phone n…" at bounding box center [417, 205] width 247 height 372
paste input "949) 565-4681"
type input "[PHONE_NUMBER]"
click at [405, 270] on input "(___) ___-____" at bounding box center [432, 282] width 151 height 30
paste input "701) 847-9434"
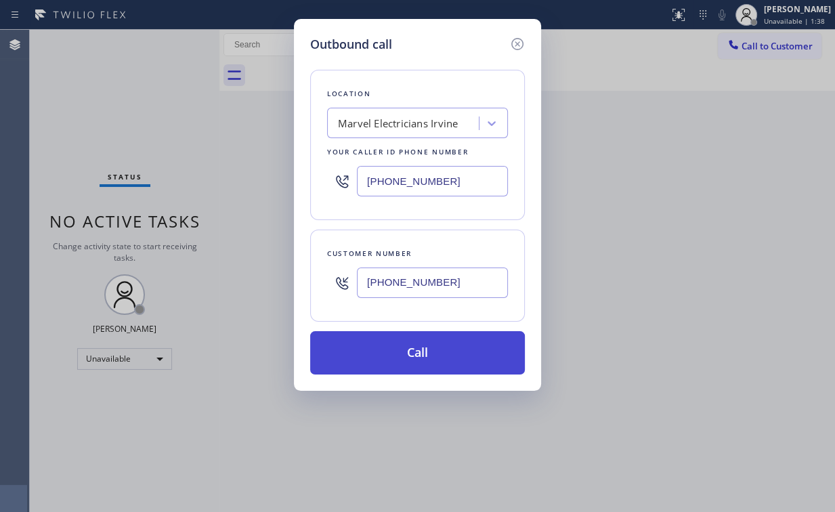
type input "[PHONE_NUMBER]"
click at [418, 347] on button "Call" at bounding box center [417, 352] width 215 height 43
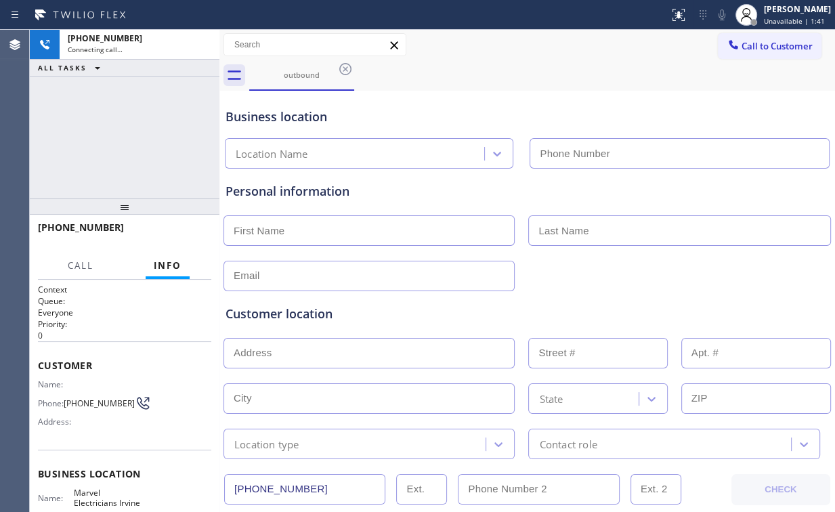
type input "[PHONE_NUMBER]"
click at [147, 114] on div "[PHONE_NUMBER] Connecting call… ALL TASKS ALL TASKS ACTIVE TASKS TASKS IN WRAP …" at bounding box center [125, 114] width 190 height 169
click at [129, 138] on div "[PHONE_NUMBER] Connecting call… ALL TASKS ALL TASKS ACTIVE TASKS TASKS IN WRAP …" at bounding box center [125, 114] width 190 height 169
click at [123, 131] on div "[PHONE_NUMBER] Connecting call… ALL TASKS ALL TASKS ACTIVE TASKS TASKS IN WRAP …" at bounding box center [125, 114] width 190 height 169
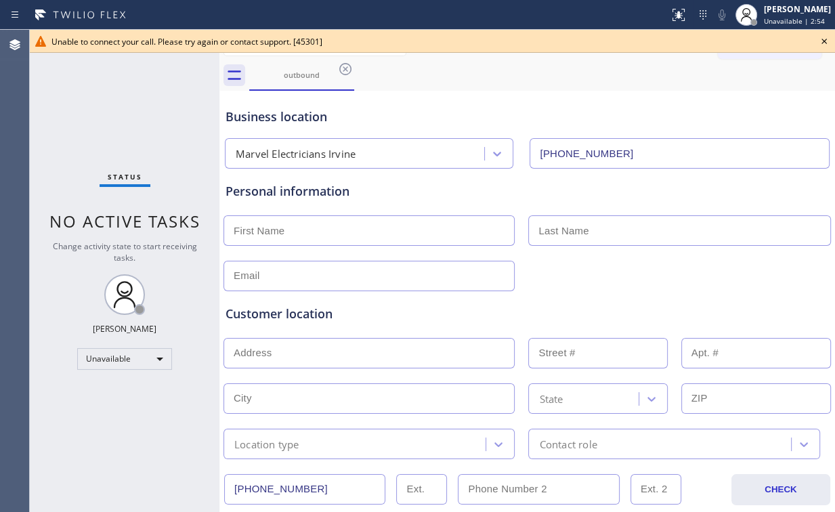
click at [587, 83] on div "outbound" at bounding box center [542, 75] width 586 height 30
click at [821, 41] on icon at bounding box center [824, 41] width 16 height 16
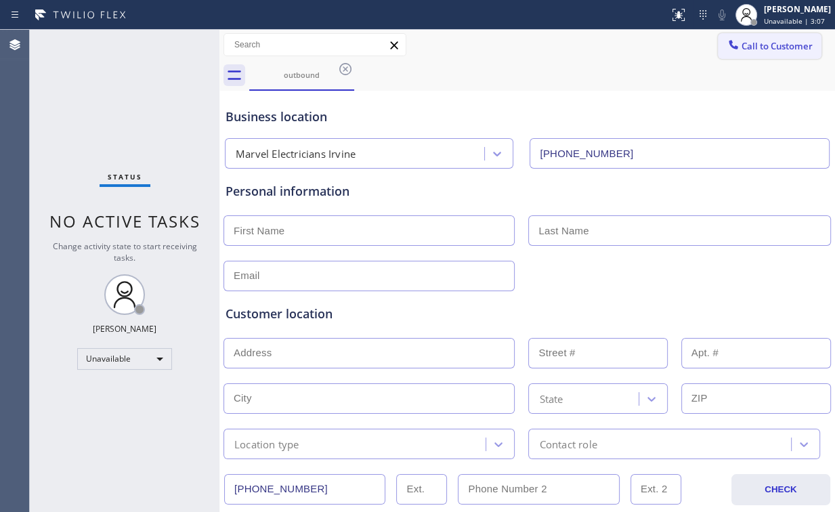
click at [760, 39] on button "Call to Customer" at bounding box center [770, 46] width 104 height 26
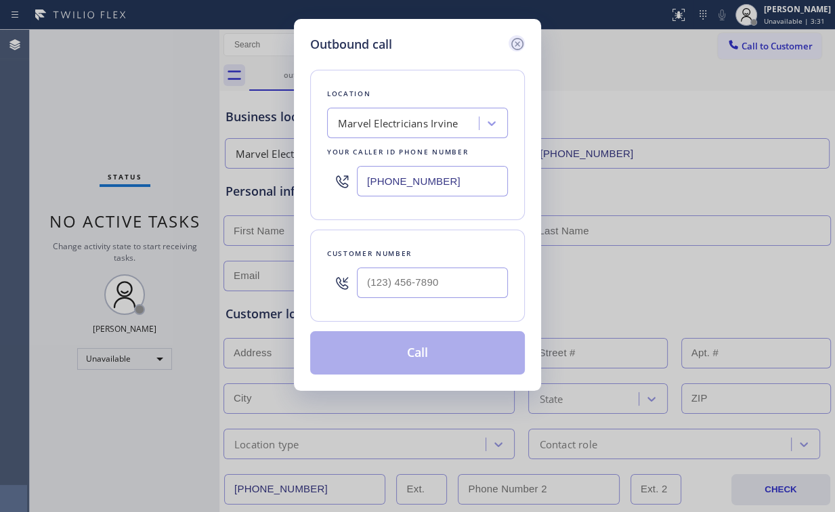
click at [517, 45] on icon at bounding box center [517, 44] width 16 height 16
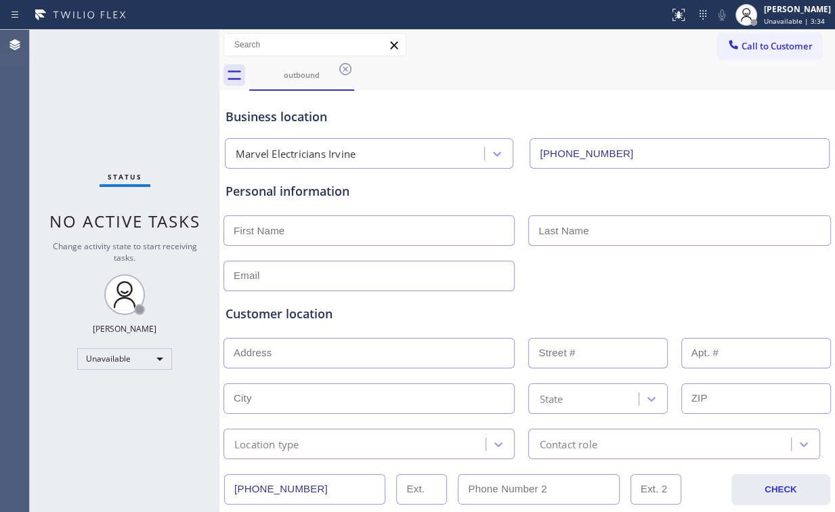
drag, startPoint x: 646, startPoint y: 104, endPoint x: 722, endPoint y: 91, distance: 77.7
click at [649, 105] on div "Business location Marvel Electricians Irvine [PHONE_NUMBER]" at bounding box center [527, 131] width 609 height 74
click at [759, 49] on span "Call to Customer" at bounding box center [776, 46] width 71 height 12
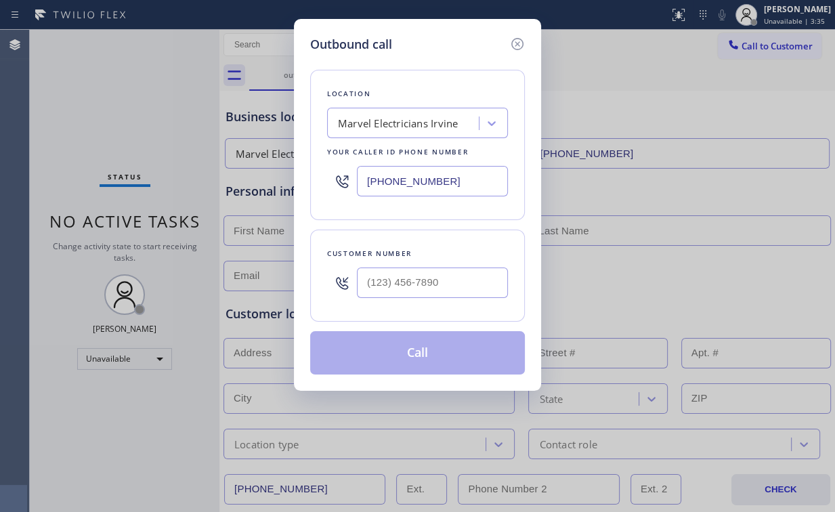
drag, startPoint x: 445, startPoint y: 181, endPoint x: 210, endPoint y: 192, distance: 235.8
click at [241, 189] on div "Outbound call Location Marvel Electricians [GEOGRAPHIC_DATA] Your caller id pho…" at bounding box center [417, 256] width 835 height 512
paste input "213) 805-7518"
type input "[PHONE_NUMBER]"
click at [437, 285] on input "(___) ___-____" at bounding box center [432, 282] width 151 height 30
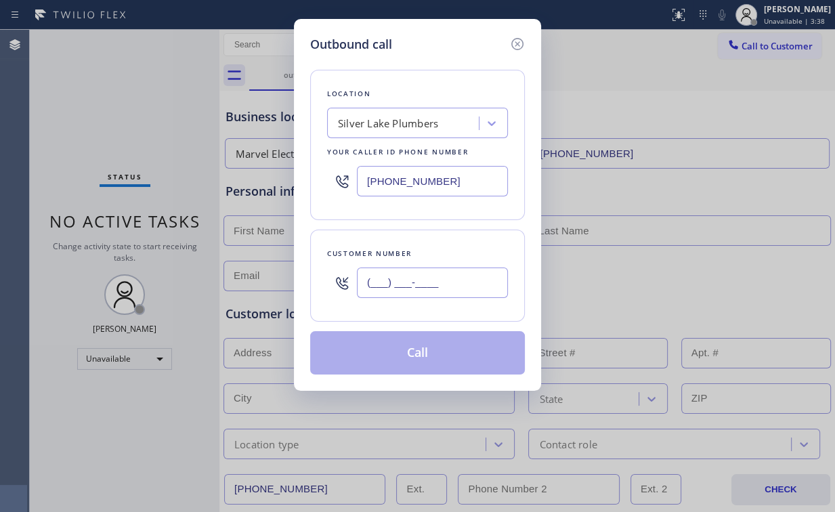
paste input "323) 336-7252"
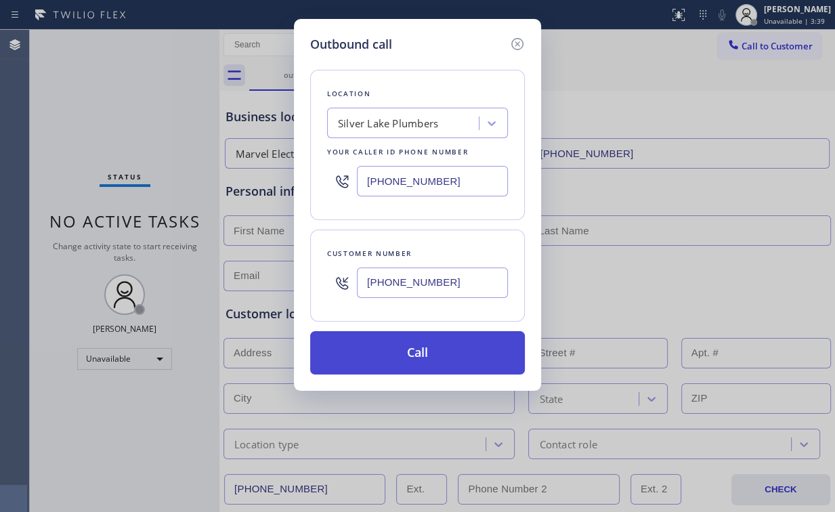
type input "[PHONE_NUMBER]"
click at [466, 335] on button "Call" at bounding box center [417, 352] width 215 height 43
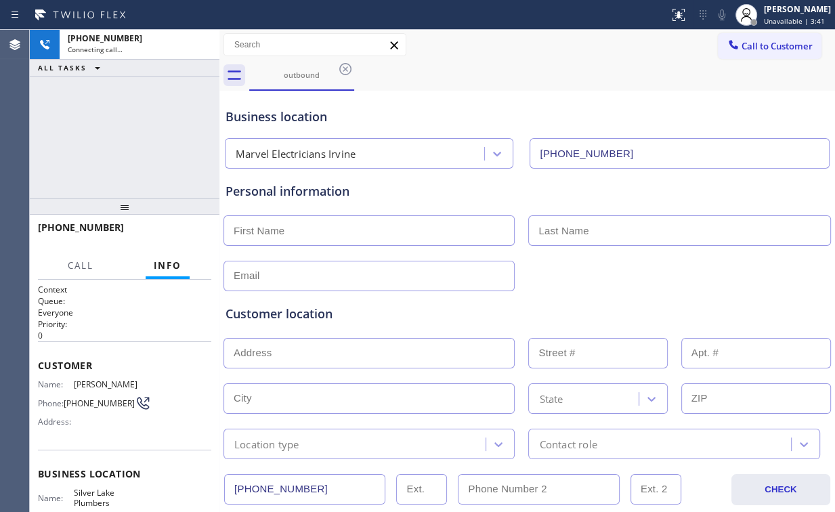
drag, startPoint x: 125, startPoint y: 102, endPoint x: 139, endPoint y: 103, distance: 14.2
click at [126, 102] on div "[PHONE_NUMBER] Connecting call… ALL TASKS ALL TASKS ACTIVE TASKS TASKS IN WRAP …" at bounding box center [125, 114] width 190 height 169
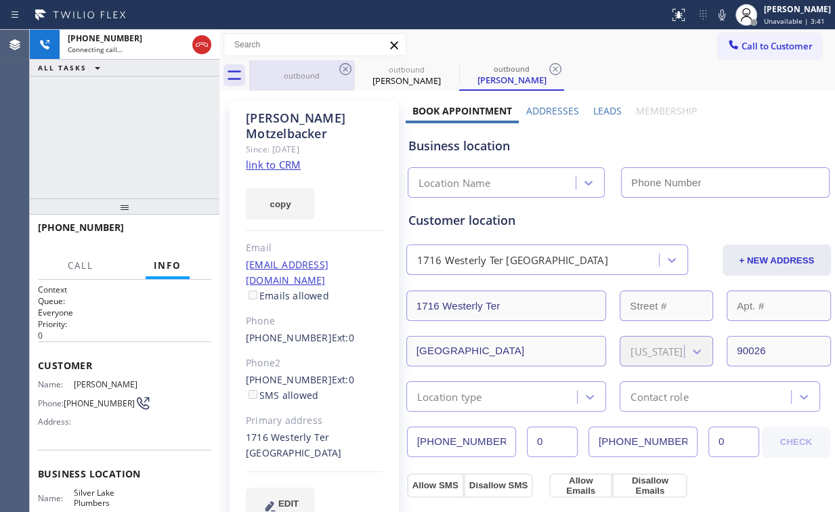
drag, startPoint x: 303, startPoint y: 72, endPoint x: 335, endPoint y: 72, distance: 31.8
click at [307, 72] on div "outbound" at bounding box center [301, 75] width 102 height 10
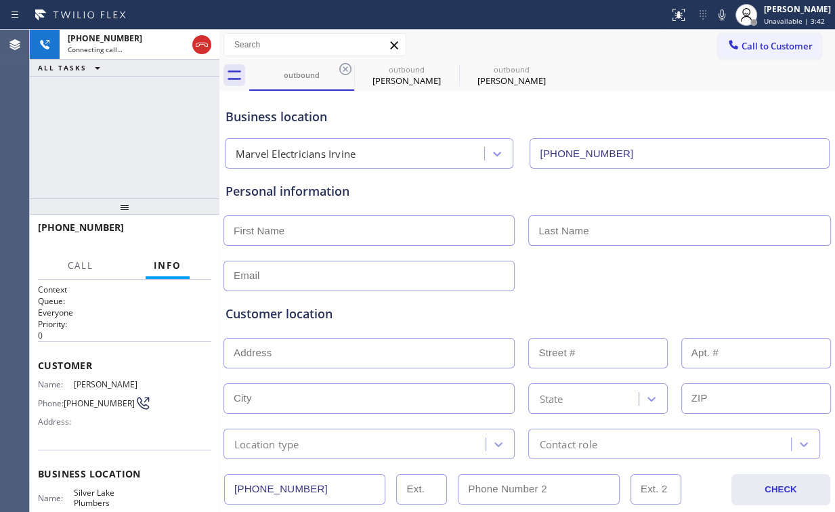
drag, startPoint x: 345, startPoint y: 68, endPoint x: 241, endPoint y: 52, distance: 105.4
click at [345, 68] on icon at bounding box center [345, 69] width 12 height 12
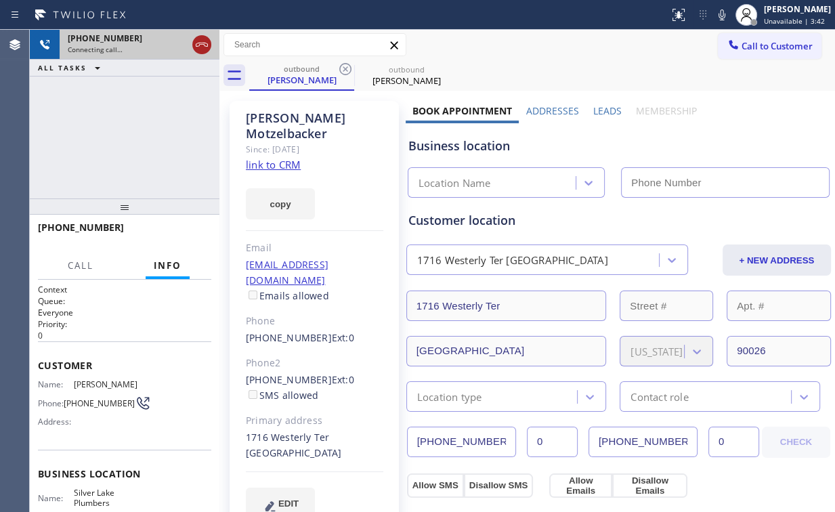
click at [202, 44] on icon at bounding box center [202, 45] width 12 height 4
type input "[PHONE_NUMBER]"
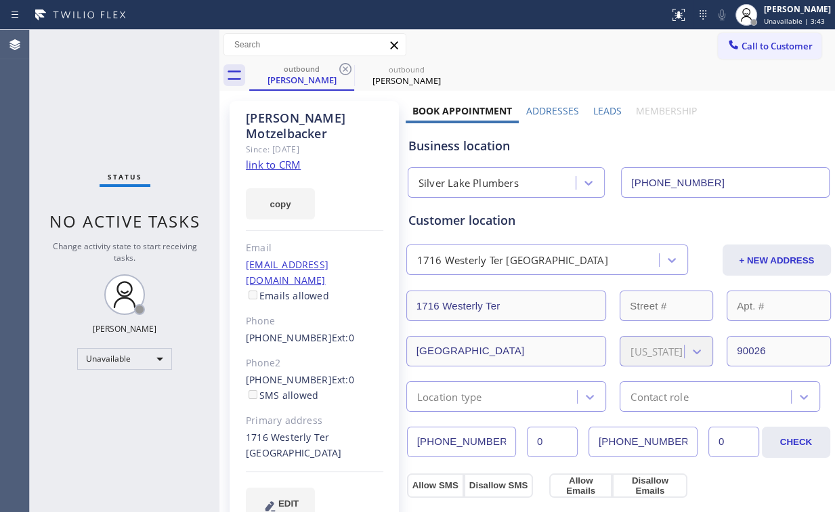
click at [271, 158] on link "link to CRM" at bounding box center [273, 165] width 55 height 14
click at [747, 52] on button "Call to Customer" at bounding box center [770, 46] width 104 height 26
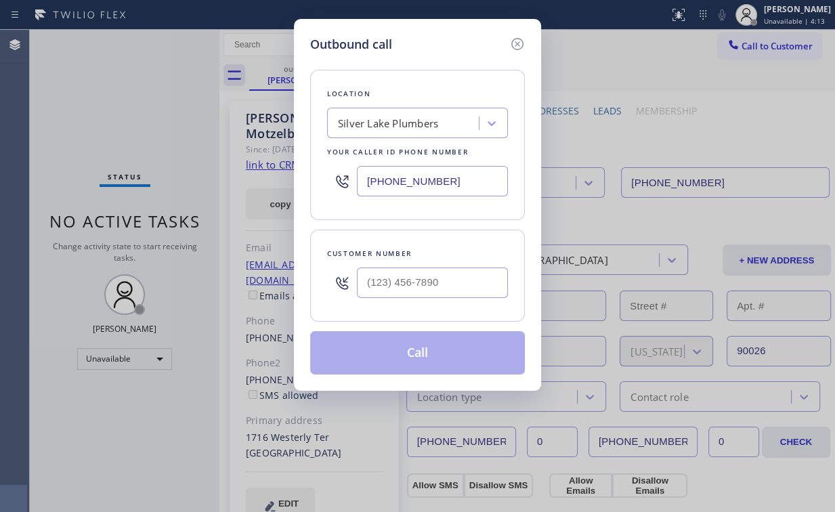
drag, startPoint x: 450, startPoint y: 190, endPoint x: 251, endPoint y: 181, distance: 198.6
click at [251, 181] on div "Outbound call Location [GEOGRAPHIC_DATA] Your caller id phone number [PHONE_NUM…" at bounding box center [417, 256] width 835 height 512
paste input "786) 565-6096"
type input "[PHONE_NUMBER]"
click at [470, 91] on div "Location" at bounding box center [417, 94] width 181 height 14
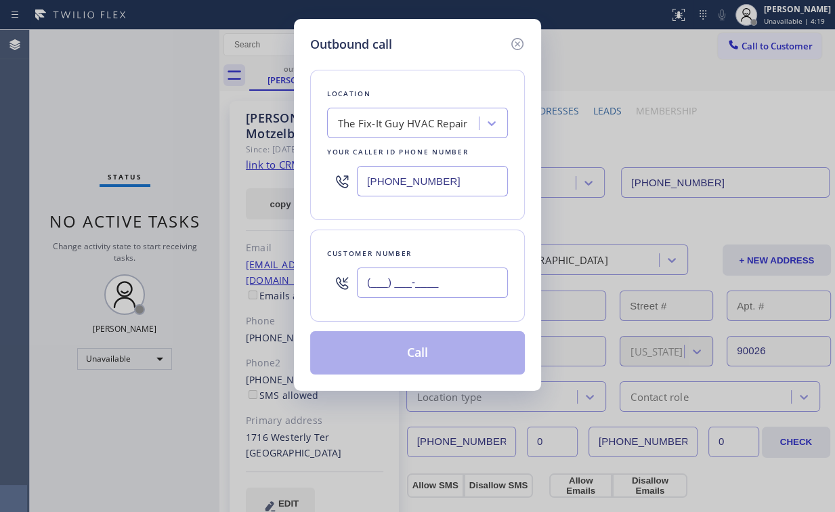
click at [399, 274] on input "(___) ___-____" at bounding box center [432, 282] width 151 height 30
paste input "814) 384-8333"
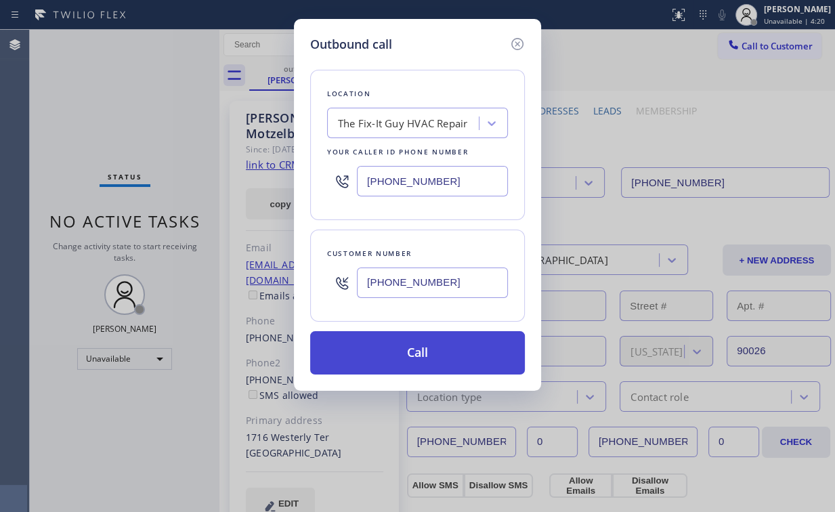
type input "[PHONE_NUMBER]"
click at [415, 359] on button "Call" at bounding box center [417, 352] width 215 height 43
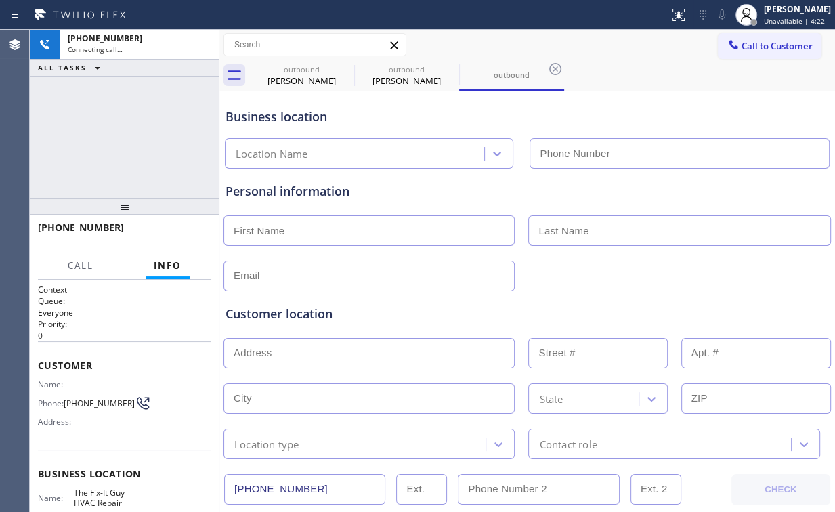
type input "[PHONE_NUMBER]"
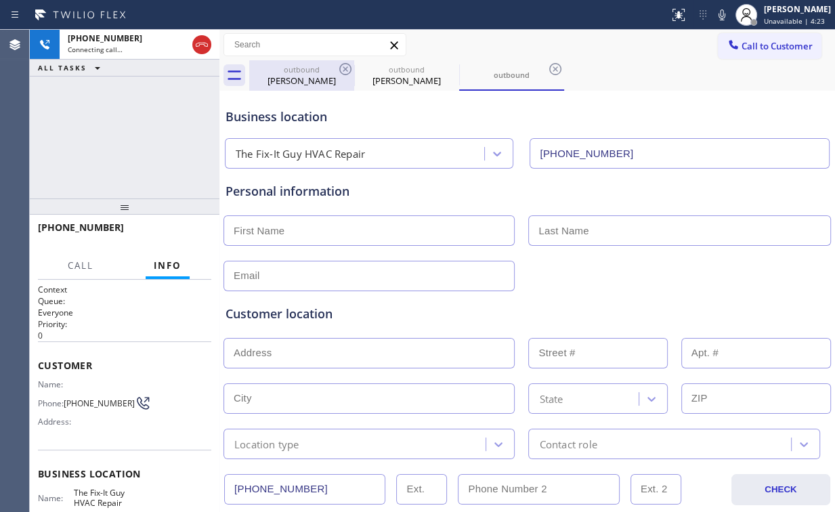
drag, startPoint x: 136, startPoint y: 121, endPoint x: 336, endPoint y: 73, distance: 205.4
click at [137, 121] on div "[PHONE_NUMBER] Connecting call… ALL TASKS ALL TASKS ACTIVE TASKS TASKS IN WRAP …" at bounding box center [125, 114] width 190 height 169
click at [332, 71] on div "outbound" at bounding box center [301, 69] width 102 height 10
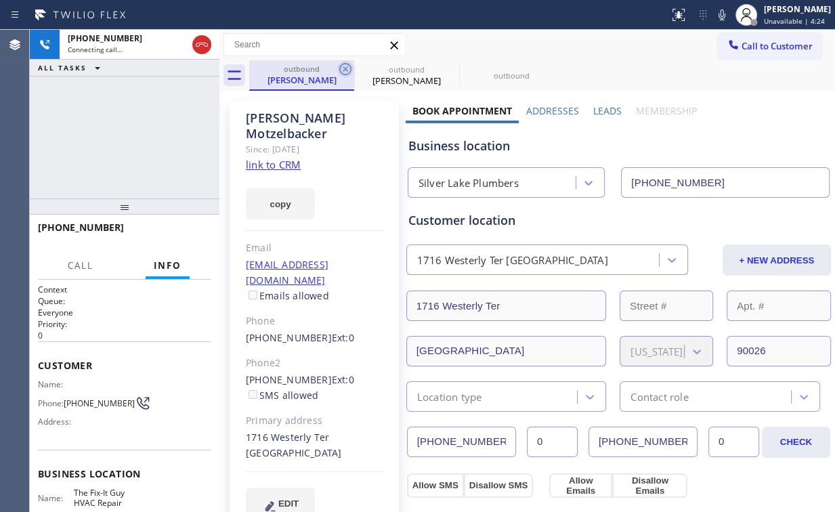
click at [341, 68] on icon at bounding box center [345, 69] width 16 height 16
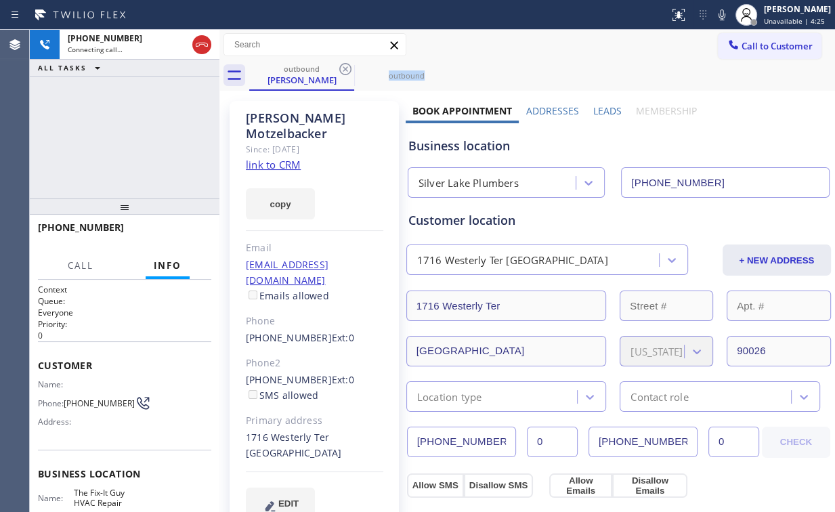
click at [341, 68] on icon at bounding box center [345, 69] width 16 height 16
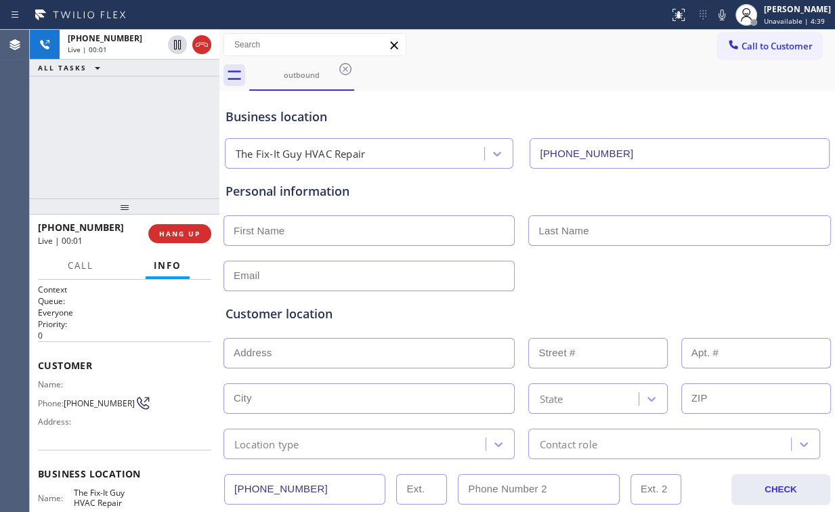
click at [154, 129] on div "[PHONE_NUMBER] Live | 00:01 ALL TASKS ALL TASKS ACTIVE TASKS TASKS IN WRAP UP" at bounding box center [125, 114] width 190 height 169
click at [142, 131] on div "[PHONE_NUMBER] Live | 00:10 ALL TASKS ALL TASKS ACTIVE TASKS TASKS IN WRAP UP" at bounding box center [125, 114] width 190 height 169
click at [137, 135] on div "[PHONE_NUMBER] Live | 00:11 ALL TASKS ALL TASKS ACTIVE TASKS TASKS IN WRAP UP" at bounding box center [125, 114] width 190 height 169
click at [137, 135] on div "[PHONE_NUMBER] Live | 00:12 ALL TASKS ALL TASKS ACTIVE TASKS TASKS IN WRAP UP" at bounding box center [125, 114] width 190 height 169
click at [137, 135] on div "[PHONE_NUMBER] Live | 00:13 ALL TASKS ALL TASKS ACTIVE TASKS TASKS IN WRAP UP" at bounding box center [125, 114] width 190 height 169
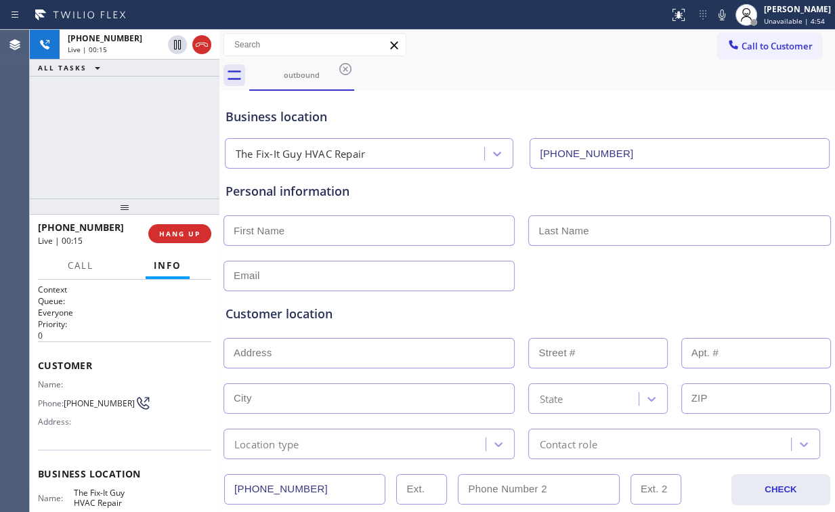
click at [135, 134] on div "[PHONE_NUMBER] Live | 00:15 ALL TASKS ALL TASKS ACTIVE TASKS TASKS IN WRAP UP" at bounding box center [125, 114] width 190 height 169
click at [135, 134] on div "[PHONE_NUMBER] Live | 00:16 ALL TASKS ALL TASKS ACTIVE TASKS TASKS IN WRAP UP" at bounding box center [125, 114] width 190 height 169
click at [135, 128] on div "[PHONE_NUMBER] Live | 00:20 ALL TASKS ALL TASKS ACTIVE TASKS TASKS IN WRAP UP" at bounding box center [125, 114] width 190 height 169
click at [184, 233] on span "HANG UP" at bounding box center [179, 233] width 41 height 9
click at [184, 233] on span "COMPLETE" at bounding box center [177, 233] width 47 height 9
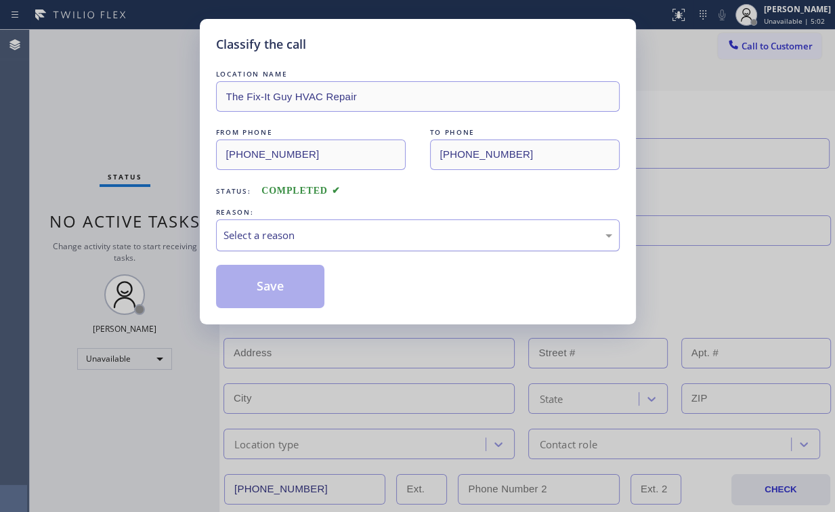
drag, startPoint x: 307, startPoint y: 230, endPoint x: 305, endPoint y: 243, distance: 13.1
click at [307, 231] on div "Select a reason" at bounding box center [417, 235] width 389 height 16
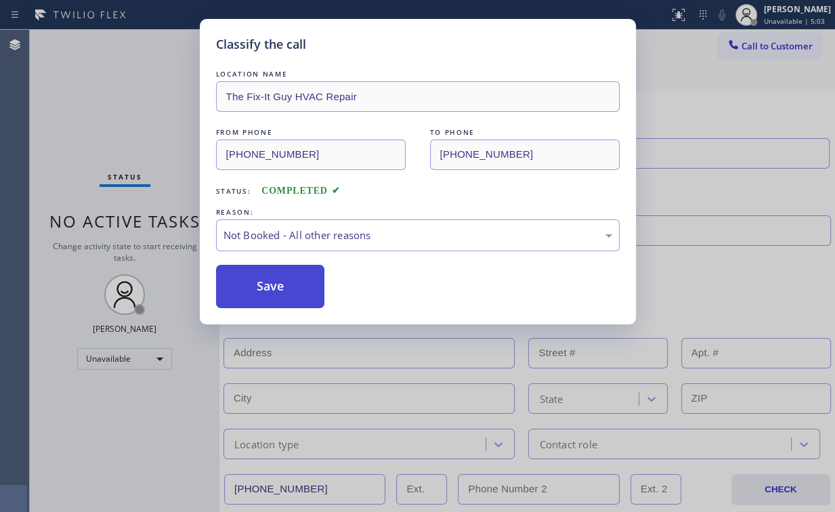
drag, startPoint x: 284, startPoint y: 278, endPoint x: 198, endPoint y: 170, distance: 138.7
click at [281, 274] on button "Save" at bounding box center [270, 286] width 109 height 43
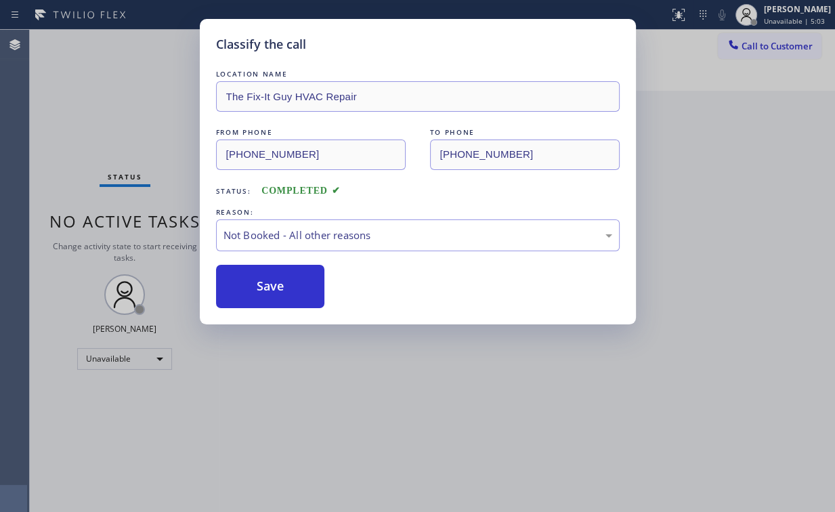
click at [133, 108] on div "Classify the call LOCATION NAME The Fix-It Guy HVAC Repair FROM PHONE [PHONE_NU…" at bounding box center [417, 256] width 835 height 512
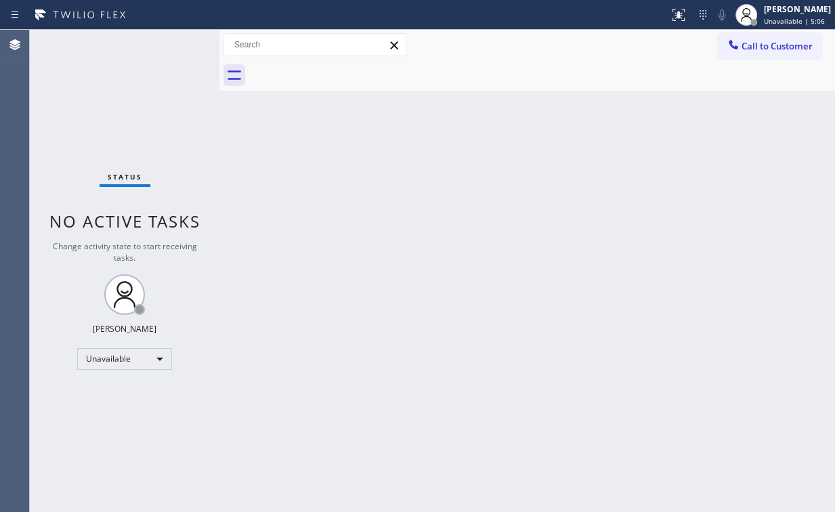
drag, startPoint x: 760, startPoint y: 43, endPoint x: 748, endPoint y: 55, distance: 16.8
click at [756, 49] on span "Call to Customer" at bounding box center [776, 46] width 71 height 12
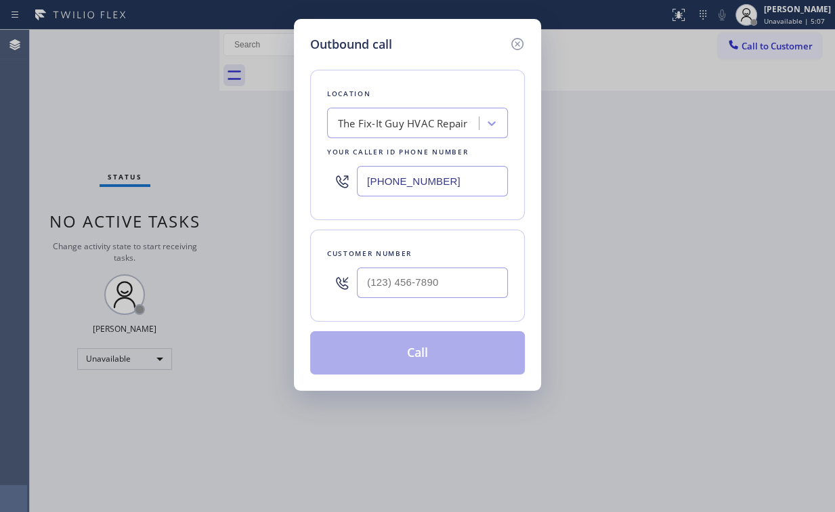
click at [443, 301] on div at bounding box center [432, 283] width 151 height 44
drag, startPoint x: 453, startPoint y: 175, endPoint x: 250, endPoint y: 190, distance: 203.6
click at [260, 188] on div "Outbound call Location The Fix-It Guy HVAC Repair Your caller id phone number […" at bounding box center [417, 256] width 835 height 512
paste input "877) 777-07"
type input "[PHONE_NUMBER]"
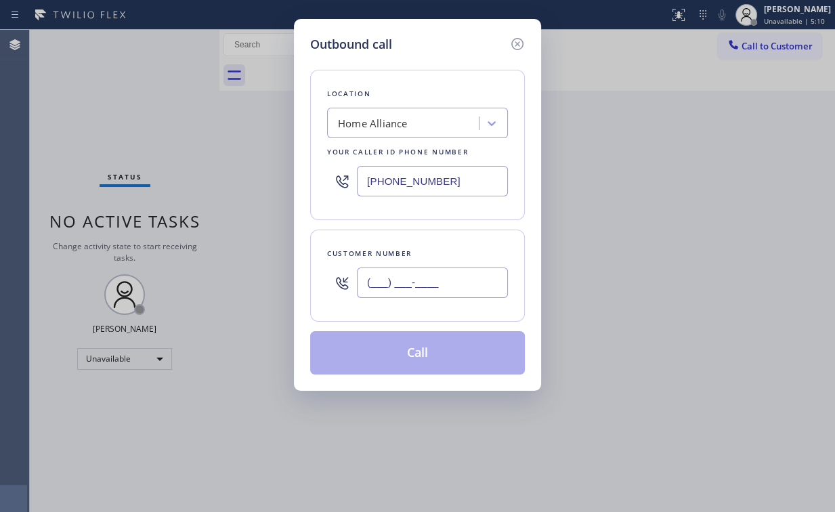
click at [429, 282] on input "(___) ___-____" at bounding box center [432, 282] width 151 height 30
paste input "602) 373-5639"
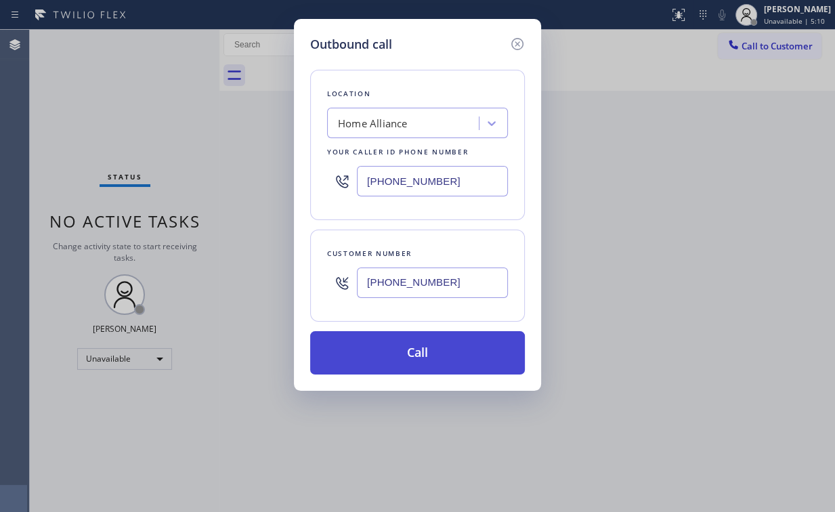
type input "[PHONE_NUMBER]"
click at [390, 351] on button "Call" at bounding box center [417, 352] width 215 height 43
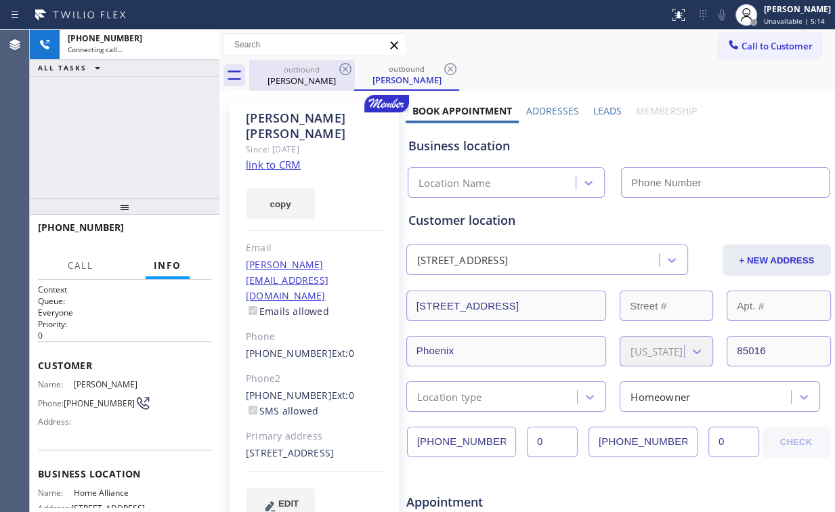
click at [309, 78] on div "[PERSON_NAME]" at bounding box center [301, 80] width 102 height 12
type input "[PHONE_NUMBER]"
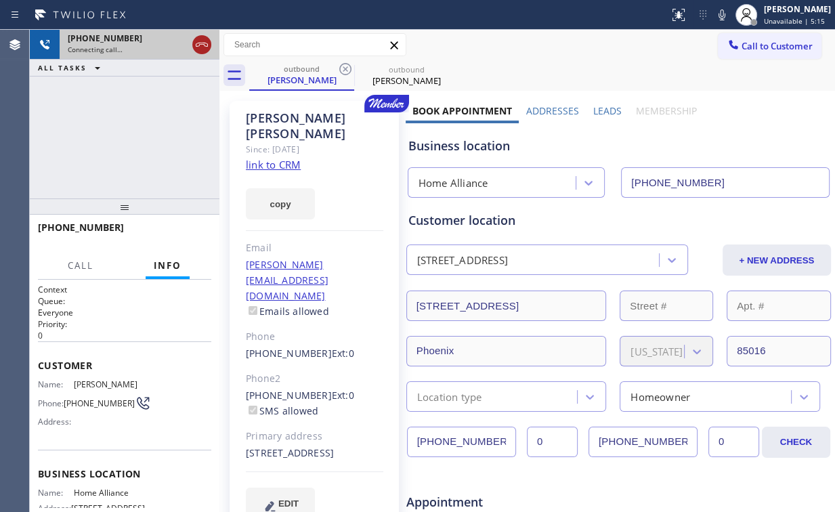
click at [198, 43] on icon at bounding box center [202, 45] width 16 height 16
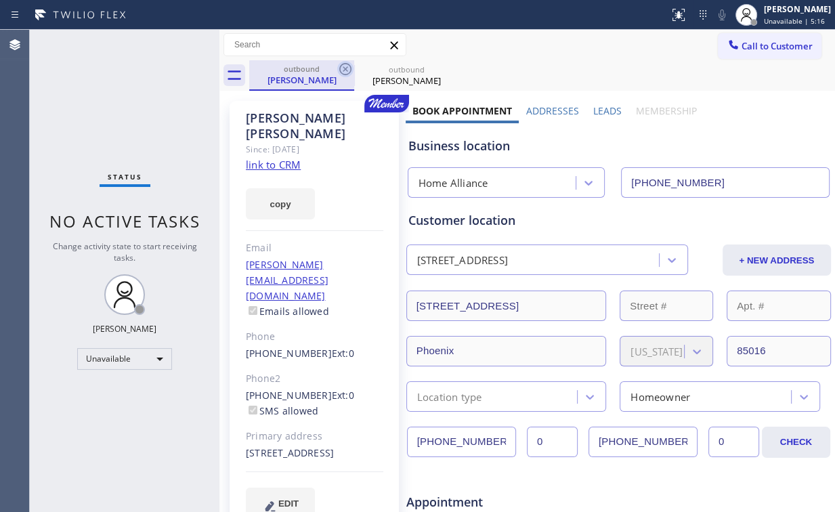
click at [344, 68] on icon at bounding box center [345, 69] width 12 height 12
click at [345, 68] on icon at bounding box center [345, 69] width 12 height 12
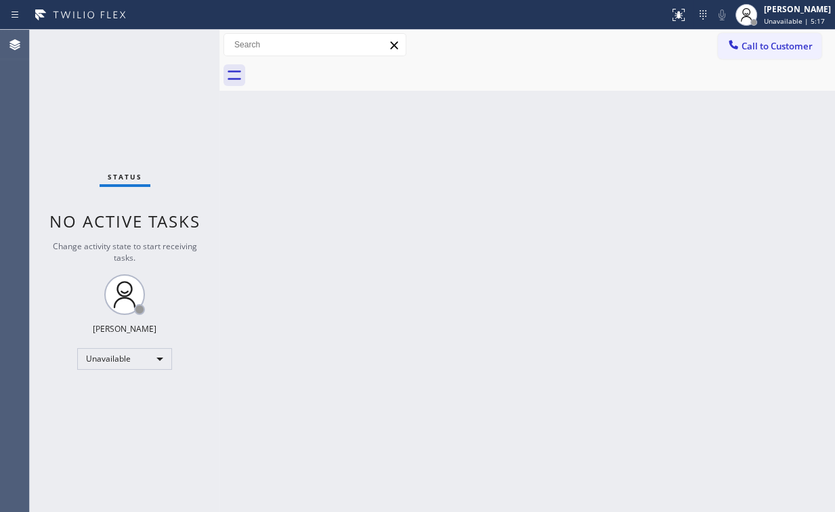
drag, startPoint x: 523, startPoint y: 150, endPoint x: 655, endPoint y: 183, distance: 136.9
click at [533, 154] on div "Back to Dashboard Change Sender ID Customers Technicians Select a contact Outbo…" at bounding box center [526, 271] width 615 height 482
drag, startPoint x: 125, startPoint y: 123, endPoint x: 156, endPoint y: 154, distance: 43.6
click at [125, 123] on div "Status No active tasks Change activity state to start receiving tasks. [PERSON_…" at bounding box center [125, 271] width 190 height 482
click at [308, 186] on div "Back to Dashboard Change Sender ID Customers Technicians Select a contact Outbo…" at bounding box center [526, 271] width 615 height 482
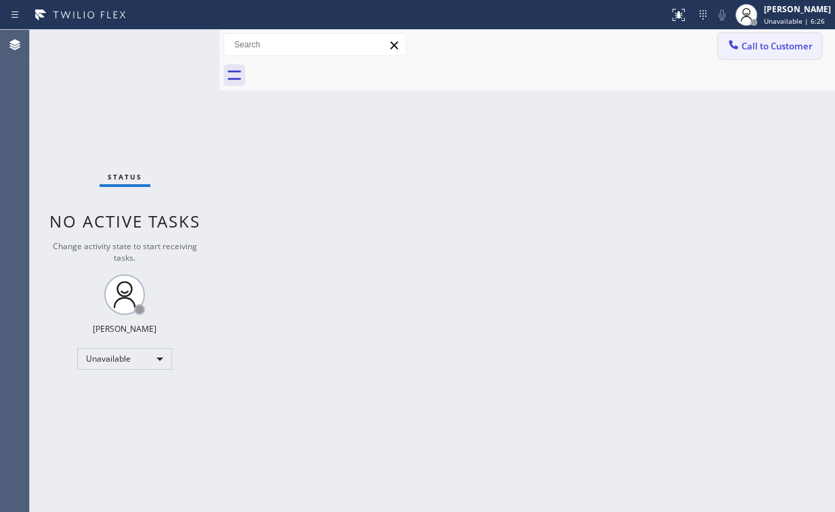
drag, startPoint x: 745, startPoint y: 51, endPoint x: 456, endPoint y: 181, distance: 317.0
click at [745, 51] on span "Call to Customer" at bounding box center [776, 46] width 71 height 12
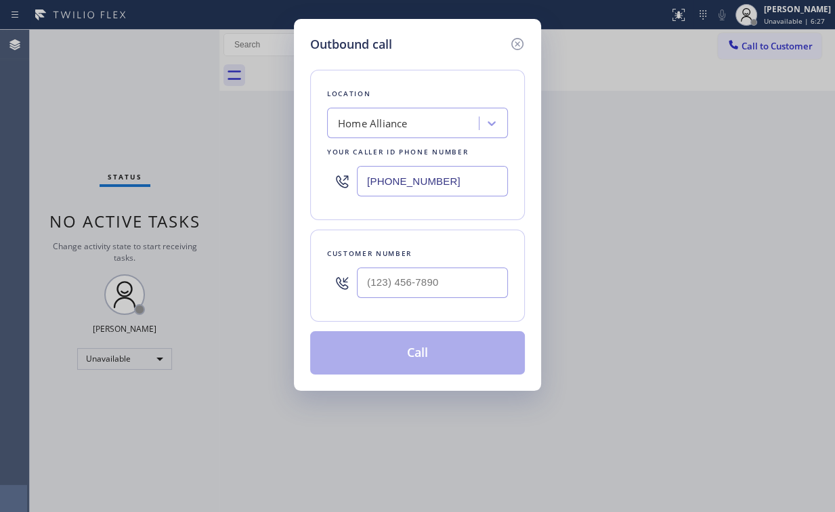
drag, startPoint x: 411, startPoint y: 179, endPoint x: 274, endPoint y: 162, distance: 138.5
click at [244, 177] on div "Outbound call Location Home Alliance Your caller id phone number [PHONE_NUMBER]…" at bounding box center [417, 256] width 835 height 512
paste input "347) 236-3991"
click at [515, 46] on icon at bounding box center [517, 44] width 12 height 12
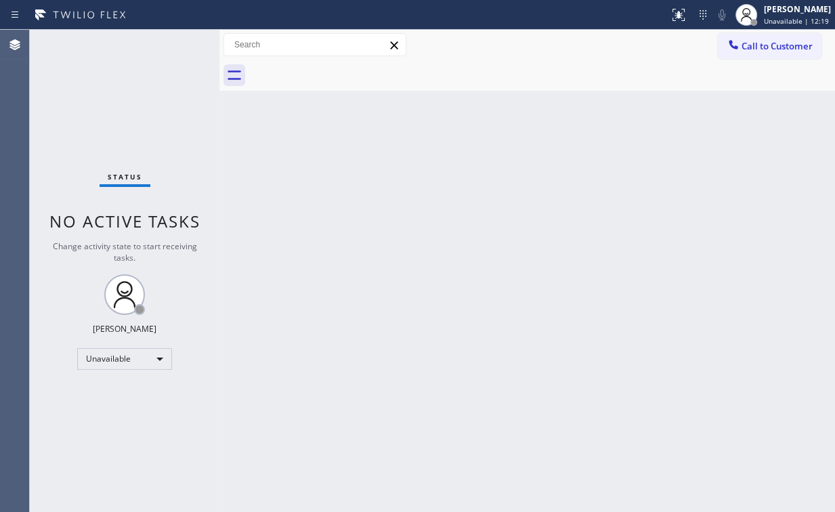
click at [634, 187] on div "Back to Dashboard Change Sender ID Customers Technicians Select a contact Outbo…" at bounding box center [526, 271] width 615 height 482
drag, startPoint x: 747, startPoint y: 47, endPoint x: 449, endPoint y: 153, distance: 316.7
click at [747, 48] on span "Call to Customer" at bounding box center [776, 46] width 71 height 12
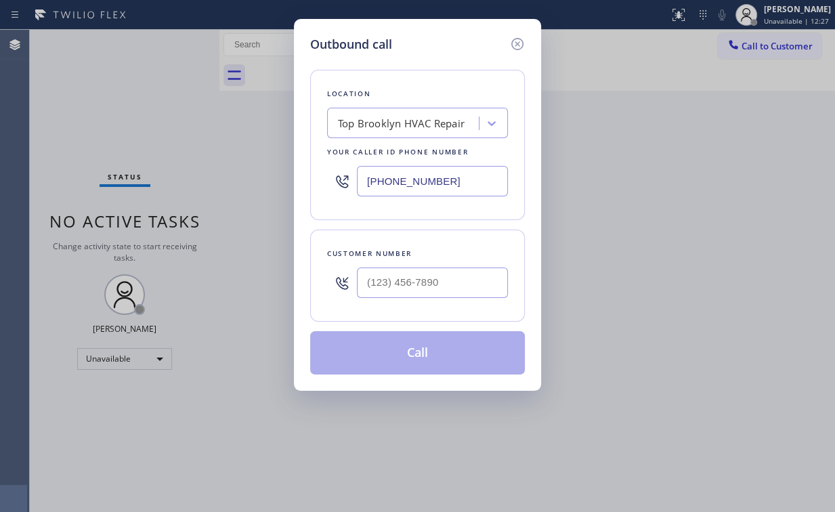
drag, startPoint x: 479, startPoint y: 171, endPoint x: 162, endPoint y: 173, distance: 317.5
click at [246, 190] on div "Outbound call Location Top [GEOGRAPHIC_DATA] HVAC Repair Your caller id phone n…" at bounding box center [417, 256] width 835 height 512
paste input "text"
type input "[PHONE_NUMBER]"
drag, startPoint x: 452, startPoint y: 39, endPoint x: 450, endPoint y: 96, distance: 57.6
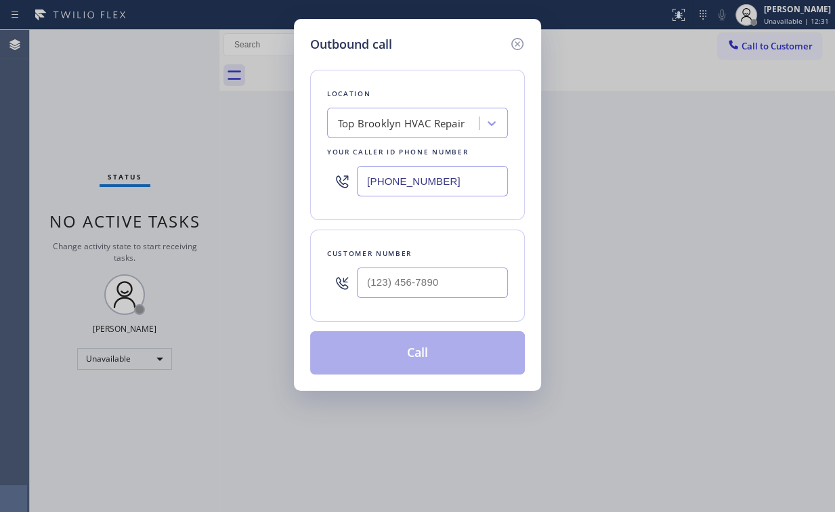
click at [452, 39] on div "Outbound call" at bounding box center [417, 44] width 215 height 18
drag, startPoint x: 458, startPoint y: 43, endPoint x: 464, endPoint y: 135, distance: 91.6
click at [458, 43] on div "Outbound call" at bounding box center [417, 44] width 215 height 18
click at [414, 294] on input "(___) ___-____" at bounding box center [432, 282] width 151 height 30
paste input "917) 806-9216"
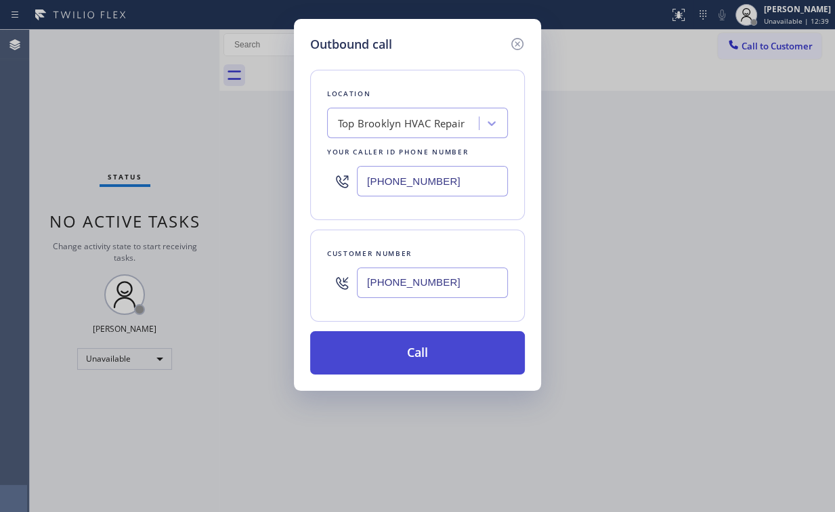
type input "[PHONE_NUMBER]"
click at [403, 351] on button "Call" at bounding box center [417, 352] width 215 height 43
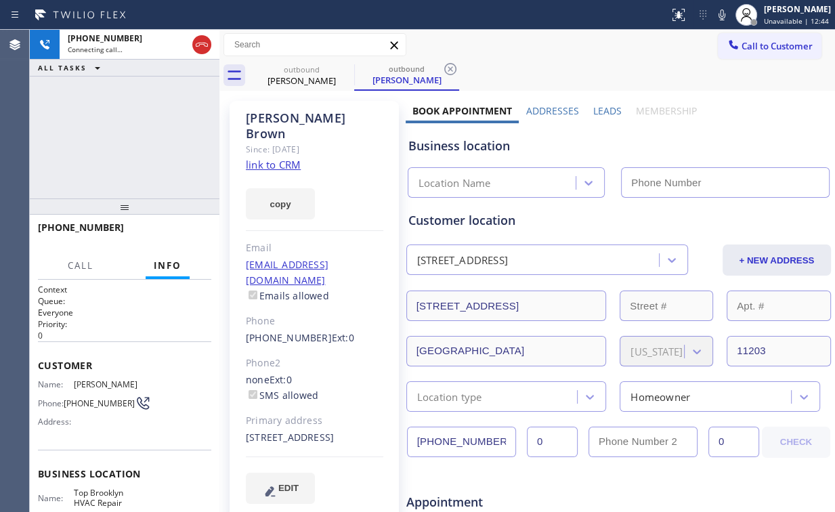
type input "[PHONE_NUMBER]"
click at [130, 119] on div "[PHONE_NUMBER] Connecting call… ALL TASKS ALL TASKS ACTIVE TASKS TASKS IN WRAP …" at bounding box center [125, 114] width 190 height 169
click at [285, 158] on link "link to CRM" at bounding box center [273, 165] width 55 height 14
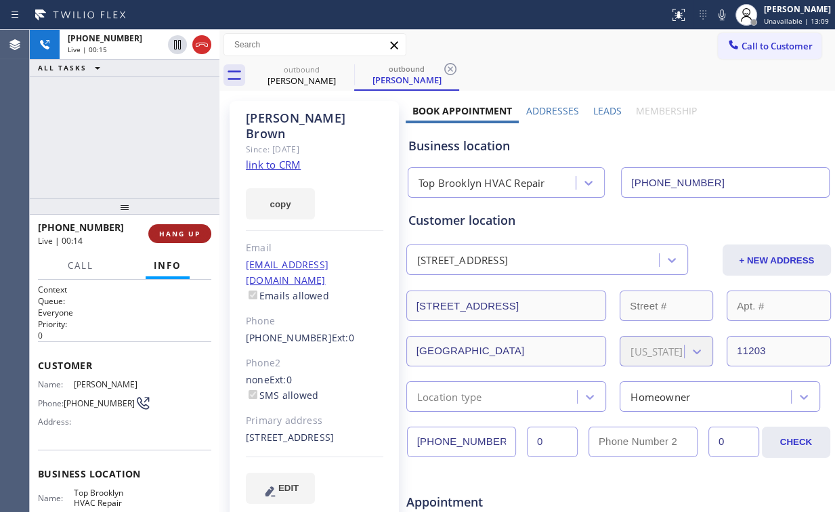
click at [192, 233] on span "HANG UP" at bounding box center [179, 233] width 41 height 9
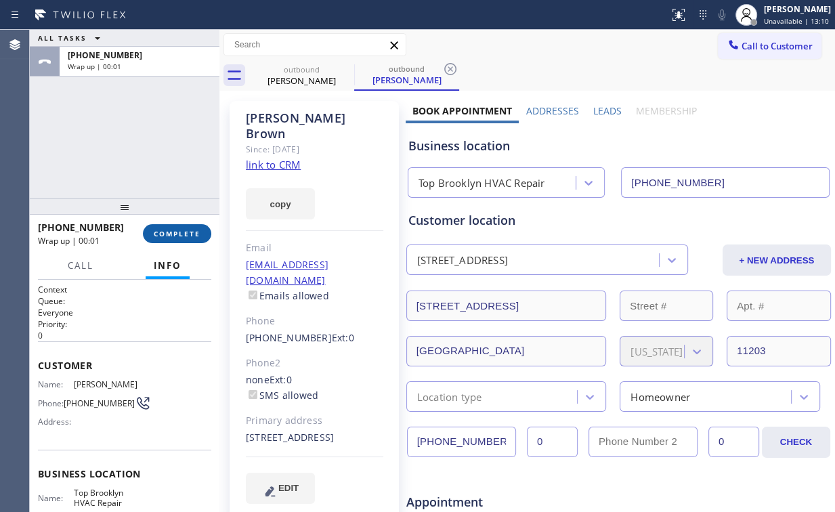
click at [186, 233] on span "COMPLETE" at bounding box center [177, 233] width 47 height 9
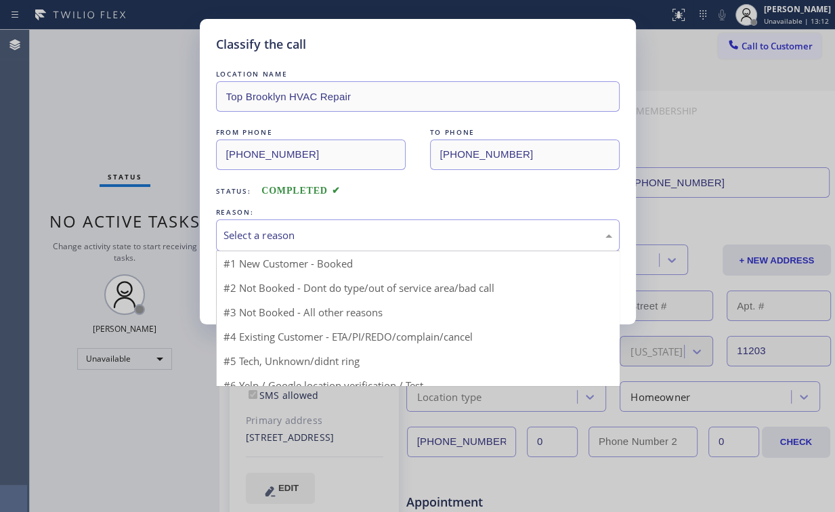
drag, startPoint x: 284, startPoint y: 234, endPoint x: 276, endPoint y: 284, distance: 51.4
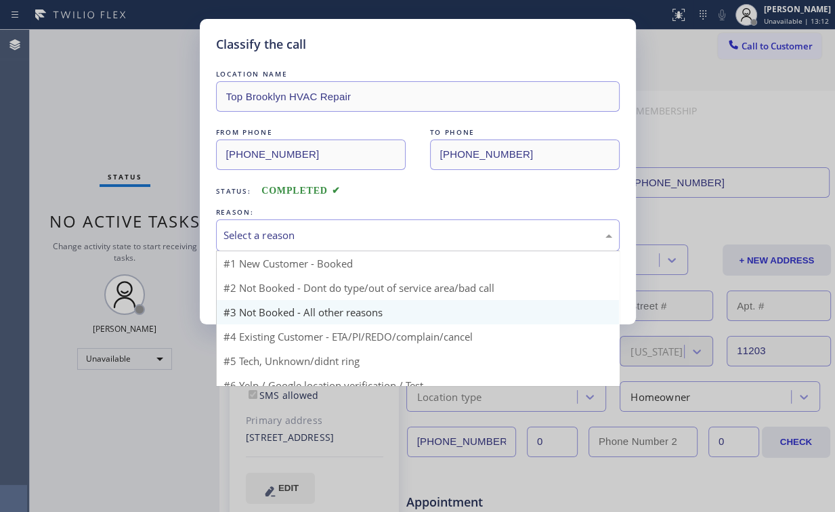
click at [284, 234] on div "Select a reason" at bounding box center [417, 235] width 389 height 16
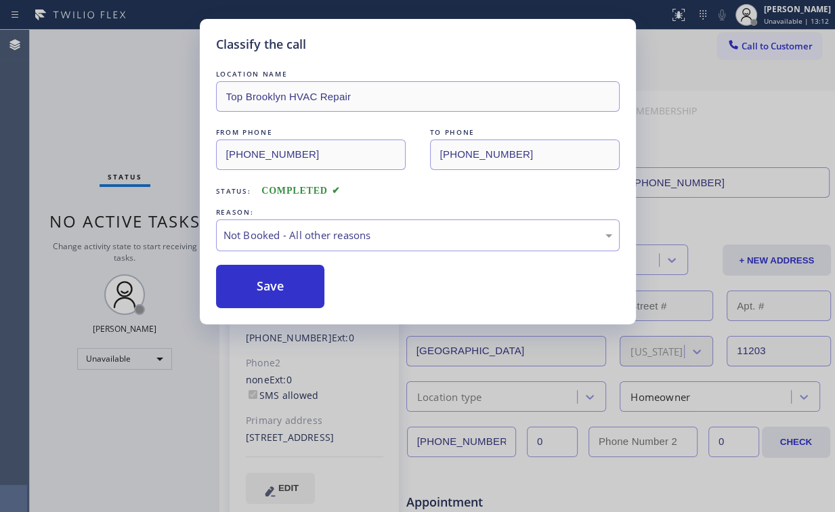
drag, startPoint x: 273, startPoint y: 287, endPoint x: 195, endPoint y: 192, distance: 122.7
click at [274, 285] on button "Save" at bounding box center [270, 286] width 109 height 43
click at [92, 78] on div "Classify the call LOCATION NAME Top Brooklyn HVAC Repair FROM PHONE [PHONE_NUMB…" at bounding box center [417, 256] width 835 height 512
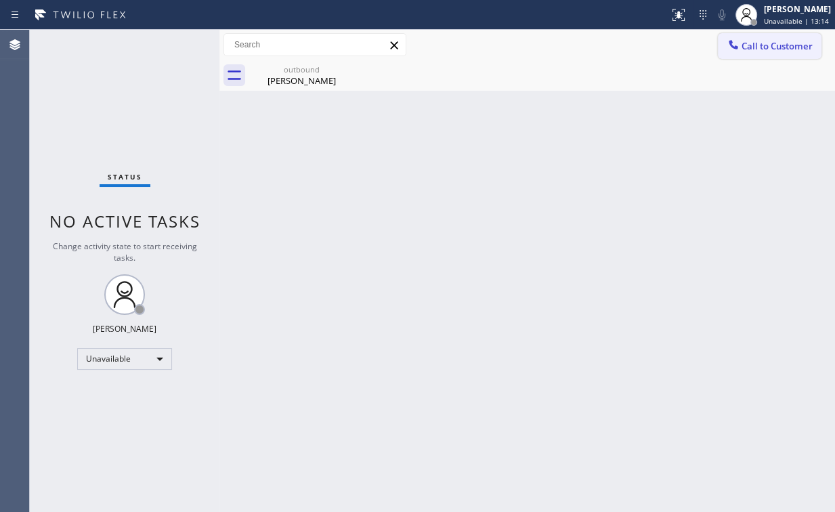
click at [753, 46] on span "Call to Customer" at bounding box center [776, 46] width 71 height 12
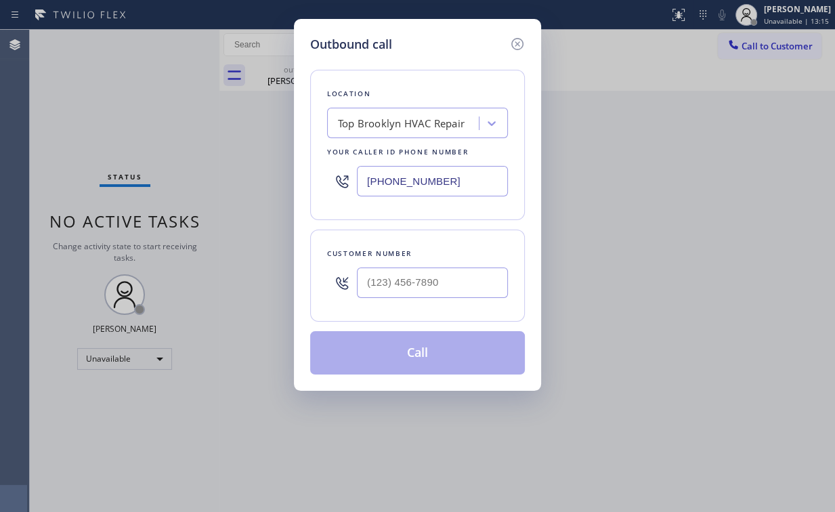
drag, startPoint x: 353, startPoint y: 186, endPoint x: 248, endPoint y: 179, distance: 105.2
click at [306, 186] on div "Outbound call Location Top [GEOGRAPHIC_DATA] HVAC Repair Your caller id phone n…" at bounding box center [417, 205] width 247 height 372
paste input "760) 388-9548"
type input "[PHONE_NUMBER]"
click at [431, 276] on input "(___) ___-____" at bounding box center [432, 282] width 151 height 30
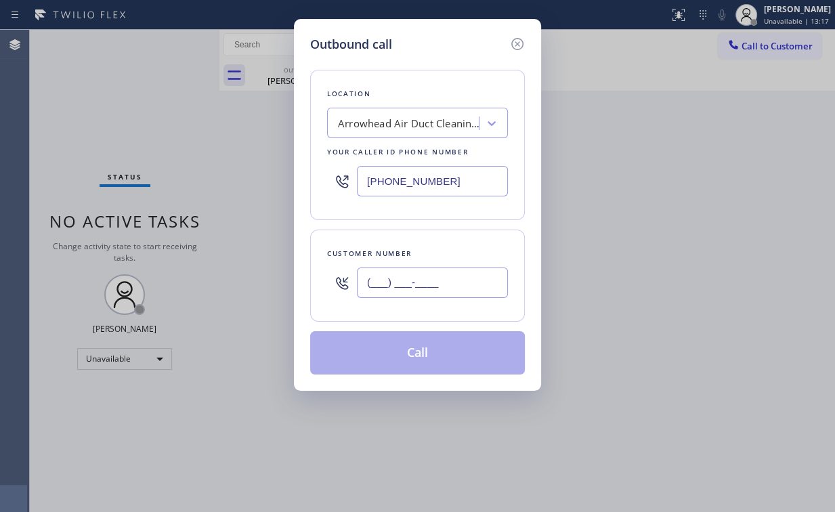
paste input "760) 359-1428"
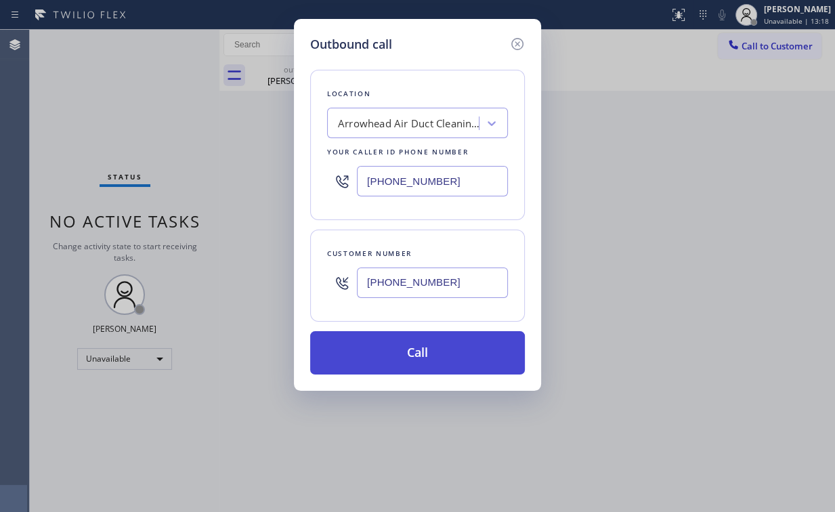
type input "[PHONE_NUMBER]"
click at [387, 351] on button "Call" at bounding box center [417, 352] width 215 height 43
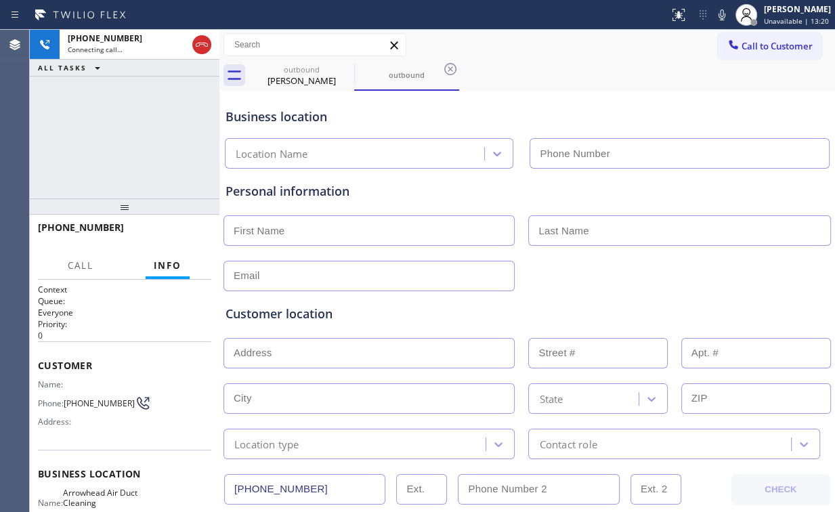
type input "[PHONE_NUMBER]"
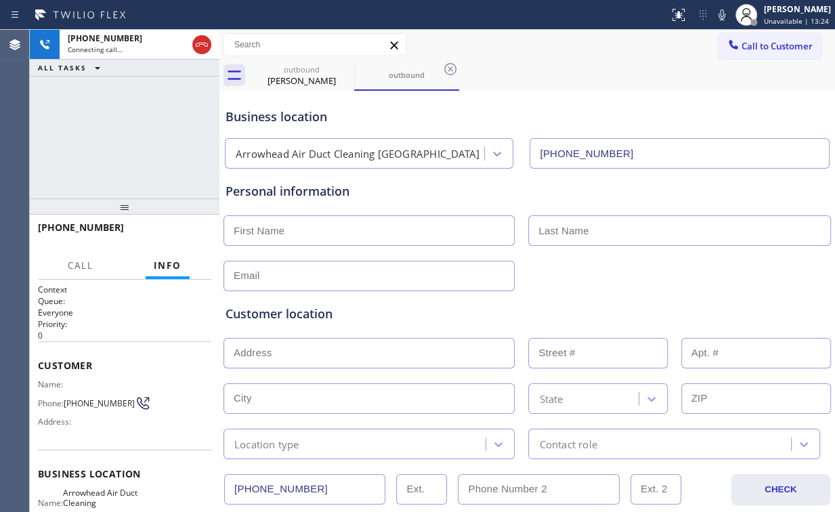
click at [135, 116] on div "[PHONE_NUMBER] Connecting call… ALL TASKS ALL TASKS ACTIVE TASKS TASKS IN WRAP …" at bounding box center [125, 114] width 190 height 169
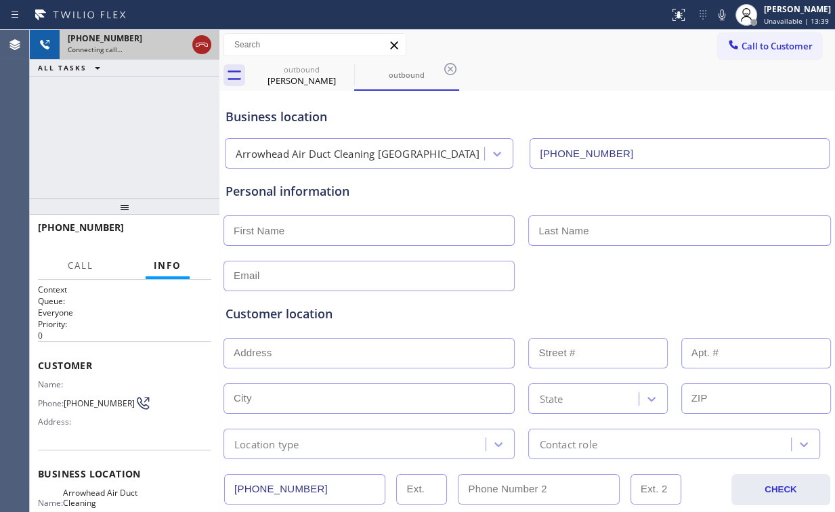
click at [200, 43] on icon at bounding box center [202, 45] width 16 height 16
drag, startPoint x: 290, startPoint y: 79, endPoint x: 339, endPoint y: 70, distance: 49.5
click at [290, 79] on div "[PERSON_NAME]" at bounding box center [301, 80] width 102 height 12
type input "[PHONE_NUMBER]"
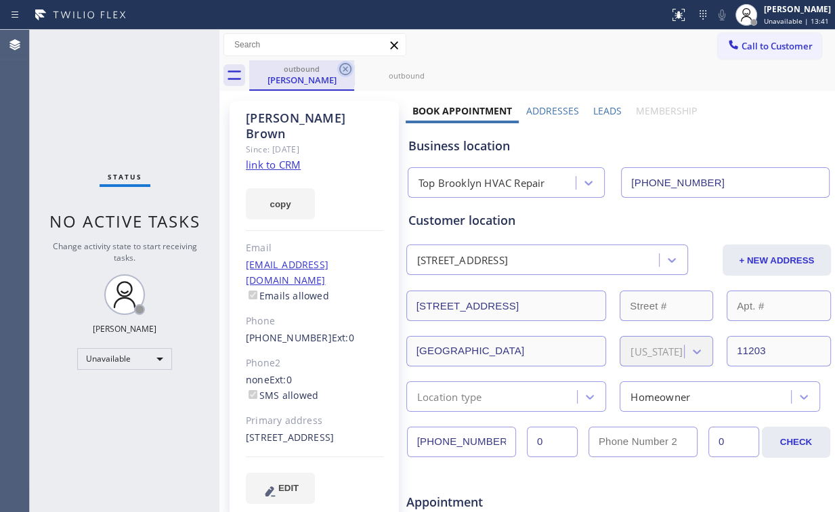
click at [342, 68] on icon at bounding box center [345, 69] width 16 height 16
click at [0, 0] on icon at bounding box center [0, 0] width 0 height 0
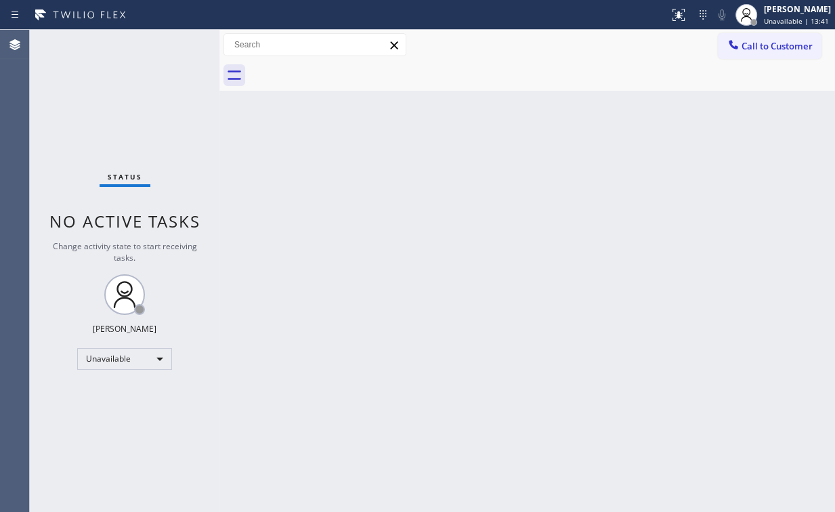
drag, startPoint x: 67, startPoint y: 81, endPoint x: 240, endPoint y: 506, distance: 458.9
click at [86, 106] on div "Status No active tasks Change activity state to start receiving tasks. [PERSON_…" at bounding box center [125, 271] width 190 height 482
click at [97, 51] on div "Status No active tasks Change activity state to start receiving tasks. [PERSON_…" at bounding box center [125, 271] width 190 height 482
click at [749, 41] on span "Call to Customer" at bounding box center [776, 46] width 71 height 12
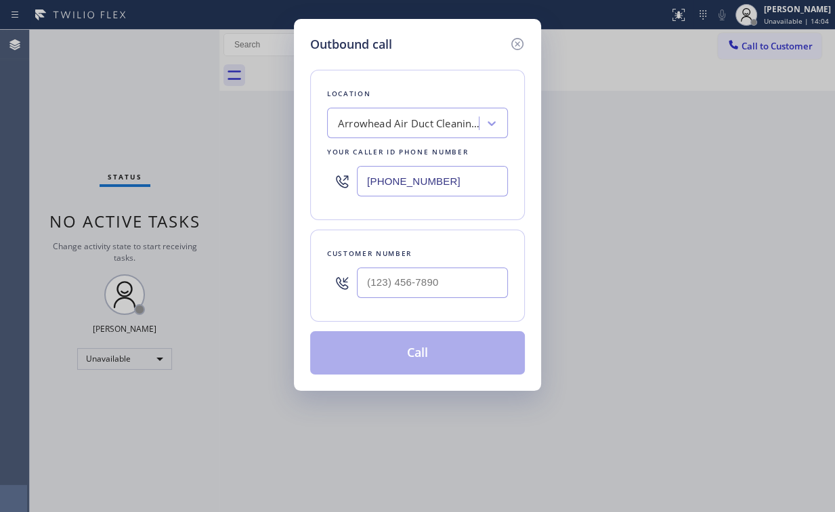
drag, startPoint x: 468, startPoint y: 181, endPoint x: 274, endPoint y: 178, distance: 195.0
click at [295, 181] on div "Outbound call Location [GEOGRAPHIC_DATA] Air Duct Cleaning [GEOGRAPHIC_DATA] Yo…" at bounding box center [417, 205] width 247 height 372
paste input "669) 201-1130"
type input "[PHONE_NUMBER]"
click at [408, 280] on input "(___) ___-____" at bounding box center [432, 282] width 151 height 30
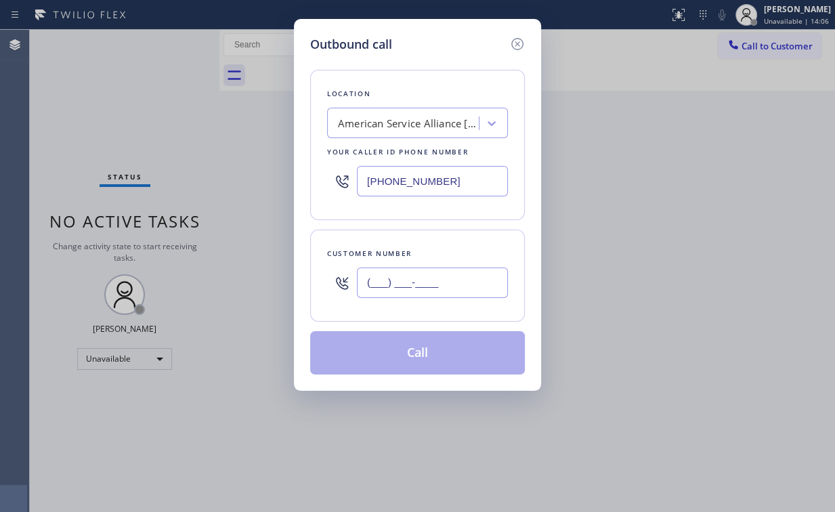
paste input "510) 243-8210"
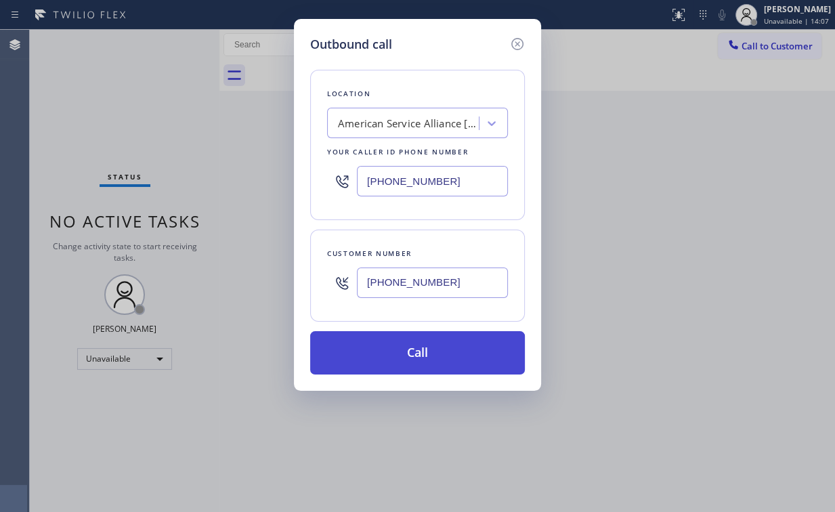
type input "[PHONE_NUMBER]"
click at [395, 349] on button "Call" at bounding box center [417, 352] width 215 height 43
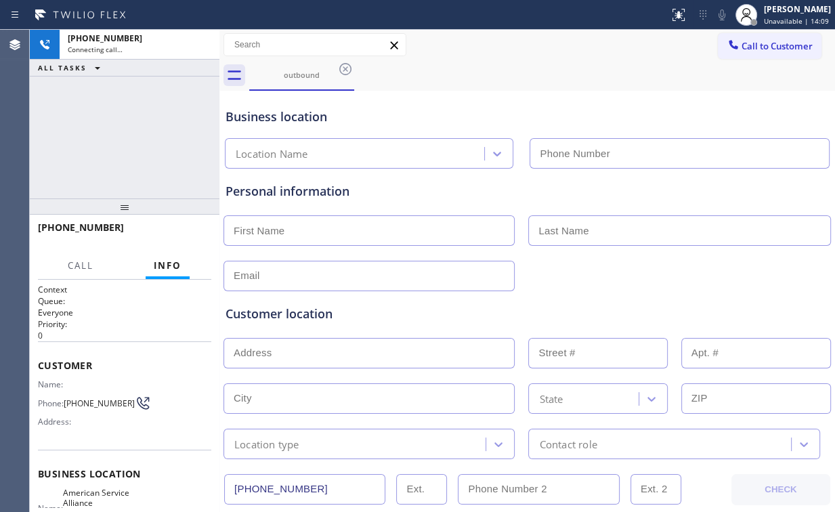
type input "[PHONE_NUMBER]"
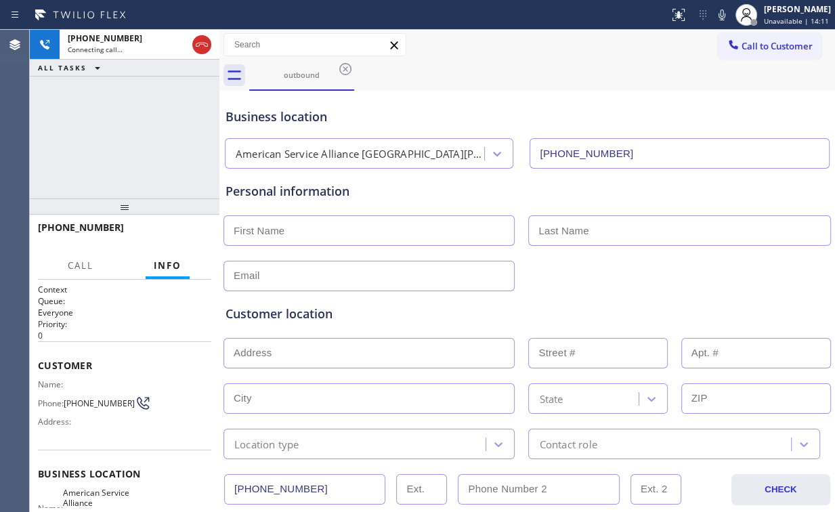
click at [111, 127] on div "[PHONE_NUMBER] Connecting call… ALL TASKS ALL TASKS ACTIVE TASKS TASKS IN WRAP …" at bounding box center [125, 114] width 190 height 169
click at [125, 134] on div "[PHONE_NUMBER] Connecting call… ALL TASKS ALL TASKS ACTIVE TASKS TASKS IN WRAP …" at bounding box center [125, 114] width 190 height 169
drag, startPoint x: 125, startPoint y: 138, endPoint x: 126, endPoint y: 41, distance: 97.5
click at [127, 136] on div "[PHONE_NUMBER] Connecting call… ALL TASKS ALL TASKS ACTIVE TASKS TASKS IN WRAP …" at bounding box center [125, 114] width 190 height 169
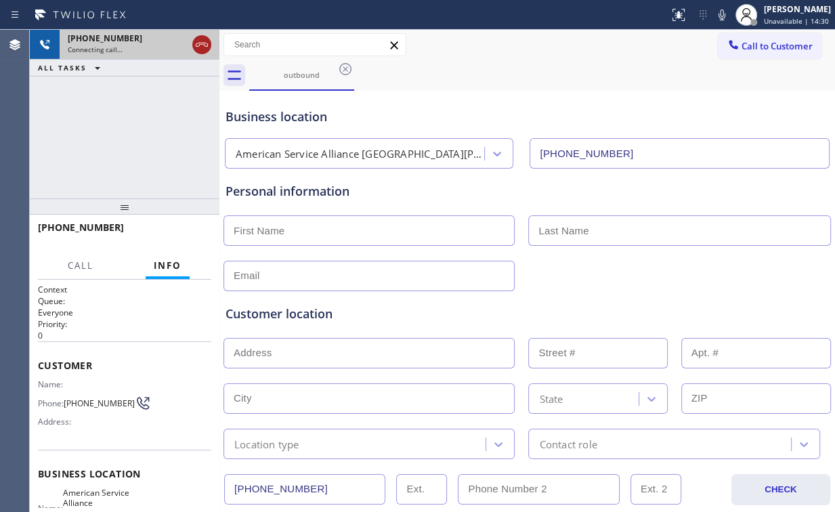
click at [198, 49] on icon at bounding box center [202, 45] width 16 height 16
click at [312, 75] on div "outbound" at bounding box center [301, 75] width 102 height 10
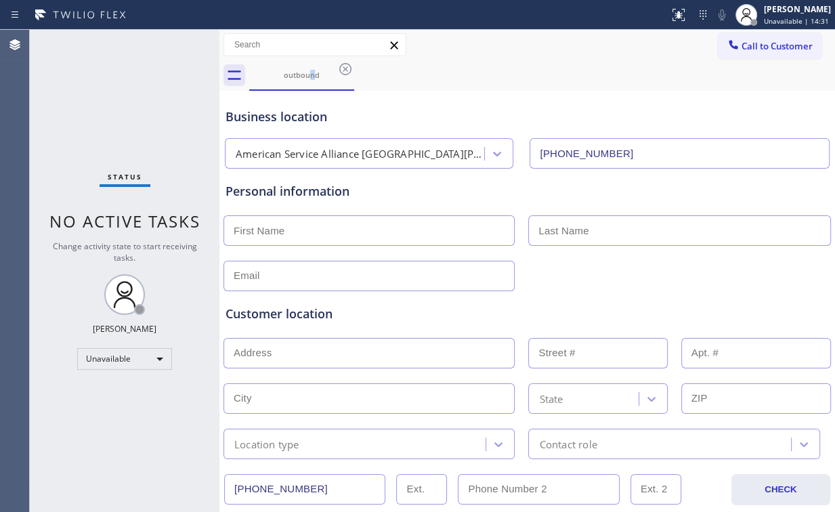
click at [355, 70] on div "outbound" at bounding box center [542, 75] width 586 height 30
click at [345, 69] on icon at bounding box center [345, 69] width 12 height 12
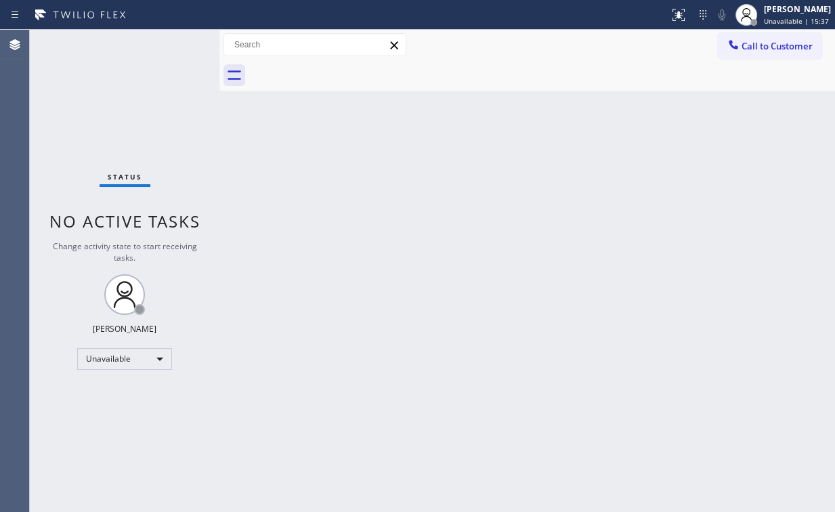
click at [113, 90] on div "Status No active tasks Change activity state to start receiving tasks. [PERSON_…" at bounding box center [125, 271] width 190 height 482
click at [750, 48] on span "Call to Customer" at bounding box center [776, 46] width 71 height 12
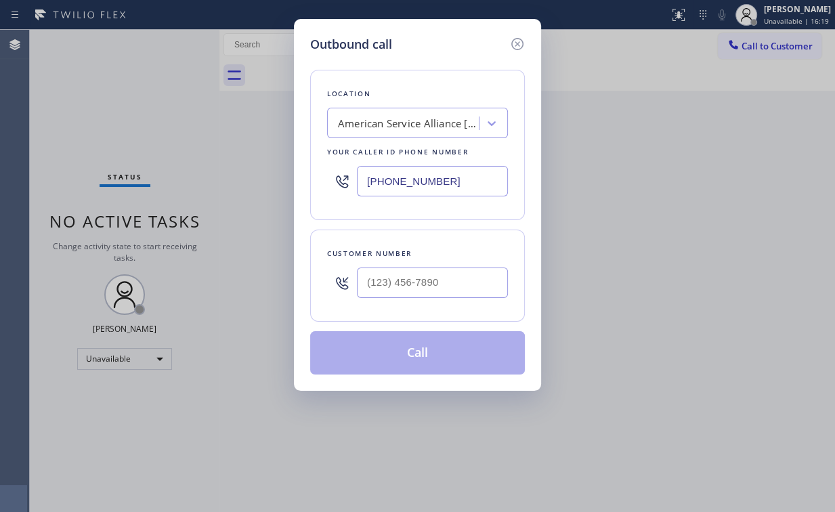
drag, startPoint x: 474, startPoint y: 180, endPoint x: 218, endPoint y: 188, distance: 256.0
click at [261, 186] on div "Outbound call Location American Service Alliance [GEOGRAPHIC_DATA][PERSON_NAME]…" at bounding box center [417, 256] width 835 height 512
paste input "530) 240-7411"
type input "[PHONE_NUMBER]"
click at [425, 280] on input "(___) ___-____" at bounding box center [432, 282] width 151 height 30
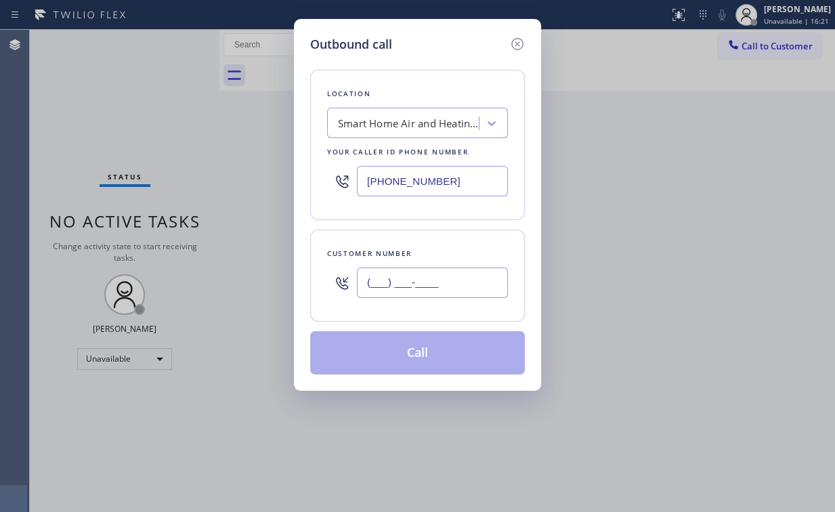
paste input "530) 975-9936"
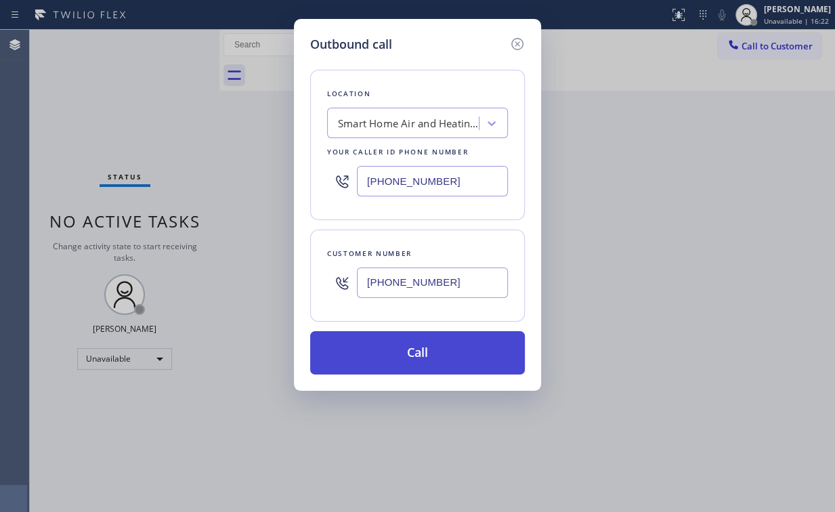
type input "[PHONE_NUMBER]"
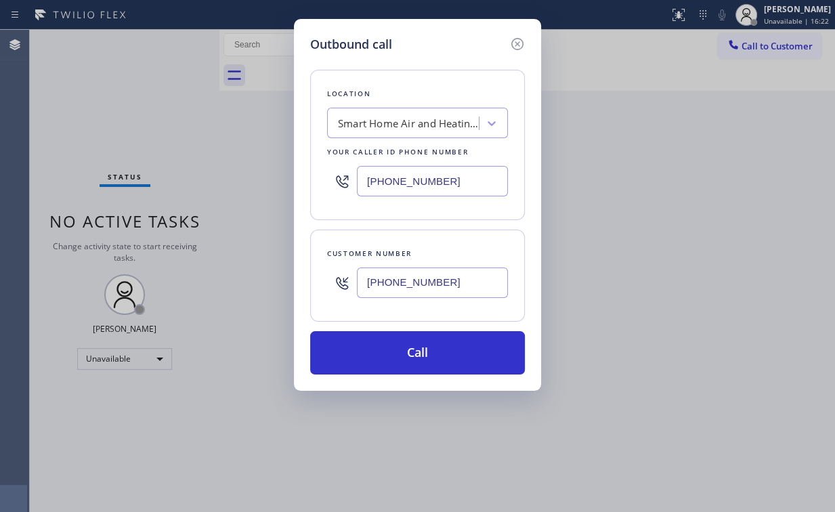
drag, startPoint x: 389, startPoint y: 355, endPoint x: 347, endPoint y: 454, distance: 107.7
click at [389, 355] on button "Call" at bounding box center [417, 352] width 215 height 43
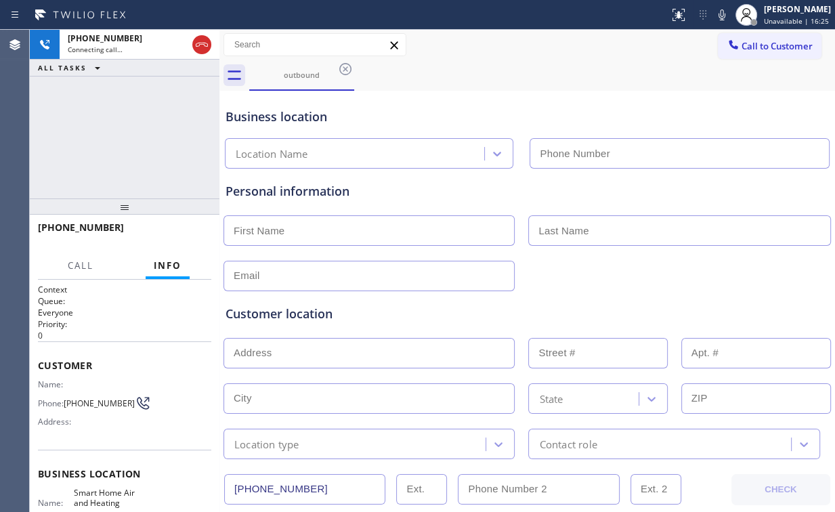
type input "[PHONE_NUMBER]"
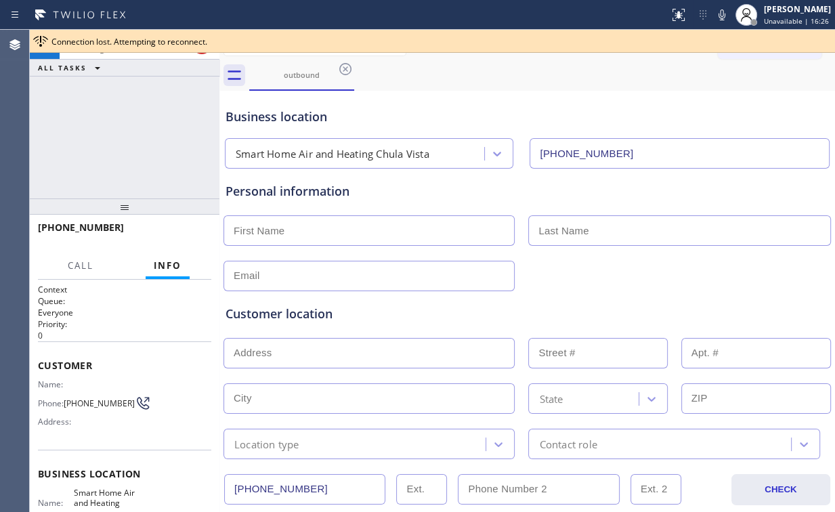
click at [607, 96] on div "Business location Smart Home Air and Heating [GEOGRAPHIC_DATA] [PHONE_NUMBER]" at bounding box center [527, 131] width 609 height 74
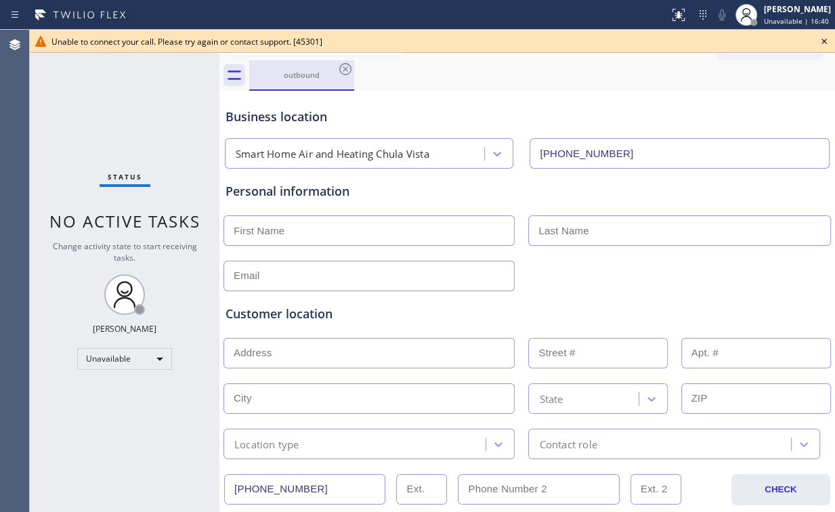
drag, startPoint x: 130, startPoint y: 106, endPoint x: 330, endPoint y: 81, distance: 201.3
click at [137, 108] on div "Status No active tasks Change activity state to start receiving tasks. [PERSON_…" at bounding box center [125, 271] width 190 height 482
click at [348, 65] on icon at bounding box center [345, 69] width 16 height 16
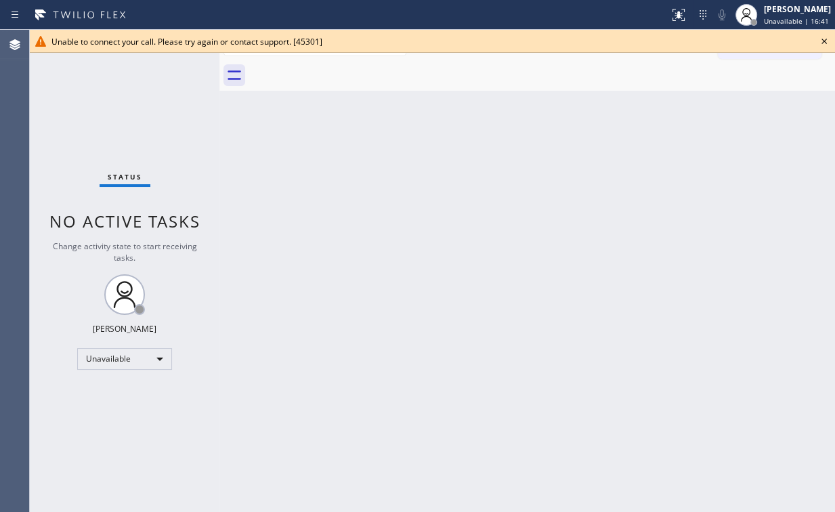
click at [823, 39] on icon at bounding box center [824, 41] width 16 height 16
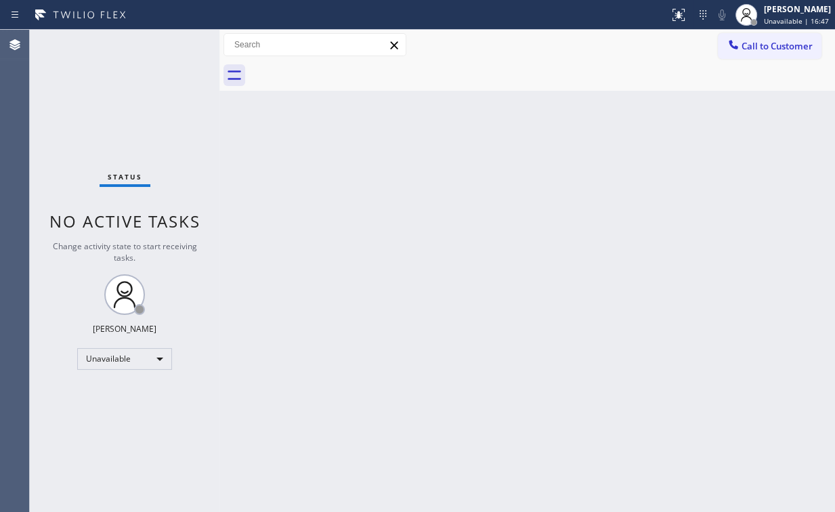
drag, startPoint x: 766, startPoint y: 49, endPoint x: 728, endPoint y: 58, distance: 39.6
click at [762, 49] on span "Call to Customer" at bounding box center [776, 46] width 71 height 12
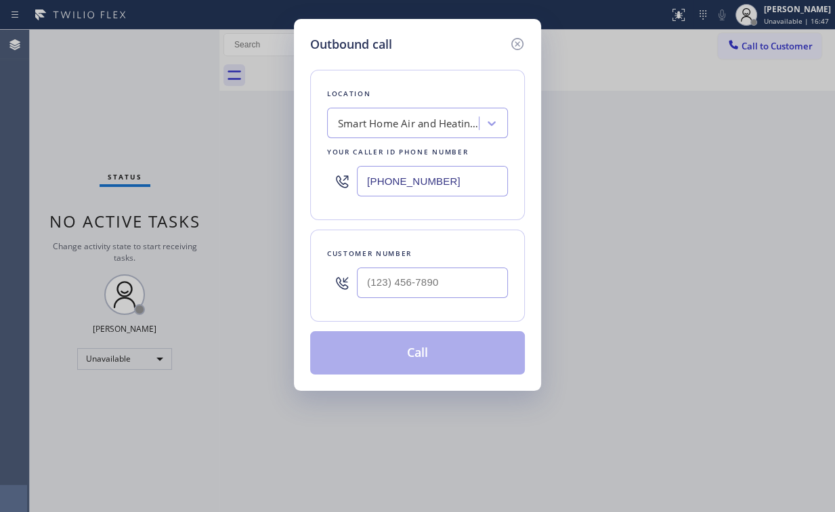
drag, startPoint x: 457, startPoint y: 181, endPoint x: 267, endPoint y: 177, distance: 189.6
click at [309, 181] on div "Outbound call Location Smart Home Air and Heating [GEOGRAPHIC_DATA] Your caller…" at bounding box center [417, 205] width 247 height 372
paste input "661) 449-1313"
type input "[PHONE_NUMBER]"
click at [440, 290] on input "(___) ___-____" at bounding box center [432, 282] width 151 height 30
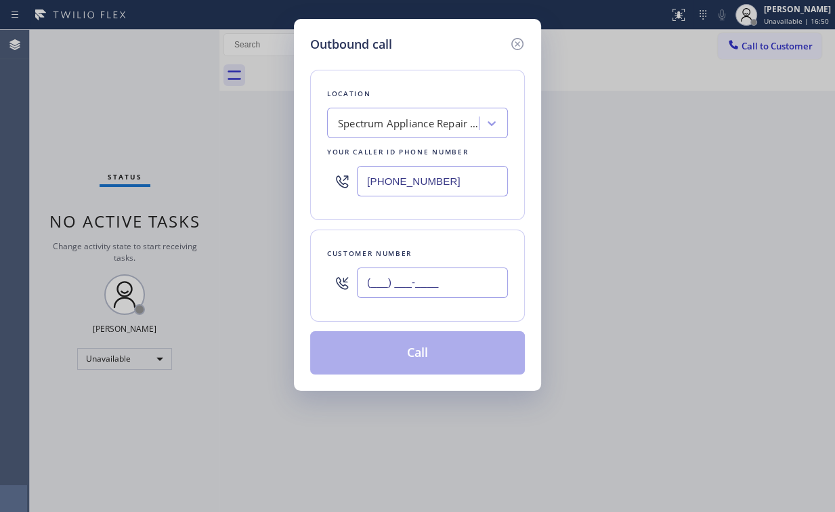
paste input "661) 424-1606"
type input "[PHONE_NUMBER]"
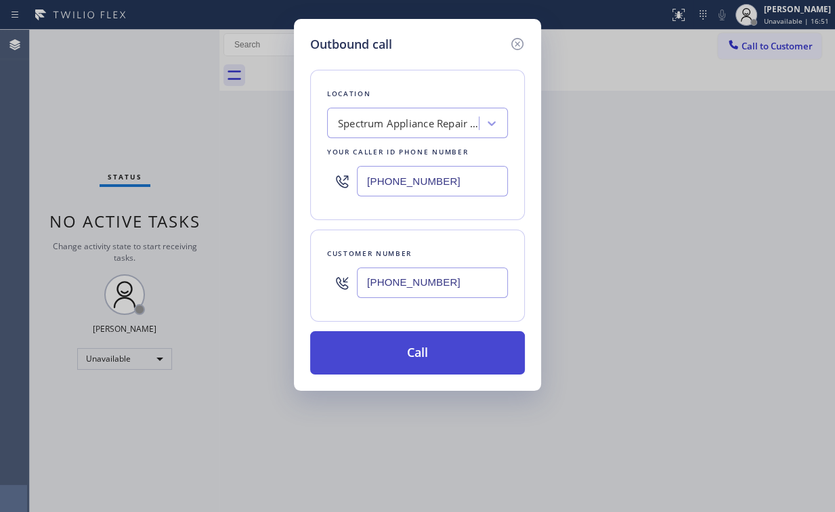
drag, startPoint x: 393, startPoint y: 344, endPoint x: 330, endPoint y: 487, distance: 156.5
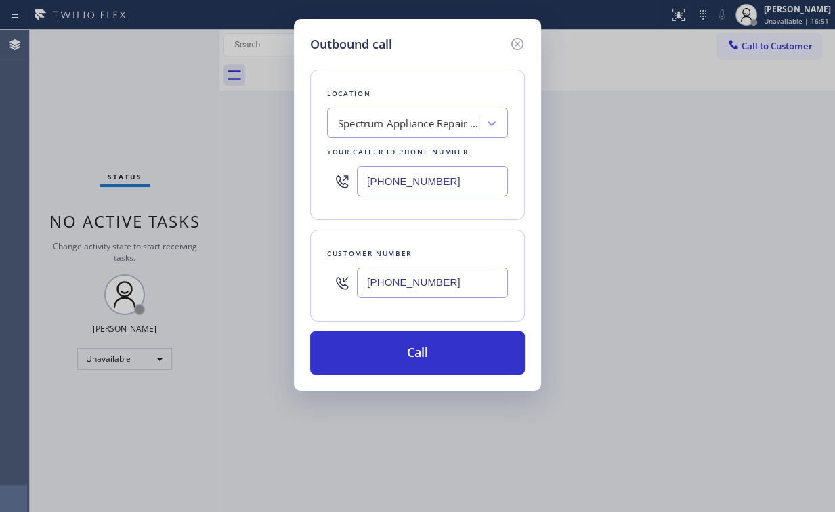
click at [391, 347] on button "Call" at bounding box center [417, 352] width 215 height 43
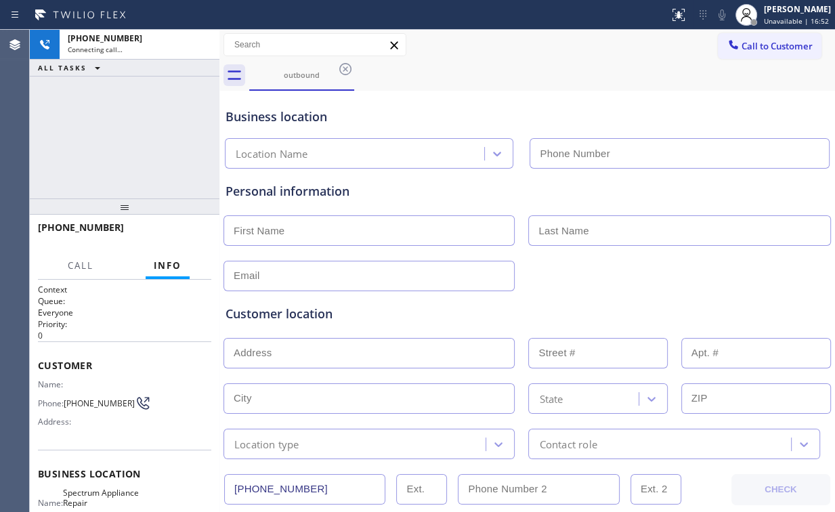
type input "[PHONE_NUMBER]"
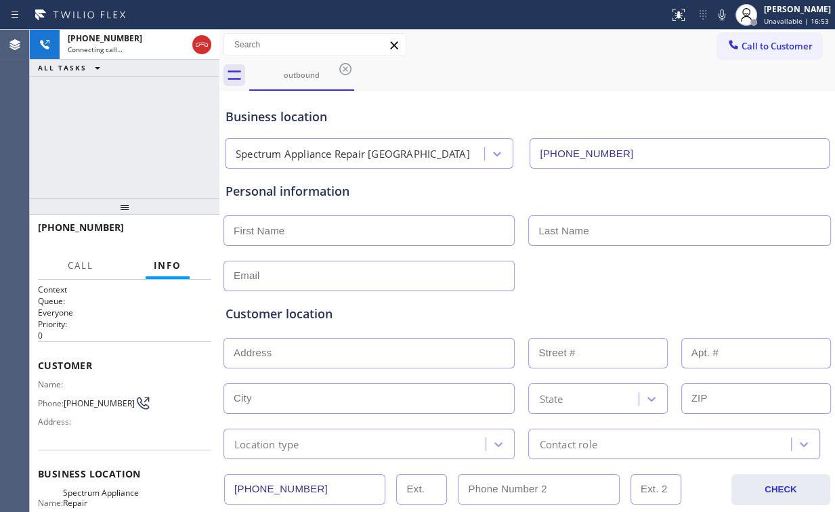
click at [111, 135] on div "[PHONE_NUMBER] Connecting call… ALL TASKS ALL TASKS ACTIVE TASKS TASKS IN WRAP …" at bounding box center [125, 114] width 190 height 169
drag, startPoint x: 164, startPoint y: 150, endPoint x: 198, endPoint y: 89, distance: 69.7
click at [165, 149] on div "[PHONE_NUMBER] Connecting call… ALL TASKS ALL TASKS ACTIVE TASKS TASKS IN WRAP …" at bounding box center [125, 114] width 190 height 169
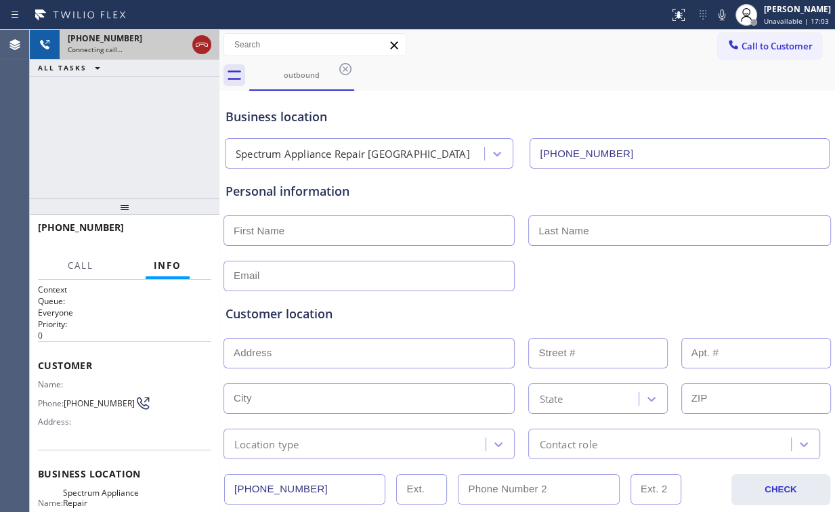
click at [202, 45] on icon at bounding box center [202, 45] width 16 height 16
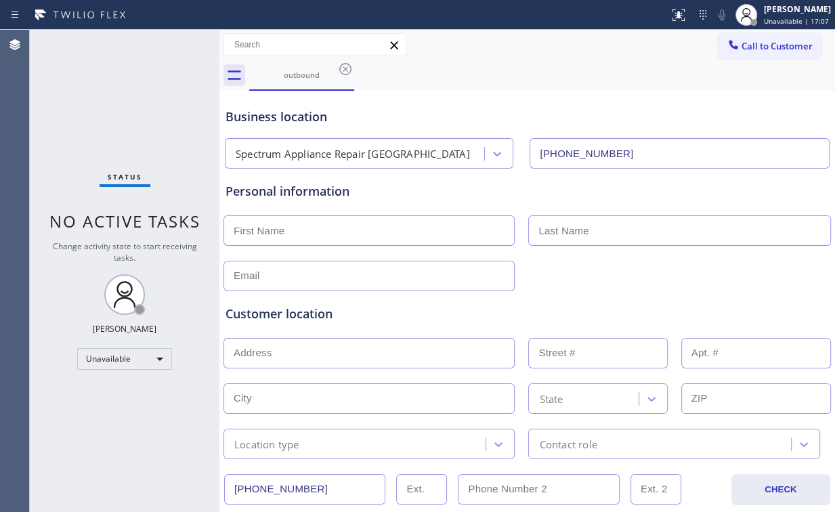
click at [680, 176] on div "Personal information" at bounding box center [527, 230] width 609 height 123
click at [121, 117] on div "Status No active tasks Change activity state to start receiving tasks. [PERSON_…" at bounding box center [125, 271] width 190 height 482
drag, startPoint x: 766, startPoint y: 43, endPoint x: 586, endPoint y: 144, distance: 207.0
click at [764, 45] on span "Call to Customer" at bounding box center [776, 46] width 71 height 12
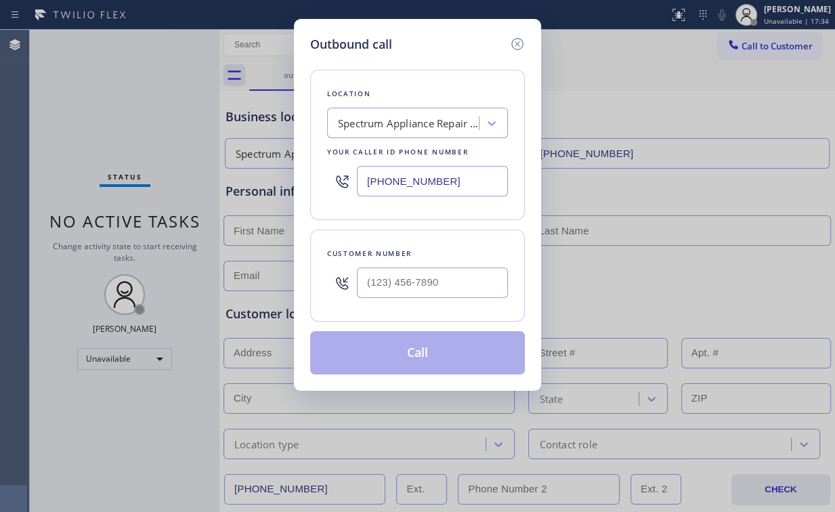
drag, startPoint x: 458, startPoint y: 183, endPoint x: 258, endPoint y: 181, distance: 199.7
click at [328, 181] on div "[PHONE_NUMBER]" at bounding box center [417, 181] width 181 height 44
paste input "347) 836-6590"
type input "[PHONE_NUMBER]"
drag, startPoint x: 414, startPoint y: 279, endPoint x: 441, endPoint y: 259, distance: 33.4
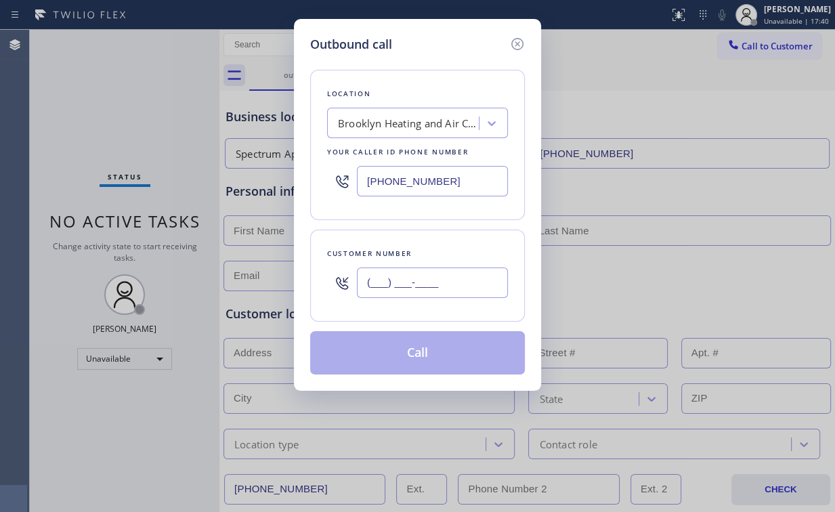
click at [414, 279] on input "(___) ___-____" at bounding box center [432, 282] width 151 height 30
paste input "917) 806-9216"
type input "[PHONE_NUMBER]"
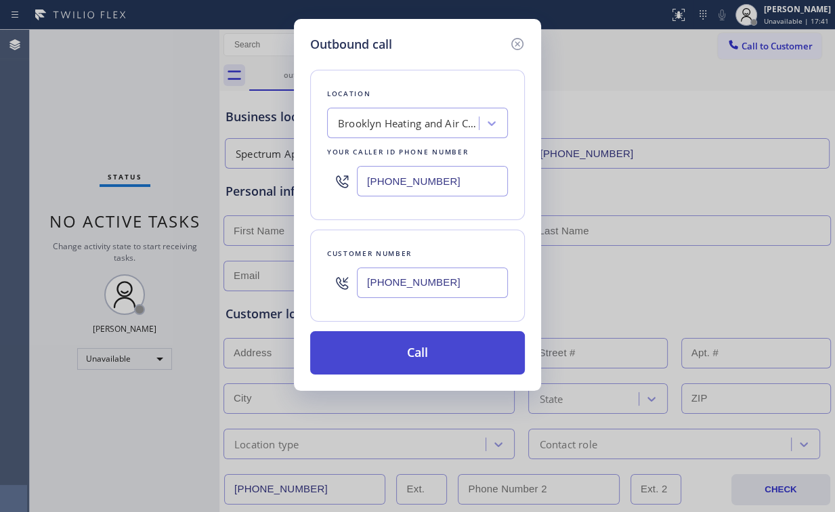
click at [418, 349] on button "Call" at bounding box center [417, 352] width 215 height 43
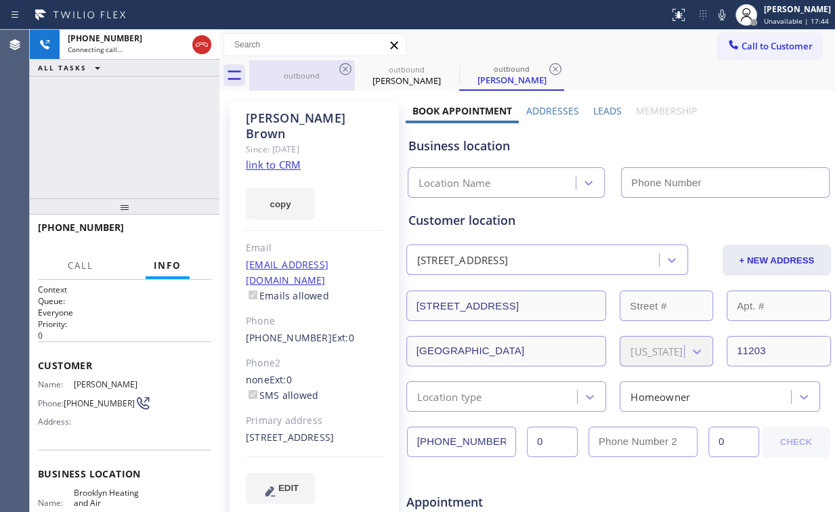
drag, startPoint x: 141, startPoint y: 125, endPoint x: 297, endPoint y: 84, distance: 161.6
click at [141, 125] on div "[PHONE_NUMBER] Connecting call… ALL TASKS ALL TASKS ACTIVE TASKS TASKS IN WRAP …" at bounding box center [125, 114] width 190 height 169
drag, startPoint x: 294, startPoint y: 76, endPoint x: 341, endPoint y: 75, distance: 47.4
click at [294, 76] on div "outbound" at bounding box center [301, 75] width 102 height 10
type input "[PHONE_NUMBER]"
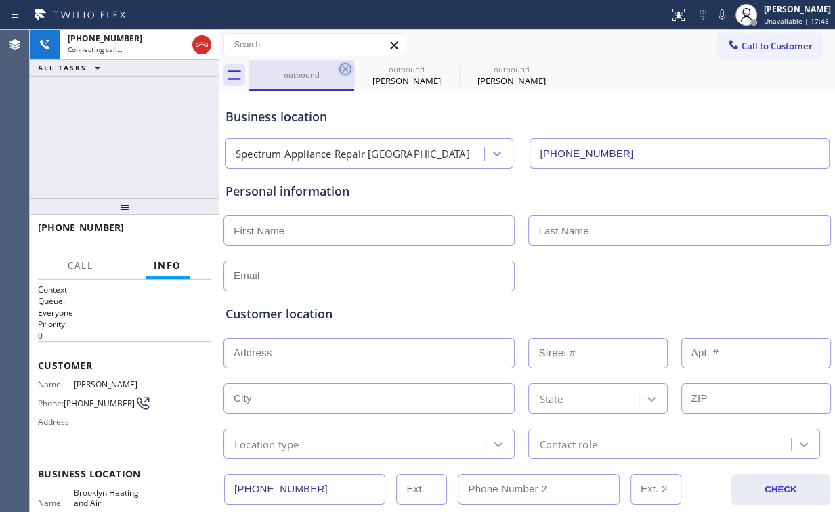
click at [345, 67] on icon at bounding box center [345, 69] width 16 height 16
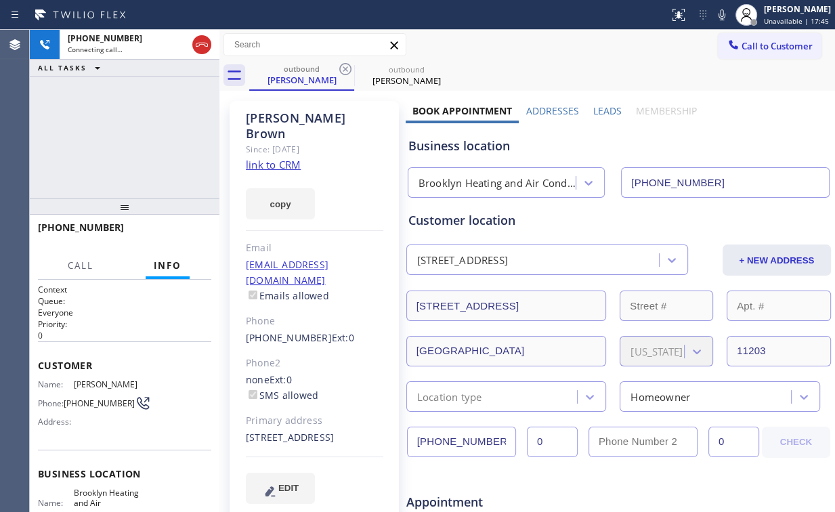
click at [149, 124] on div "[PHONE_NUMBER] Connecting call… ALL TASKS ALL TASKS ACTIVE TASKS TASKS IN WRAP …" at bounding box center [125, 114] width 190 height 169
click at [467, 179] on div "Brooklyn Heating and Air Conditioning" at bounding box center [497, 183] width 159 height 16
click at [541, 141] on div "Business location" at bounding box center [618, 146] width 420 height 18
click at [138, 136] on div "[PHONE_NUMBER] Live | 00:12 ALL TASKS ALL TASKS ACTIVE TASKS TASKS IN WRAP UP" at bounding box center [125, 114] width 190 height 169
click at [512, 182] on div "Brooklyn Heating and Air Conditioning" at bounding box center [497, 183] width 159 height 16
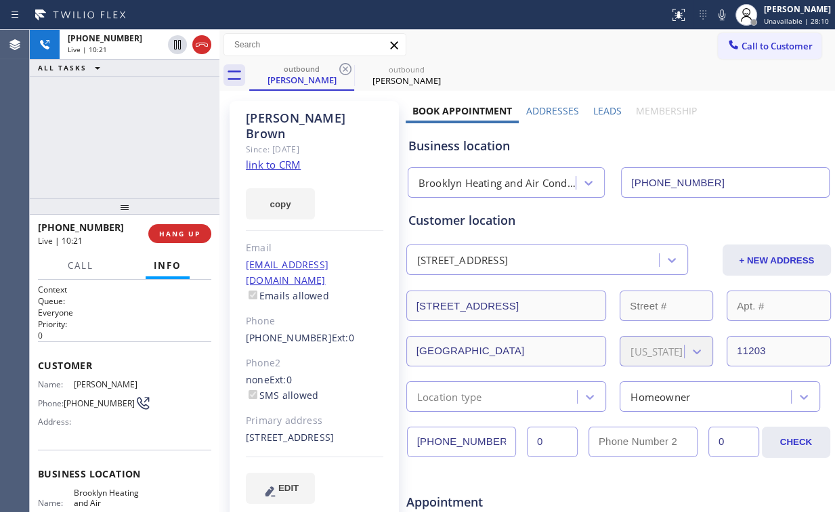
click at [482, 148] on div "Business location" at bounding box center [618, 146] width 420 height 18
click at [530, 144] on div "Business location" at bounding box center [618, 146] width 420 height 18
click at [517, 144] on div "Business location" at bounding box center [618, 146] width 420 height 18
drag, startPoint x: 144, startPoint y: 123, endPoint x: 143, endPoint y: 130, distance: 6.8
click at [143, 123] on div "[PHONE_NUMBER] Live | 10:22 ALL TASKS ALL TASKS ACTIVE TASKS TASKS IN WRAP UP" at bounding box center [125, 114] width 190 height 169
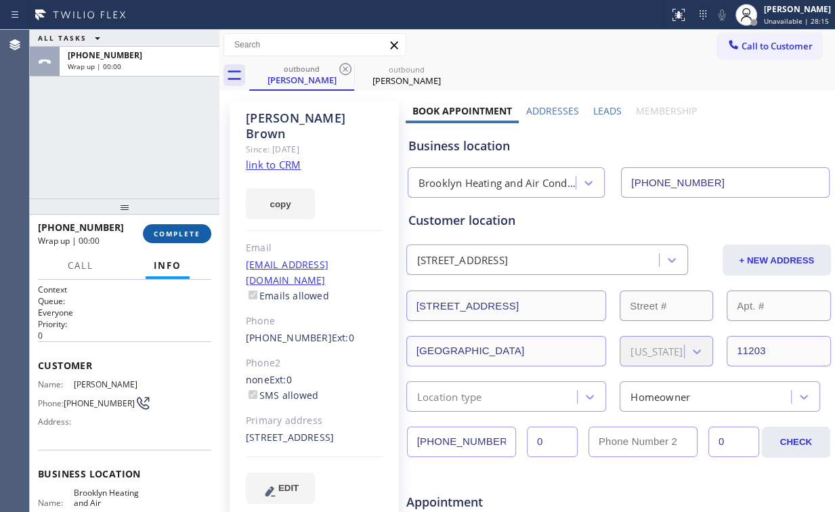
click at [181, 230] on span "COMPLETE" at bounding box center [177, 233] width 47 height 9
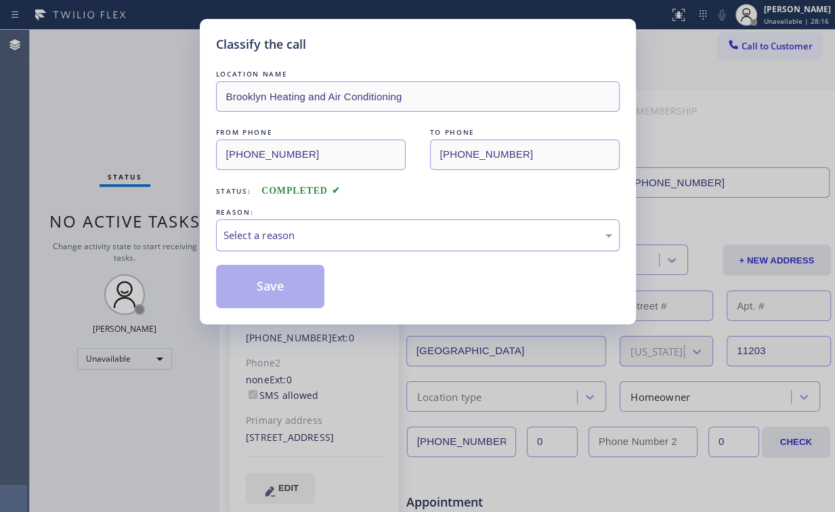
click at [280, 230] on div "Select a reason" at bounding box center [417, 235] width 389 height 16
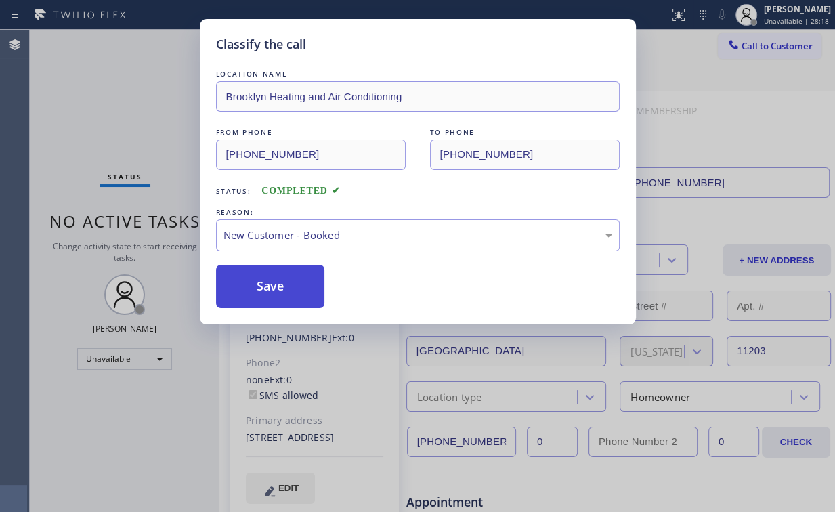
click at [269, 290] on button "Save" at bounding box center [270, 286] width 109 height 43
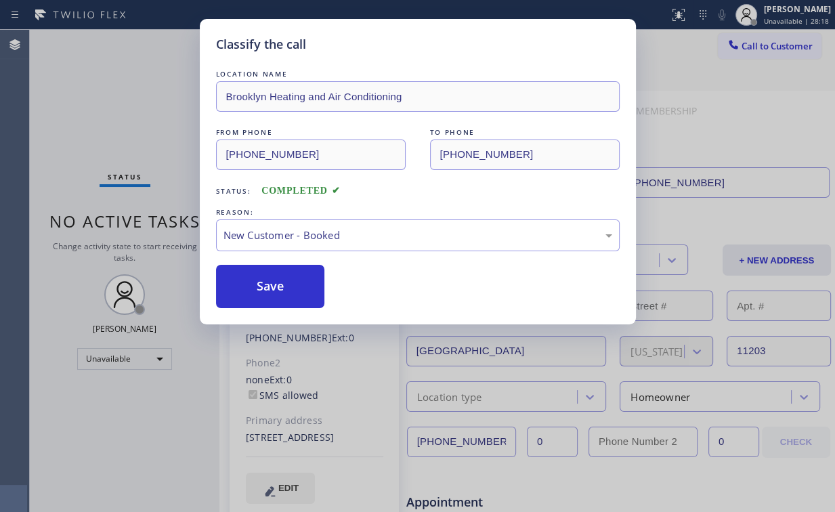
click at [141, 120] on div "Classify the call LOCATION NAME Brooklyn Heating and Air Conditioning FROM PHON…" at bounding box center [417, 256] width 835 height 512
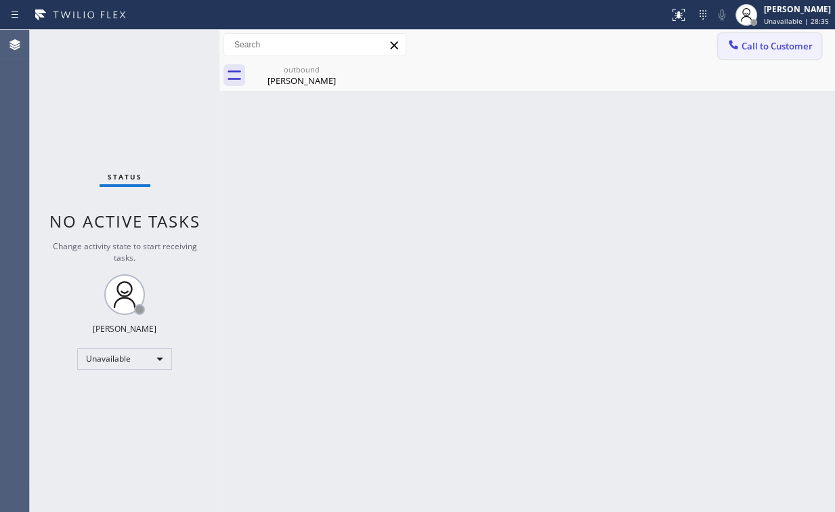
drag, startPoint x: 764, startPoint y: 43, endPoint x: 512, endPoint y: 144, distance: 271.7
click at [760, 46] on span "Call to Customer" at bounding box center [776, 46] width 71 height 12
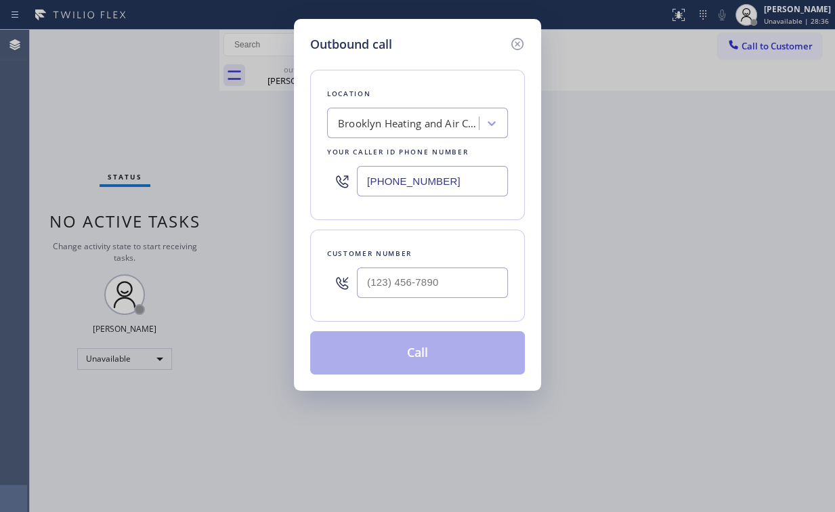
drag, startPoint x: 452, startPoint y: 186, endPoint x: 247, endPoint y: 181, distance: 204.5
click at [211, 183] on div "Outbound call Location [GEOGRAPHIC_DATA] Heating and Air Conditioning Your call…" at bounding box center [417, 256] width 835 height 512
paste input "10) 388-3916"
type input "[PHONE_NUMBER]"
click at [438, 264] on div at bounding box center [432, 283] width 151 height 44
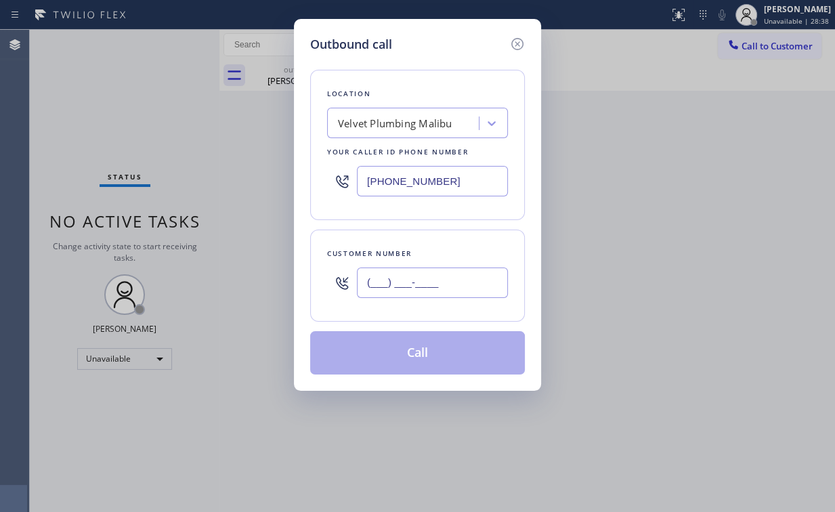
click at [434, 284] on input "(___) ___-____" at bounding box center [432, 282] width 151 height 30
paste input "771) 224-9393"
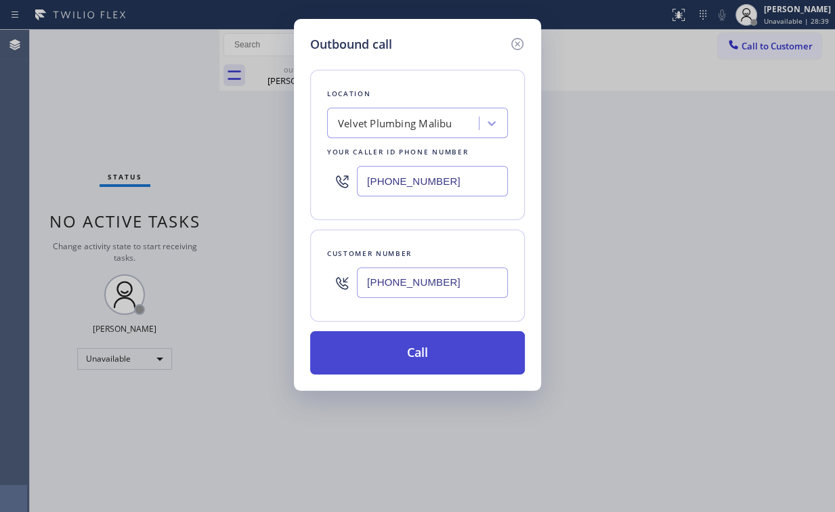
type input "[PHONE_NUMBER]"
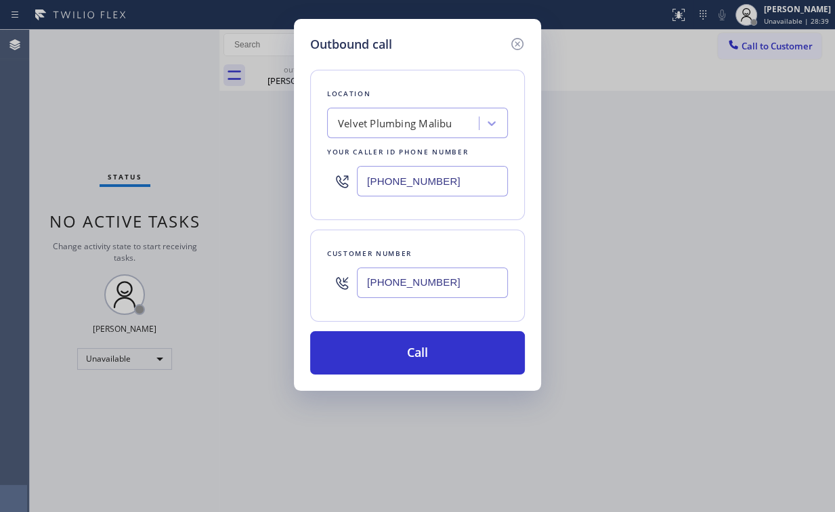
drag, startPoint x: 392, startPoint y: 351, endPoint x: 345, endPoint y: 435, distance: 96.1
click at [391, 352] on button "Call" at bounding box center [417, 352] width 215 height 43
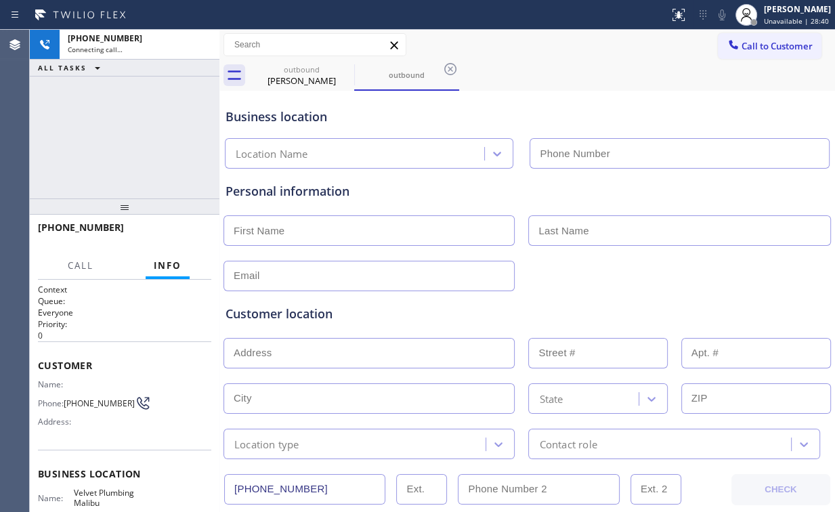
type input "[PHONE_NUMBER]"
click at [111, 107] on div "[PHONE_NUMBER] Connecting call… ALL TASKS ALL TASKS ACTIVE TASKS TASKS IN WRAP …" at bounding box center [125, 114] width 190 height 169
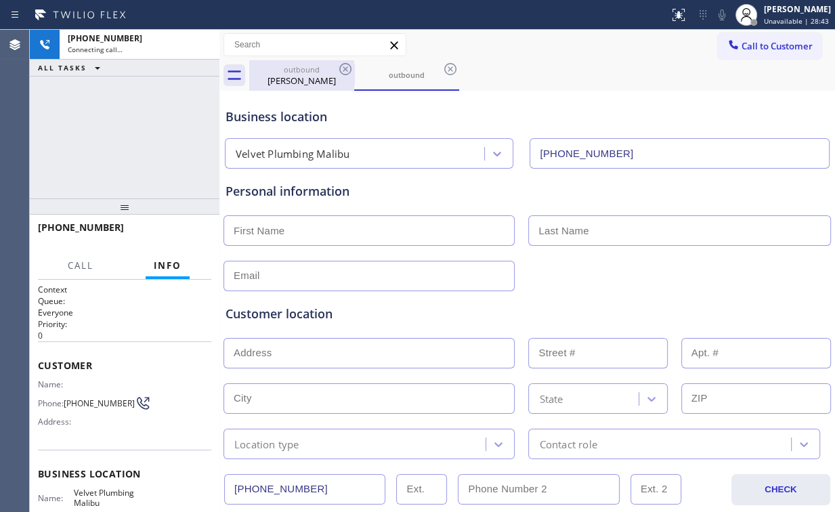
drag, startPoint x: 288, startPoint y: 79, endPoint x: 321, endPoint y: 74, distance: 33.4
click at [289, 79] on div "[PERSON_NAME]" at bounding box center [301, 80] width 102 height 12
type input "[PHONE_NUMBER]"
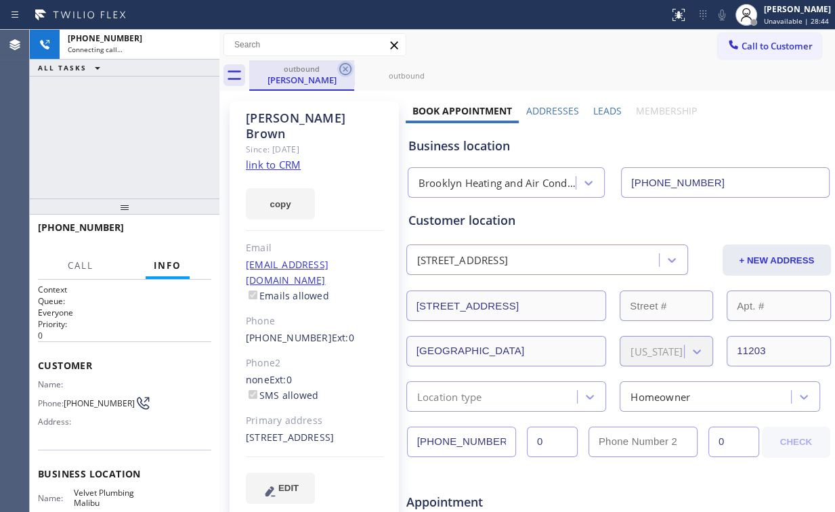
click at [344, 68] on icon at bounding box center [345, 69] width 12 height 12
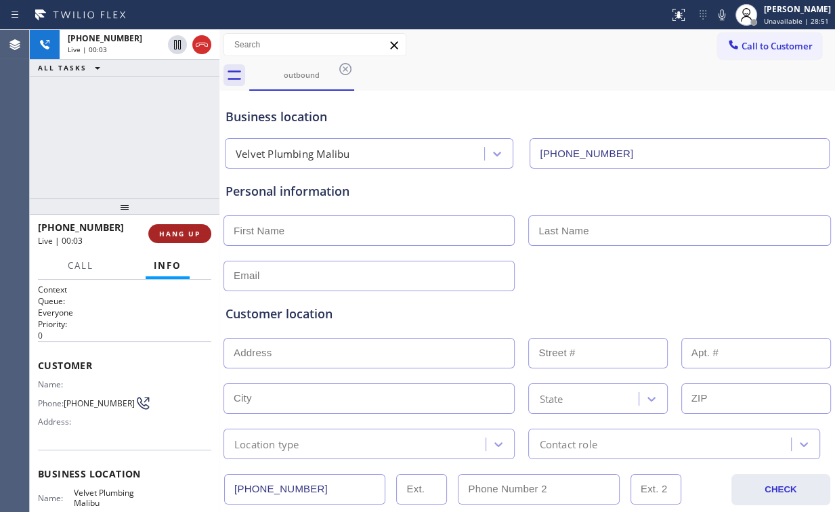
click at [188, 237] on span "HANG UP" at bounding box center [179, 233] width 41 height 9
click at [184, 230] on span "HANG UP" at bounding box center [179, 233] width 41 height 9
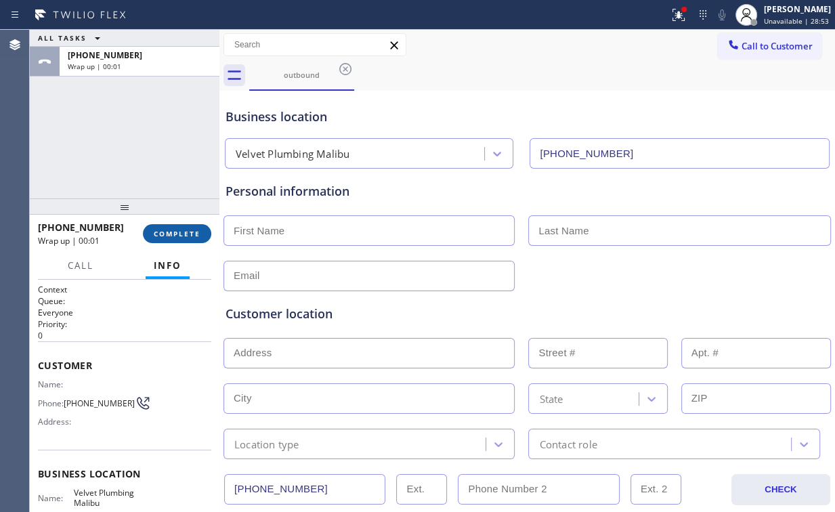
click at [184, 230] on span "COMPLETE" at bounding box center [177, 233] width 47 height 9
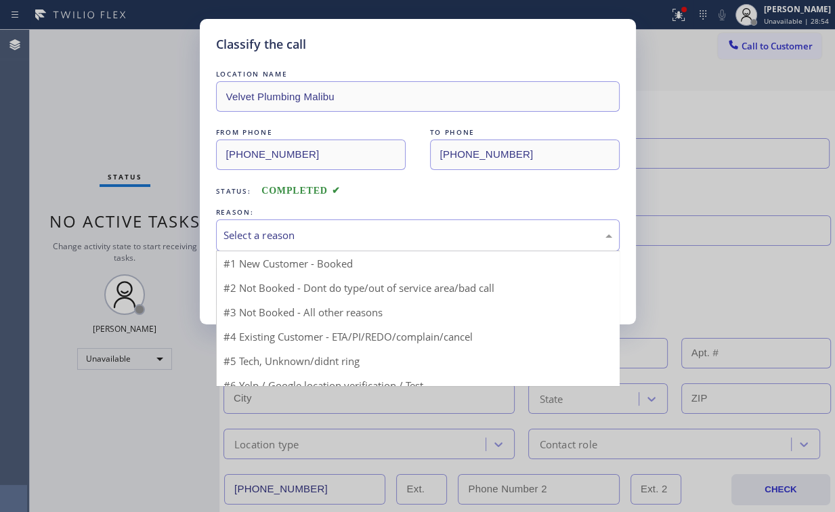
click at [259, 238] on div "Select a reason" at bounding box center [417, 235] width 389 height 16
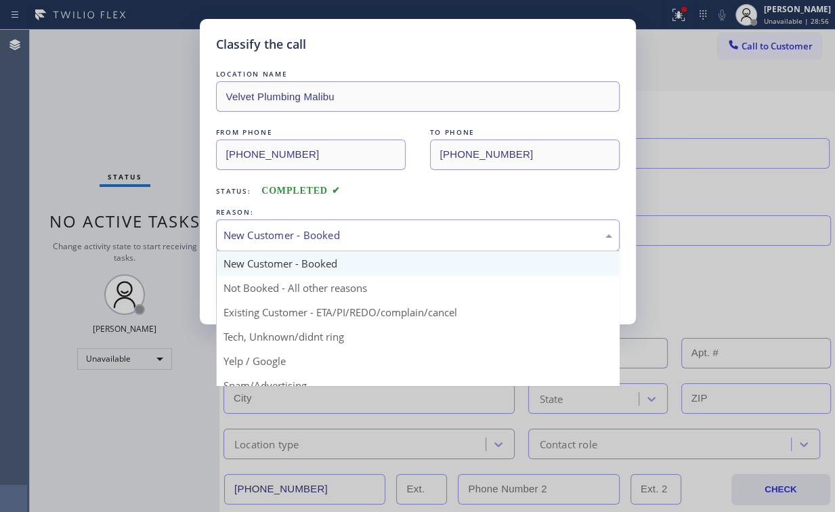
drag, startPoint x: 261, startPoint y: 232, endPoint x: 266, endPoint y: 253, distance: 22.3
click at [262, 234] on div "New Customer - Booked" at bounding box center [417, 235] width 389 height 16
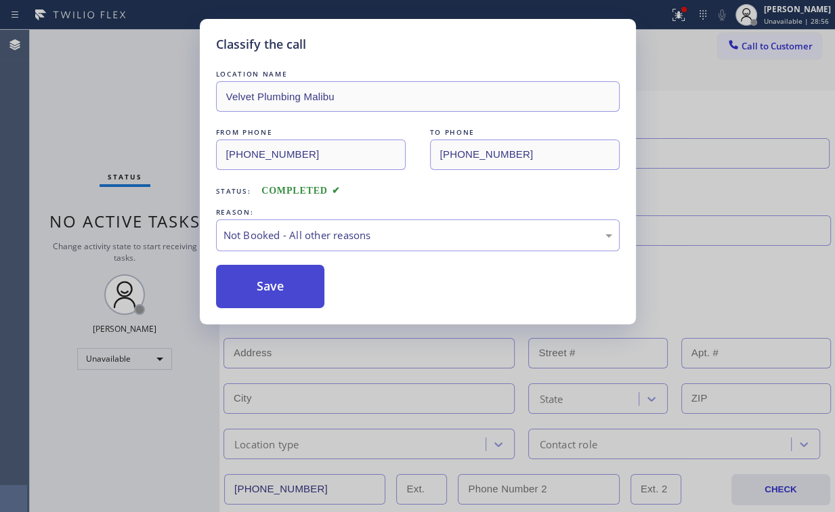
click at [263, 288] on button "Save" at bounding box center [270, 286] width 109 height 43
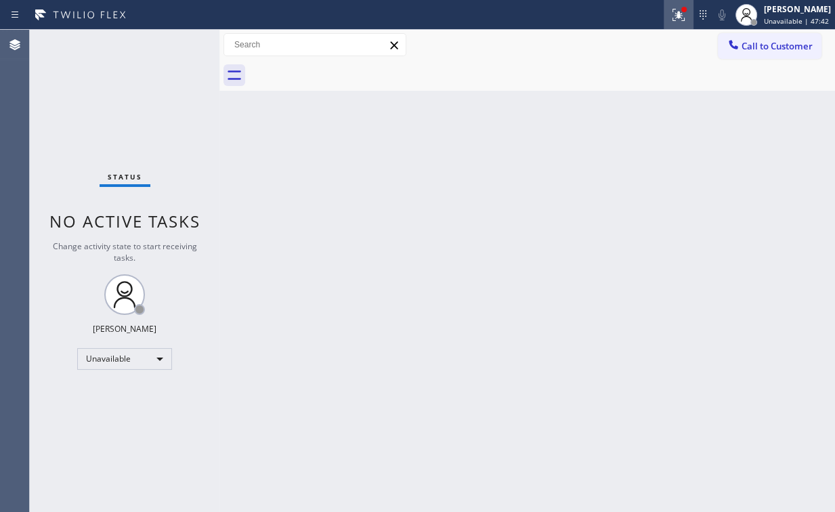
click at [680, 16] on icon at bounding box center [678, 15] width 16 height 16
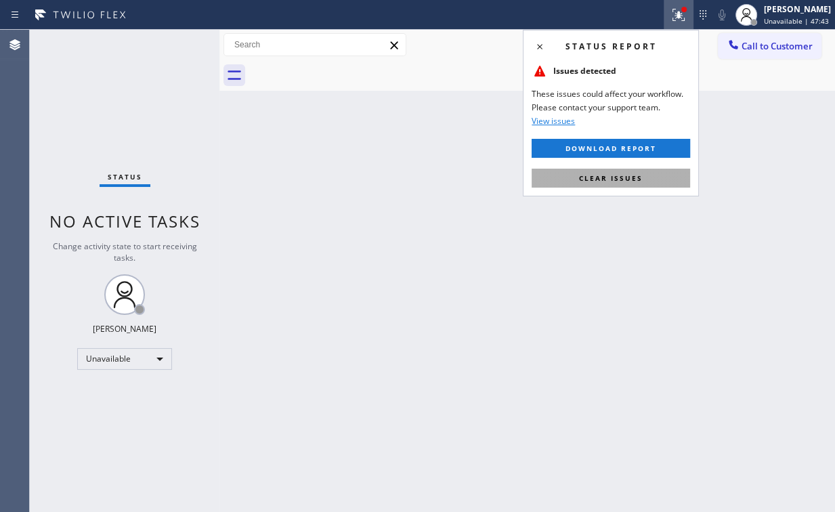
click at [632, 183] on button "Clear issues" at bounding box center [610, 178] width 158 height 19
click at [754, 125] on div "Back to Dashboard Change Sender ID Customers Technicians Select a contact Outbo…" at bounding box center [526, 271] width 615 height 482
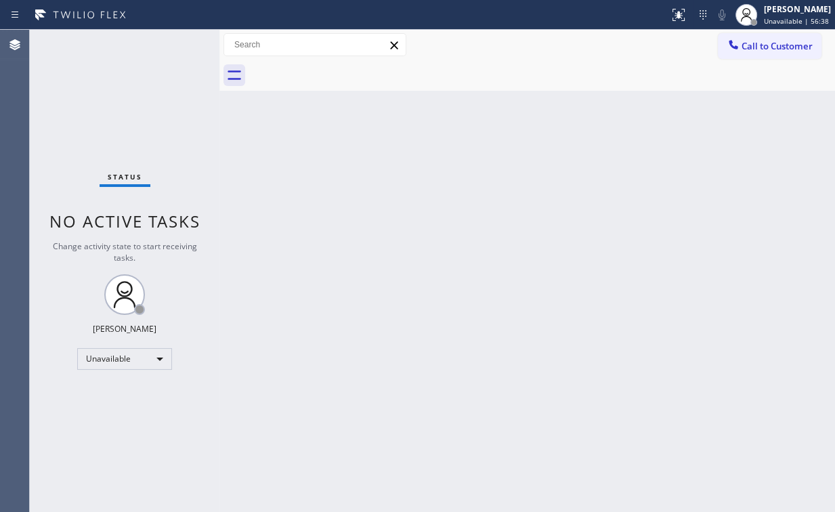
click at [774, 45] on span "Call to Customer" at bounding box center [776, 46] width 71 height 12
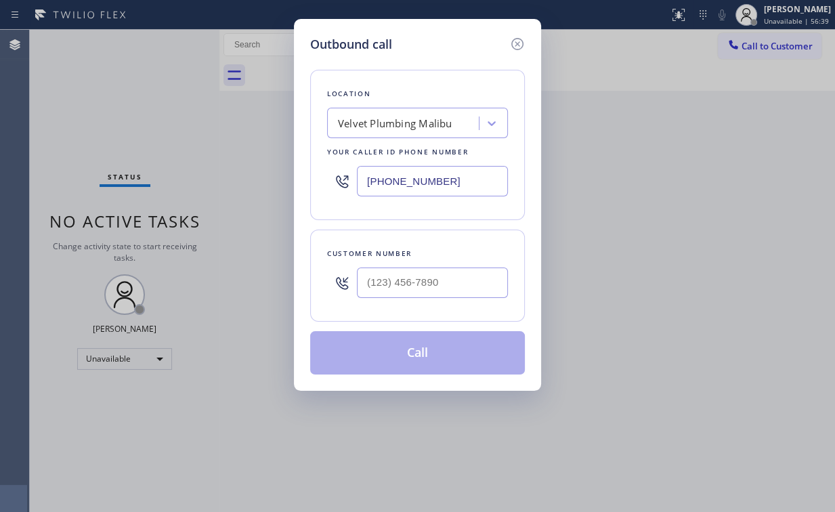
drag, startPoint x: 418, startPoint y: 179, endPoint x: 260, endPoint y: 183, distance: 157.8
click at [282, 183] on div "Outbound call Location Velvet Plumbing [GEOGRAPHIC_DATA] Your caller id phone n…" at bounding box center [417, 256] width 835 height 512
paste input "617) 219-9255"
type input "[PHONE_NUMBER]"
click at [441, 272] on input "(___) ___-____" at bounding box center [432, 282] width 151 height 30
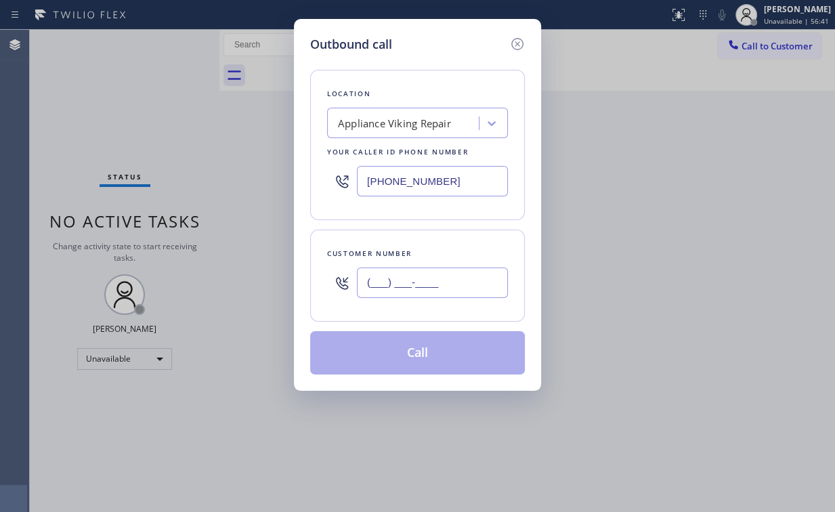
paste input "213) 477-3299"
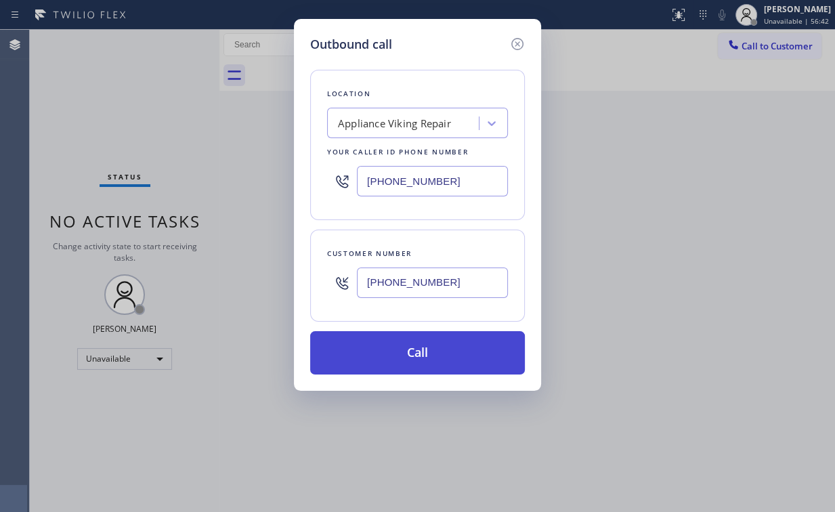
type input "[PHONE_NUMBER]"
click at [383, 355] on button "Call" at bounding box center [417, 352] width 215 height 43
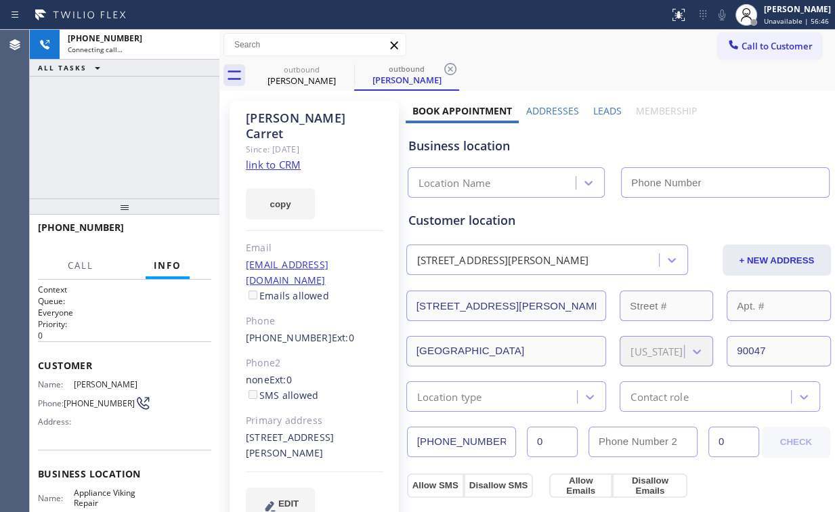
type input "[PHONE_NUMBER]"
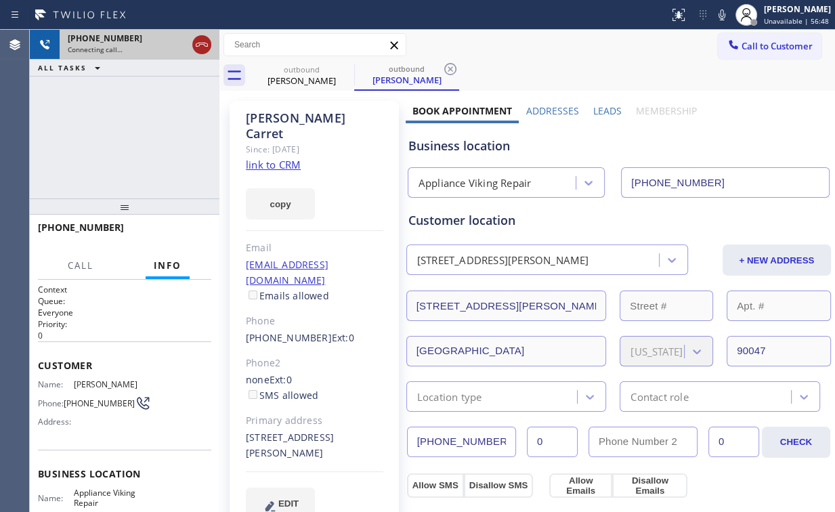
click at [202, 49] on icon at bounding box center [202, 45] width 16 height 16
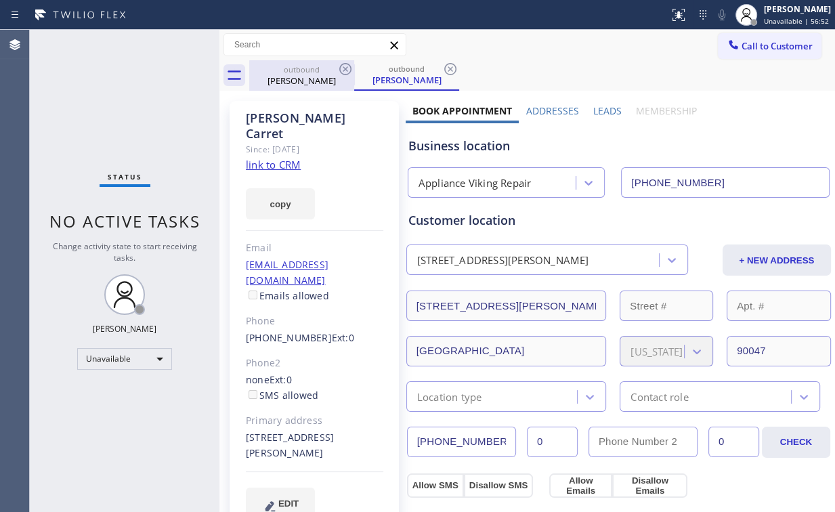
drag, startPoint x: 149, startPoint y: 109, endPoint x: 271, endPoint y: 83, distance: 124.5
click at [150, 109] on div "Status No active tasks Change activity state to start receiving tasks. [PERSON_…" at bounding box center [125, 271] width 190 height 482
click at [287, 158] on link "link to CRM" at bounding box center [273, 165] width 55 height 14
drag, startPoint x: 743, startPoint y: 41, endPoint x: 679, endPoint y: 89, distance: 80.2
click at [743, 41] on span "Call to Customer" at bounding box center [776, 46] width 71 height 12
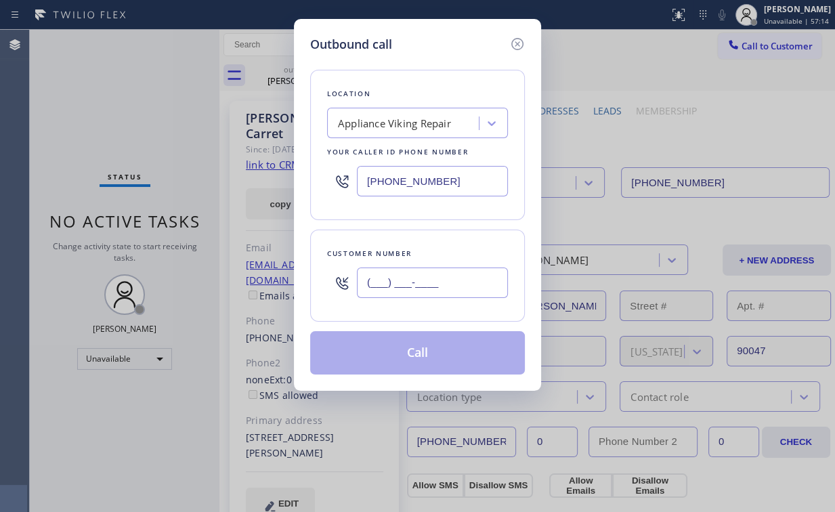
click at [427, 288] on input "(___) ___-____" at bounding box center [432, 282] width 151 height 30
paste input "213) 477-3299"
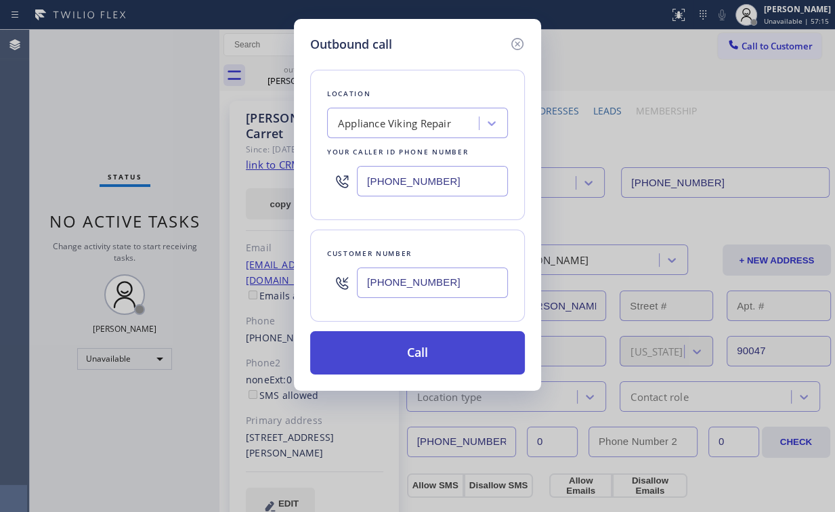
type input "[PHONE_NUMBER]"
click at [406, 359] on button "Call" at bounding box center [417, 352] width 215 height 43
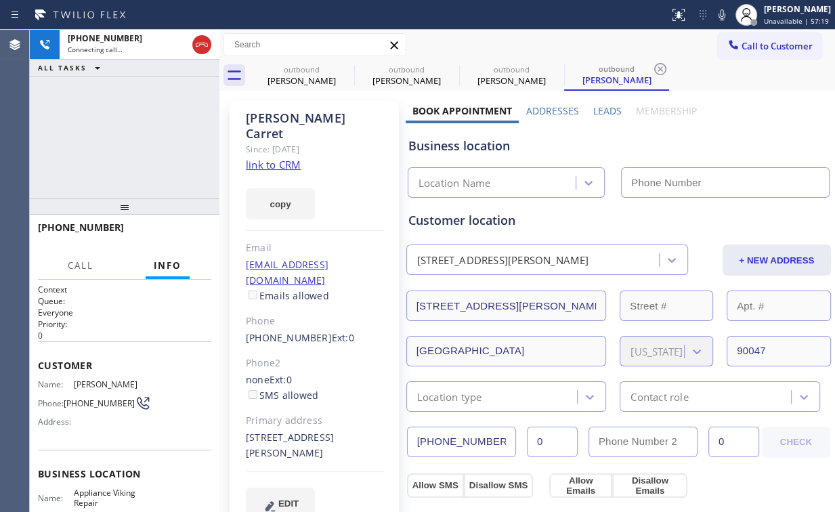
type input "[PHONE_NUMBER]"
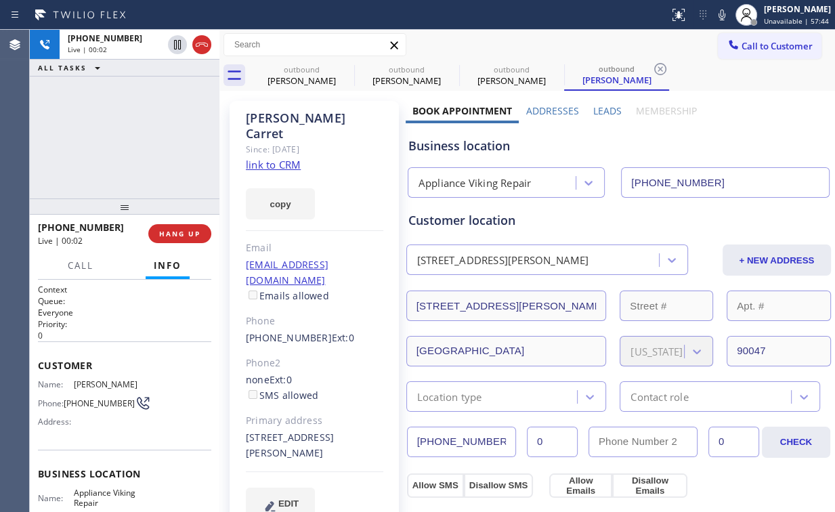
click at [154, 127] on div "[PHONE_NUMBER] Live | 00:02 ALL TASKS ALL TASKS ACTIVE TASKS TASKS IN WRAP UP" at bounding box center [125, 114] width 190 height 169
click at [313, 72] on div "outbound" at bounding box center [301, 69] width 102 height 10
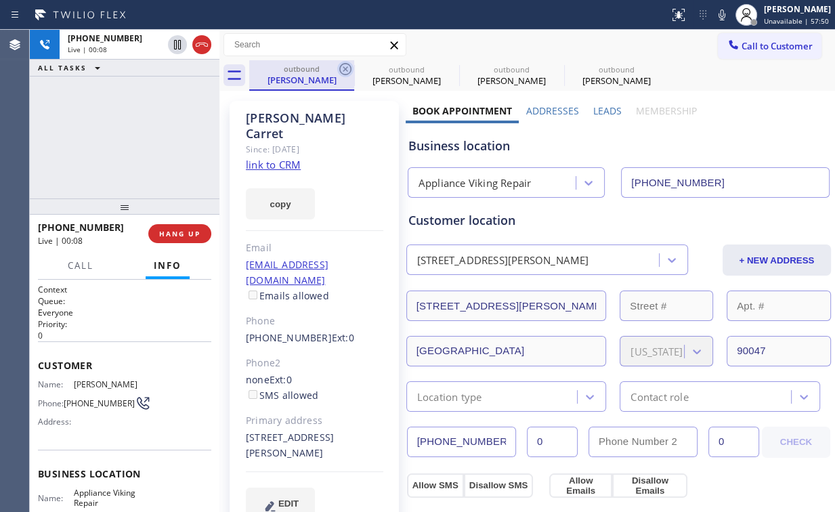
click at [341, 66] on icon at bounding box center [345, 69] width 16 height 16
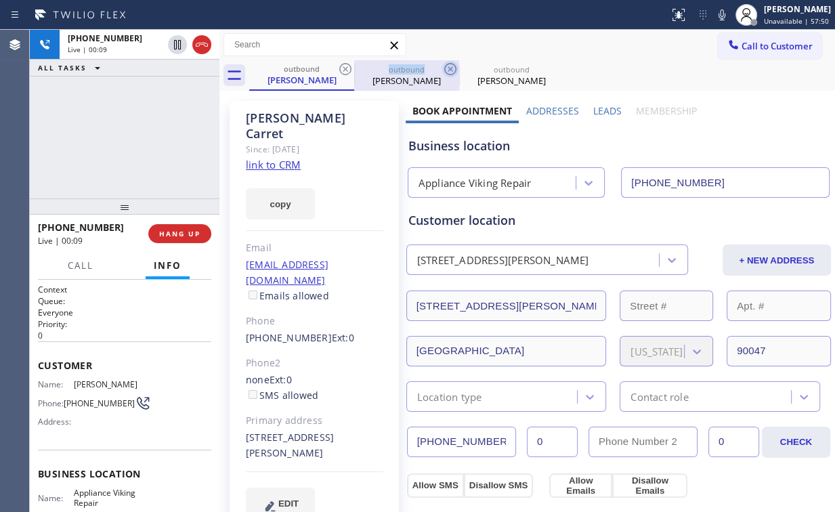
click at [343, 65] on icon at bounding box center [345, 69] width 16 height 16
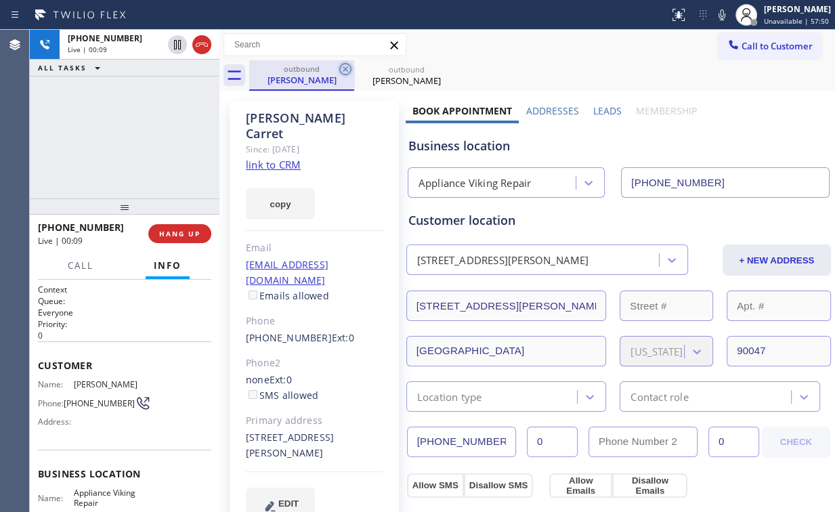
click at [343, 65] on icon at bounding box center [345, 69] width 16 height 16
click at [187, 116] on div "[PHONE_NUMBER] Live | 00:10 ALL TASKS ALL TASKS ACTIVE TASKS TASKS IN WRAP UP" at bounding box center [125, 114] width 190 height 169
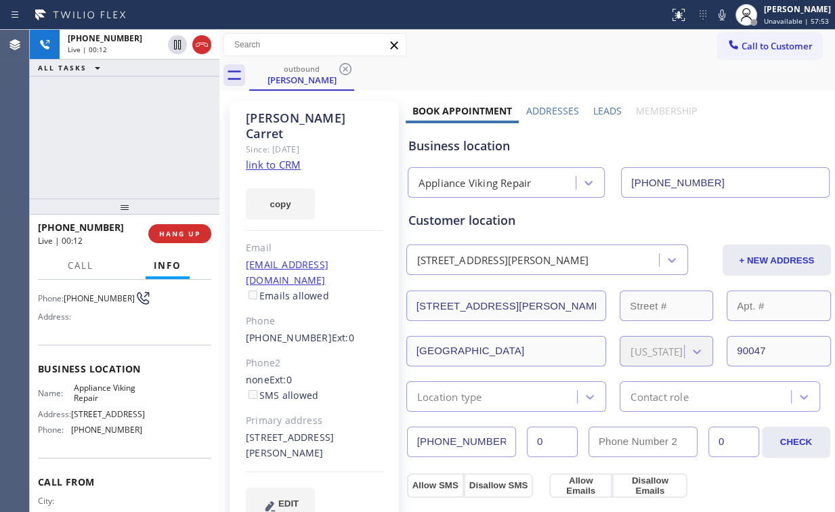
scroll to position [108, 0]
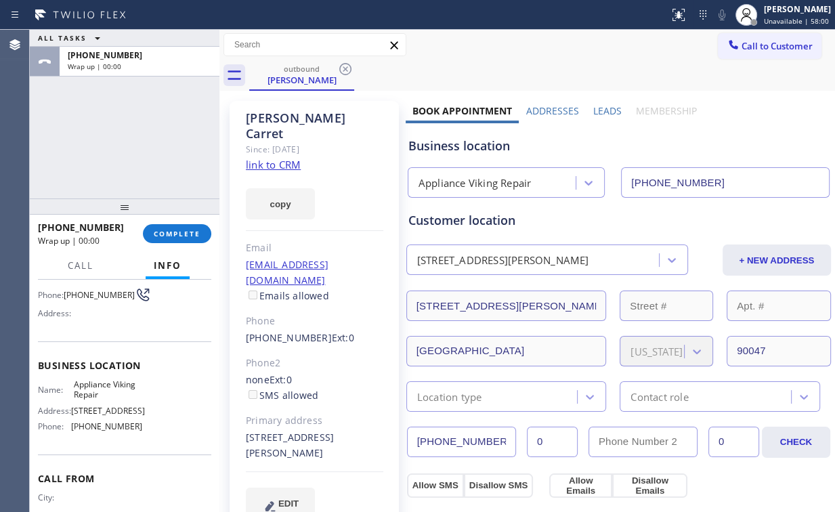
click at [146, 158] on div "ALL TASKS ALL TASKS ACTIVE TASKS TASKS IN WRAP UP [PHONE_NUMBER] Wrap up | 00:00" at bounding box center [125, 114] width 190 height 169
click at [190, 237] on span "COMPLETE" at bounding box center [177, 233] width 47 height 9
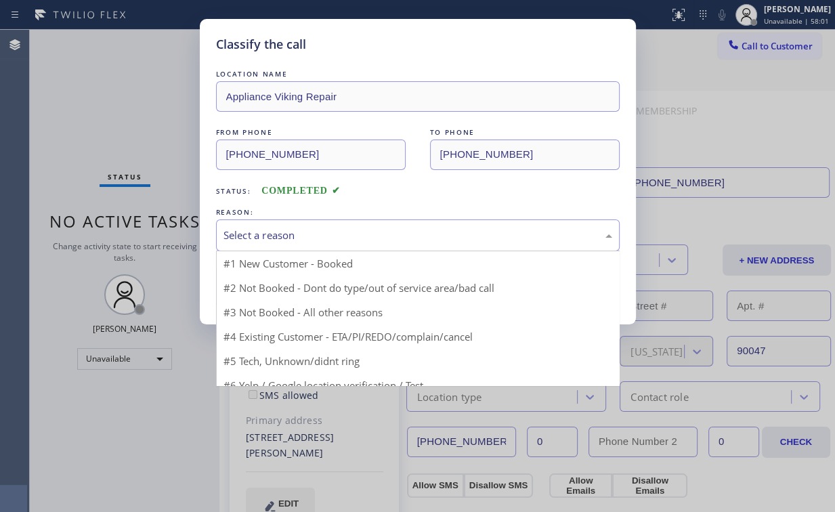
click at [260, 238] on div "Select a reason" at bounding box center [417, 235] width 389 height 16
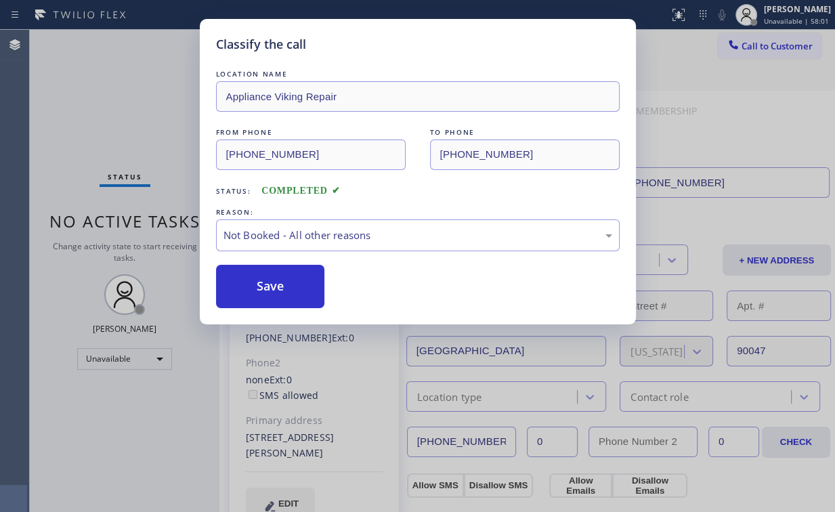
drag, startPoint x: 262, startPoint y: 280, endPoint x: 152, endPoint y: 133, distance: 184.3
click at [264, 280] on button "Save" at bounding box center [270, 286] width 109 height 43
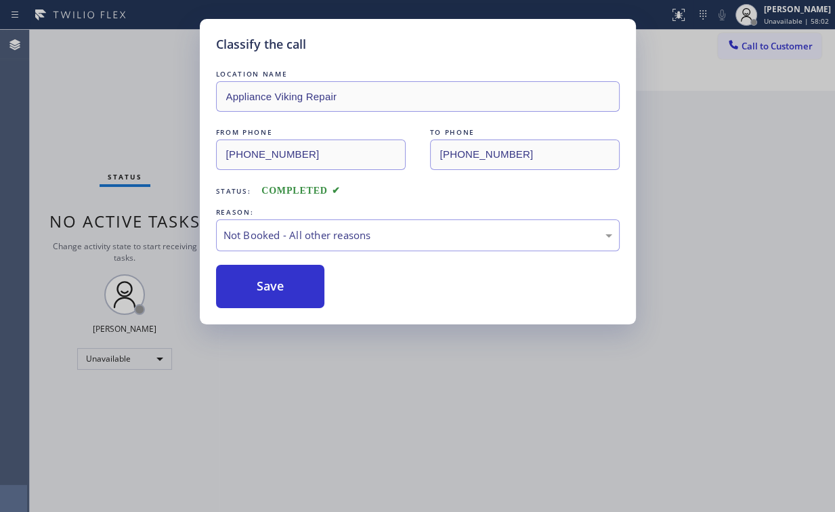
drag, startPoint x: 97, startPoint y: 73, endPoint x: 750, endPoint y: 160, distance: 659.0
click at [114, 81] on div "Classify the call LOCATION NAME Appliance Viking Repair FROM PHONE [PHONE_NUMBE…" at bounding box center [417, 256] width 835 height 512
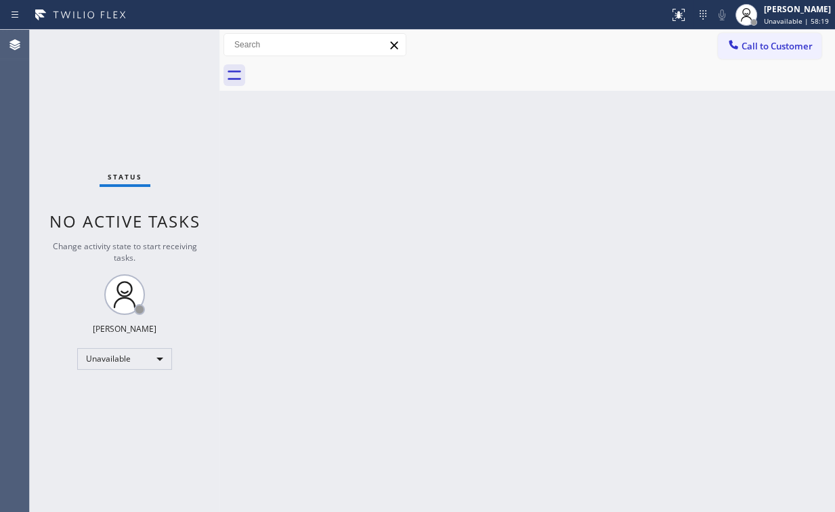
drag, startPoint x: 270, startPoint y: 114, endPoint x: 213, endPoint y: 24, distance: 106.3
click at [269, 114] on div "Back to Dashboard Change Sender ID Customers Technicians Select a contact Outbo…" at bounding box center [526, 271] width 615 height 482
drag, startPoint x: 756, startPoint y: 40, endPoint x: 719, endPoint y: 58, distance: 40.6
click at [754, 41] on span "Call to Customer" at bounding box center [776, 46] width 71 height 12
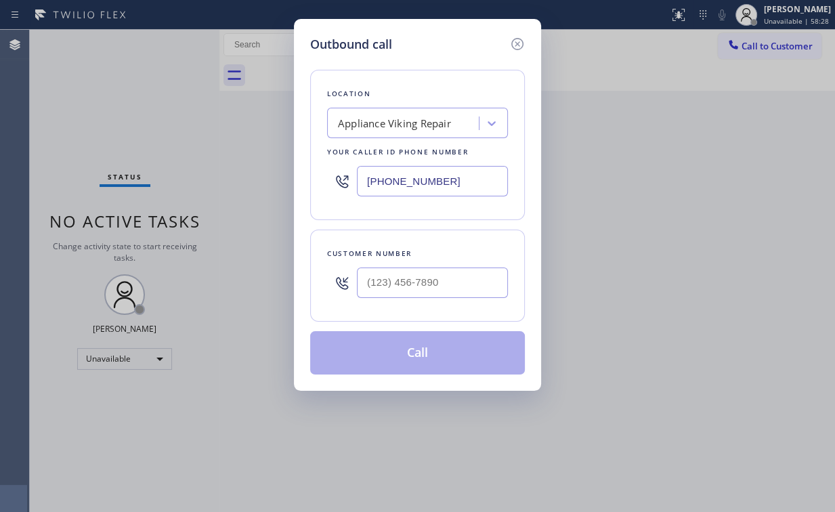
drag, startPoint x: 466, startPoint y: 186, endPoint x: 266, endPoint y: 175, distance: 200.0
click at [328, 181] on div "[PHONE_NUMBER]" at bounding box center [417, 181] width 181 height 44
paste input "833) 692-2271"
type input "[PHONE_NUMBER]"
drag, startPoint x: 402, startPoint y: 286, endPoint x: 414, endPoint y: 281, distance: 12.4
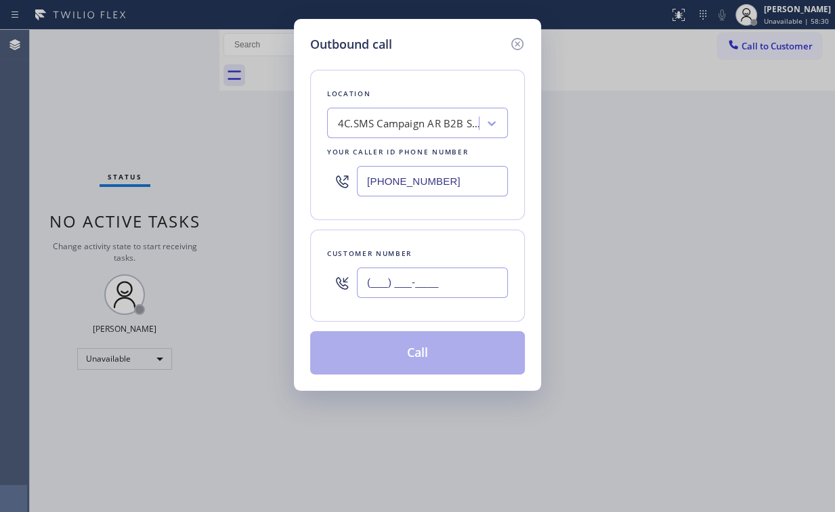
click at [403, 286] on input "(___) ___-____" at bounding box center [432, 282] width 151 height 30
paste input "917) 667-2137"
type input "[PHONE_NUMBER]"
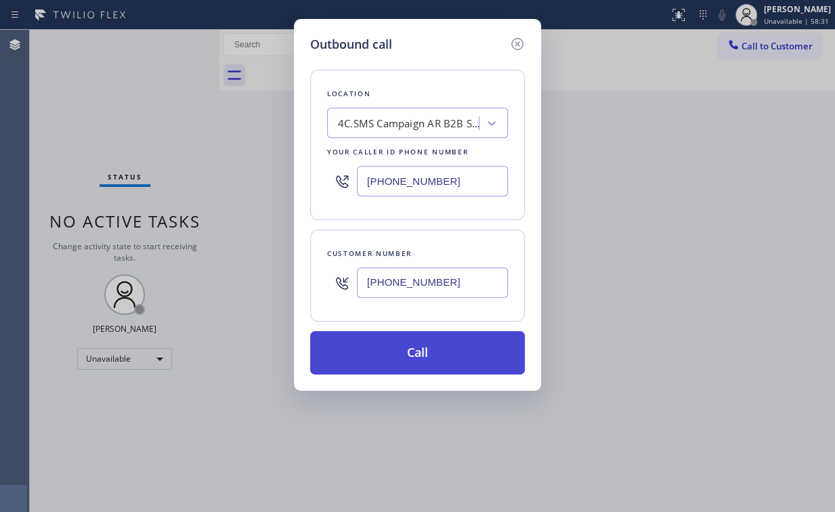
click at [406, 353] on button "Call" at bounding box center [417, 352] width 215 height 43
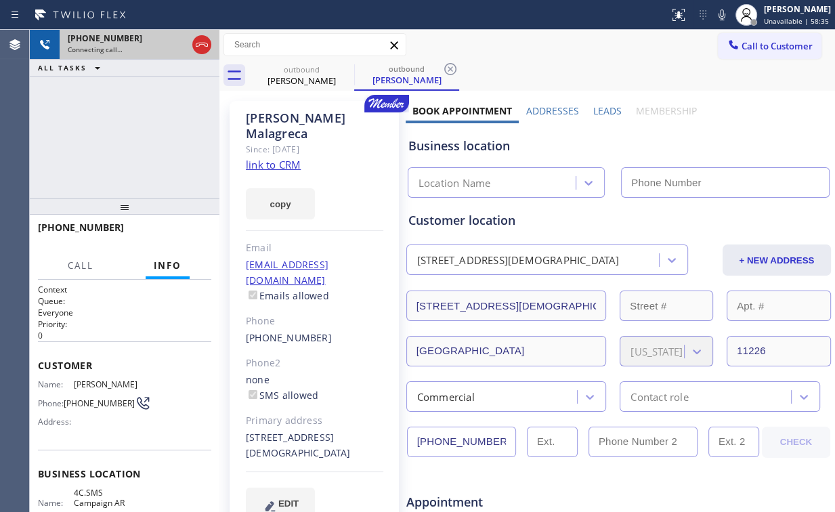
click at [202, 43] on icon at bounding box center [202, 45] width 12 height 4
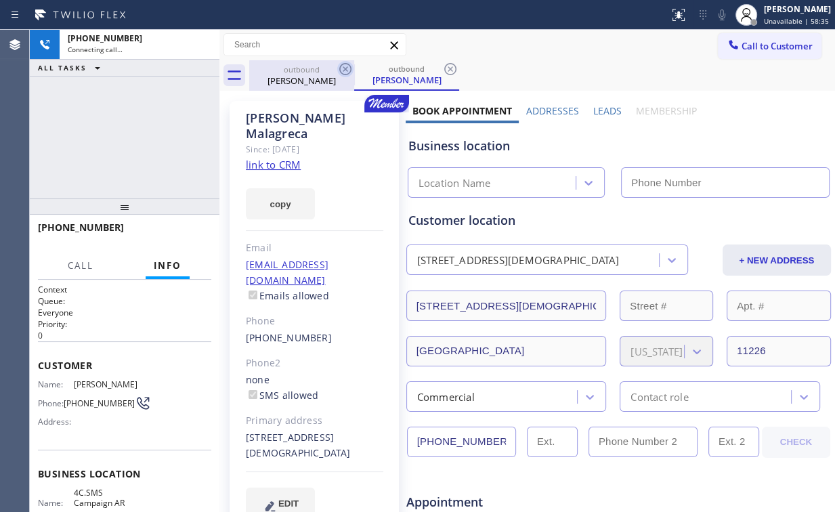
drag, startPoint x: 315, startPoint y: 69, endPoint x: 343, endPoint y: 71, distance: 28.5
click at [315, 70] on div "outbound" at bounding box center [301, 69] width 102 height 10
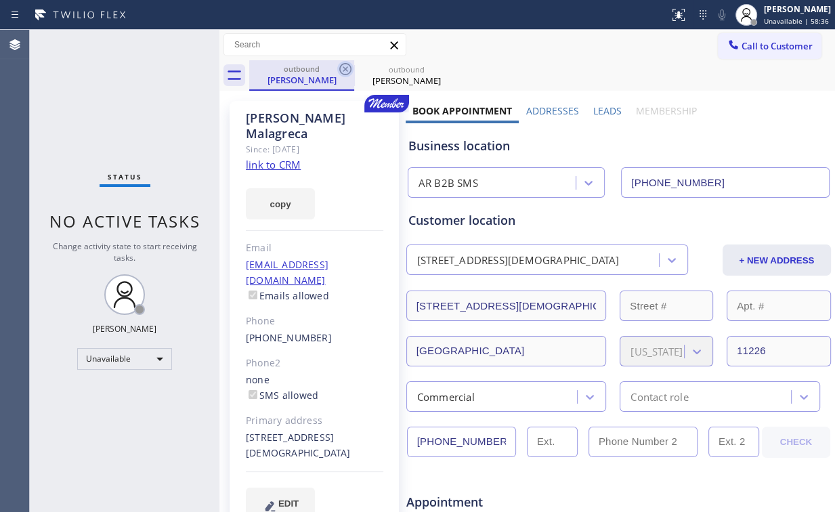
click at [346, 70] on icon at bounding box center [345, 69] width 12 height 12
click at [0, 0] on icon at bounding box center [0, 0] width 0 height 0
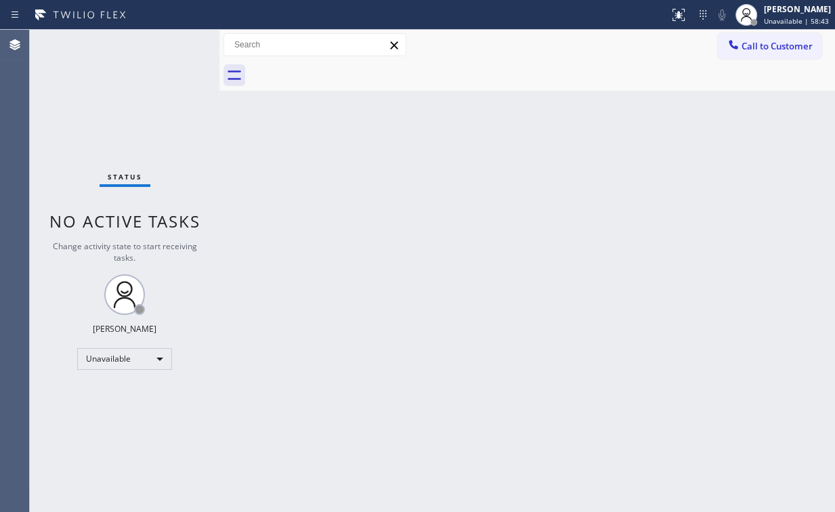
drag, startPoint x: 558, startPoint y: 241, endPoint x: 274, endPoint y: 311, distance: 292.8
click at [558, 241] on div "Back to Dashboard Change Sender ID Customers Technicians Select a contact Outbo…" at bounding box center [526, 271] width 615 height 482
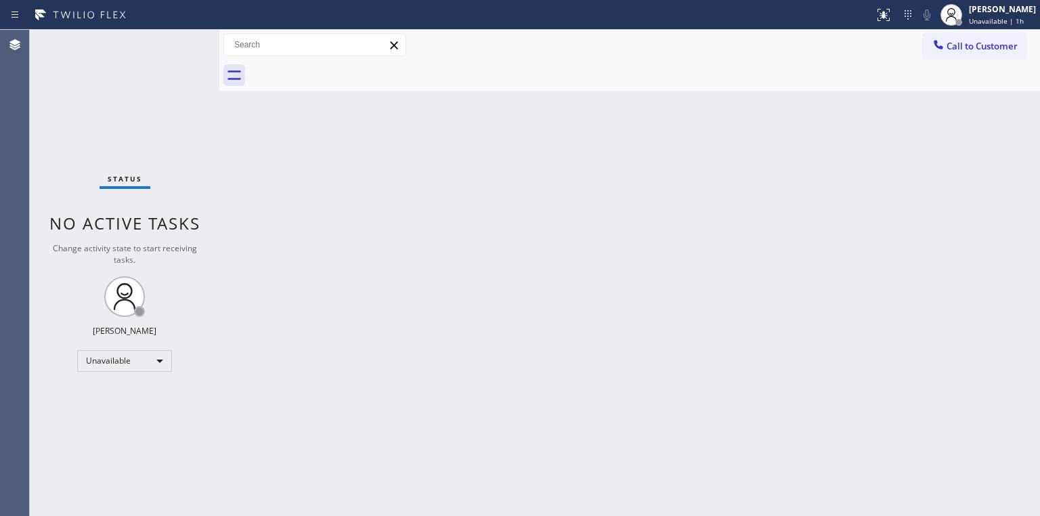
click at [133, 121] on div "Status No active tasks Change activity state to start receiving tasks. [PERSON_…" at bounding box center [125, 273] width 190 height 486
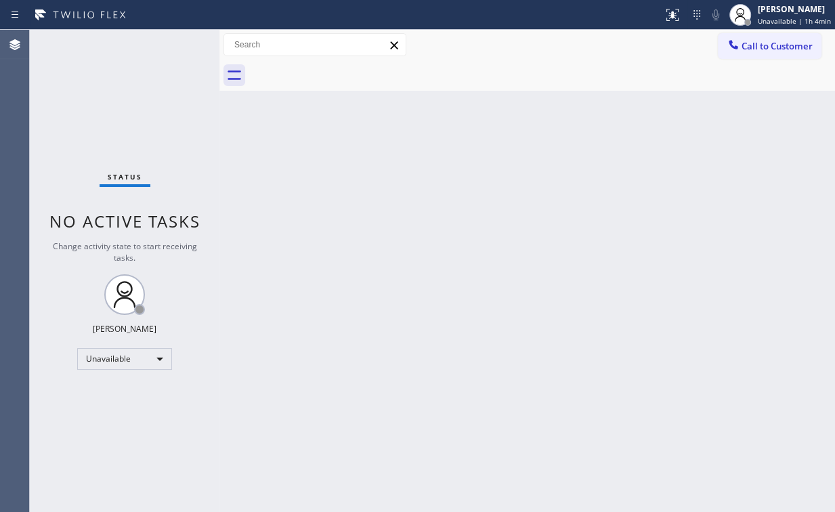
click at [776, 51] on span "Call to Customer" at bounding box center [776, 46] width 71 height 12
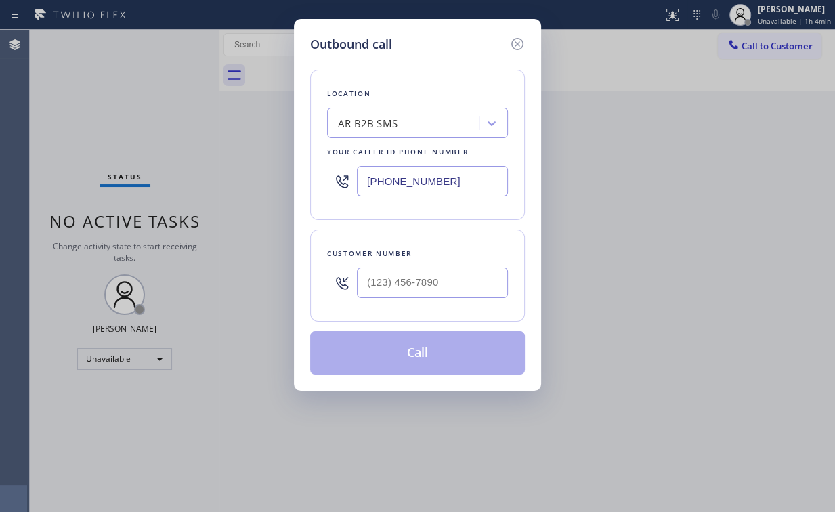
click at [350, 178] on div "[PHONE_NUMBER]" at bounding box center [417, 181] width 181 height 44
paste input "323) 210-4434"
type input "[PHONE_NUMBER]"
click at [460, 276] on input "(___) ___-____" at bounding box center [432, 282] width 151 height 30
paste input "310) 650-5102"
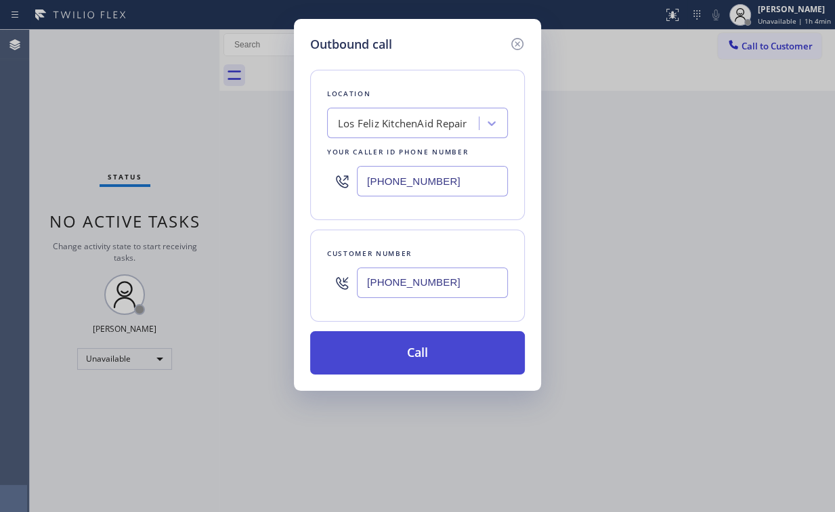
type input "[PHONE_NUMBER]"
click at [378, 357] on button "Call" at bounding box center [417, 352] width 215 height 43
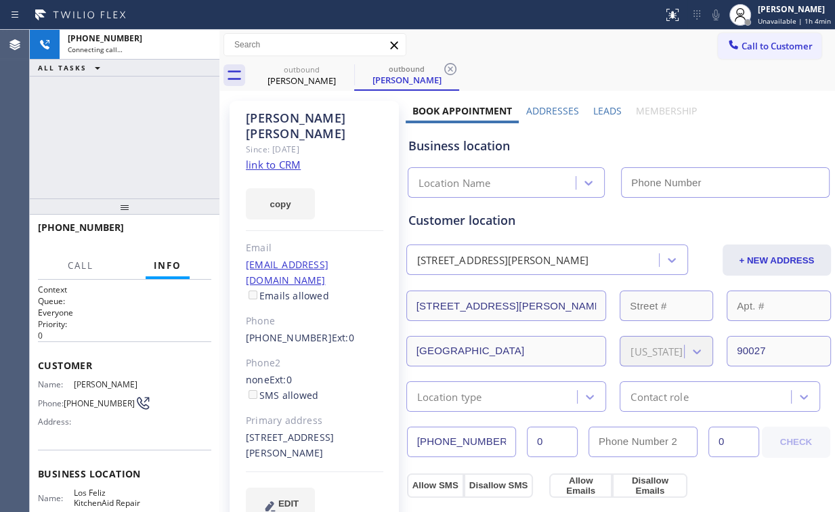
type input "[PHONE_NUMBER]"
click at [146, 139] on div "[PHONE_NUMBER] Connecting call… ALL TASKS ALL TASKS ACTIVE TASKS TASKS IN WRAP …" at bounding box center [125, 114] width 190 height 169
drag, startPoint x: 122, startPoint y: 141, endPoint x: 129, endPoint y: 142, distance: 6.9
click at [123, 141] on div "[PHONE_NUMBER] Connecting call… ALL TASKS ALL TASKS ACTIVE TASKS TASKS IN WRAP …" at bounding box center [125, 114] width 190 height 169
drag, startPoint x: 154, startPoint y: 135, endPoint x: 143, endPoint y: 61, distance: 74.7
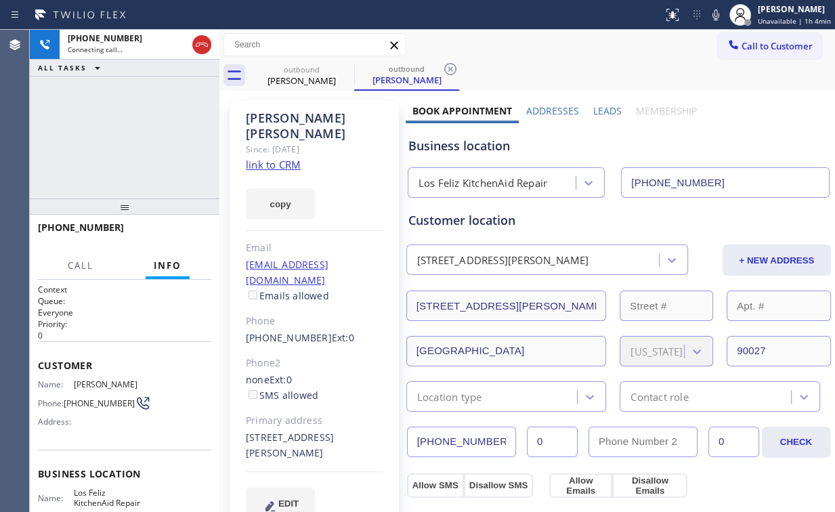
click at [154, 133] on div "[PHONE_NUMBER] Connecting call… ALL TASKS ALL TASKS ACTIVE TASKS TASKS IN WRAP …" at bounding box center [125, 114] width 190 height 169
click at [189, 232] on span "HANG UP" at bounding box center [179, 233] width 41 height 9
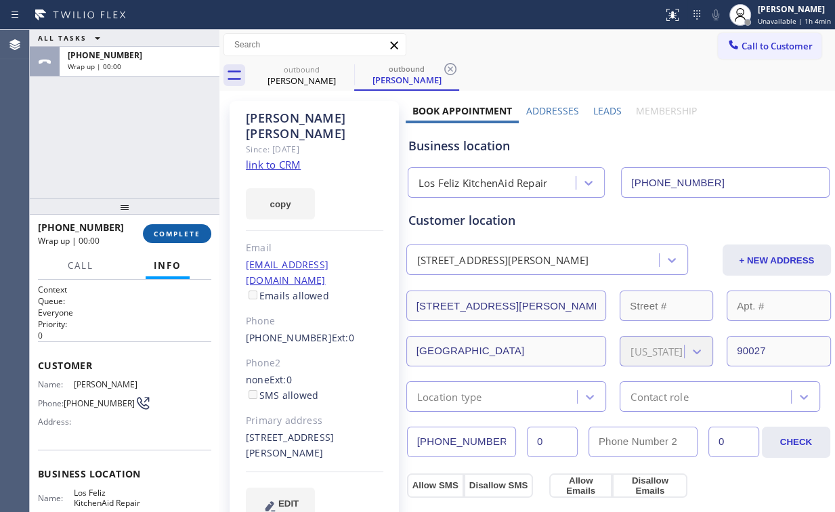
click at [190, 231] on span "COMPLETE" at bounding box center [177, 233] width 47 height 9
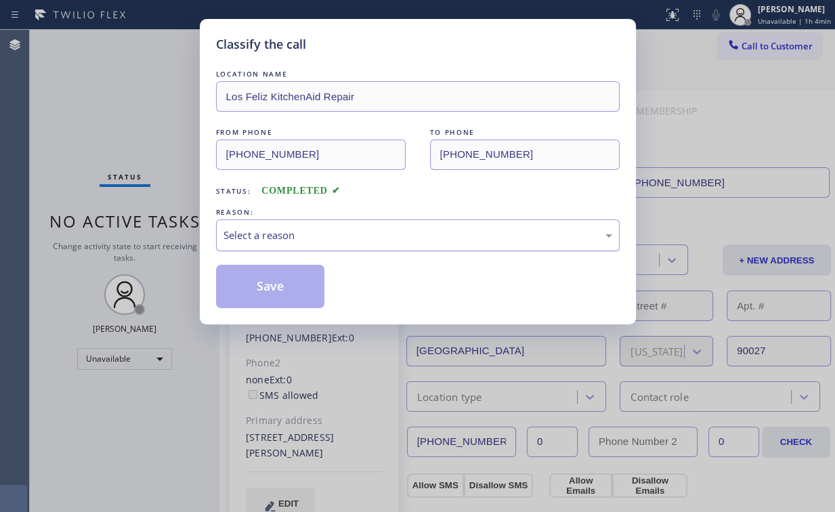
click at [258, 240] on div "Select a reason" at bounding box center [417, 235] width 389 height 16
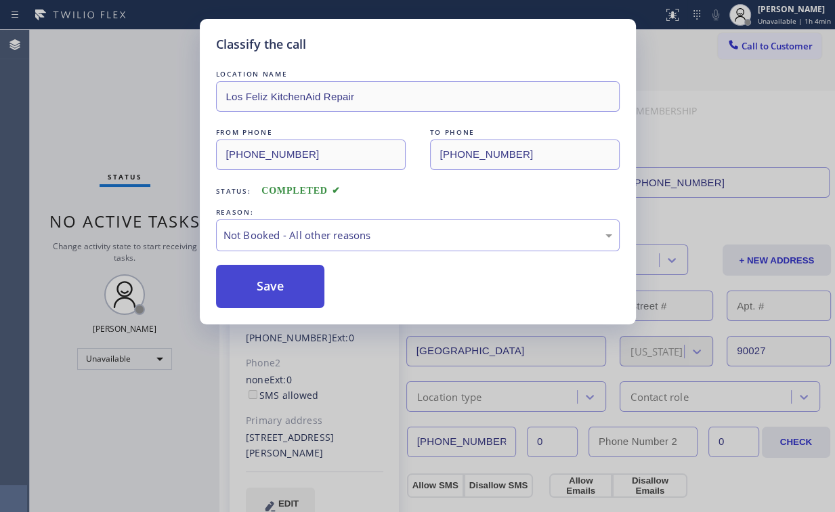
click at [267, 285] on button "Save" at bounding box center [270, 286] width 109 height 43
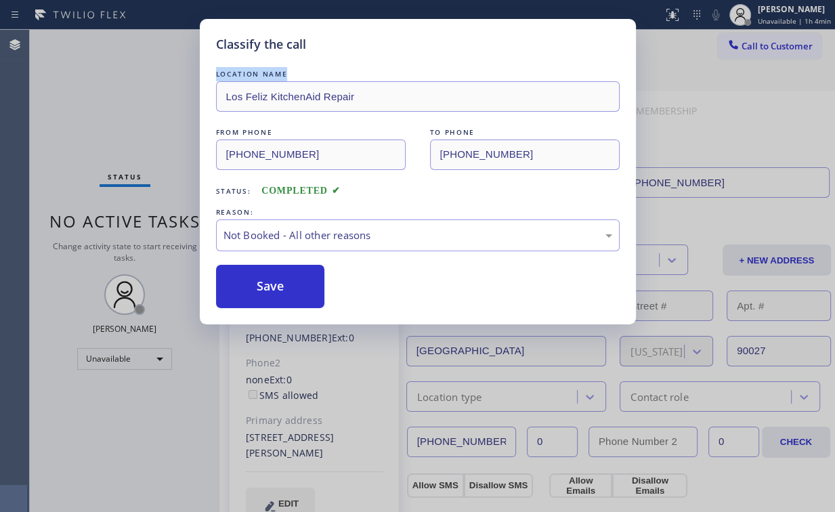
click at [125, 79] on div "Classify the call LOCATION NAME [GEOGRAPHIC_DATA] KitchenAid Repair FROM PHONE …" at bounding box center [417, 256] width 835 height 512
click at [158, 83] on div "Status No active tasks Change activity state to start receiving tasks. [PERSON_…" at bounding box center [125, 271] width 190 height 482
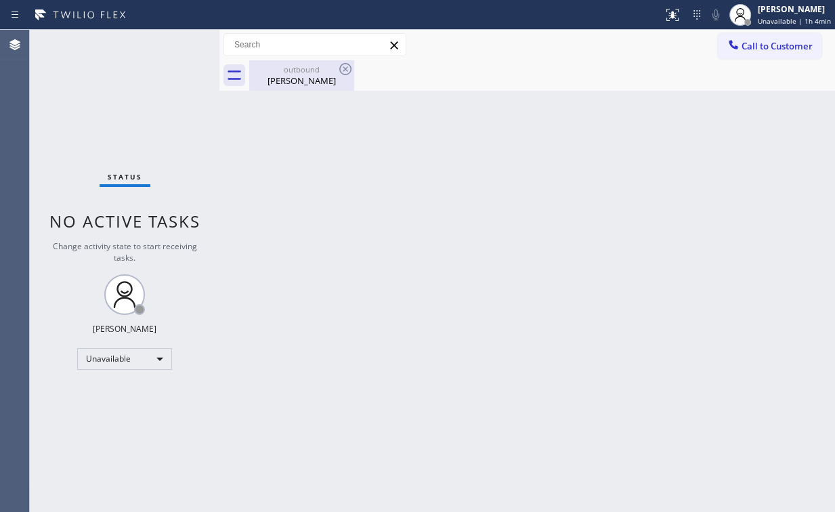
click at [285, 63] on div "outbound [PERSON_NAME]" at bounding box center [301, 75] width 102 height 30
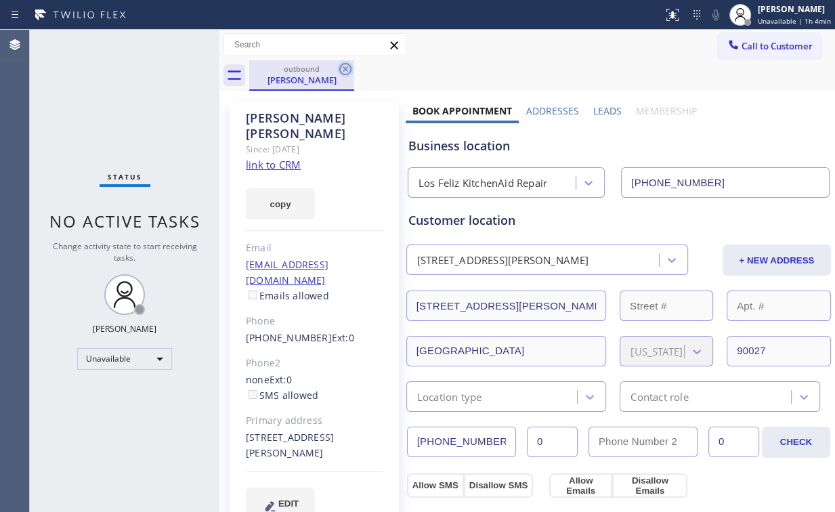
click at [346, 66] on icon at bounding box center [345, 69] width 16 height 16
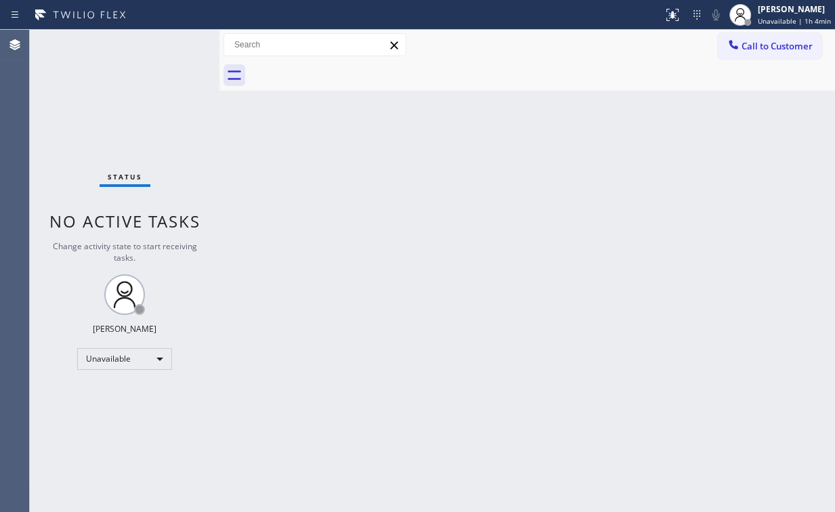
click at [427, 213] on div "Back to Dashboard Change Sender ID Customers Technicians Select a contact Outbo…" at bounding box center [526, 271] width 615 height 482
click at [764, 49] on span "Call to Customer" at bounding box center [776, 46] width 71 height 12
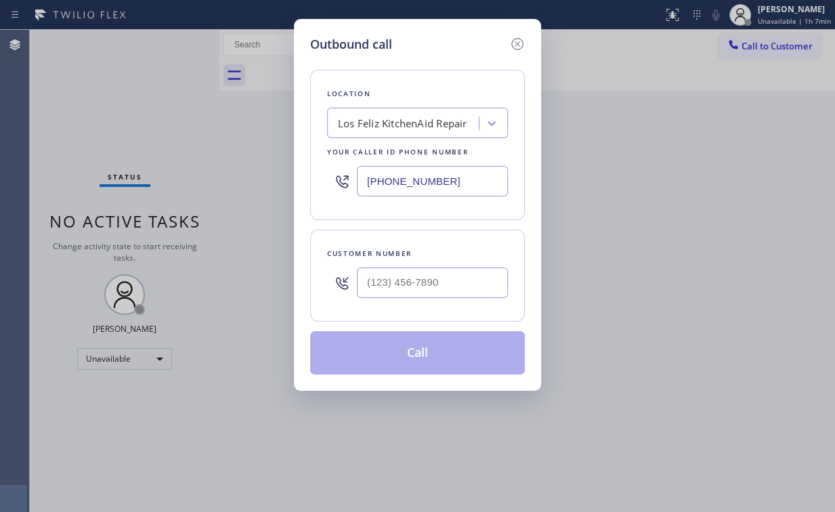
drag, startPoint x: 460, startPoint y: 192, endPoint x: 195, endPoint y: 177, distance: 265.8
click at [234, 177] on div "Outbound call Location [GEOGRAPHIC_DATA] KitchenAid Repair Your caller id phone…" at bounding box center [417, 256] width 835 height 512
paste input "773) 832-502"
type input "[PHONE_NUMBER]"
drag, startPoint x: 452, startPoint y: 42, endPoint x: 443, endPoint y: 70, distance: 30.0
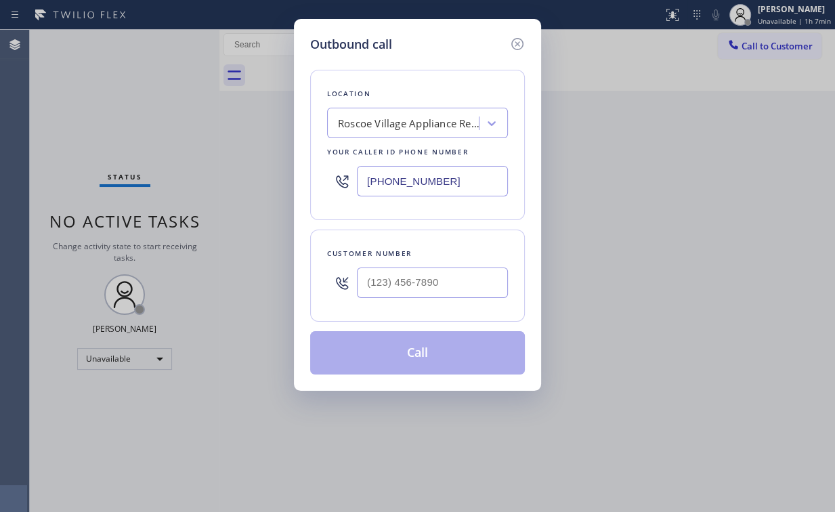
click at [452, 42] on div "Outbound call" at bounding box center [417, 44] width 215 height 18
drag, startPoint x: 409, startPoint y: 295, endPoint x: 454, endPoint y: 278, distance: 48.0
click at [411, 295] on input "(___) ___-____" at bounding box center [432, 282] width 151 height 30
paste input "262) 496-6834"
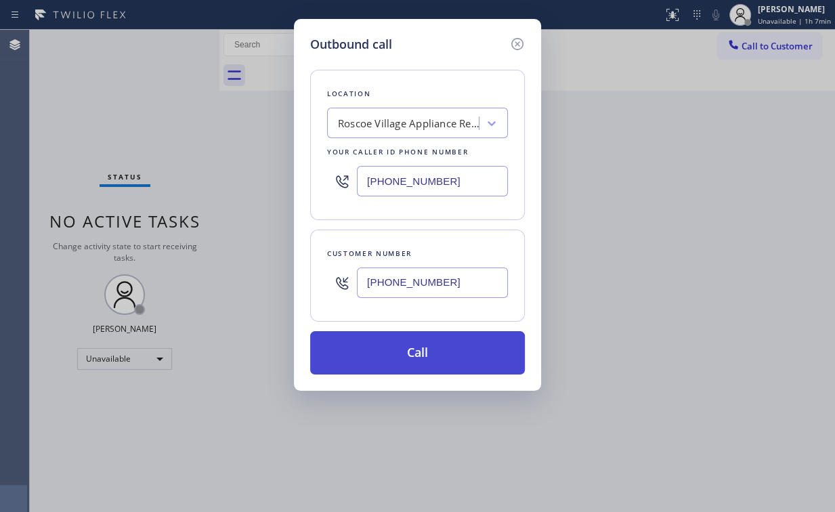
type input "[PHONE_NUMBER]"
click at [398, 352] on button "Call" at bounding box center [417, 352] width 215 height 43
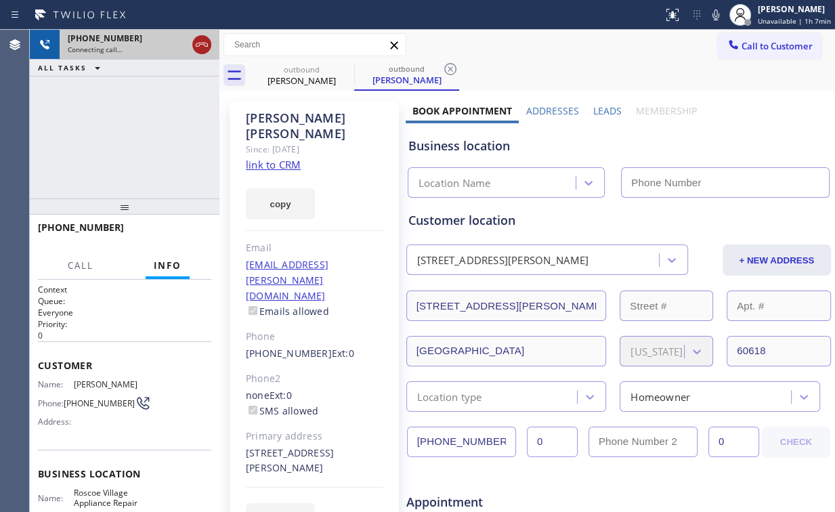
click at [195, 41] on icon at bounding box center [202, 45] width 16 height 16
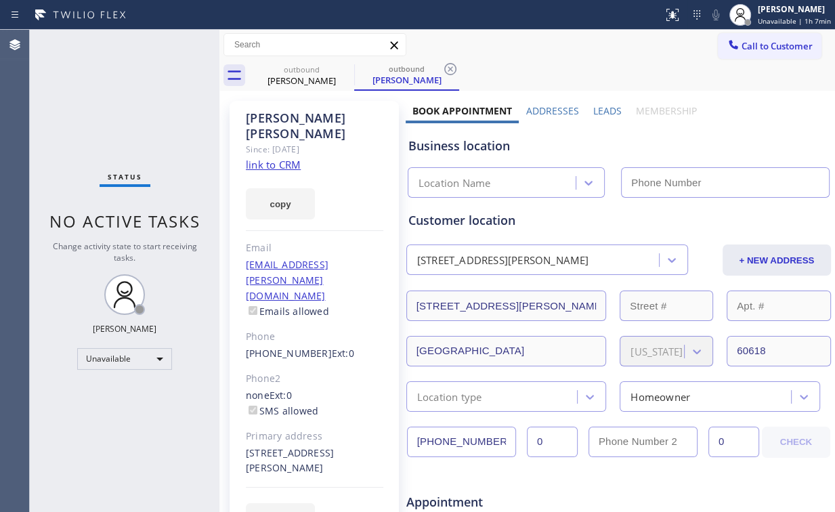
click at [268, 158] on link "link to CRM" at bounding box center [273, 165] width 55 height 14
type input "[PHONE_NUMBER]"
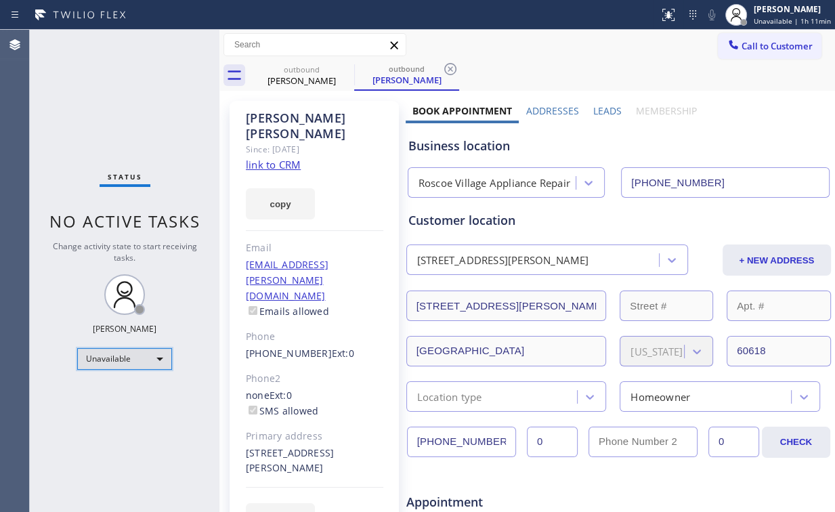
click at [130, 356] on div "Unavailable" at bounding box center [124, 359] width 95 height 22
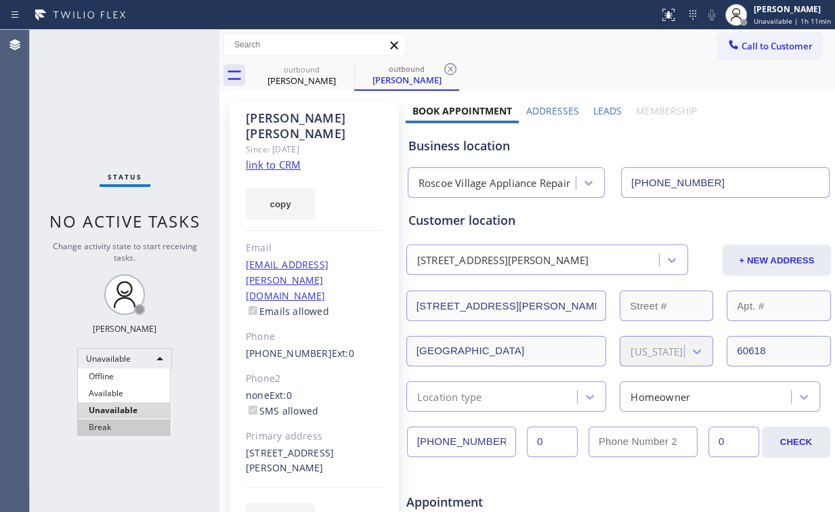
click at [108, 425] on li "Break" at bounding box center [124, 427] width 92 height 16
